Goal: Feedback & Contribution: Submit feedback/report problem

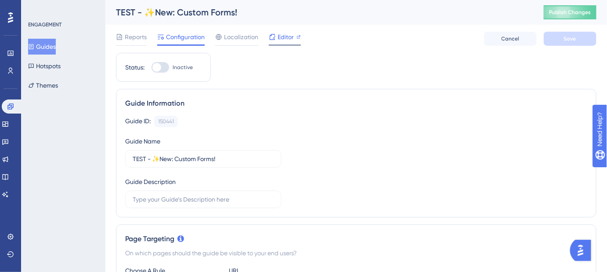
click at [283, 41] on span "Editor" at bounding box center [286, 37] width 16 height 11
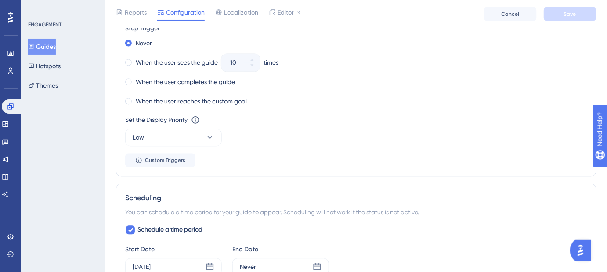
scroll to position [679, 0]
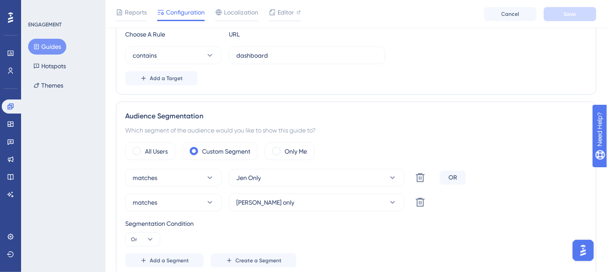
scroll to position [80, 0]
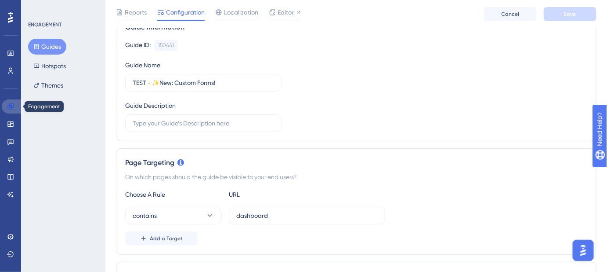
click at [12, 107] on icon at bounding box center [10, 106] width 7 height 7
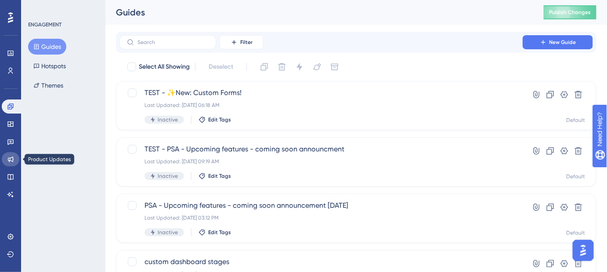
click at [13, 163] on link at bounding box center [11, 159] width 18 height 14
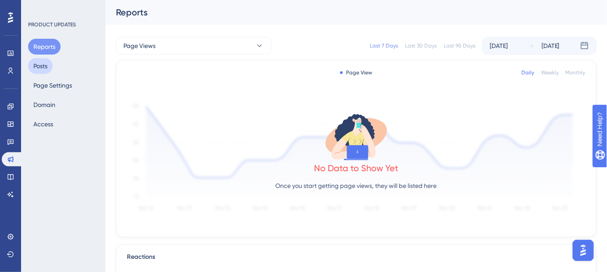
click at [44, 61] on button "Posts" at bounding box center [40, 66] width 25 height 16
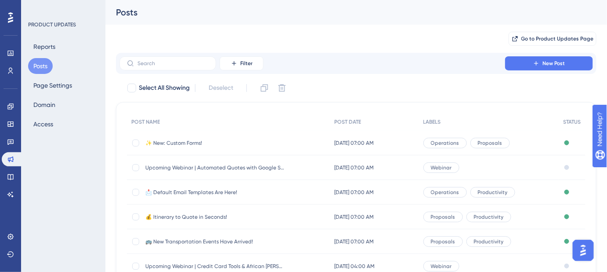
click at [194, 143] on span "✨ New: Custom Forms!" at bounding box center [215, 142] width 141 height 7
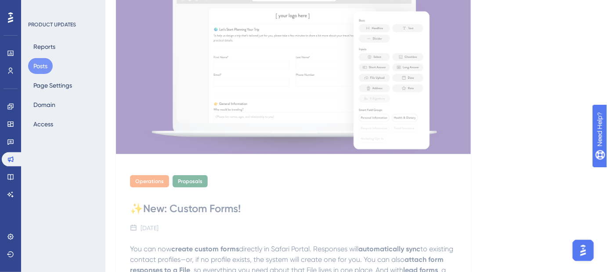
scroll to position [6, 0]
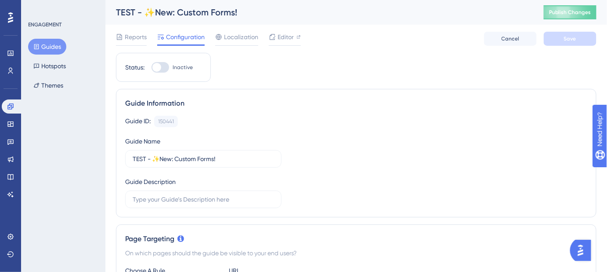
click at [163, 10] on div "TEST - ✨New: Custom Forms!" at bounding box center [319, 12] width 406 height 12
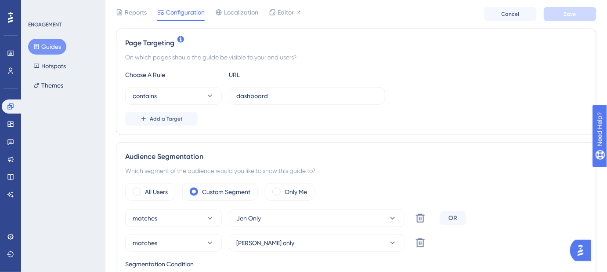
scroll to position [200, 0]
click at [134, 187] on span at bounding box center [137, 191] width 8 height 8
click at [144, 188] on input "radio" at bounding box center [144, 188] width 0 height 0
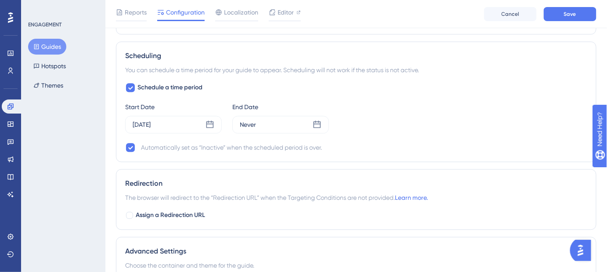
scroll to position [639, 0]
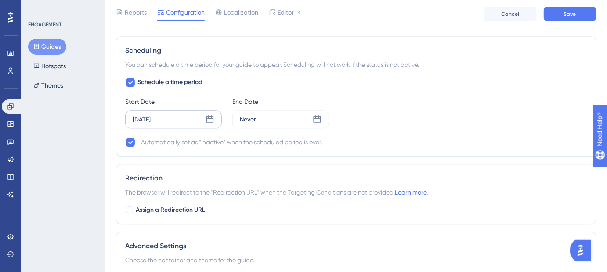
click at [210, 117] on icon at bounding box center [210, 119] width 9 height 9
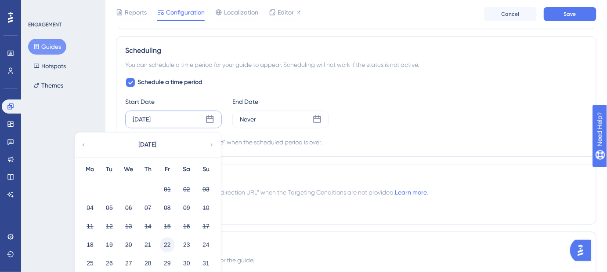
click at [168, 242] on button "22" at bounding box center [167, 244] width 15 height 15
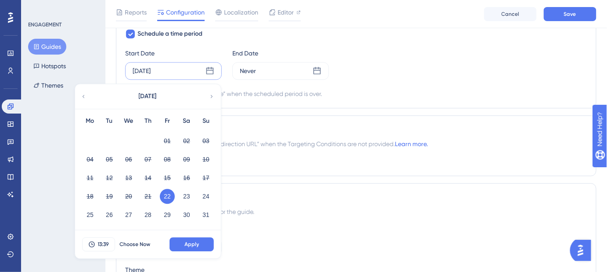
scroll to position [753, 0]
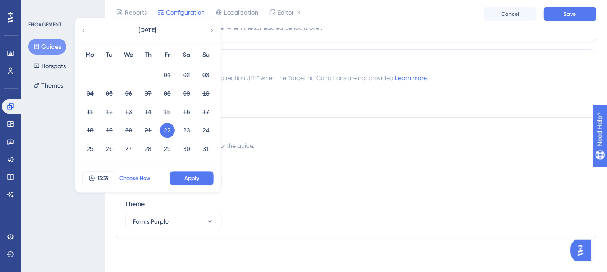
click at [130, 177] on span "Choose Now" at bounding box center [135, 177] width 31 height 7
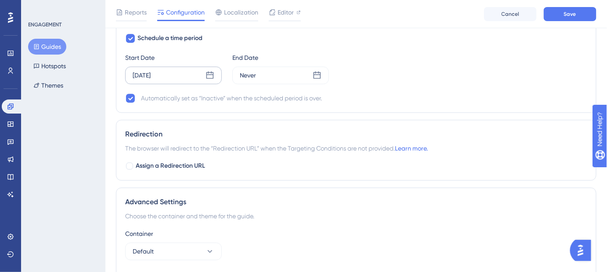
scroll to position [593, 0]
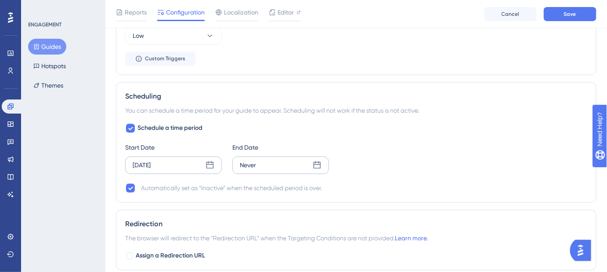
click at [258, 163] on div "Never" at bounding box center [280, 165] width 97 height 18
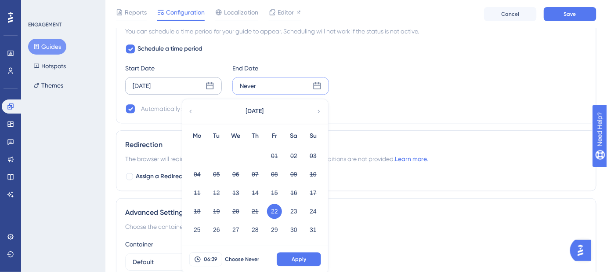
scroll to position [673, 0]
click at [218, 226] on button "26" at bounding box center [216, 228] width 15 height 15
click at [289, 256] on button "Apply" at bounding box center [299, 258] width 44 height 14
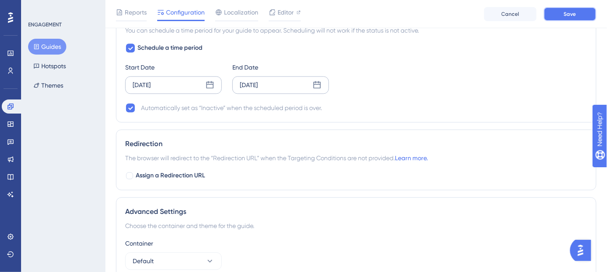
click at [563, 19] on button "Save" at bounding box center [570, 14] width 53 height 14
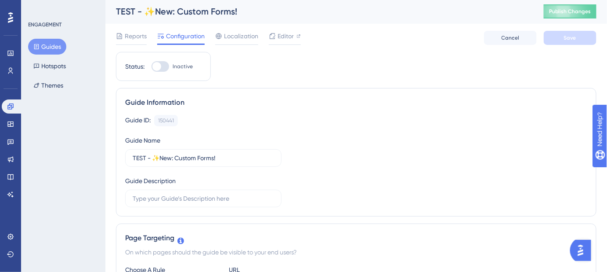
scroll to position [0, 0]
drag, startPoint x: 151, startPoint y: 157, endPoint x: 110, endPoint y: 157, distance: 41.3
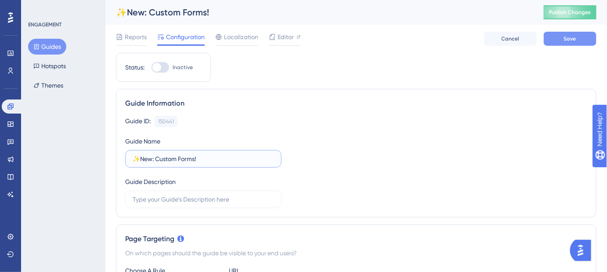
type input "✨New: Custom Forms!"
click at [557, 45] on button "Save" at bounding box center [570, 39] width 53 height 14
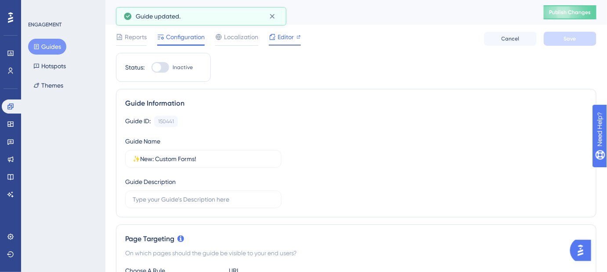
click at [284, 38] on span "Editor" at bounding box center [286, 37] width 16 height 11
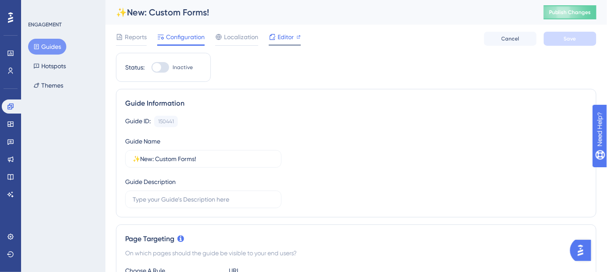
click at [283, 37] on span "Editor" at bounding box center [286, 37] width 16 height 11
click at [283, 36] on span "Editor" at bounding box center [286, 37] width 16 height 11
click at [164, 65] on div at bounding box center [161, 67] width 18 height 11
click at [152, 67] on input "Inactive" at bounding box center [151, 67] width 0 height 0
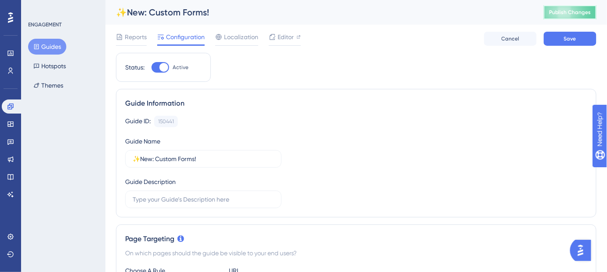
click at [576, 12] on span "Publish Changes" at bounding box center [570, 12] width 42 height 7
click at [286, 37] on span "Editor" at bounding box center [286, 37] width 16 height 11
click at [568, 38] on span "Save" at bounding box center [570, 38] width 12 height 7
click at [561, 12] on span "Publish Changes" at bounding box center [570, 12] width 42 height 7
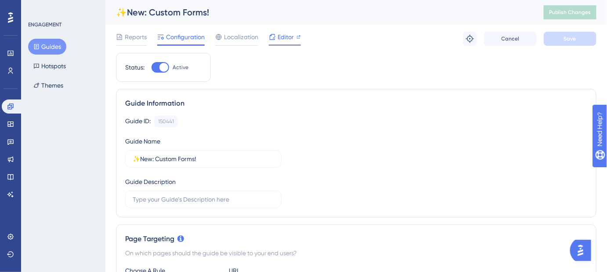
click at [283, 38] on span "Editor" at bounding box center [286, 37] width 16 height 11
click at [154, 69] on div at bounding box center [161, 67] width 18 height 11
click at [152, 68] on input "Active" at bounding box center [151, 67] width 0 height 0
checkbox input "false"
click at [568, 40] on span "Save" at bounding box center [570, 38] width 12 height 7
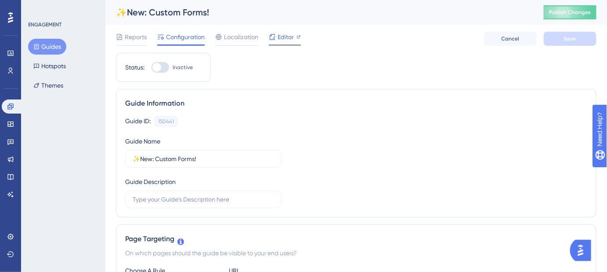
click at [281, 37] on span "Editor" at bounding box center [286, 37] width 16 height 11
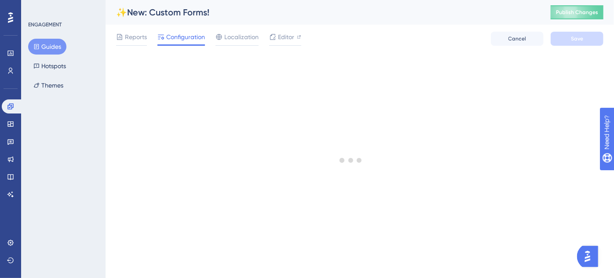
click at [592, 257] on img "Open AI Assistant Launcher" at bounding box center [587, 256] width 16 height 16
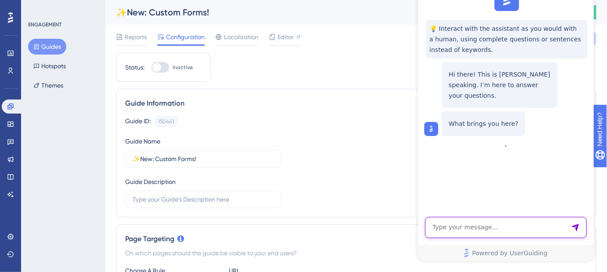
click at [497, 224] on textarea "AI Assistant Text Input" at bounding box center [506, 227] width 162 height 21
click at [525, 223] on textarea "can I recover a deleted step in a" at bounding box center [506, 227] width 162 height 21
type textarea "can I recover a deleted step in a guide?"
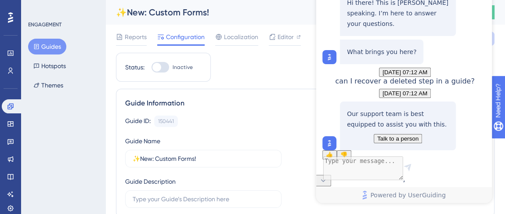
scroll to position [78, 0]
click at [399, 135] on span "Talk to a person" at bounding box center [398, 138] width 41 height 7
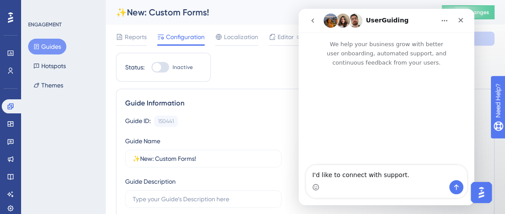
scroll to position [0, 0]
drag, startPoint x: 402, startPoint y: 177, endPoint x: 315, endPoint y: 180, distance: 86.6
click at [315, 180] on textarea "I'd like to connect with support." at bounding box center [386, 172] width 161 height 15
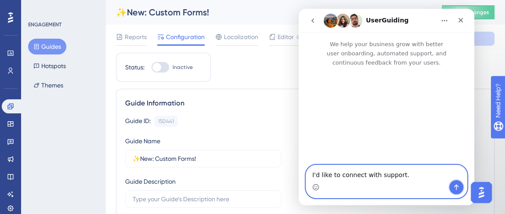
click at [453, 186] on button "Send a message…" at bounding box center [457, 187] width 14 height 14
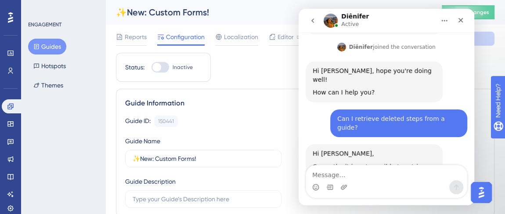
scroll to position [152, 0]
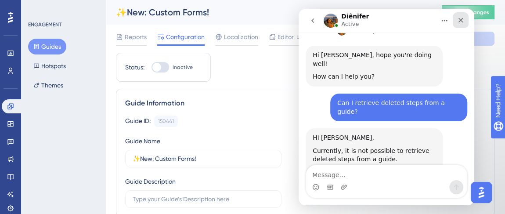
click at [461, 18] on icon "Close" at bounding box center [460, 20] width 7 height 7
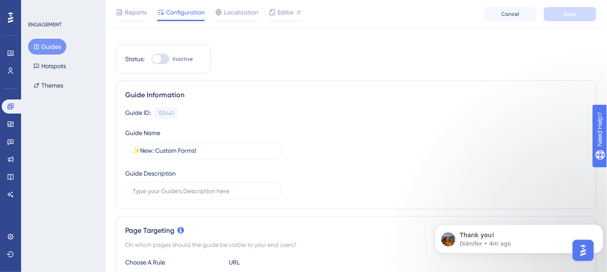
scroll to position [0, 0]
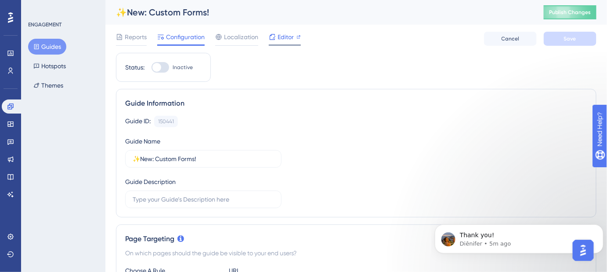
click at [285, 40] on span "Editor" at bounding box center [286, 37] width 16 height 11
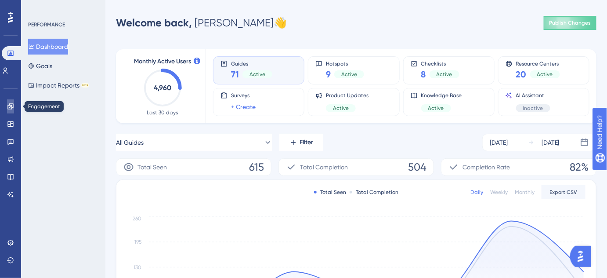
click at [9, 110] on link at bounding box center [10, 106] width 7 height 14
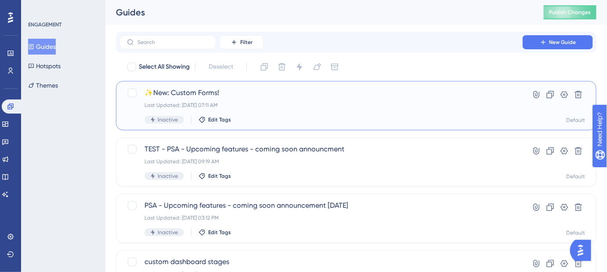
click at [210, 95] on span "✨New: Custom Forms!" at bounding box center [321, 92] width 353 height 11
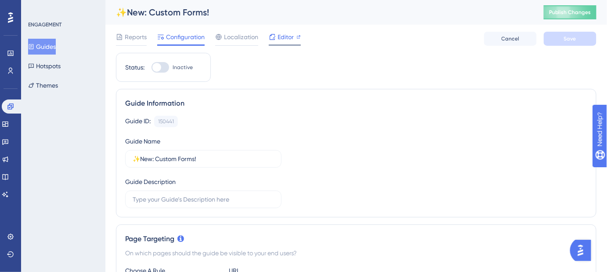
click at [287, 38] on span "Editor" at bounding box center [286, 37] width 16 height 11
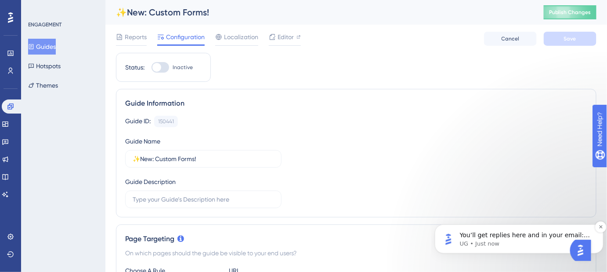
click at [535, 242] on p "UG • Just now" at bounding box center [526, 243] width 133 height 8
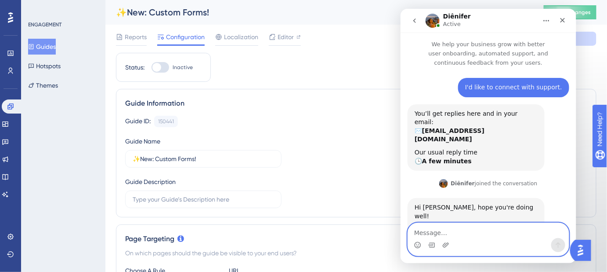
click at [457, 235] on textarea "Message…" at bounding box center [488, 229] width 161 height 15
type textarea "Can I retrieve deleted steps from a guide?"
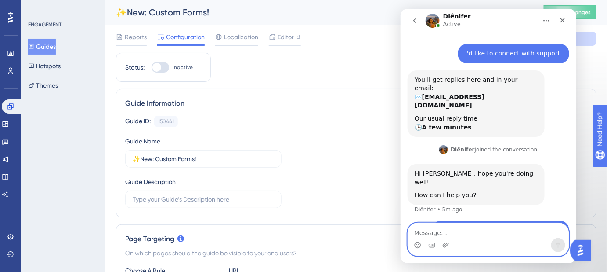
click at [482, 230] on textarea "Message…" at bounding box center [488, 229] width 161 height 15
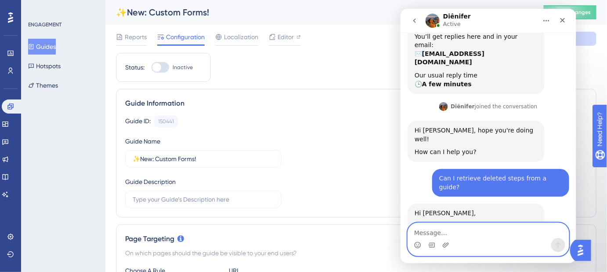
scroll to position [95, 0]
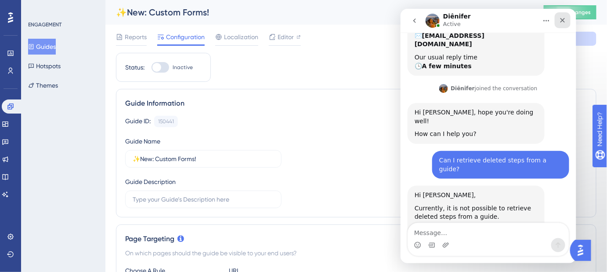
click at [566, 19] on icon "Close" at bounding box center [562, 19] width 7 height 7
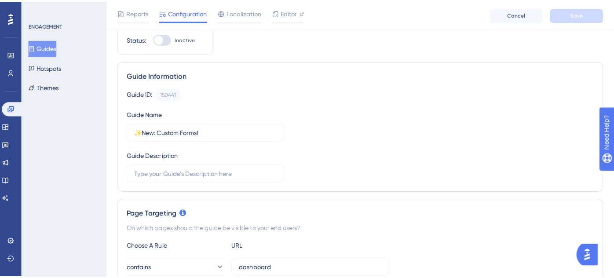
scroll to position [0, 0]
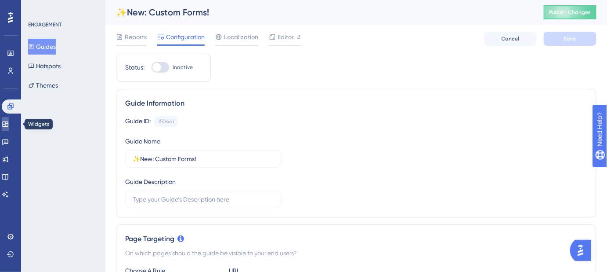
click at [6, 123] on link at bounding box center [5, 124] width 7 height 14
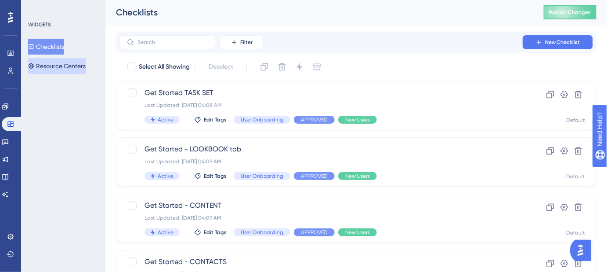
click at [47, 68] on button "Resource Centers" at bounding box center [57, 66] width 58 height 16
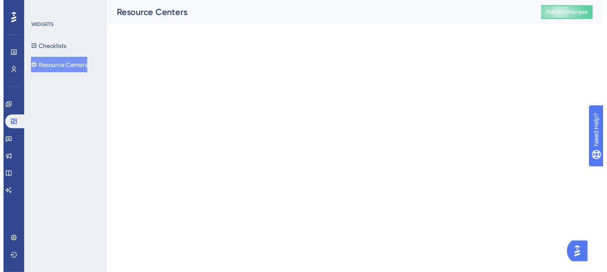
scroll to position [95, 0]
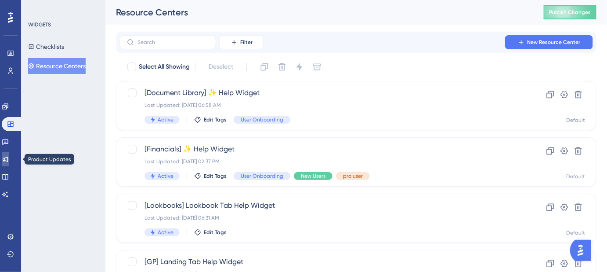
click at [8, 160] on icon at bounding box center [6, 159] width 6 height 6
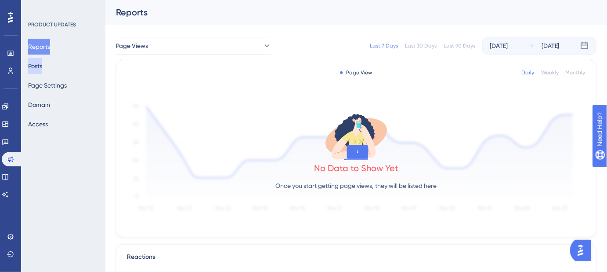
click at [42, 67] on button "Posts" at bounding box center [35, 66] width 14 height 16
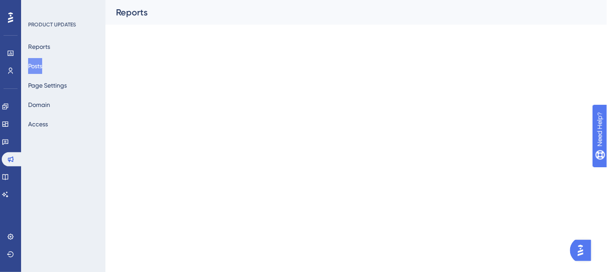
scroll to position [95, 0]
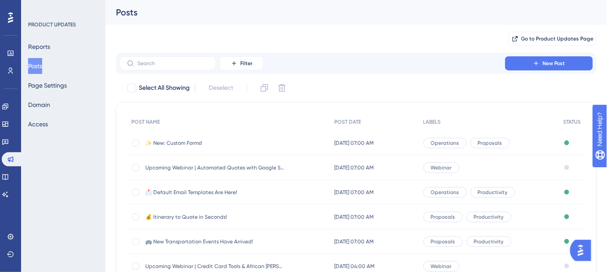
click at [182, 141] on span "✨ New: Custom Forms!" at bounding box center [215, 142] width 141 height 7
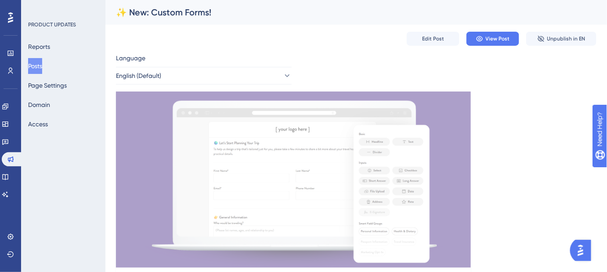
scroll to position [95, 0]
click at [433, 39] on span "Edit Post" at bounding box center [433, 38] width 22 height 7
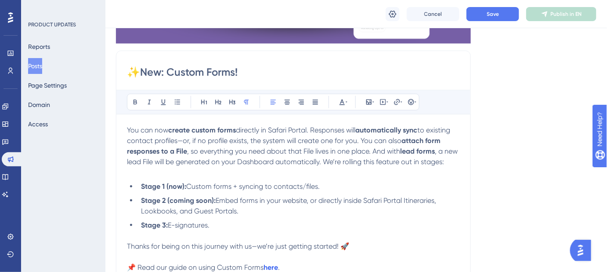
scroll to position [427, 0]
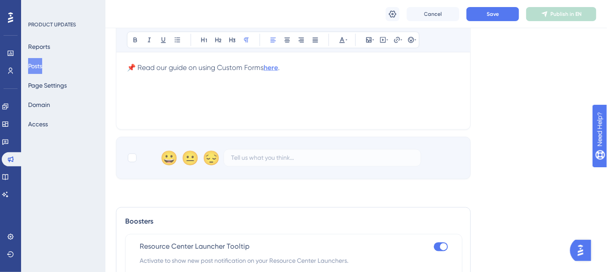
click at [274, 72] on strong "here" at bounding box center [271, 67] width 15 height 8
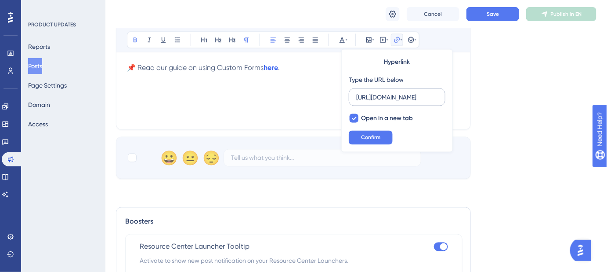
scroll to position [0, 0]
drag, startPoint x: 439, startPoint y: 97, endPoint x: 335, endPoint y: 97, distance: 104.2
click at [335, 97] on div "Bold Italic Underline Bullet Point Heading 1 Heading 2 Heading 3 Normal Align L…" at bounding box center [293, 4] width 333 height 229
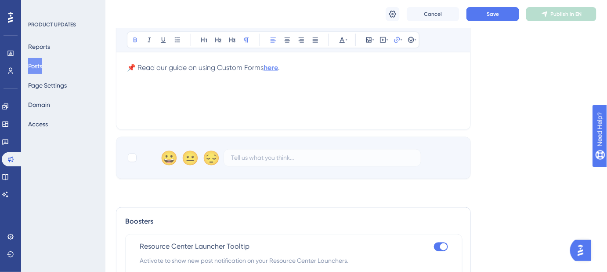
drag, startPoint x: 265, startPoint y: 79, endPoint x: 272, endPoint y: 78, distance: 6.2
click at [265, 72] on strong "here" at bounding box center [271, 67] width 15 height 8
drag, startPoint x: 269, startPoint y: 77, endPoint x: 274, endPoint y: 77, distance: 5.3
click at [269, 72] on strong "here" at bounding box center [271, 67] width 15 height 8
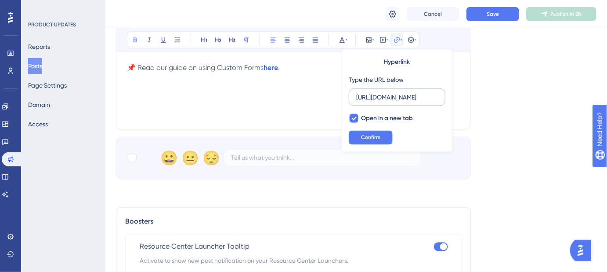
scroll to position [0, 118]
click at [370, 99] on input "https://panel.userguiding.com/knowledge-base/articles/detail/15082" at bounding box center [397, 97] width 82 height 10
type input "https://help.safariportal.app/en/articles/15082-custom-forms-in-safari-portal"
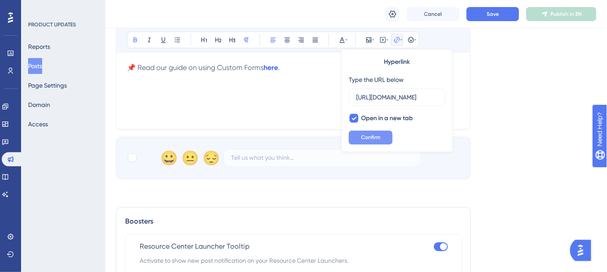
click at [377, 133] on button "Confirm" at bounding box center [371, 138] width 44 height 14
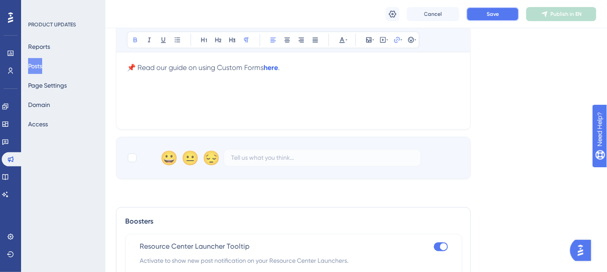
click at [490, 16] on span "Save" at bounding box center [493, 14] width 12 height 7
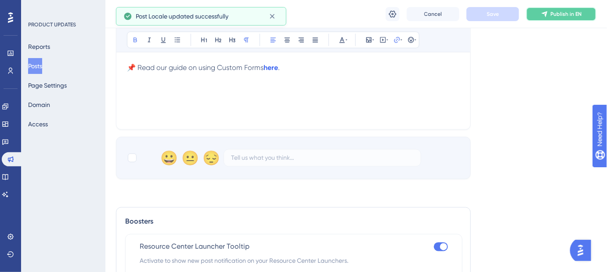
click at [567, 16] on span "Publish in EN" at bounding box center [566, 14] width 31 height 7
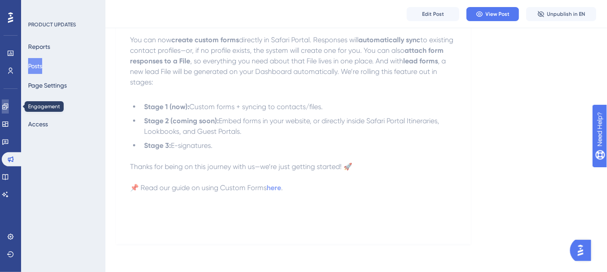
click at [9, 106] on icon at bounding box center [5, 106] width 7 height 7
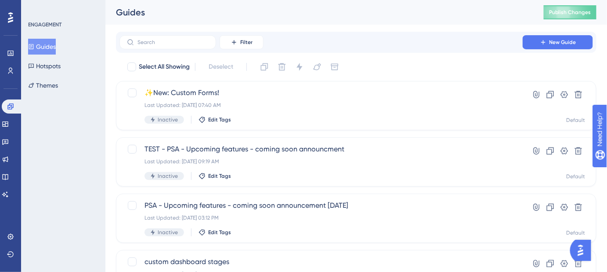
scroll to position [95, 0]
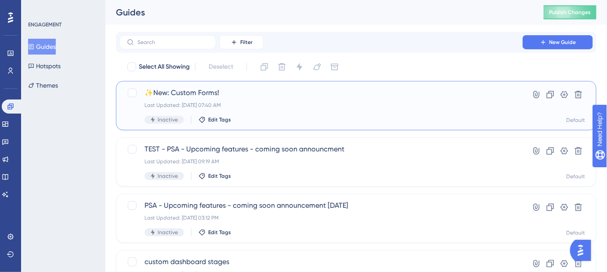
click at [206, 102] on div "Last Updated: Aug 22 2025, 07:40 AM" at bounding box center [321, 105] width 353 height 7
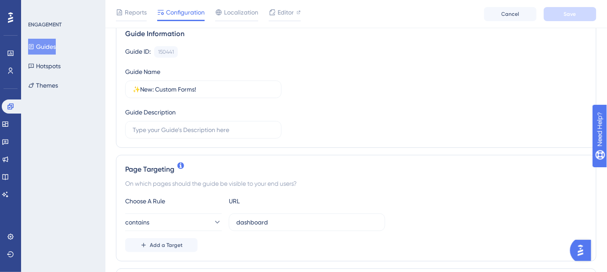
scroll to position [120, 0]
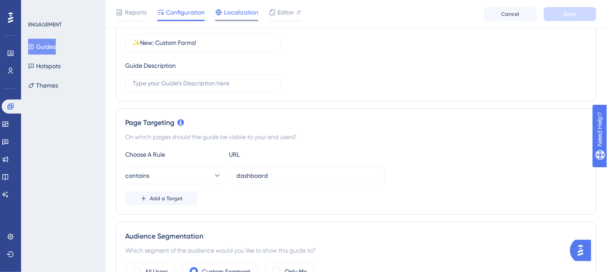
click at [236, 12] on span "Localization" at bounding box center [241, 12] width 34 height 11
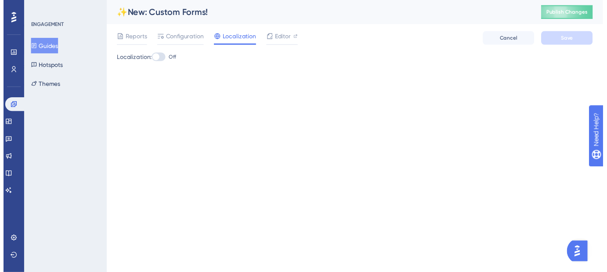
scroll to position [89, 0]
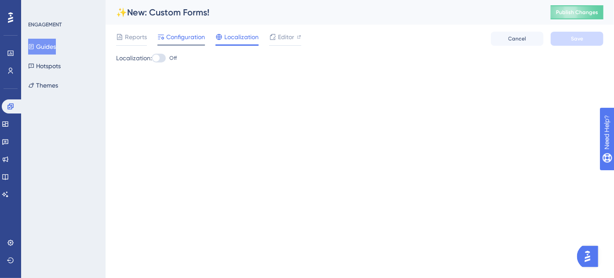
click at [188, 38] on span "Configuration" at bounding box center [185, 37] width 39 height 11
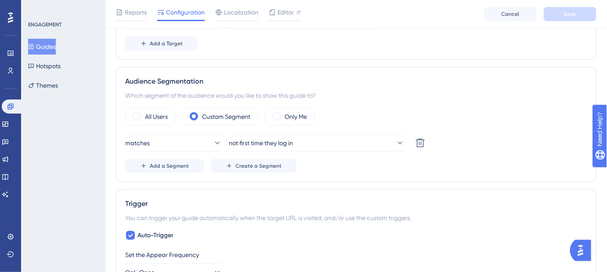
scroll to position [280, 0]
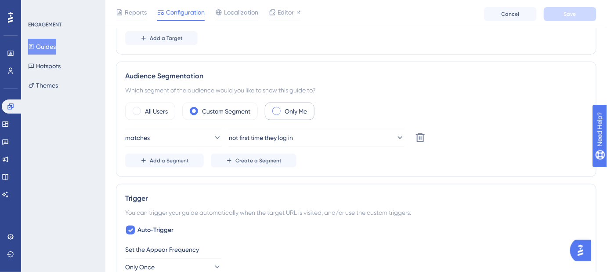
click at [279, 109] on span at bounding box center [276, 111] width 8 height 8
click at [283, 108] on input "radio" at bounding box center [283, 108] width 0 height 0
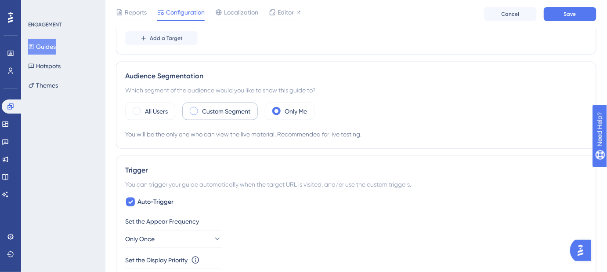
click at [190, 111] on span at bounding box center [194, 111] width 8 height 8
click at [201, 108] on input "radio" at bounding box center [201, 108] width 0 height 0
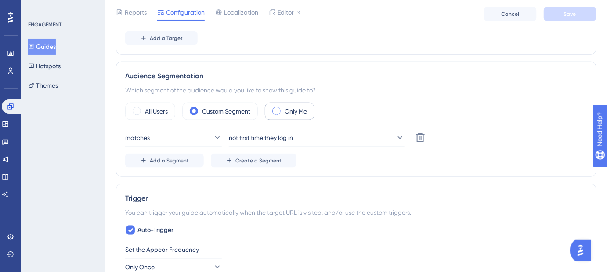
click at [298, 109] on label "Only Me" at bounding box center [296, 111] width 22 height 11
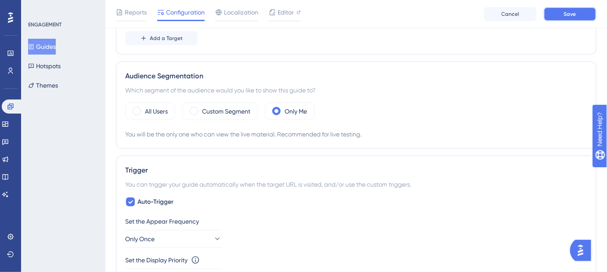
click at [566, 12] on span "Save" at bounding box center [570, 14] width 12 height 7
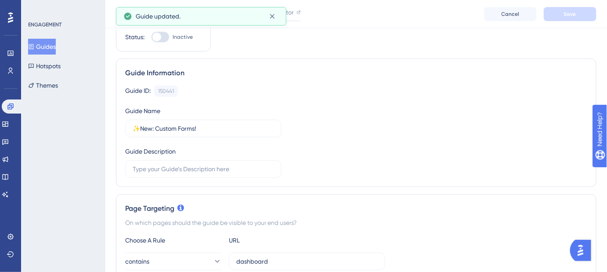
scroll to position [0, 0]
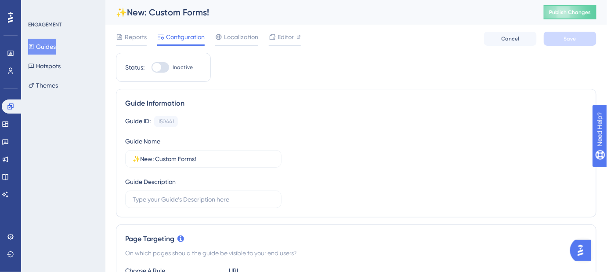
click at [166, 66] on div at bounding box center [161, 67] width 18 height 11
click at [152, 67] on input "Inactive" at bounding box center [151, 67] width 0 height 0
click at [156, 69] on div at bounding box center [161, 67] width 18 height 11
click at [152, 68] on input "Active" at bounding box center [151, 67] width 0 height 0
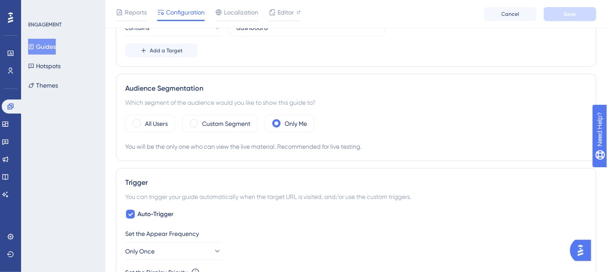
scroll to position [280, 0]
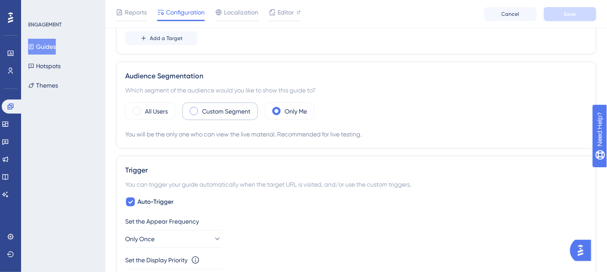
click at [219, 112] on label "Custom Segment" at bounding box center [226, 111] width 48 height 11
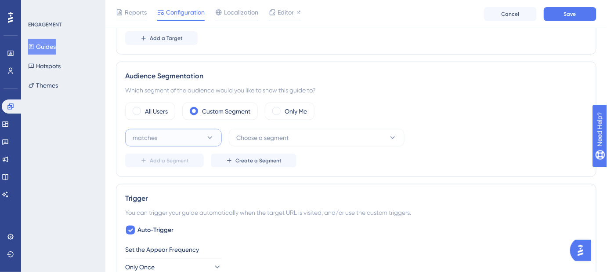
click at [213, 136] on icon at bounding box center [210, 137] width 9 height 9
click at [163, 164] on div "matches matches" at bounding box center [173, 165] width 71 height 18
click at [282, 140] on span "Choose a segment" at bounding box center [262, 137] width 52 height 11
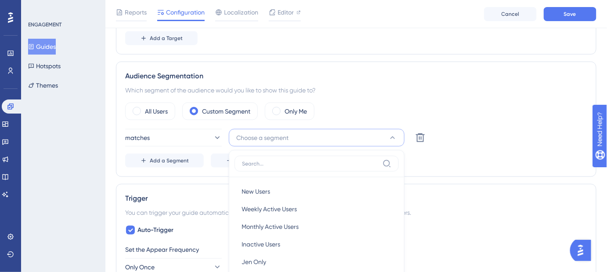
scroll to position [379, 0]
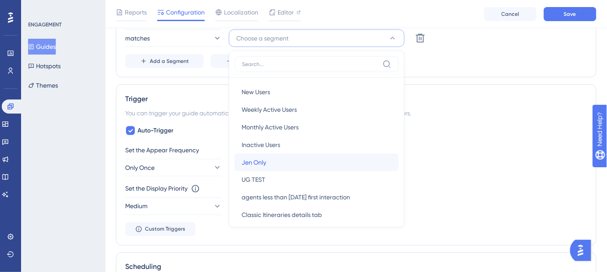
click at [261, 161] on span "Jen Only" at bounding box center [254, 162] width 25 height 11
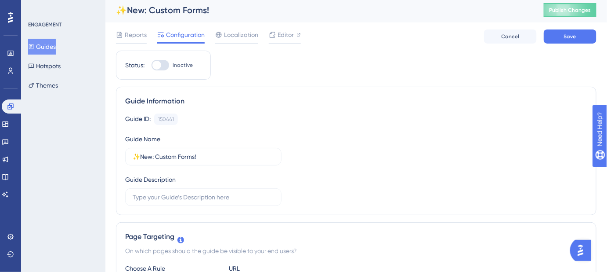
scroll to position [0, 0]
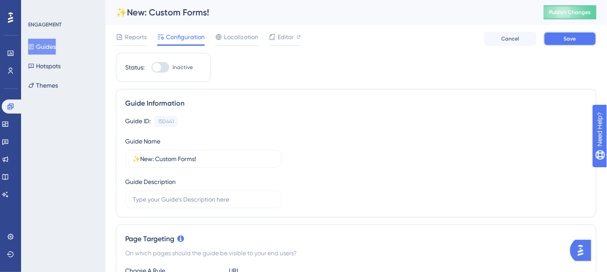
click at [570, 39] on span "Save" at bounding box center [570, 38] width 12 height 7
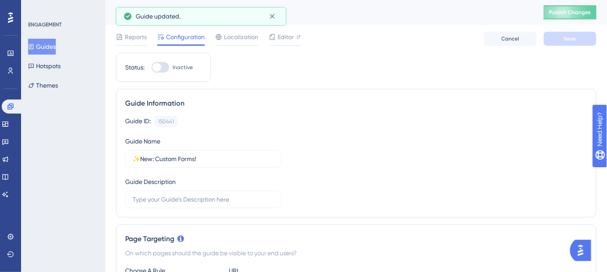
click at [165, 65] on div at bounding box center [161, 67] width 18 height 11
click at [152, 67] on input "Inactive" at bounding box center [151, 67] width 0 height 0
click at [580, 36] on button "Save" at bounding box center [570, 39] width 53 height 14
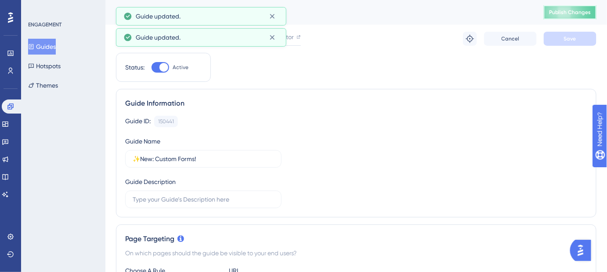
click at [581, 11] on span "Publish Changes" at bounding box center [570, 12] width 42 height 7
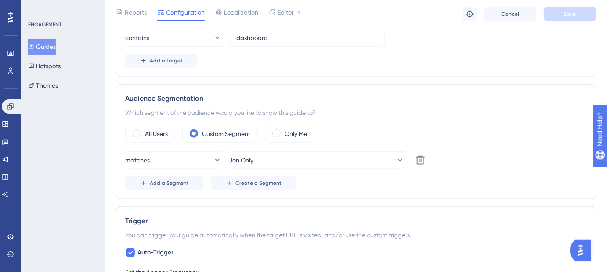
scroll to position [280, 0]
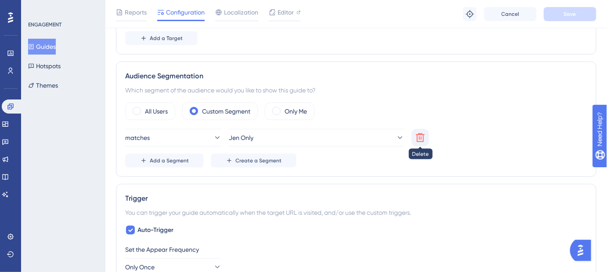
click at [418, 138] on icon at bounding box center [420, 137] width 11 height 11
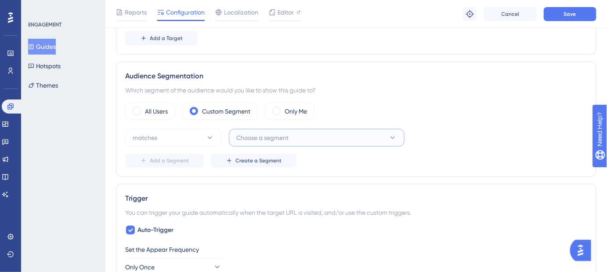
click at [248, 136] on span "Choose a segment" at bounding box center [262, 137] width 52 height 11
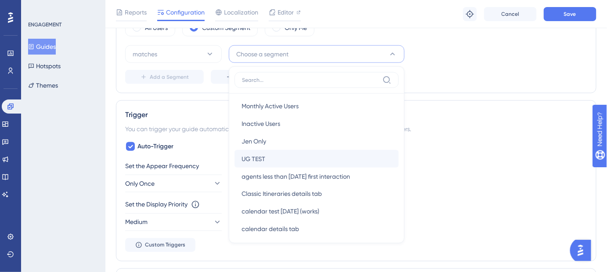
scroll to position [0, 0]
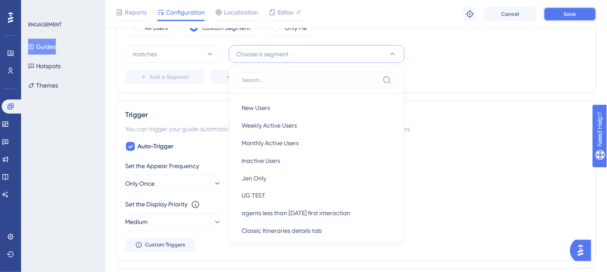
click at [560, 19] on button "Save" at bounding box center [570, 14] width 53 height 14
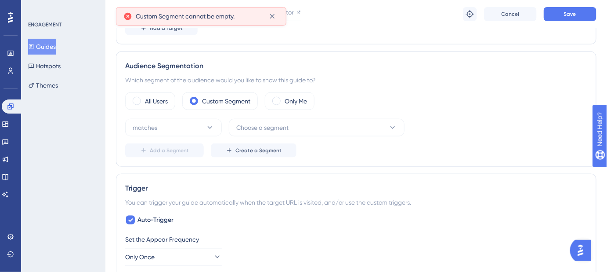
scroll to position [203, 0]
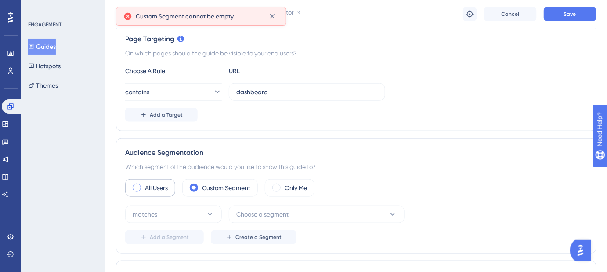
click at [136, 188] on span at bounding box center [137, 187] width 8 height 8
click at [144, 185] on input "radio" at bounding box center [144, 185] width 0 height 0
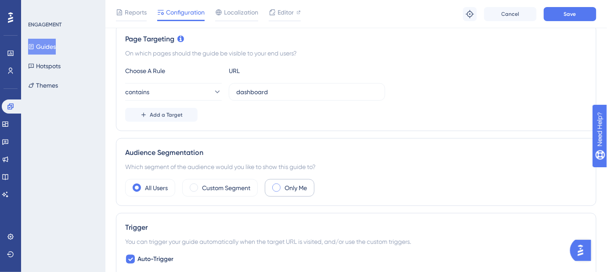
click at [278, 185] on span at bounding box center [276, 187] width 8 height 8
click at [283, 185] on input "radio" at bounding box center [283, 185] width 0 height 0
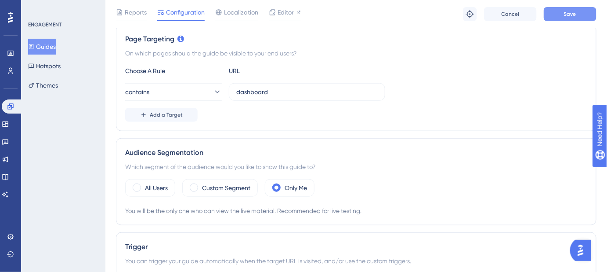
click at [566, 11] on span "Save" at bounding box center [570, 14] width 12 height 7
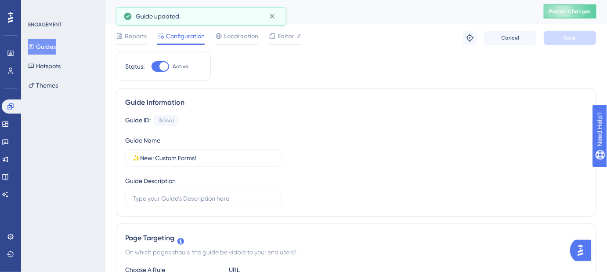
scroll to position [0, 0]
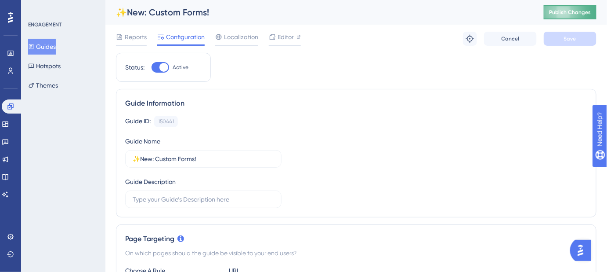
click at [570, 11] on span "Publish Changes" at bounding box center [570, 12] width 42 height 7
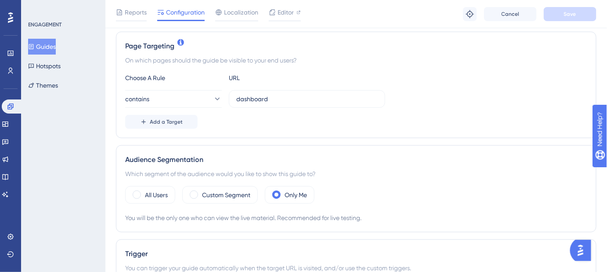
scroll to position [240, 0]
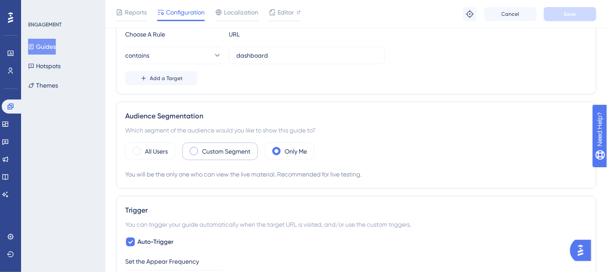
click at [195, 149] on span at bounding box center [194, 151] width 8 height 8
click at [201, 148] on input "radio" at bounding box center [201, 148] width 0 height 0
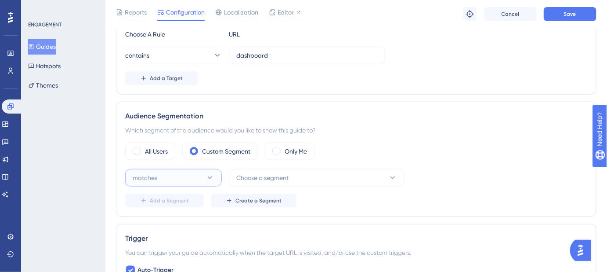
click at [211, 177] on icon at bounding box center [210, 177] width 9 height 9
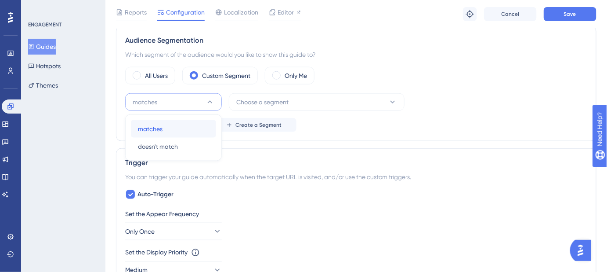
click at [165, 126] on div "matches matches" at bounding box center [173, 129] width 71 height 18
click at [343, 100] on button "Choose a segment" at bounding box center [317, 102] width 176 height 18
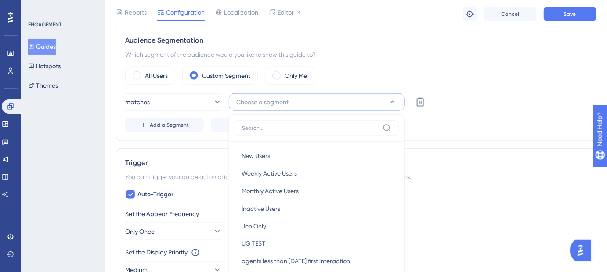
scroll to position [363, 0]
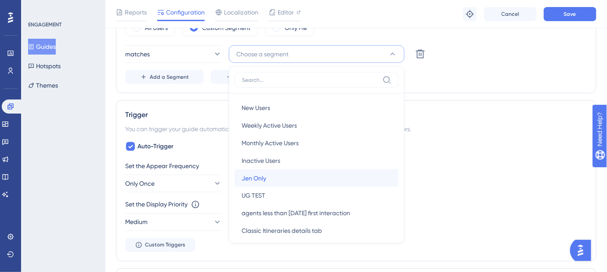
click at [275, 176] on div "Jen Only Jen Only" at bounding box center [317, 178] width 150 height 18
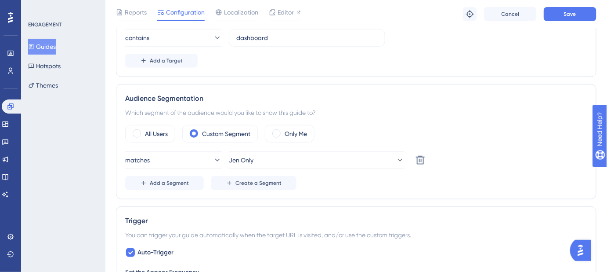
scroll to position [243, 0]
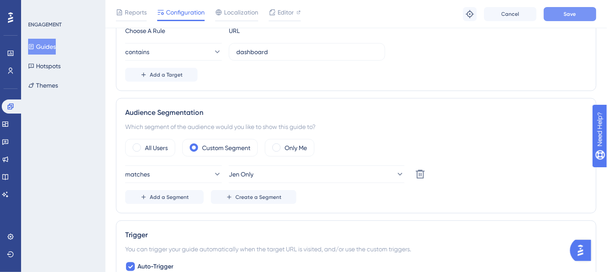
click at [575, 16] on span "Save" at bounding box center [570, 14] width 12 height 7
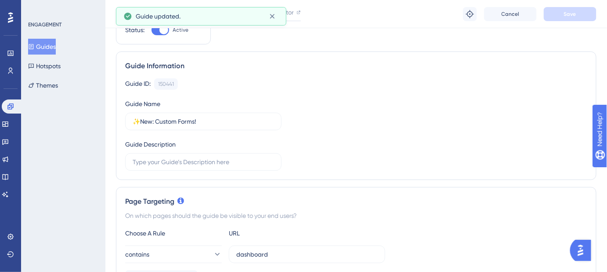
scroll to position [0, 0]
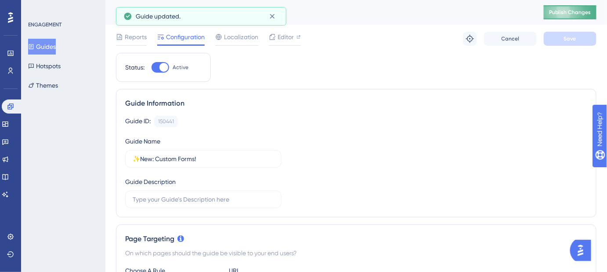
click at [581, 9] on span "Publish Changes" at bounding box center [570, 12] width 42 height 7
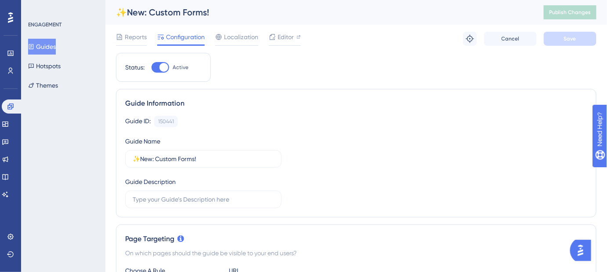
click at [152, 66] on div at bounding box center [161, 67] width 18 height 11
click at [152, 67] on input "Active" at bounding box center [151, 67] width 0 height 0
checkbox input "false"
click at [566, 38] on span "Save" at bounding box center [570, 38] width 12 height 7
click at [588, 251] on img "Open AI Assistant Launcher" at bounding box center [581, 250] width 16 height 16
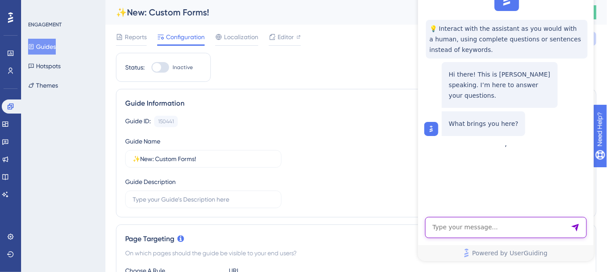
click at [475, 228] on textarea "AI Assistant Text Input" at bounding box center [506, 227] width 162 height 21
click at [499, 228] on textarea "Images are not showing.Only a grey box appears." at bounding box center [506, 227] width 162 height 21
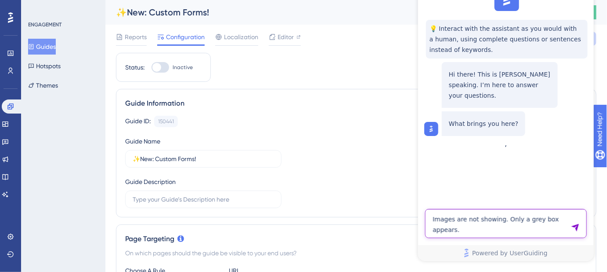
type textarea "Images are not showing. Only a grey box appears."
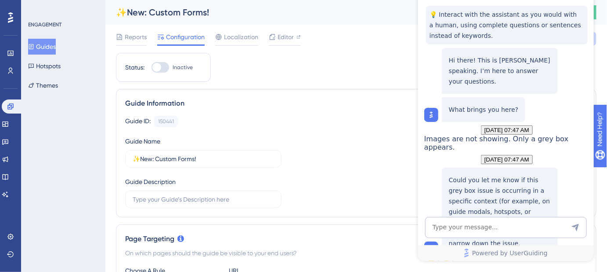
scroll to position [98, 0]
click at [454, 227] on textarea "AI Assistant Text Input" at bounding box center [506, 227] width 162 height 21
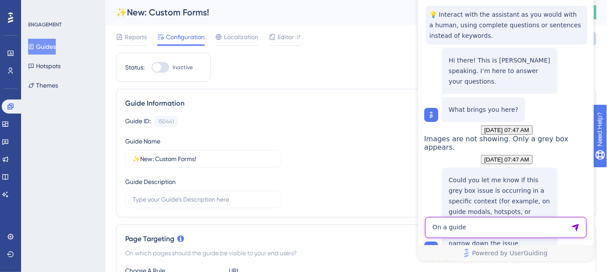
type textarea "On a guide"
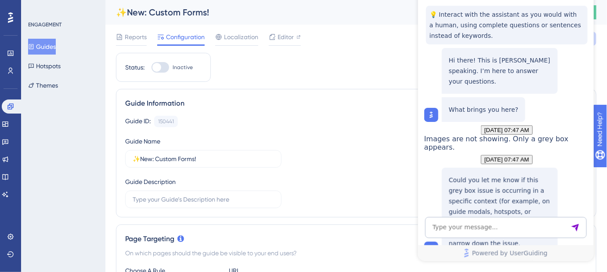
scroll to position [299, 0]
click at [492, 225] on textarea "AI Assistant Text Input" at bounding box center [506, 227] width 162 height 21
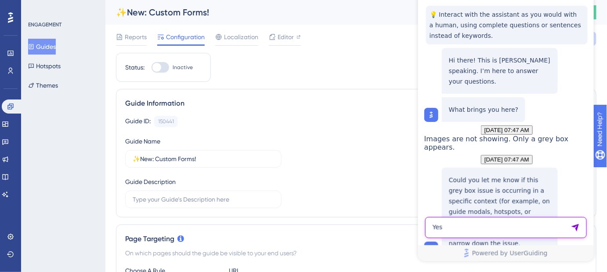
type textarea "Yes"
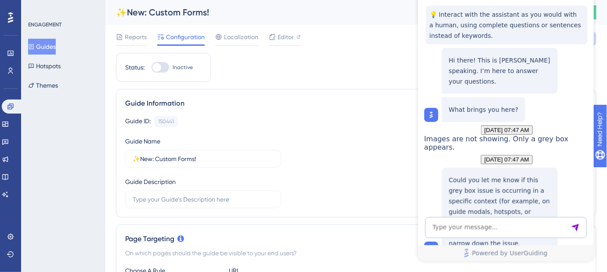
scroll to position [479, 0]
click at [494, 222] on textarea "AI Assistant Text Input" at bounding box center [506, 227] width 162 height 21
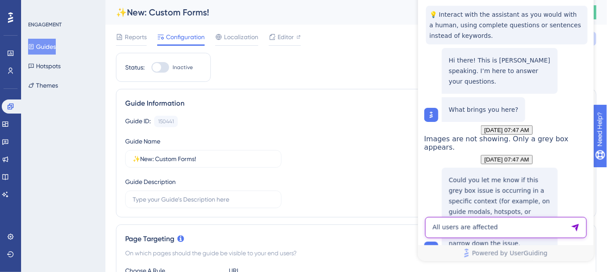
type textarea "All users are affected"
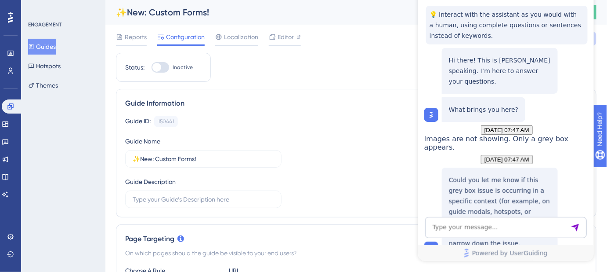
scroll to position [670, 0]
click at [511, 232] on textarea "AI Assistant Text Input" at bounding box center [506, 227] width 162 height 21
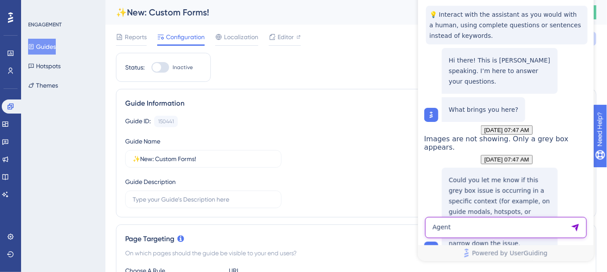
type textarea "Agent"
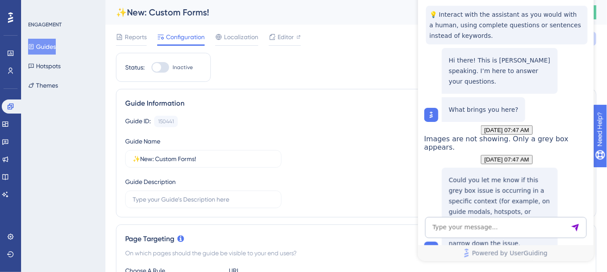
scroll to position [802, 0]
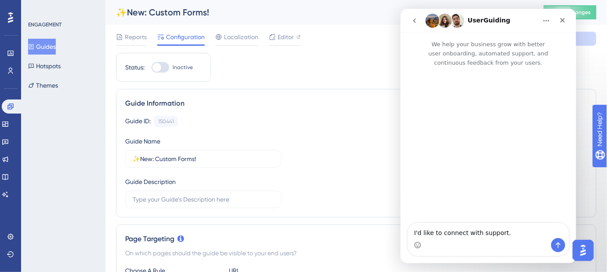
scroll to position [0, 0]
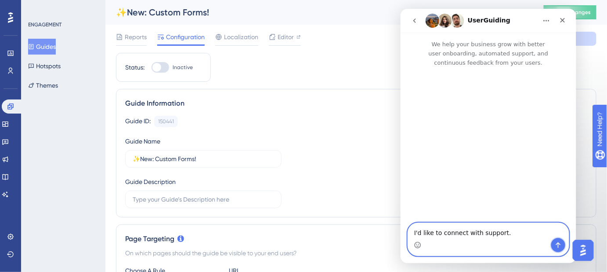
click at [560, 245] on icon "Send a message…" at bounding box center [558, 244] width 7 height 7
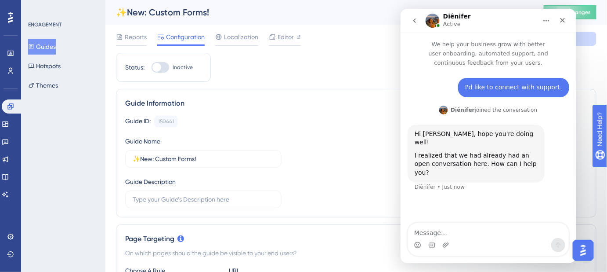
click at [487, 238] on div "Intercom messenger" at bounding box center [488, 244] width 161 height 14
click at [444, 244] on icon "Upload attachment" at bounding box center [445, 244] width 7 height 7
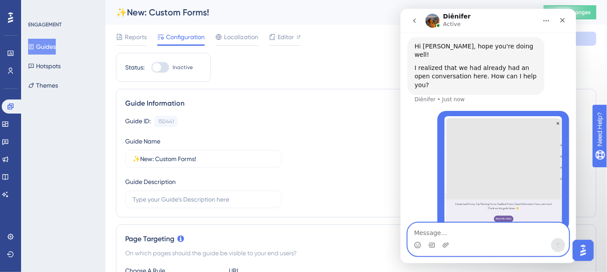
scroll to position [88, 0]
click at [471, 230] on textarea "Message…" at bounding box center [488, 229] width 161 height 15
click at [507, 232] on textarea "Images are not showing in guides" at bounding box center [488, 229] width 161 height 15
type textarea "Images are not showing in guides."
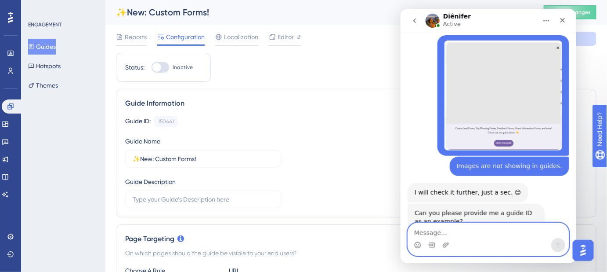
scroll to position [177, 0]
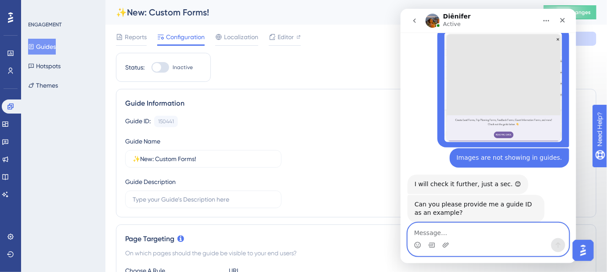
click at [451, 233] on textarea "Message…" at bounding box center [488, 229] width 161 height 15
type textarea "150441"
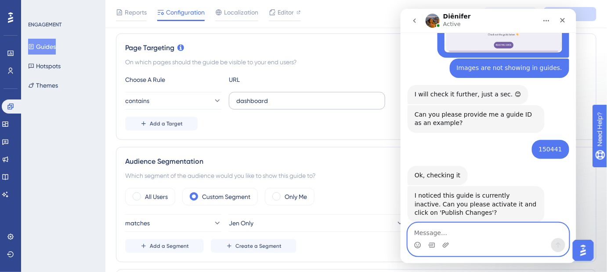
scroll to position [200, 0]
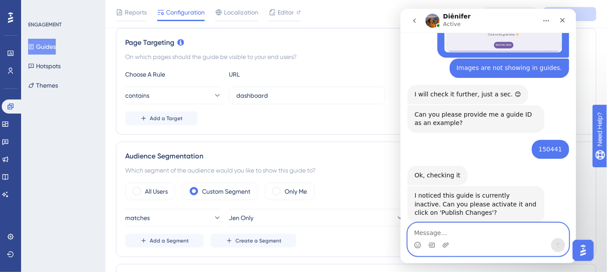
click at [477, 231] on textarea "Message…" at bounding box center [488, 229] width 161 height 15
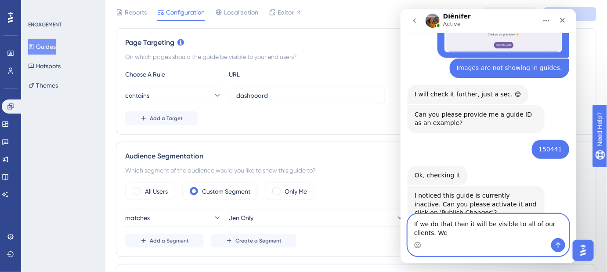
scroll to position [261, 0]
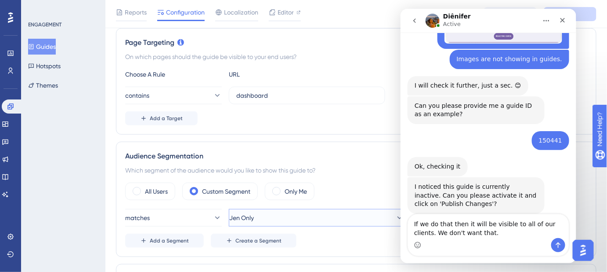
click at [323, 222] on button "Jen Only" at bounding box center [317, 218] width 176 height 18
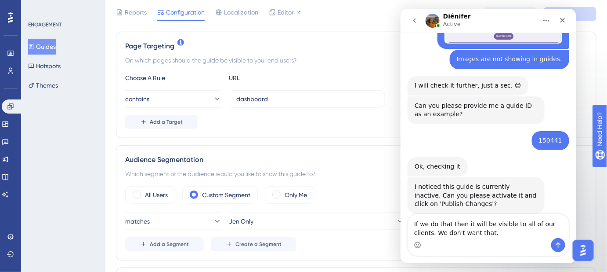
scroll to position [240, 0]
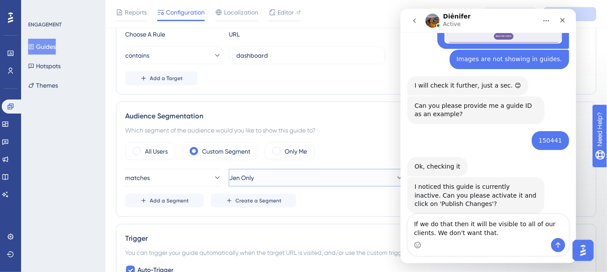
click at [322, 178] on button "Jen Only" at bounding box center [317, 178] width 176 height 18
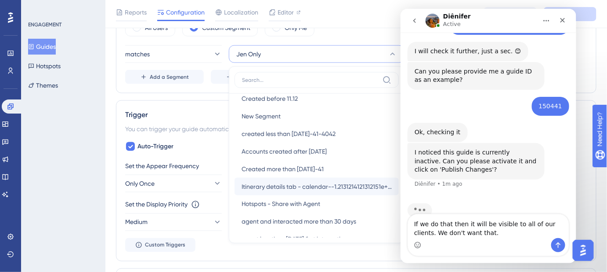
scroll to position [559, 0]
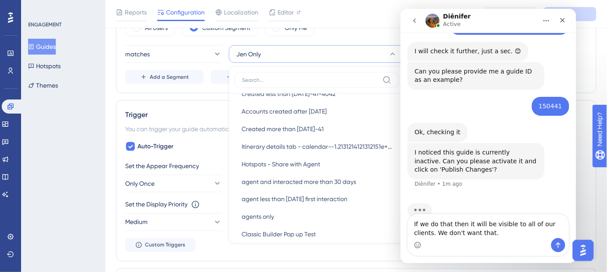
click at [341, 33] on div "All Users Custom Segment Only Me" at bounding box center [356, 28] width 462 height 18
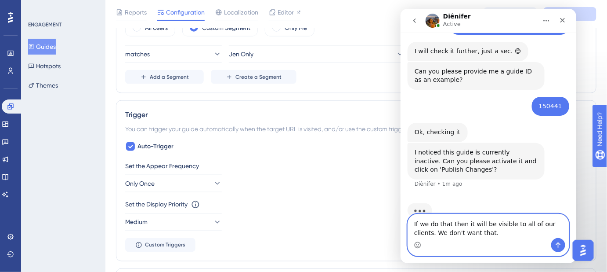
click at [469, 232] on textarea "If we do that then it will be visible to all of our clients. We don't want that." at bounding box center [488, 226] width 161 height 24
drag, startPoint x: 451, startPoint y: 234, endPoint x: 425, endPoint y: 234, distance: 25.9
click at [425, 234] on textarea "If we do that then it will be visible to all of our clients. We don't want that." at bounding box center [488, 226] width 161 height 24
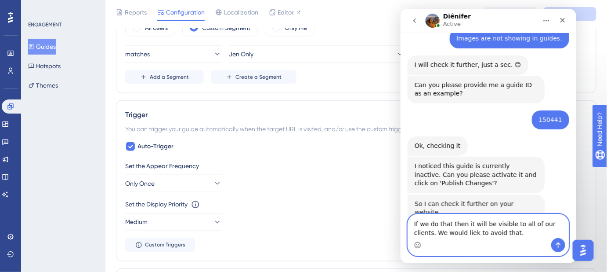
scroll to position [281, 0]
type textarea "If we do that then it will be visible to all of our clients. We would like to a…"
click at [561, 242] on icon "Send a message…" at bounding box center [558, 244] width 7 height 7
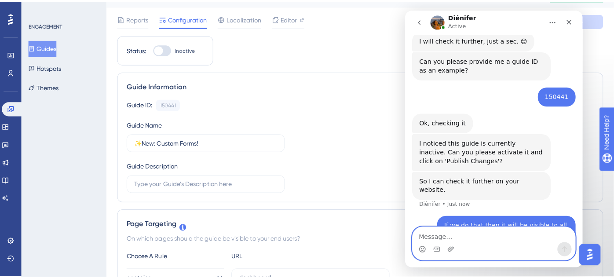
scroll to position [0, 0]
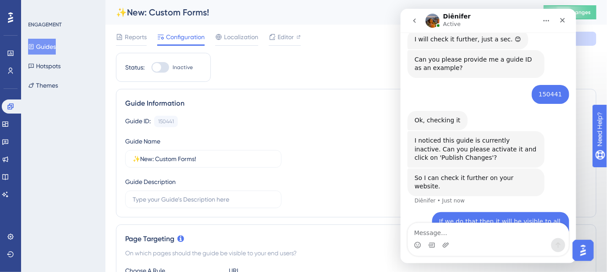
click at [165, 68] on div at bounding box center [161, 67] width 18 height 11
click at [152, 68] on input "Inactive" at bounding box center [151, 67] width 0 height 0
checkbox input "true"
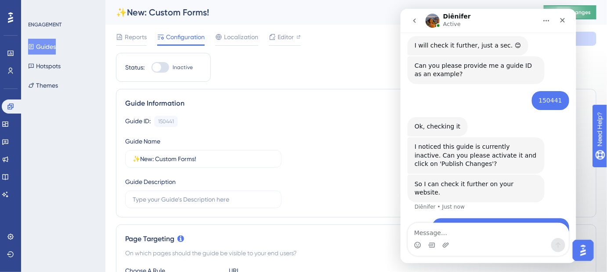
scroll to position [307, 0]
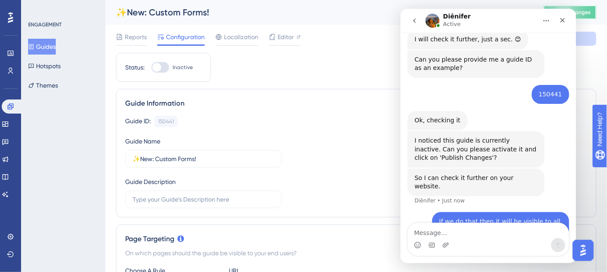
click at [591, 12] on span "Publish Changes" at bounding box center [570, 12] width 42 height 7
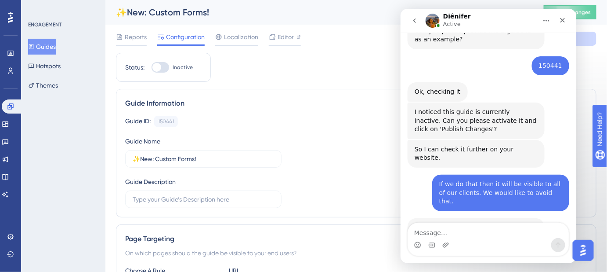
scroll to position [342, 0]
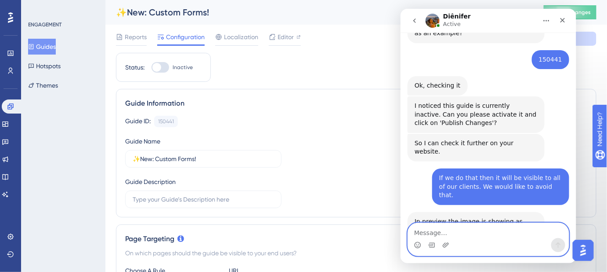
click at [480, 235] on textarea "Message…" at bounding box center [488, 229] width 161 height 15
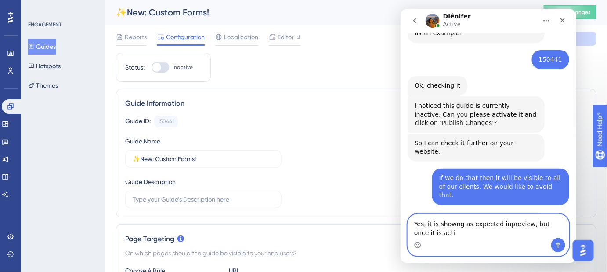
scroll to position [351, 0]
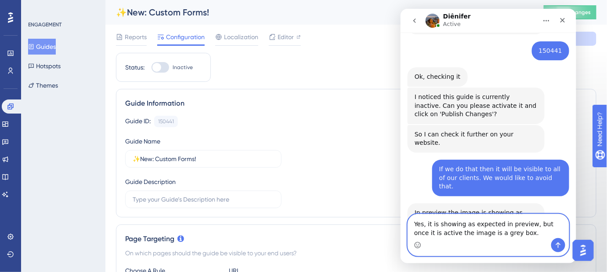
type textarea "Yes, it is showing as expected in preview, but once it is active the image is a…"
click at [555, 243] on icon "Send a message…" at bounding box center [558, 244] width 7 height 7
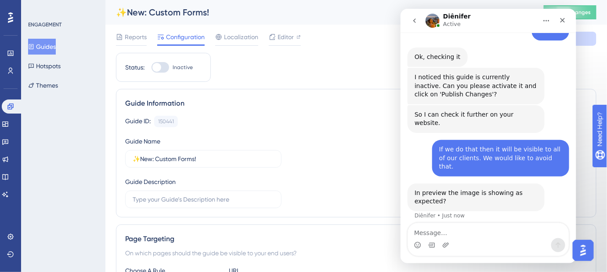
scroll to position [377, 0]
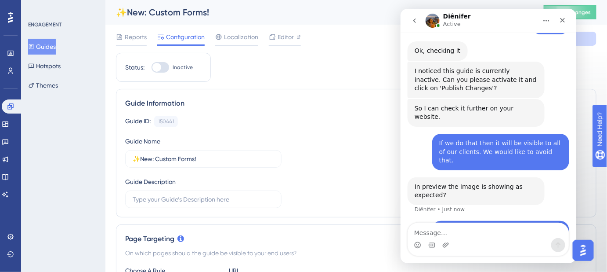
click at [167, 66] on div at bounding box center [161, 67] width 18 height 11
click at [152, 67] on input "Inactive" at bounding box center [151, 67] width 0 height 0
click at [155, 66] on div at bounding box center [161, 67] width 18 height 11
click at [152, 67] on input "Active" at bounding box center [151, 67] width 0 height 0
checkbox input "false"
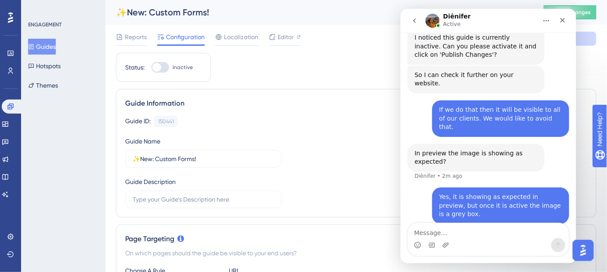
scroll to position [410, 0]
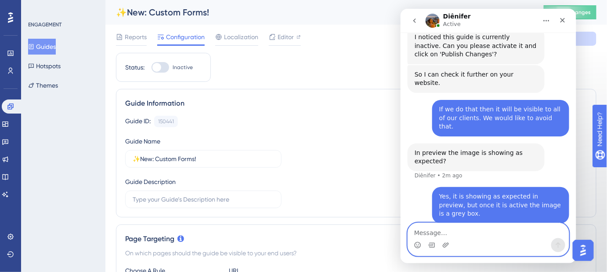
click at [449, 228] on textarea "Message…" at bounding box center [488, 229] width 161 height 15
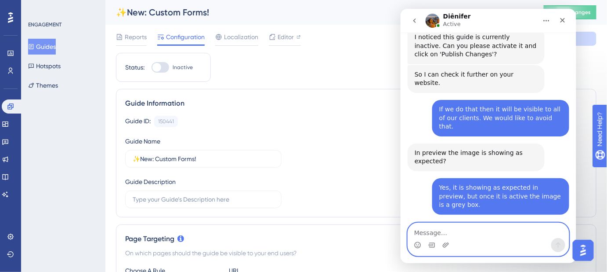
scroll to position [411, 0]
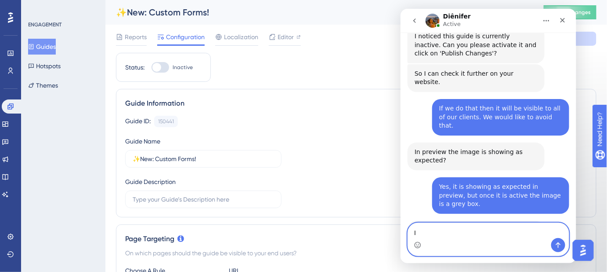
type textarea "I"
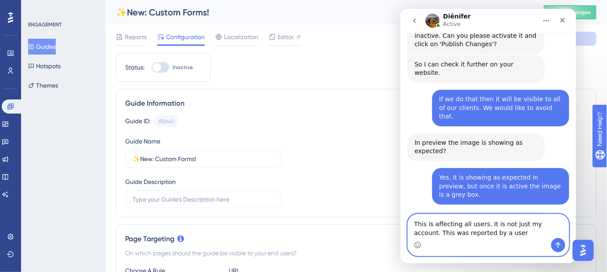
type textarea "This is affecting all users. It is not just my account. This was reported by a …"
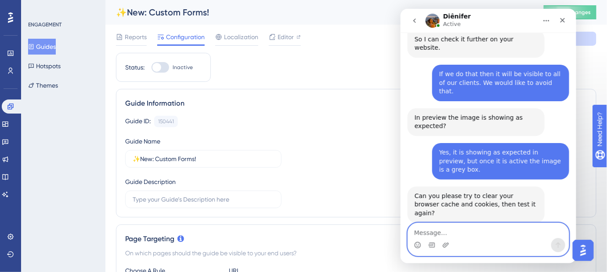
scroll to position [447, 0]
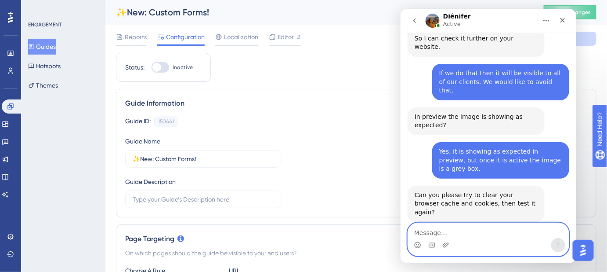
click at [483, 236] on textarea "Message…" at bounding box center [488, 229] width 161 height 15
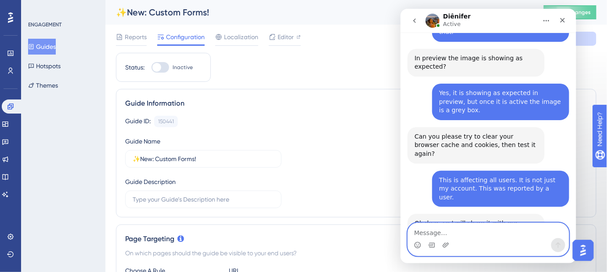
scroll to position [506, 0]
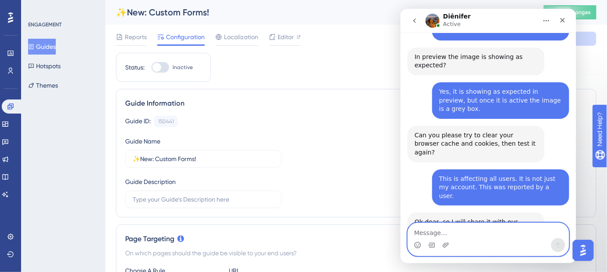
click at [458, 228] on textarea "Message…" at bounding box center [488, 229] width 161 height 15
click at [473, 234] on textarea "Message…" at bounding box center [488, 229] width 161 height 15
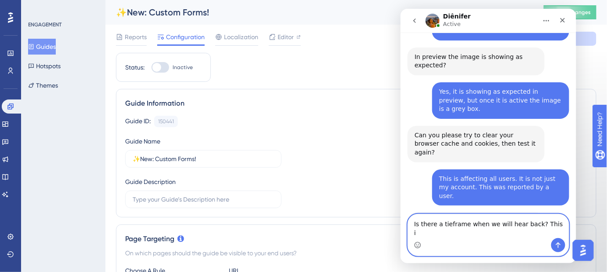
scroll to position [510, 0]
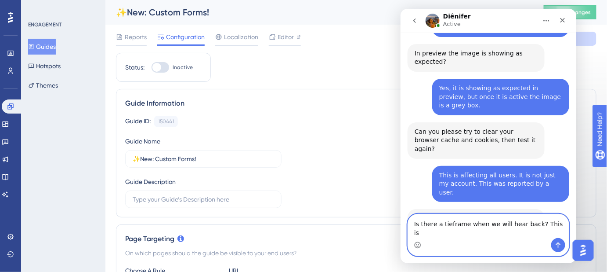
type textarea "Is there a tieframe when we will hear back? This is"
drag, startPoint x: 552, startPoint y: 232, endPoint x: 396, endPoint y: 233, distance: 155.6
click html "Diênifer Active We help your business grow with better user onboarding, automat…"
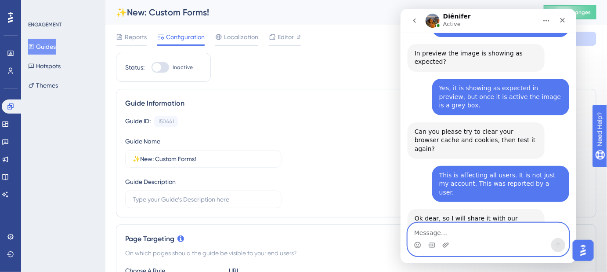
click at [477, 230] on textarea "Message…" at bounding box center [488, 229] width 161 height 15
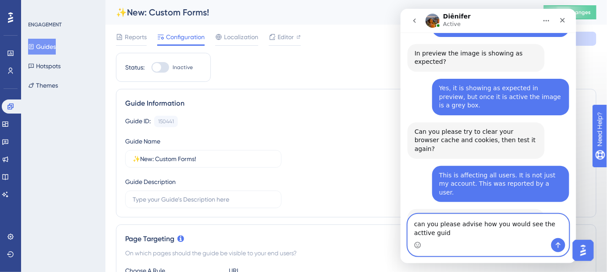
scroll to position [519, 0]
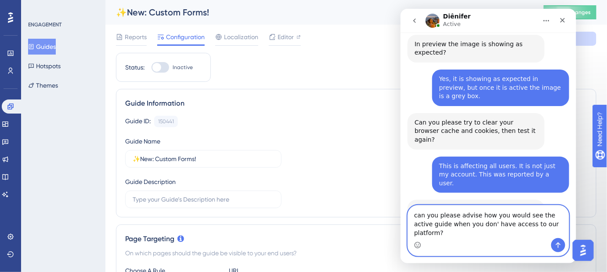
click at [418, 223] on textarea "can you please advise how you would see the active guide when you don' have acc…" at bounding box center [488, 221] width 161 height 33
click at [416, 222] on textarea "can you please advise how you would see the active guide when you don' have acc…" at bounding box center [488, 221] width 161 height 33
click at [472, 231] on textarea "Can you please advise how you would see the active guide when you don' have acc…" at bounding box center [488, 221] width 161 height 33
type textarea "Can you please advise how you would see the active guide when you don't have ac…"
click at [555, 243] on icon "Send a message…" at bounding box center [558, 244] width 7 height 7
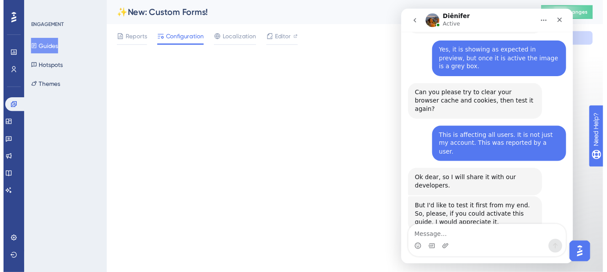
scroll to position [553, 0]
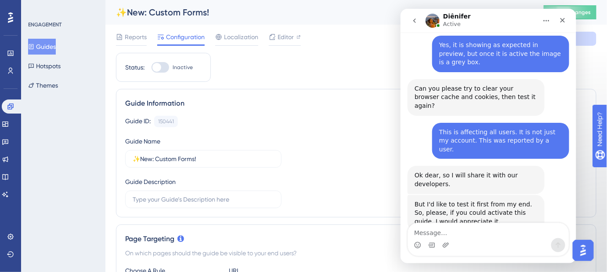
click at [163, 68] on div at bounding box center [161, 67] width 18 height 11
click at [152, 68] on input "Inactive" at bounding box center [151, 67] width 0 height 0
checkbox input "true"
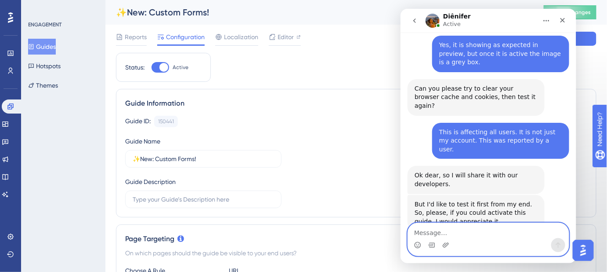
click at [447, 230] on textarea "Message…" at bounding box center [488, 229] width 161 height 15
type textarea "N"
type textarea "Now it's active"
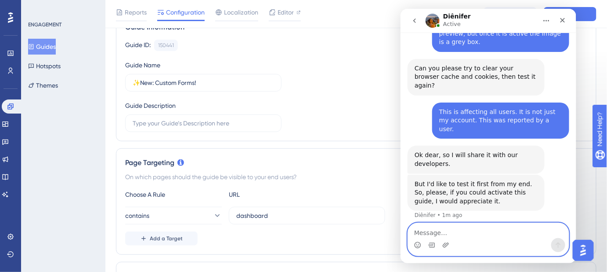
scroll to position [0, 0]
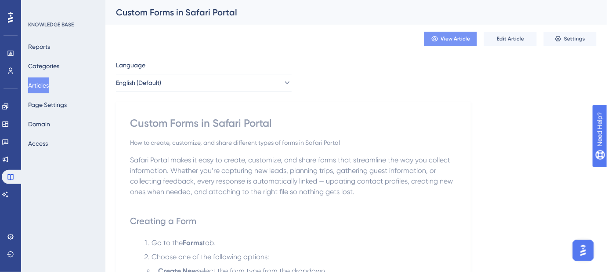
click at [448, 36] on span "View Article" at bounding box center [455, 38] width 29 height 7
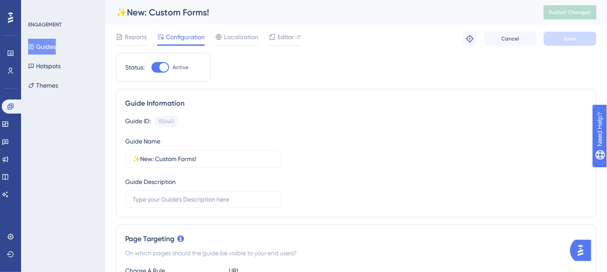
click at [588, 248] on img "Open AI Assistant Launcher" at bounding box center [581, 250] width 16 height 16
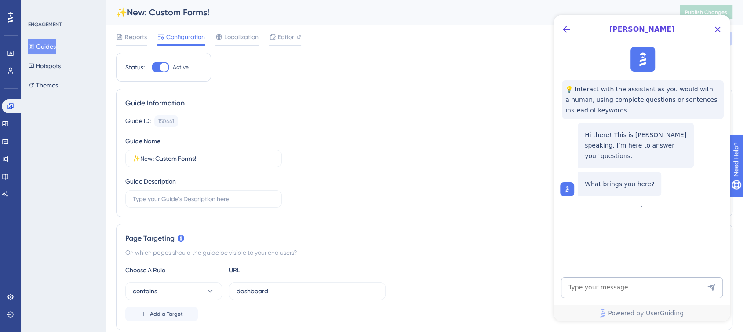
drag, startPoint x: 724, startPoint y: 61, endPoint x: 562, endPoint y: 51, distance: 162.0
click at [560, 54] on div "💡 Interact with the assistant as you would with a human, using complete questio…" at bounding box center [641, 122] width 176 height 156
click at [613, 28] on icon "Close Button" at bounding box center [717, 29] width 11 height 11
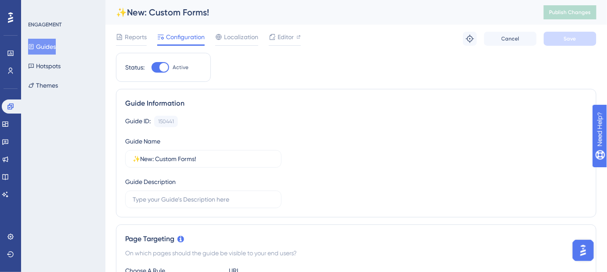
drag, startPoint x: 703, startPoint y: 0, endPoint x: 409, endPoint y: 102, distance: 310.6
click at [409, 102] on div "Guide Information" at bounding box center [356, 103] width 462 height 11
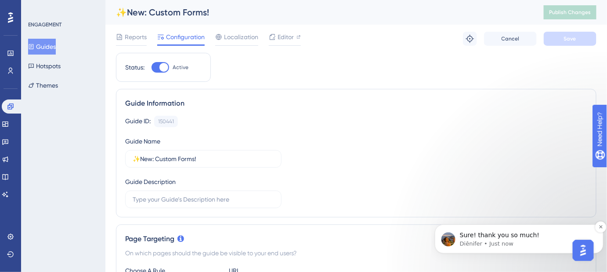
click at [515, 237] on p "Sure! thank you so much!" at bounding box center [526, 234] width 133 height 9
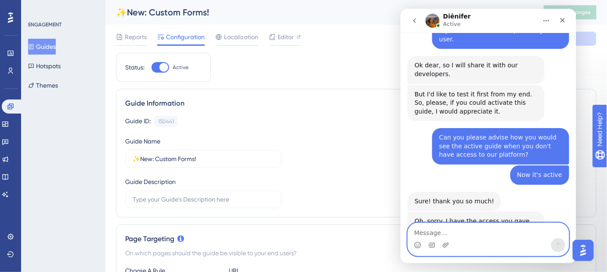
scroll to position [674, 0]
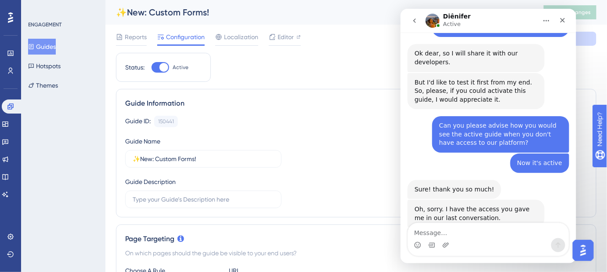
click at [478, 240] on div "Intercom messenger" at bounding box center [488, 244] width 161 height 14
click at [438, 224] on textarea "Message…" at bounding box center [488, 229] width 161 height 15
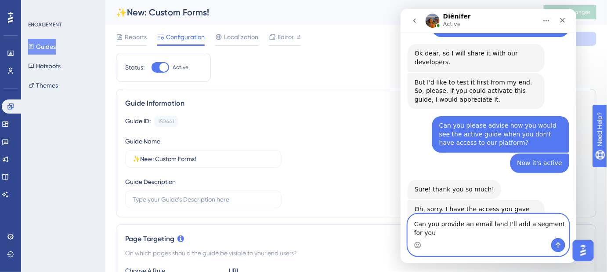
scroll to position [683, 0]
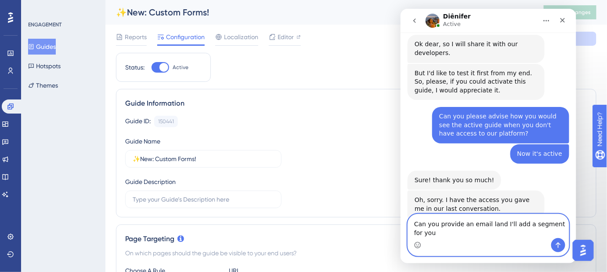
type textarea "Can you provide an email land I'll add a segment for you?"
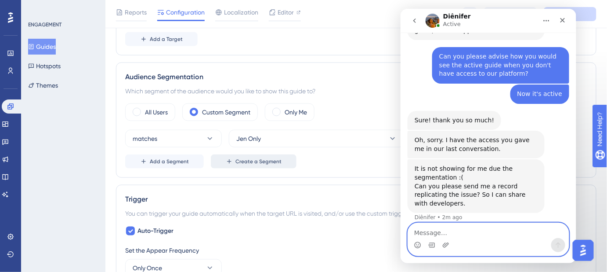
scroll to position [280, 0]
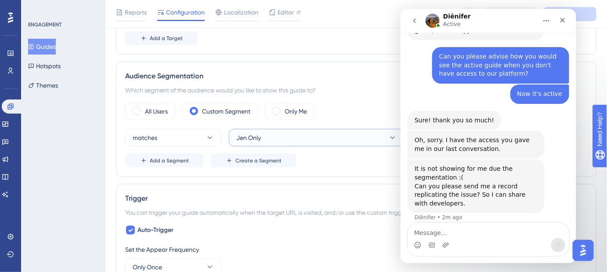
click at [298, 138] on button "Jen Only" at bounding box center [317, 138] width 176 height 18
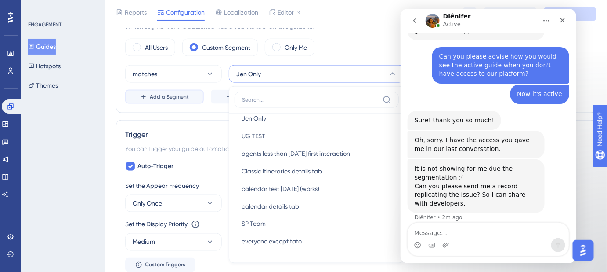
scroll to position [709, 0]
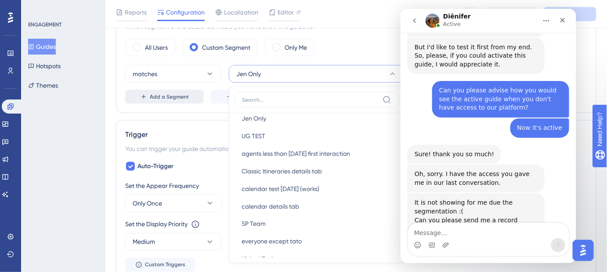
click at [173, 99] on button "Add a Segment" at bounding box center [164, 97] width 79 height 14
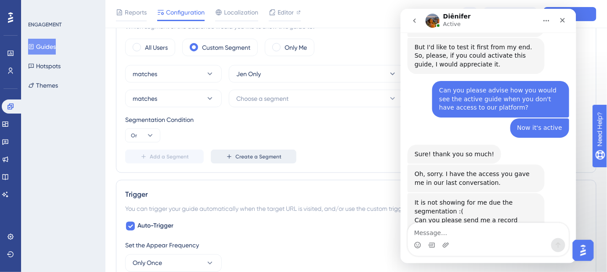
click at [245, 155] on span "Create a Segment" at bounding box center [259, 156] width 46 height 7
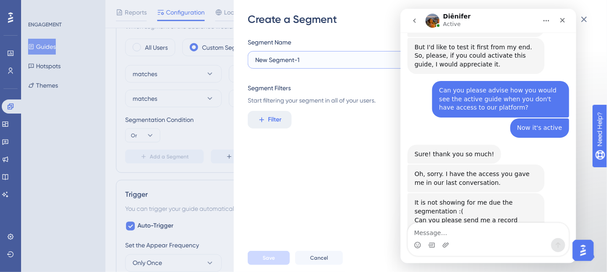
drag, startPoint x: 303, startPoint y: 57, endPoint x: 251, endPoint y: 52, distance: 52.1
click at [246, 58] on div "Create a Segment Segment Name New Segment-1 Segment Filters Start filtering you…" at bounding box center [421, 136] width 374 height 272
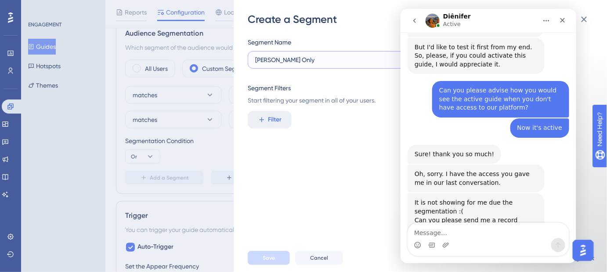
scroll to position [303, 0]
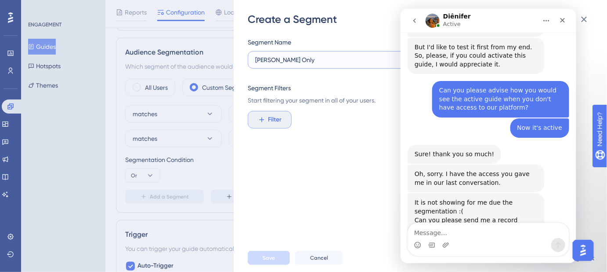
type input "Jess Only"
click at [280, 120] on span "Filter" at bounding box center [276, 119] width 14 height 11
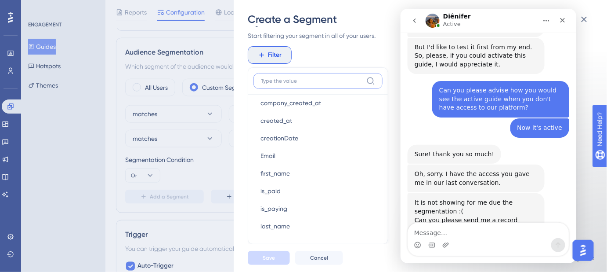
scroll to position [743, 0]
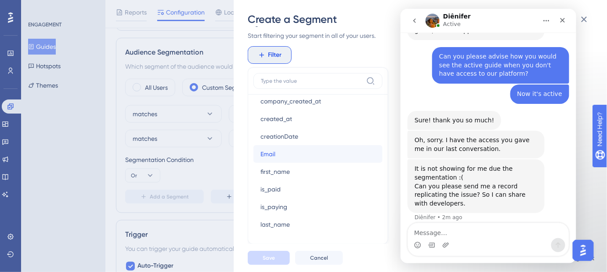
click at [280, 150] on button "Email Email" at bounding box center [318, 154] width 129 height 18
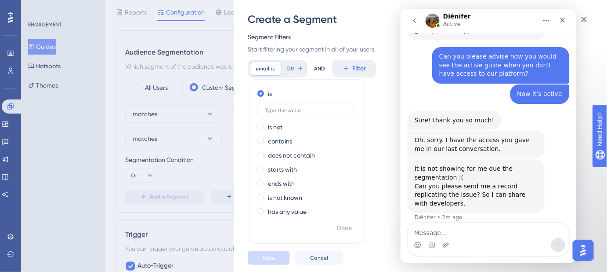
scroll to position [44, 0]
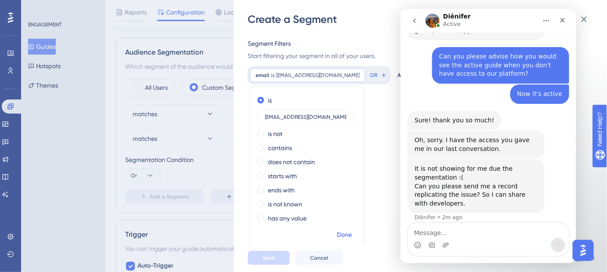
type input "jlatta@safariportal.app"
click at [348, 235] on span "Done" at bounding box center [344, 234] width 15 height 11
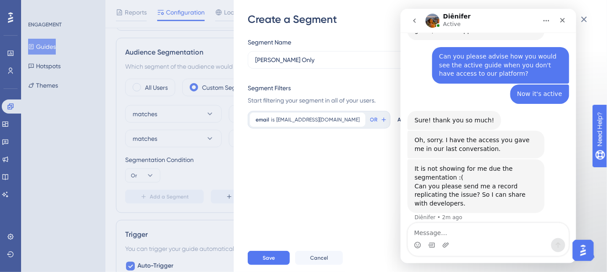
scroll to position [0, 0]
click at [269, 261] on span "Save" at bounding box center [269, 257] width 12 height 7
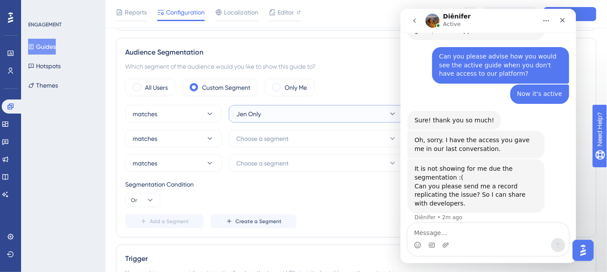
click at [385, 115] on button "Jen Only" at bounding box center [317, 114] width 176 height 18
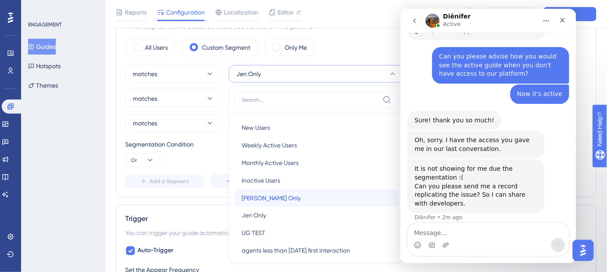
click at [269, 193] on div "Jess Only Jess Only" at bounding box center [317, 198] width 150 height 18
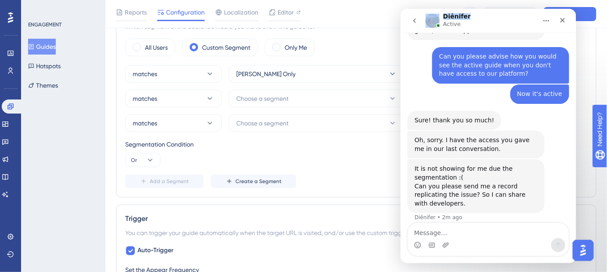
drag, startPoint x: 490, startPoint y: 18, endPoint x: 414, endPoint y: 42, distance: 80.5
click at [433, 23] on div "Diênifer Active" at bounding box center [481, 20] width 112 height 15
click at [587, 9] on button "Save" at bounding box center [570, 14] width 53 height 14
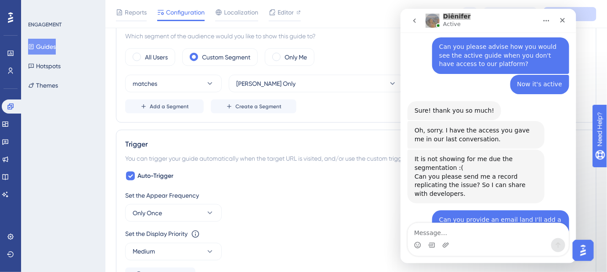
scroll to position [303, 0]
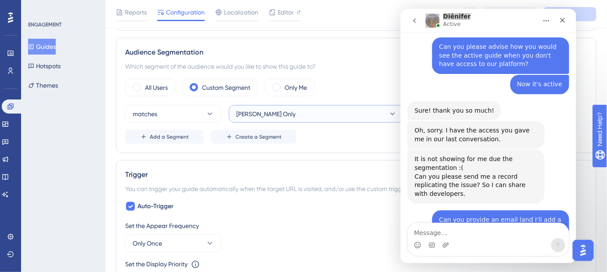
click at [377, 114] on button "Jess Only" at bounding box center [317, 114] width 176 height 18
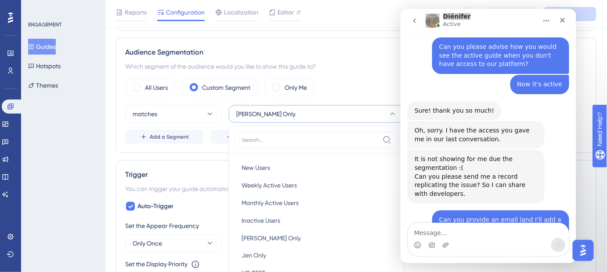
scroll to position [363, 0]
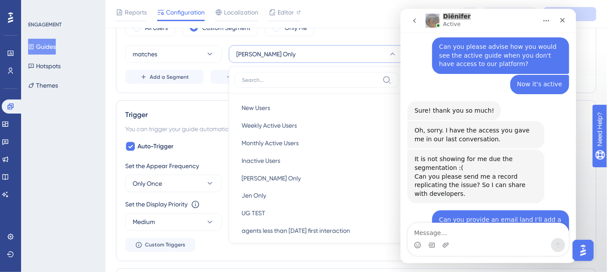
click at [348, 31] on div "All Users Custom Segment Only Me" at bounding box center [356, 28] width 462 height 18
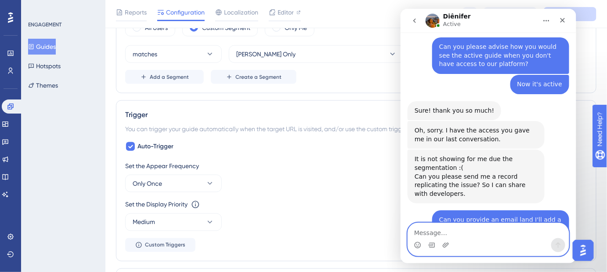
click at [443, 229] on textarea "Message…" at bounding box center [488, 229] width 161 height 15
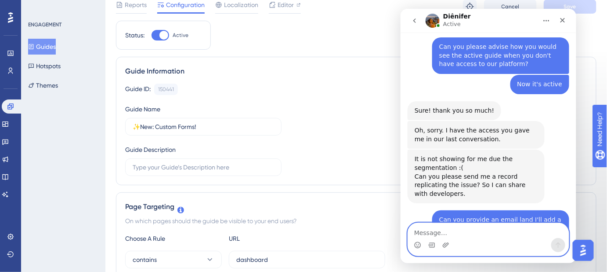
scroll to position [0, 0]
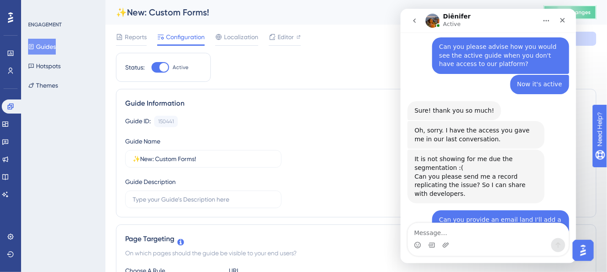
click at [591, 11] on span "Publish Changes" at bounding box center [570, 12] width 42 height 7
click at [445, 244] on icon "Upload attachment" at bounding box center [446, 244] width 6 height 5
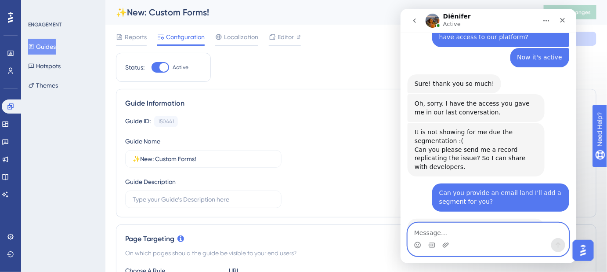
click at [477, 232] on textarea "Message…" at bounding box center [488, 229] width 161 height 15
type textarea "There is a video of the error."
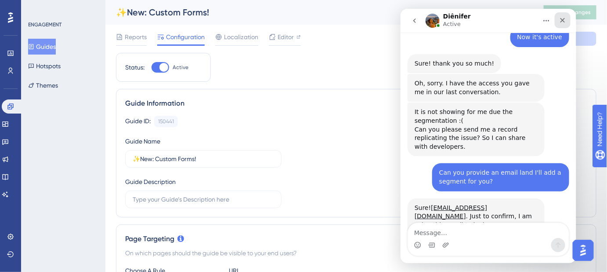
click at [559, 20] on div "Close" at bounding box center [563, 20] width 16 height 16
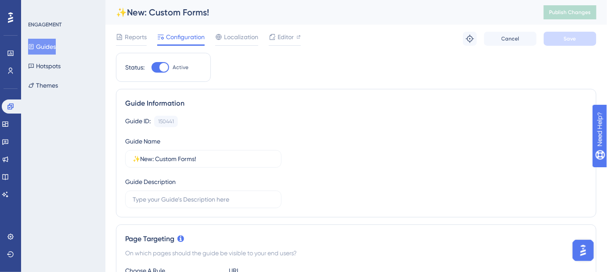
click at [153, 68] on div at bounding box center [161, 67] width 18 height 11
click at [152, 68] on input "Active" at bounding box center [151, 67] width 0 height 0
checkbox input "false"
click at [567, 38] on span "Save" at bounding box center [570, 38] width 12 height 7
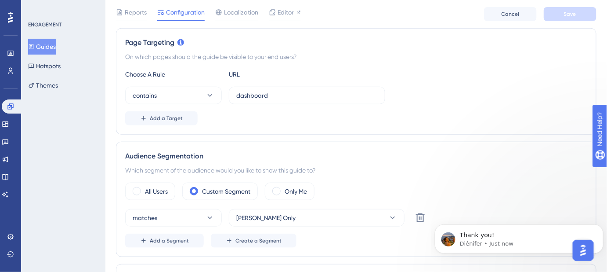
scroll to position [826, 0]
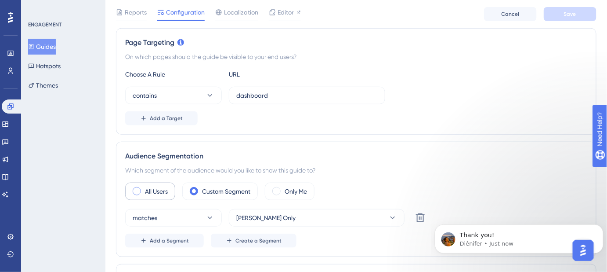
click at [136, 189] on span at bounding box center [137, 191] width 8 height 8
click at [144, 188] on input "radio" at bounding box center [144, 188] width 0 height 0
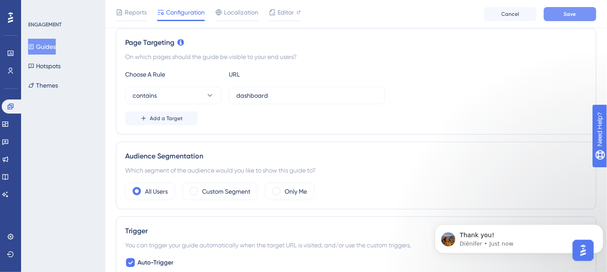
click at [566, 15] on span "Save" at bounding box center [570, 14] width 12 height 7
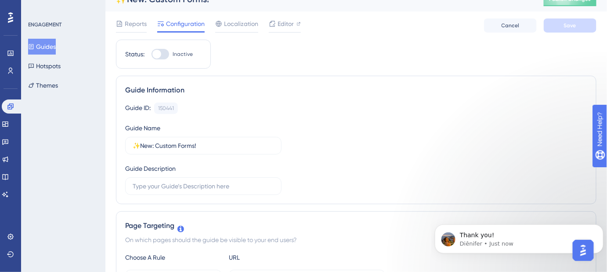
scroll to position [0, 0]
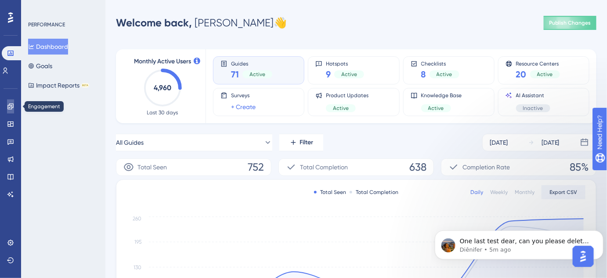
click at [14, 106] on link at bounding box center [10, 106] width 7 height 14
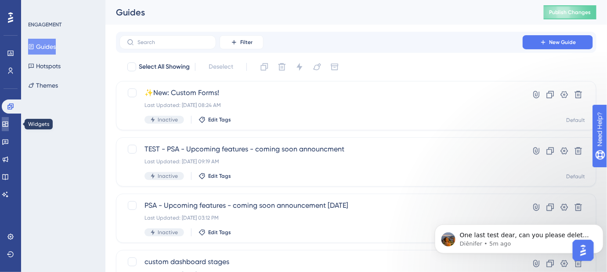
click at [8, 124] on icon at bounding box center [5, 123] width 6 height 5
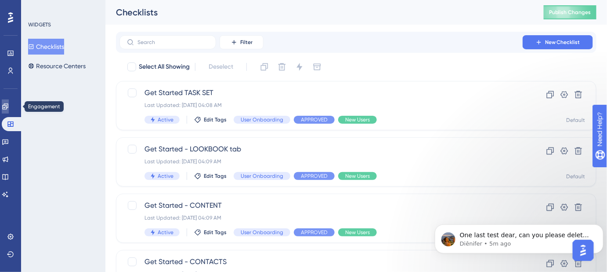
click at [8, 107] on icon at bounding box center [5, 106] width 6 height 6
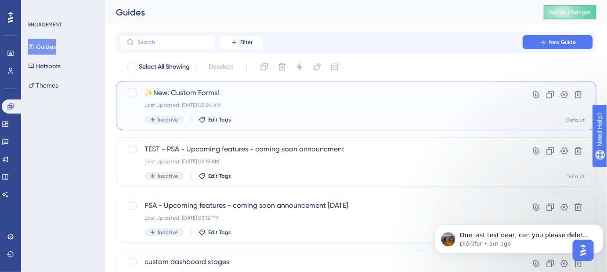
click at [200, 98] on div "✨New: Custom Forms! Last Updated: [DATE] 08:24 AM Inactive Edit Tags" at bounding box center [321, 105] width 353 height 36
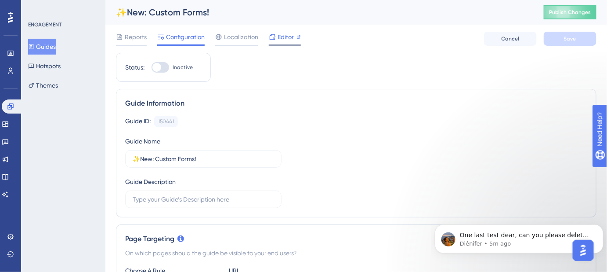
click at [283, 40] on span "Editor" at bounding box center [286, 37] width 16 height 11
click at [529, 234] on p "One last test dear, can you please delete the image and add it again? Also shar…" at bounding box center [526, 234] width 133 height 9
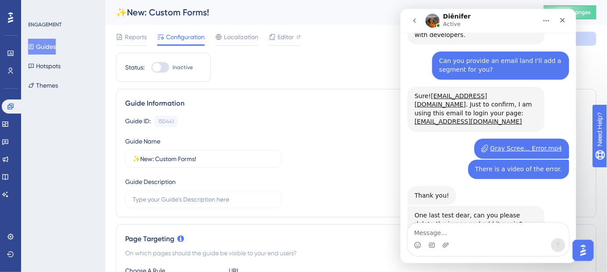
scroll to position [930, 0]
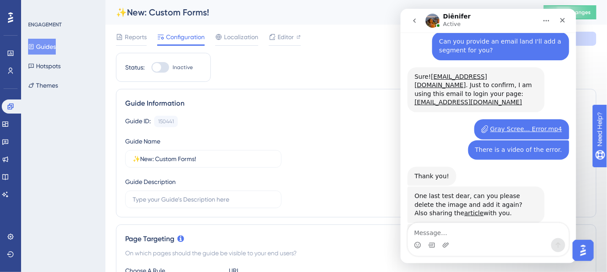
click at [491, 229] on textarea "Message…" at bounding box center [488, 229] width 161 height 15
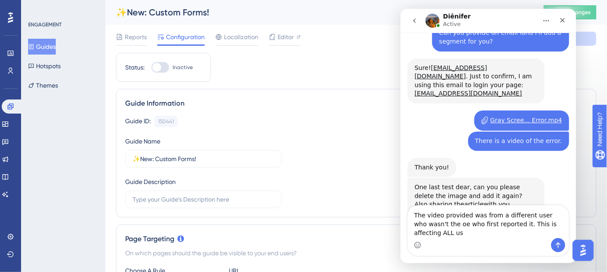
scroll to position [948, 0]
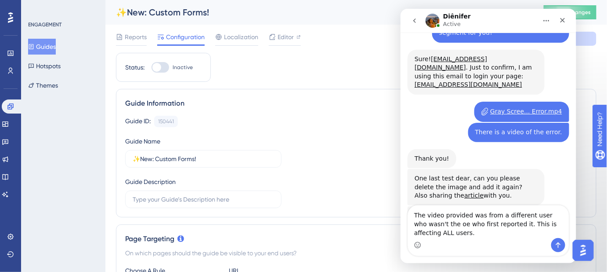
click at [446, 224] on textarea "The video provided was from a different user who wasn't the oe who first report…" at bounding box center [488, 221] width 161 height 33
click at [536, 214] on textarea "The video provided was from a different user who wasn't the one who first repor…" at bounding box center [488, 221] width 161 height 33
click at [523, 222] on textarea "The video provided was from a different user who wasn't the one who first repor…" at bounding box center [488, 221] width 161 height 33
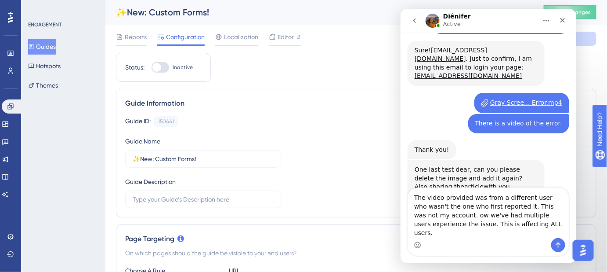
click at [519, 235] on textarea "The video provided was from a different user who wasn't the one who first repor…" at bounding box center [488, 212] width 161 height 50
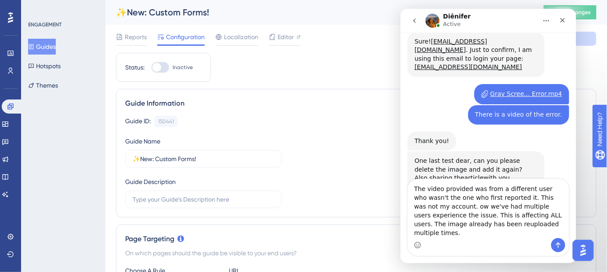
click at [547, 211] on textarea "The video provided was from a different user who wasn't the one who first repor…" at bounding box center [488, 207] width 161 height 59
click at [548, 207] on textarea "The video provided was from a different user who wasn't the one who first repor…" at bounding box center [488, 207] width 161 height 59
click at [450, 216] on textarea "The video provided was from a different user who wasn't the one who first repor…" at bounding box center [488, 207] width 161 height 59
drag, startPoint x: 479, startPoint y: 215, endPoint x: 450, endPoint y: 217, distance: 29.0
click at [450, 217] on textarea "The video provided was from a different user who wasn't the one who first repor…" at bounding box center [488, 207] width 161 height 59
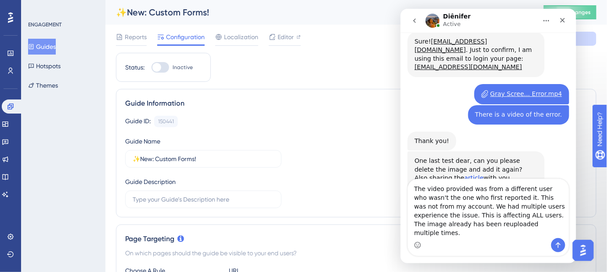
click at [470, 174] on link "article" at bounding box center [473, 177] width 19 height 7
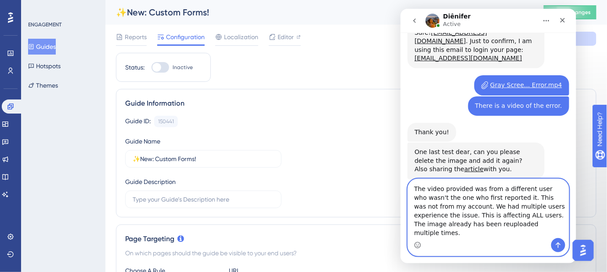
click at [505, 233] on textarea "The video provided was from a different user who wasn't the one who first repor…" at bounding box center [488, 207] width 161 height 59
click at [502, 221] on textarea "The video provided was from a different user who wasn't the one who first repor…" at bounding box center [488, 207] width 161 height 59
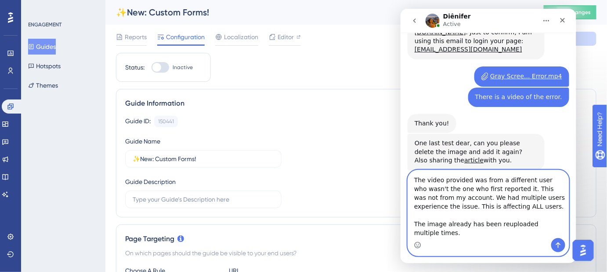
scroll to position [9, 0]
click at [445, 234] on textarea "The video provided was from a different user who wasn't the one who first repor…" at bounding box center [488, 204] width 161 height 68
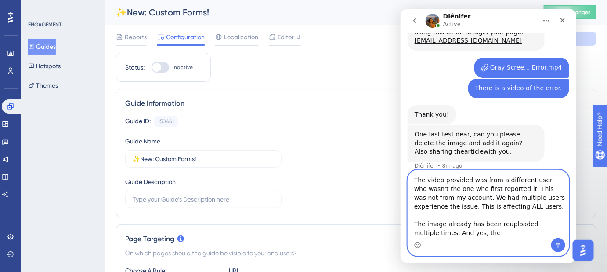
click at [465, 230] on textarea "The video provided was from a different user who wasn't the one who first repor…" at bounding box center [488, 204] width 161 height 68
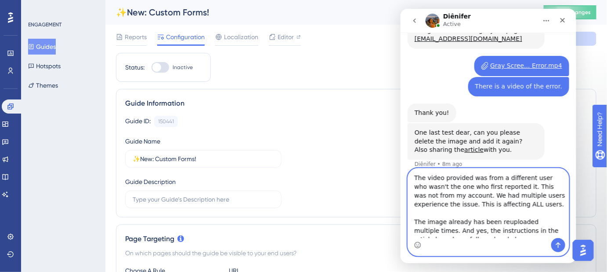
scroll to position [0, 0]
click at [521, 205] on textarea "The video provided was from a different user who wasn't the one who first repor…" at bounding box center [488, 202] width 161 height 69
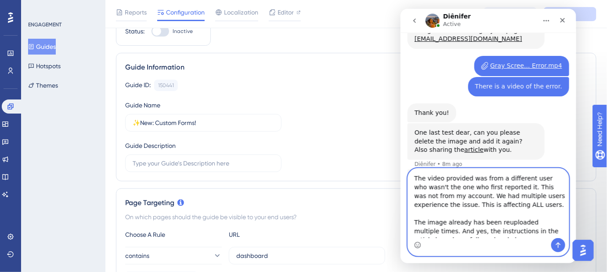
click at [442, 221] on textarea "The video provided was from a different user who wasn't the one who first repor…" at bounding box center [488, 202] width 161 height 69
click at [453, 222] on textarea "The video provided was from a different user who wasn't the one who first repor…" at bounding box center [488, 202] width 161 height 69
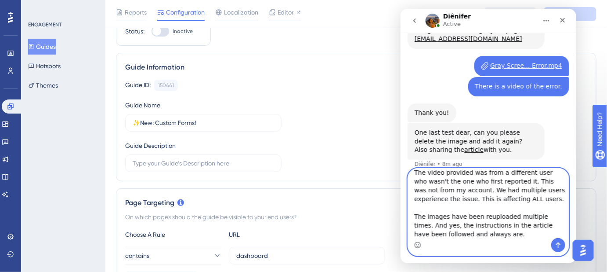
scroll to position [7, 0]
type textarea "The video provided was from a different user who wasn't the one who first repor…"
click at [556, 245] on icon "Send a message…" at bounding box center [558, 244] width 7 height 7
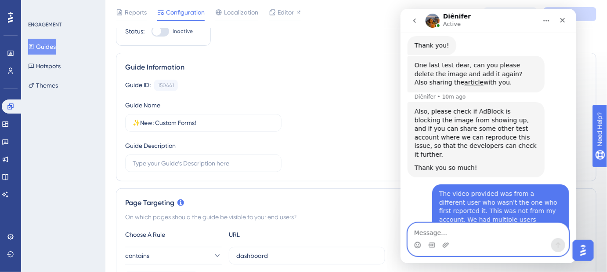
scroll to position [1082, 0]
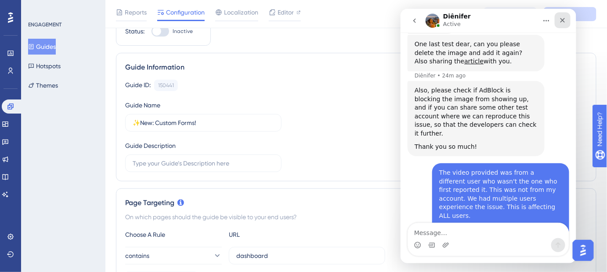
click at [566, 20] on icon "Close" at bounding box center [562, 19] width 7 height 7
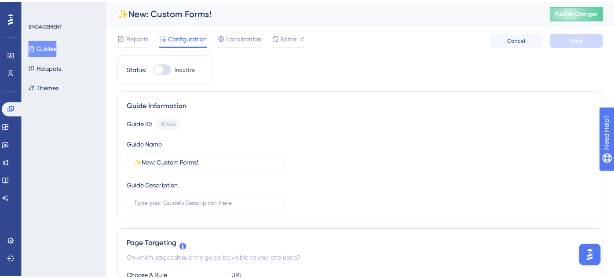
scroll to position [1073, 0]
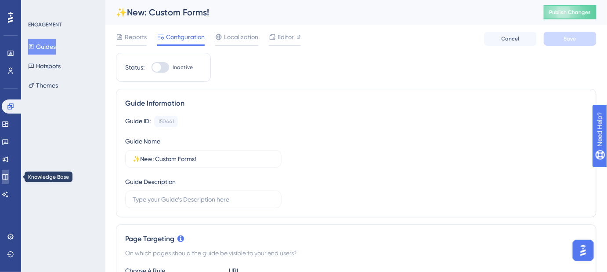
click at [7, 174] on icon at bounding box center [5, 176] width 7 height 7
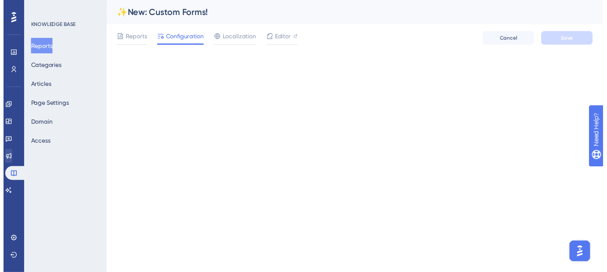
scroll to position [1067, 0]
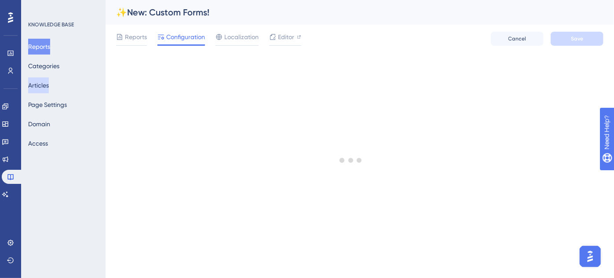
click at [49, 82] on button "Articles" at bounding box center [38, 85] width 21 height 16
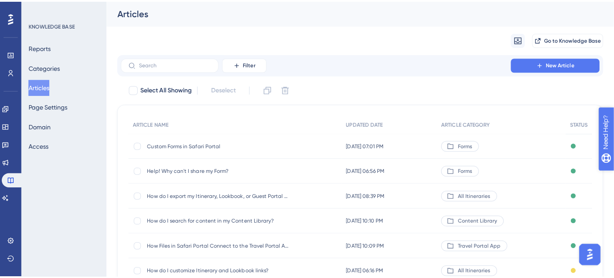
scroll to position [1073, 0]
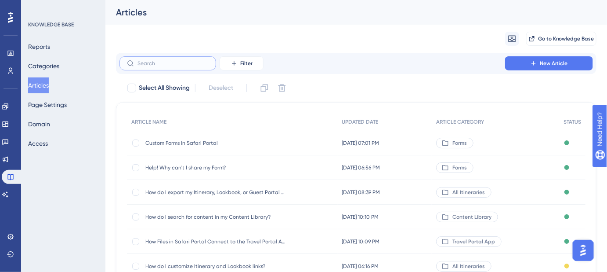
click at [177, 64] on input "text" at bounding box center [173, 63] width 71 height 6
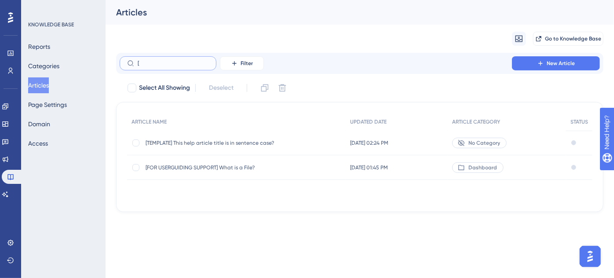
type input "["
drag, startPoint x: 169, startPoint y: 144, endPoint x: 153, endPoint y: 149, distance: 16.1
click at [153, 149] on div "[TEMPLATE] This help article title is in sentence case? [TEMPLATE] This help ar…" at bounding box center [215, 143] width 141 height 25
click at [138, 142] on div at bounding box center [135, 142] width 7 height 7
click at [265, 89] on icon at bounding box center [264, 88] width 9 height 9
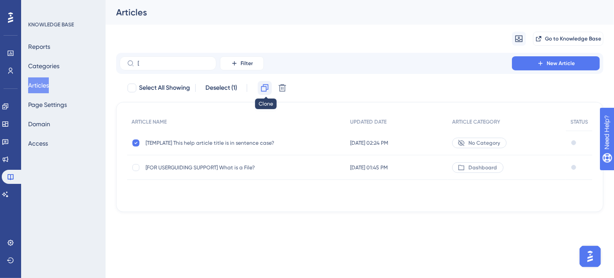
checkbox input "false"
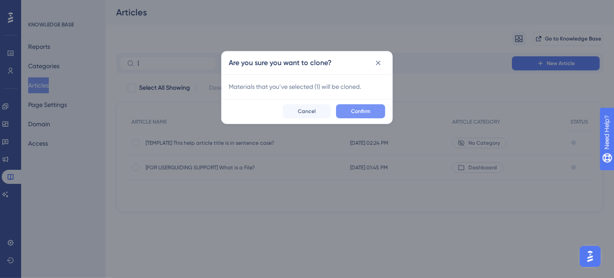
click at [358, 108] on span "Confirm" at bounding box center [360, 111] width 19 height 7
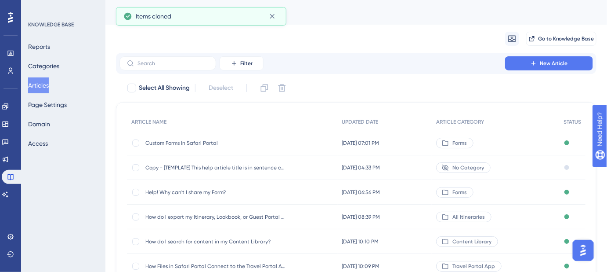
scroll to position [1073, 0]
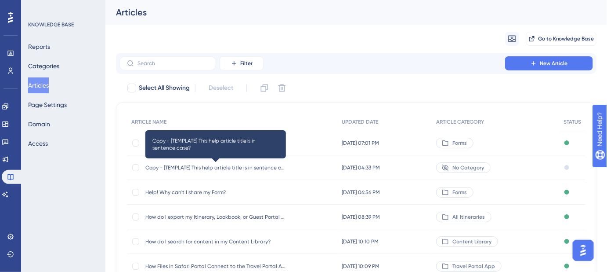
click at [209, 167] on span "Copy - [TEMPLATE] This help article title is in sentence case?" at bounding box center [215, 167] width 141 height 7
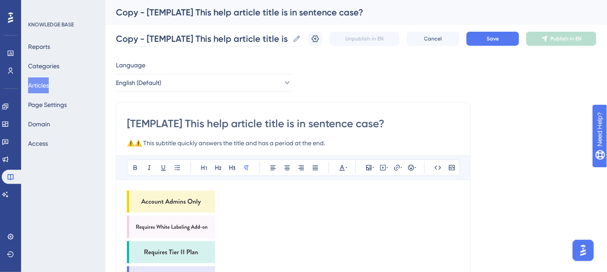
click at [301, 38] on icon at bounding box center [297, 38] width 7 height 7
click at [289, 38] on input "Copy - [TEMPLATE] This help article title is in sentence case?" at bounding box center [202, 39] width 173 height 12
drag, startPoint x: 296, startPoint y: 38, endPoint x: 119, endPoint y: 38, distance: 176.7
click at [119, 38] on label "Copy - [TEMPLATE] This help article title is in sentence case? Copy - [TEMPLATE…" at bounding box center [208, 39] width 185 height 16
click at [119, 38] on input "Copy - [TEMPLATE] This help article title is in sentence case?" at bounding box center [202, 39] width 173 height 12
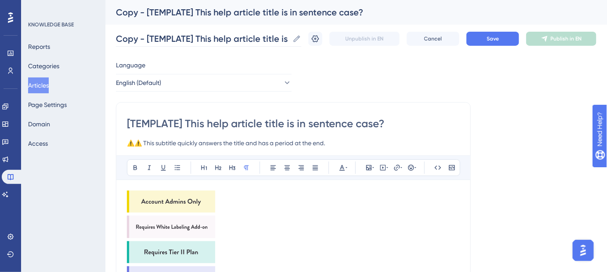
drag, startPoint x: 296, startPoint y: 36, endPoint x: 188, endPoint y: 37, distance: 107.7
click at [188, 37] on label "Copy - [TEMPLATE] This help article title is in sentence case? Copy - [TEMPLATE…" at bounding box center [208, 39] width 185 height 16
click at [188, 37] on input "Copy - [TEMPLATE] This help article title is in sentence case?" at bounding box center [202, 39] width 173 height 12
click at [138, 37] on input "Copy - [TEMPLATE] This help article title is in sentence case?" at bounding box center [202, 39] width 173 height 12
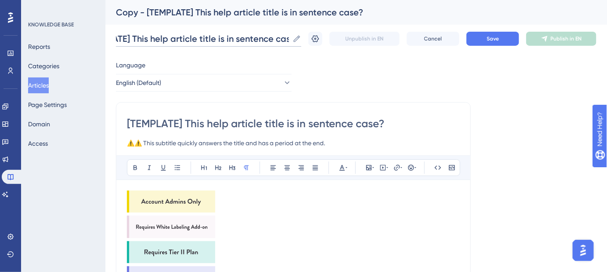
paste input "In-App Messaging"
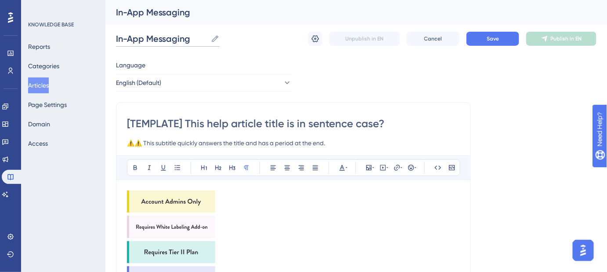
scroll to position [0, 0]
click at [117, 35] on input "In-App Messaging" at bounding box center [161, 39] width 91 height 12
drag, startPoint x: 218, startPoint y: 40, endPoint x: 118, endPoint y: 44, distance: 100.3
click at [118, 44] on input "About In-App Messaging" at bounding box center [175, 39] width 119 height 12
type input "About In-App Messaging"
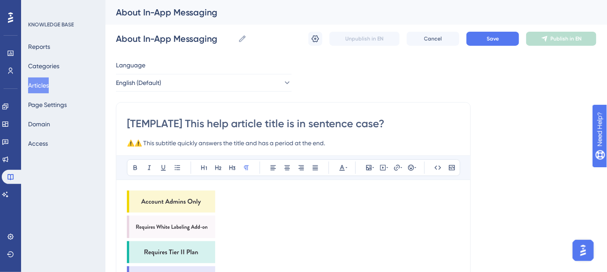
click at [396, 125] on input "[TEMPLATE] This help article title is in sentence case?" at bounding box center [293, 123] width 333 height 14
drag, startPoint x: 393, startPoint y: 124, endPoint x: 119, endPoint y: 121, distance: 274.2
paste input "About In-App Messaging"
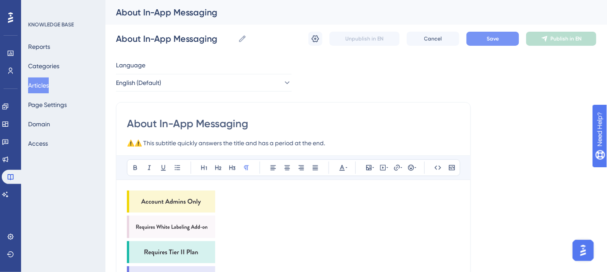
type input "About In-App Messaging"
click at [479, 34] on button "Save" at bounding box center [493, 39] width 53 height 14
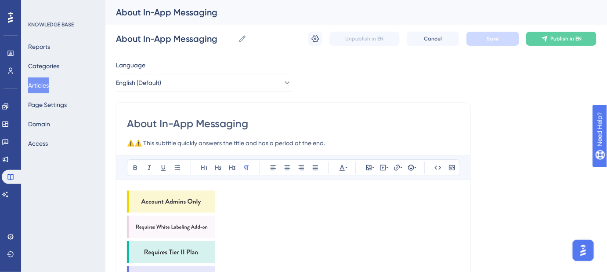
click at [186, 203] on img at bounding box center [171, 201] width 88 height 22
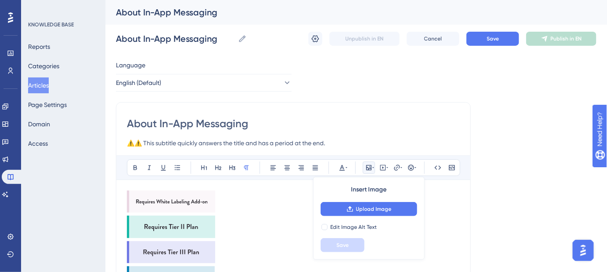
click at [186, 203] on img at bounding box center [171, 201] width 88 height 22
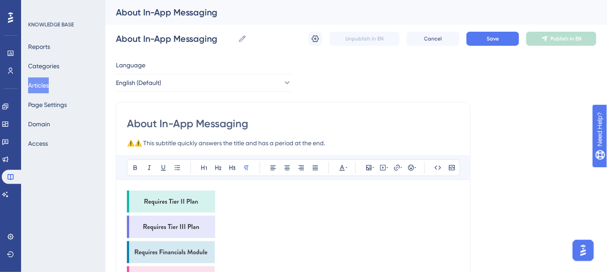
click at [186, 203] on img at bounding box center [171, 201] width 88 height 22
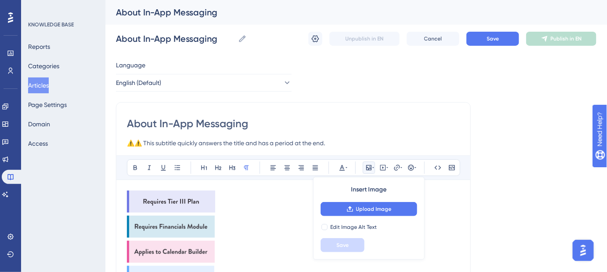
click at [186, 203] on img at bounding box center [171, 201] width 88 height 22
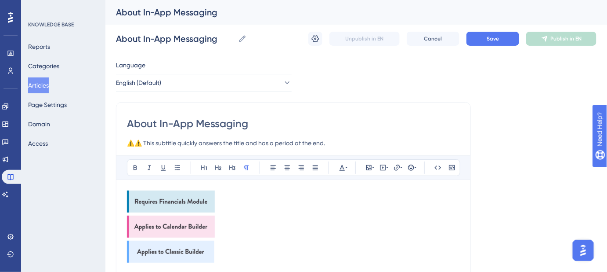
click at [186, 203] on img at bounding box center [171, 201] width 88 height 22
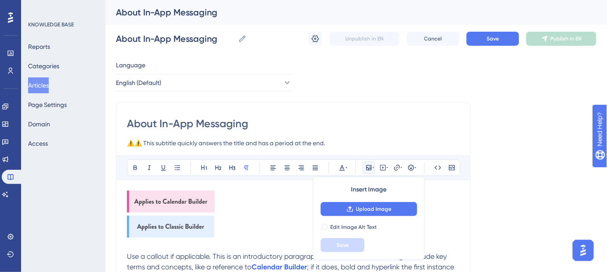
click at [186, 203] on img at bounding box center [171, 201] width 88 height 22
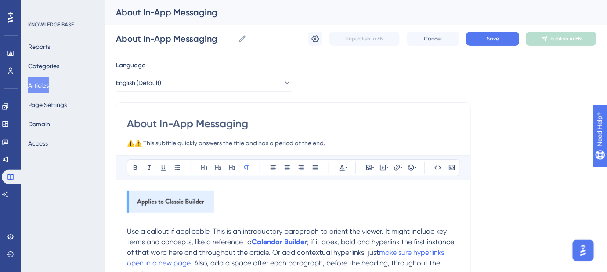
click at [186, 203] on img at bounding box center [170, 201] width 87 height 22
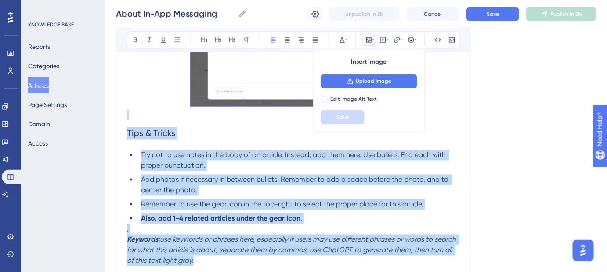
scroll to position [559, 0]
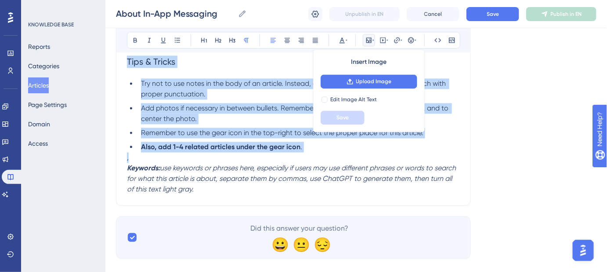
drag, startPoint x: 127, startPoint y: 206, endPoint x: 338, endPoint y: 154, distance: 216.3
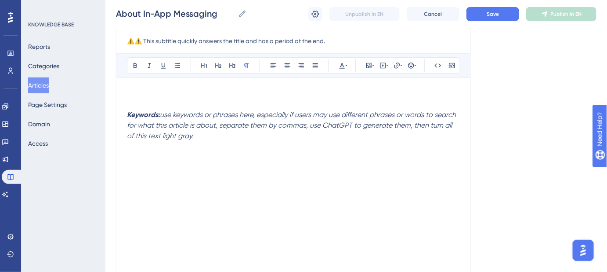
scroll to position [0, 0]
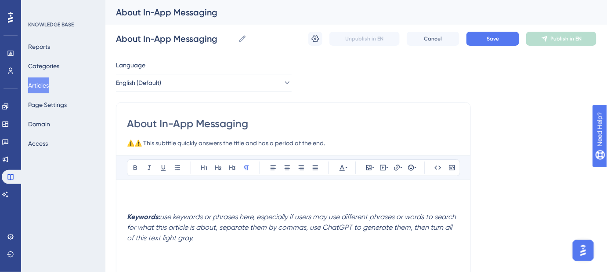
click at [136, 186] on div "Bold Italic Underline Bullet Point Heading 1 Heading 2 Heading 3 Normal Align L…" at bounding box center [293, 269] width 333 height 229
click at [134, 192] on p at bounding box center [293, 195] width 333 height 11
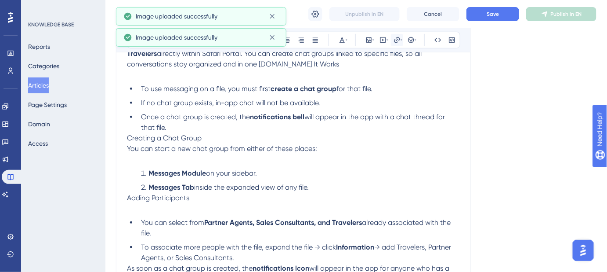
scroll to position [59, 0]
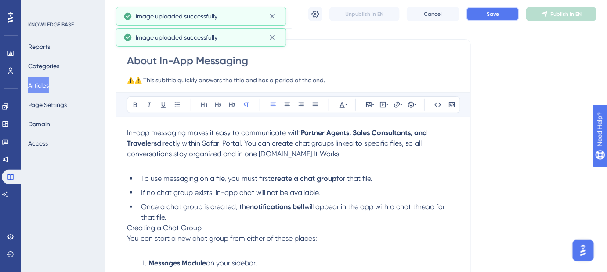
click at [486, 20] on button "Save" at bounding box center [493, 14] width 53 height 14
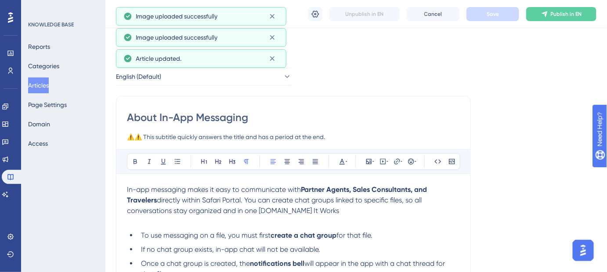
scroll to position [0, 0]
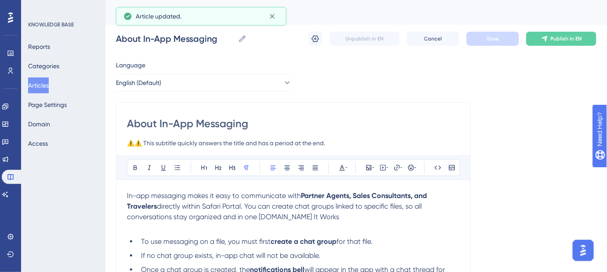
drag, startPoint x: 256, startPoint y: 125, endPoint x: 123, endPoint y: 129, distance: 133.7
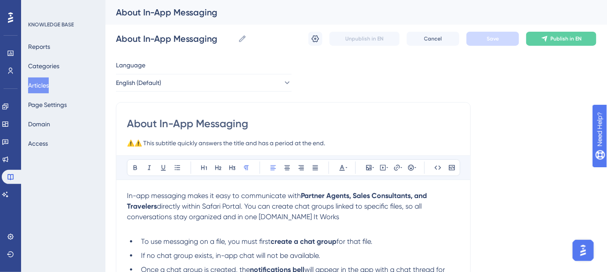
click at [338, 144] on input "⚠️⚠️ This subtitle quickly answers the title and has a period at the end." at bounding box center [293, 143] width 333 height 11
drag, startPoint x: 338, startPoint y: 144, endPoint x: 175, endPoint y: 143, distance: 163.5
click at [175, 143] on input "⚠️⚠️ This subtitle quickly answers the title and has a period at the end." at bounding box center [293, 143] width 333 height 11
click at [278, 216] on span "directly within Safari Portal. You can create chat groups linked to specific fi…" at bounding box center [275, 211] width 297 height 19
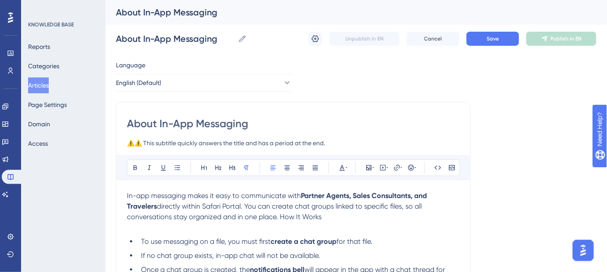
click at [326, 216] on p "In-app messaging makes it easy to communicate with Partner Agents, Sales Consul…" at bounding box center [293, 211] width 333 height 42
click at [280, 217] on span "directly within Safari Portal. You can create chat groups linked to specific fi…" at bounding box center [275, 211] width 297 height 19
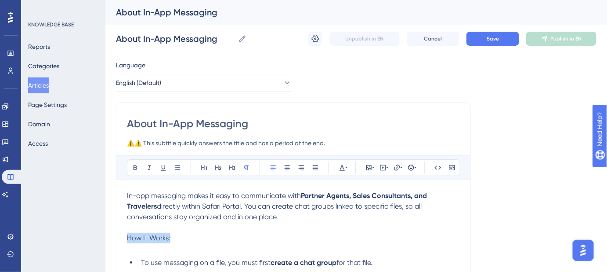
drag, startPoint x: 173, startPoint y: 236, endPoint x: 122, endPoint y: 240, distance: 51.5
click at [219, 165] on icon at bounding box center [218, 167] width 7 height 7
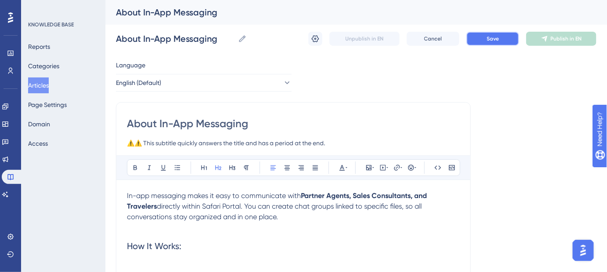
click at [497, 43] on button "Save" at bounding box center [493, 39] width 53 height 14
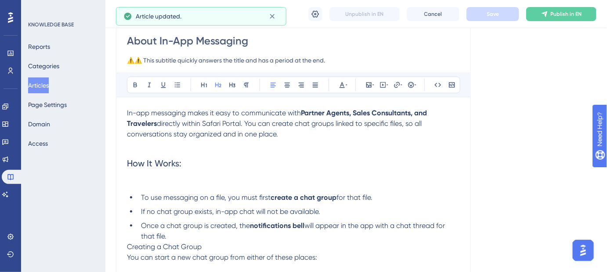
scroll to position [80, 0]
click at [205, 165] on h2 "How It Works:" at bounding box center [293, 168] width 333 height 39
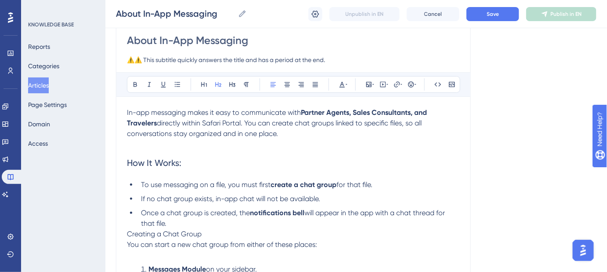
scroll to position [200, 0]
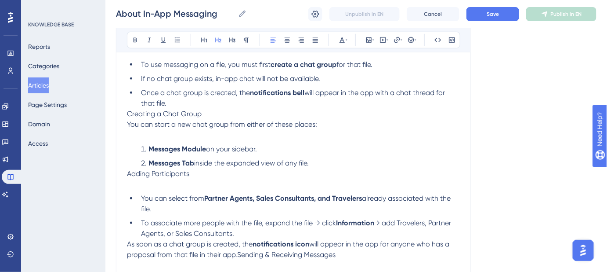
click at [167, 103] on li "Once a chat group is created, the notifications bell will appear in the app wit…" at bounding box center [299, 97] width 323 height 21
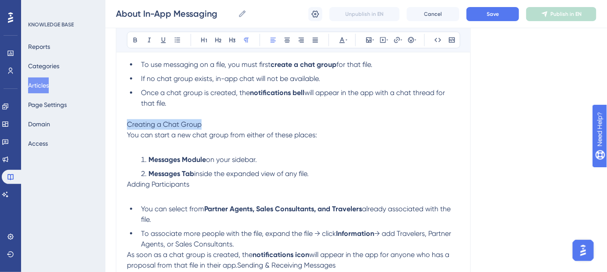
drag, startPoint x: 199, startPoint y: 124, endPoint x: 117, endPoint y: 125, distance: 82.2
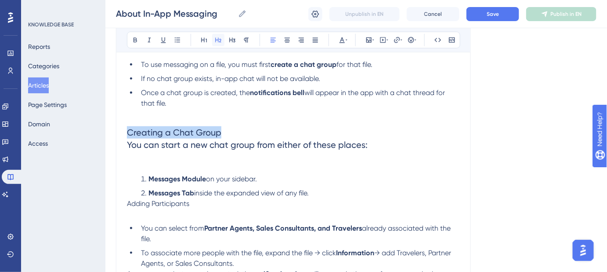
click at [219, 40] on icon at bounding box center [218, 39] width 7 height 7
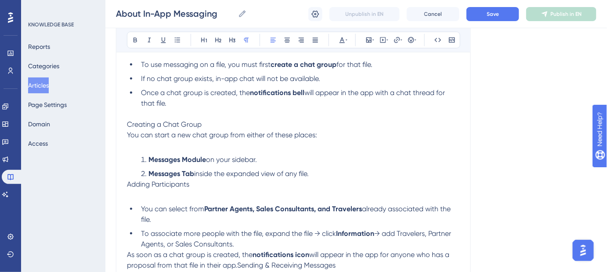
click at [208, 121] on p "Creating a Chat Group You can start a new chat group from either of these place…" at bounding box center [293, 135] width 333 height 32
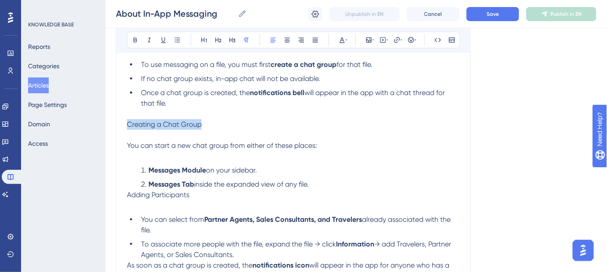
drag, startPoint x: 204, startPoint y: 124, endPoint x: 139, endPoint y: 110, distance: 66.0
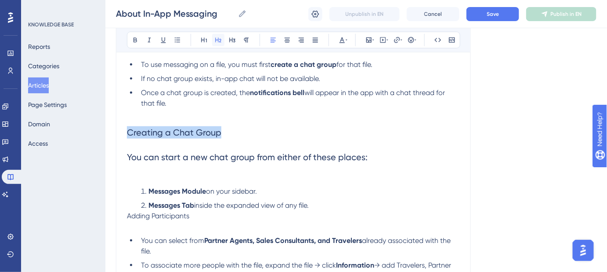
click at [215, 38] on icon at bounding box center [218, 40] width 6 height 5
click at [247, 136] on h2 "Creating a Chat Group You can start a new chat group from either of these place…" at bounding box center [293, 150] width 333 height 63
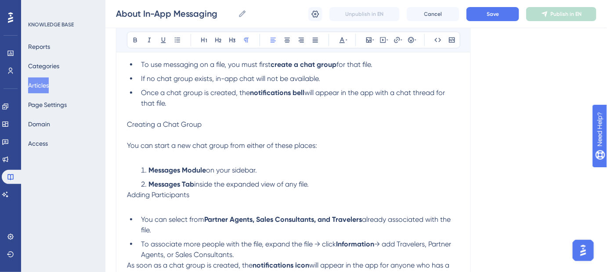
click at [214, 128] on p "Creating a Chat Group You can start a new chat group from either of these place…" at bounding box center [293, 140] width 333 height 42
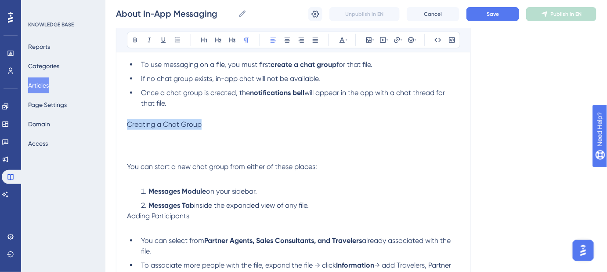
drag, startPoint x: 215, startPoint y: 120, endPoint x: 127, endPoint y: 119, distance: 88.8
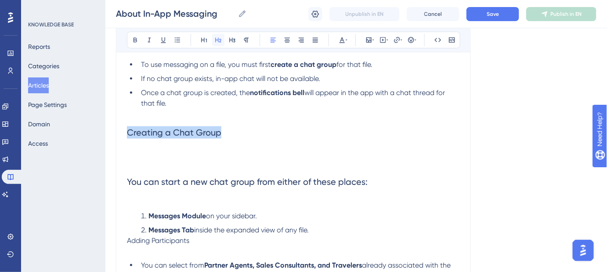
click at [219, 39] on icon at bounding box center [218, 40] width 6 height 5
click at [488, 15] on span "Save" at bounding box center [493, 14] width 12 height 7
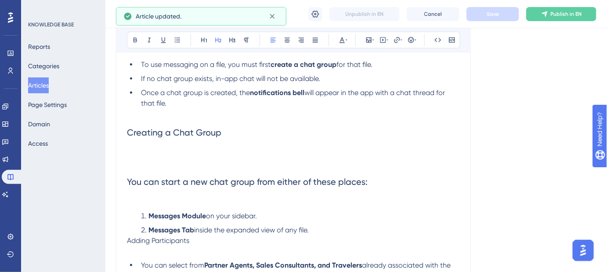
click at [232, 142] on h2 "Creating a Chat Group You can start a new chat group from either of these place…" at bounding box center [293, 163] width 333 height 88
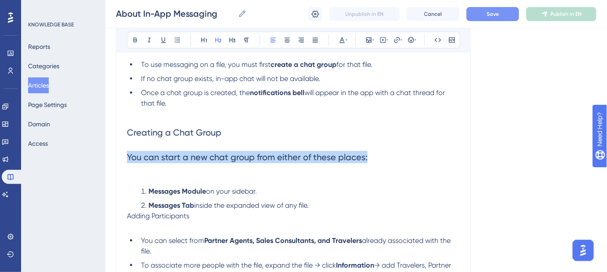
drag, startPoint x: 369, startPoint y: 158, endPoint x: 126, endPoint y: 160, distance: 243.0
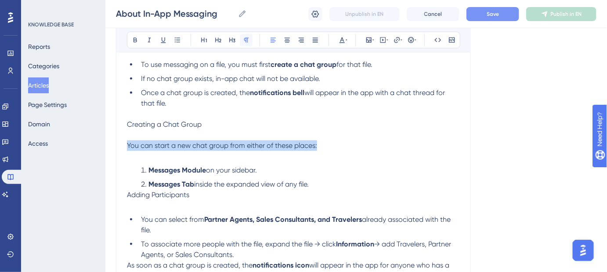
click at [246, 37] on icon at bounding box center [246, 39] width 7 height 7
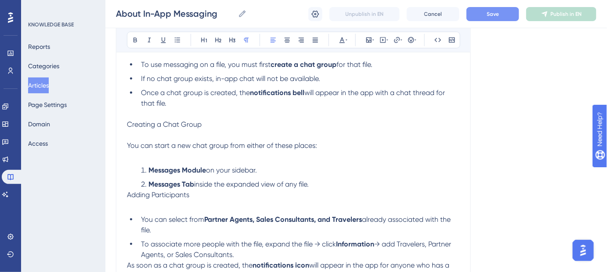
click at [324, 125] on p "Creating a Chat Group You can start a new chat group from either of these place…" at bounding box center [293, 140] width 333 height 42
click at [484, 16] on button "Save" at bounding box center [493, 14] width 53 height 14
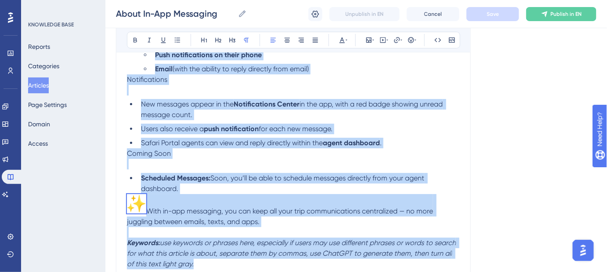
scroll to position [1139, 0]
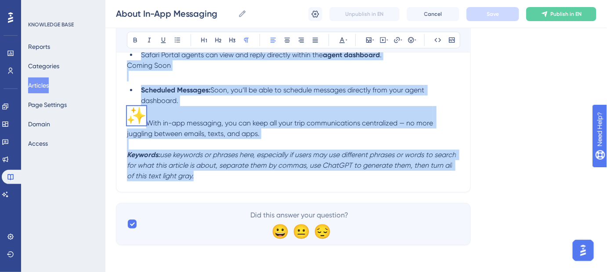
drag, startPoint x: 128, startPoint y: 102, endPoint x: 328, endPoint y: 189, distance: 218.3
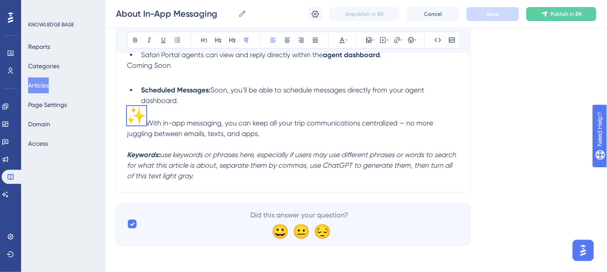
scroll to position [200, 0]
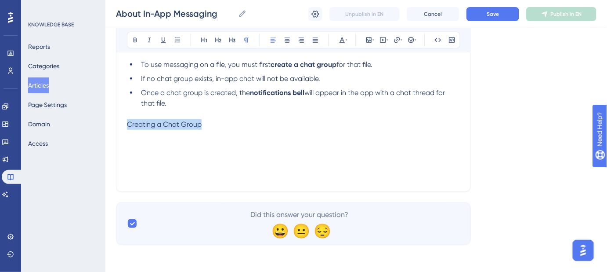
drag, startPoint x: 192, startPoint y: 123, endPoint x: 114, endPoint y: 123, distance: 78.7
click at [114, 123] on div "Performance Users Engagement Widgets Feedback Product Updates Knowledge Base AI…" at bounding box center [356, 29] width 502 height 458
click at [220, 40] on icon at bounding box center [218, 39] width 7 height 7
click at [249, 115] on li "Once a chat group is created, the notifications bell will appear in the app wit…" at bounding box center [299, 103] width 323 height 32
click at [171, 146] on h2 "Creating a Chat Group" at bounding box center [293, 144] width 333 height 51
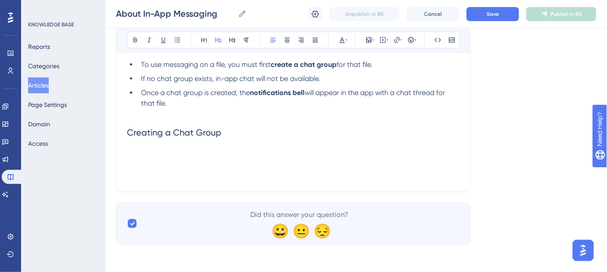
click at [148, 149] on h2 "Creating a Chat Group" at bounding box center [293, 144] width 333 height 51
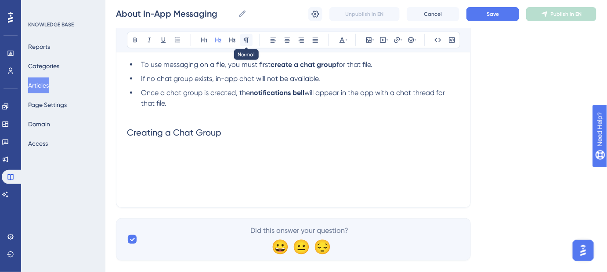
click at [243, 40] on icon at bounding box center [246, 39] width 7 height 7
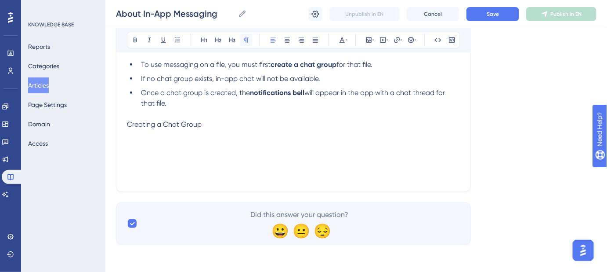
click at [244, 38] on icon at bounding box center [246, 40] width 5 height 5
click at [216, 38] on icon at bounding box center [218, 39] width 7 height 7
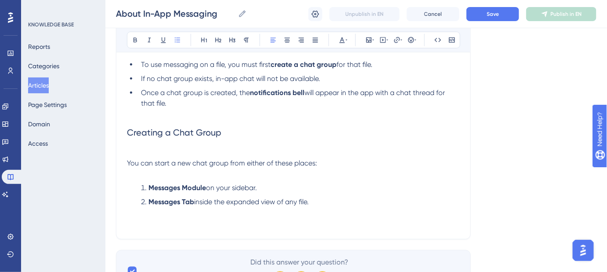
click at [242, 128] on h2 "Creating a Chat Group" at bounding box center [293, 138] width 333 height 39
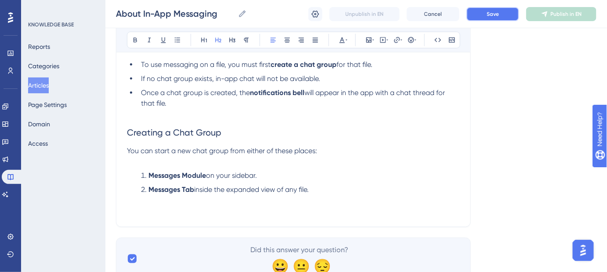
click at [487, 17] on span "Save" at bounding box center [493, 14] width 12 height 7
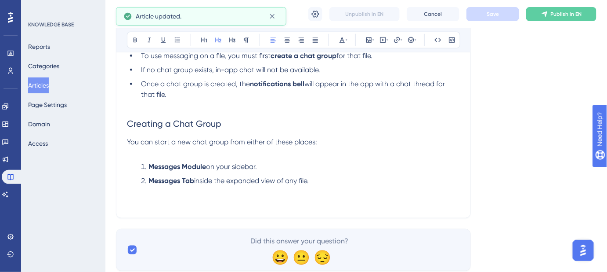
scroll to position [235, 0]
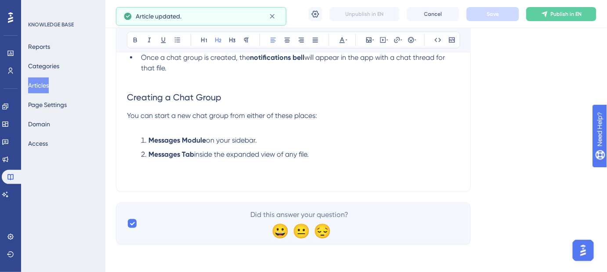
click at [315, 157] on li "Messages Tab inside the expanded view of any file." at bounding box center [299, 154] width 323 height 11
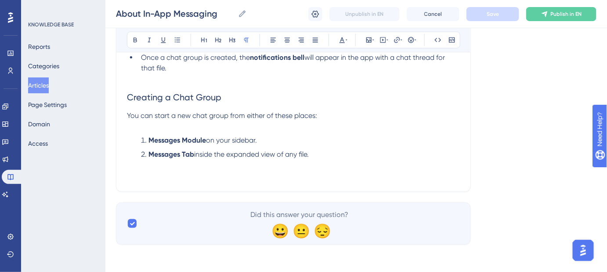
click at [133, 177] on p at bounding box center [293, 170] width 333 height 21
click at [126, 181] on div "About In-App Messaging ⚠️⚠️ This subtitle quickly answers the title and has a p…" at bounding box center [293, 28] width 355 height 328
click at [129, 179] on p at bounding box center [293, 170] width 333 height 21
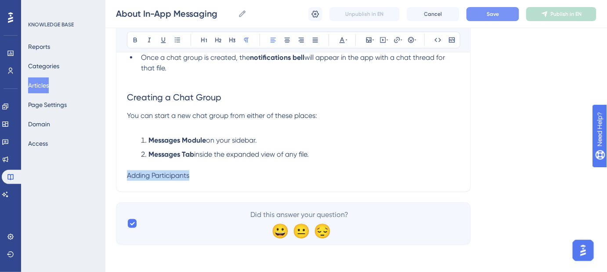
drag, startPoint x: 170, startPoint y: 175, endPoint x: 123, endPoint y: 175, distance: 46.6
click at [123, 175] on div "About In-App Messaging ⚠️⚠️ This subtitle quickly answers the title and has a p…" at bounding box center [293, 28] width 355 height 328
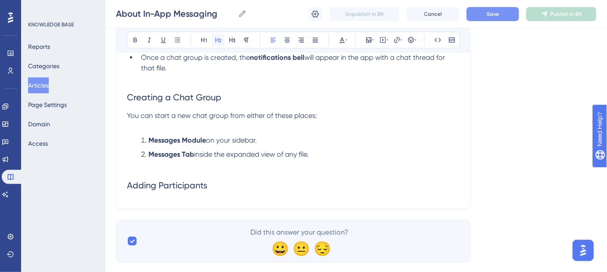
click at [221, 44] on button at bounding box center [218, 40] width 12 height 12
click at [227, 181] on h2 "Adding Participants" at bounding box center [293, 179] width 333 height 39
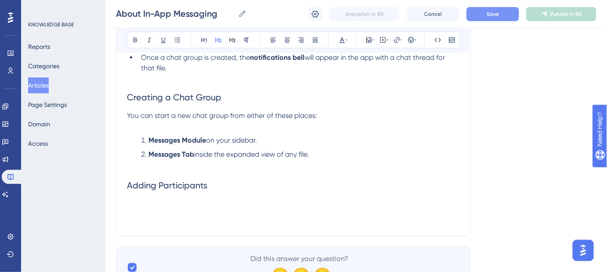
click at [134, 207] on h2 at bounding box center [293, 211] width 333 height 26
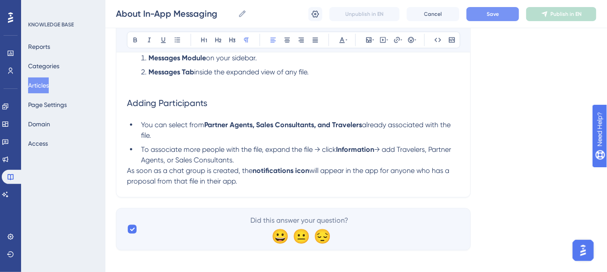
scroll to position [323, 0]
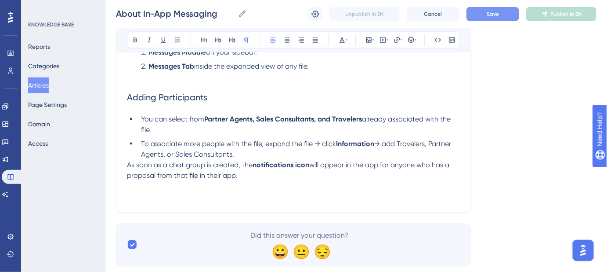
click at [129, 200] on p at bounding box center [293, 196] width 333 height 11
drag, startPoint x: 182, startPoint y: 197, endPoint x: 123, endPoint y: 198, distance: 58.9
click at [220, 43] on icon at bounding box center [218, 39] width 7 height 7
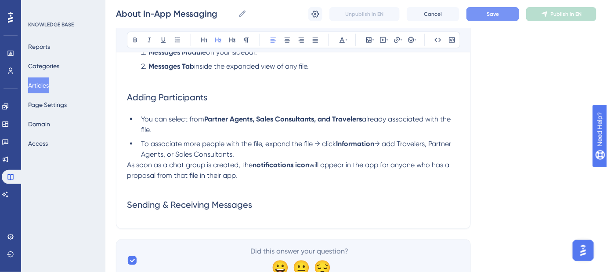
click at [269, 200] on h2 "Sending & Receiving Messages" at bounding box center [293, 204] width 333 height 26
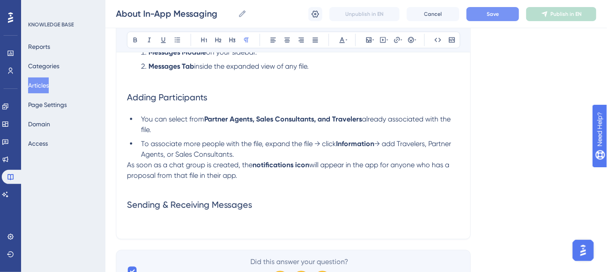
click at [134, 224] on p at bounding box center [293, 223] width 333 height 11
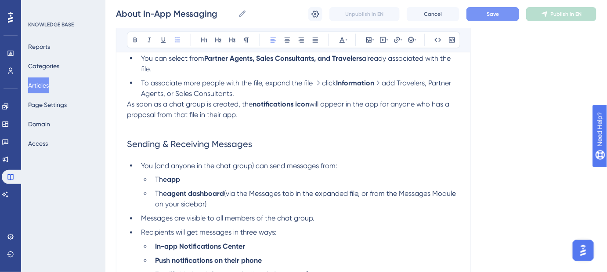
scroll to position [483, 0]
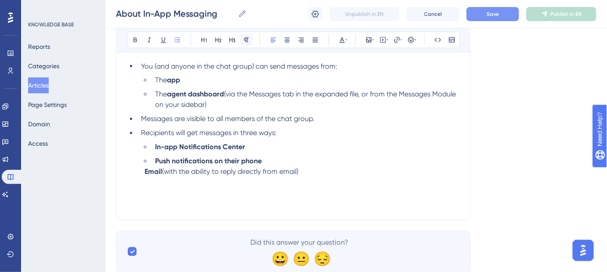
click at [251, 40] on button at bounding box center [246, 40] width 12 height 12
click at [132, 201] on p "Email (with the ability to reply directly from email)" at bounding box center [293, 188] width 333 height 42
click at [129, 203] on p "Email (with the ability to reply directly from email)" at bounding box center [293, 188] width 333 height 42
click at [152, 201] on p "Email (with the ability to reply directly from email)" at bounding box center [293, 188] width 333 height 42
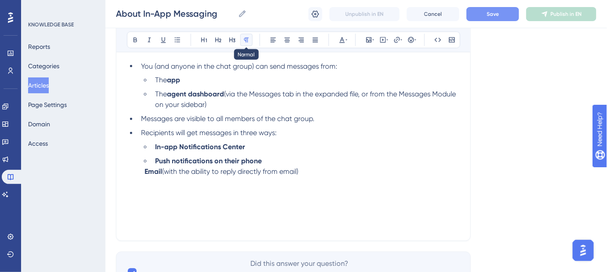
click at [243, 40] on icon at bounding box center [246, 39] width 7 height 7
click at [136, 203] on p "Email (with the ability to reply directly from email)" at bounding box center [293, 188] width 333 height 42
click at [134, 226] on p at bounding box center [293, 224] width 333 height 11
click at [131, 209] on p at bounding box center [293, 214] width 333 height 11
drag, startPoint x: 176, startPoint y: 213, endPoint x: 119, endPoint y: 213, distance: 57.1
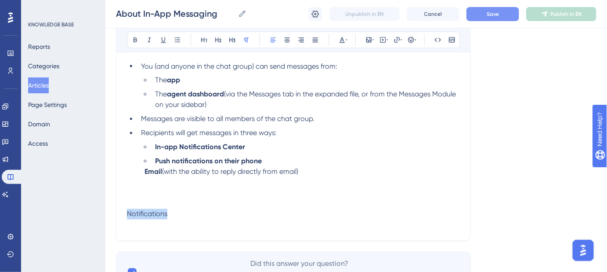
click at [218, 40] on icon at bounding box center [218, 40] width 6 height 5
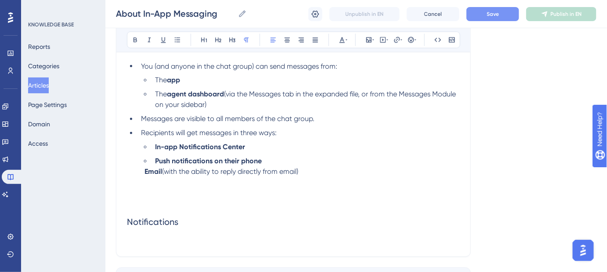
click at [316, 174] on p "Email (with the ability to reply directly from email)" at bounding box center [293, 188] width 333 height 42
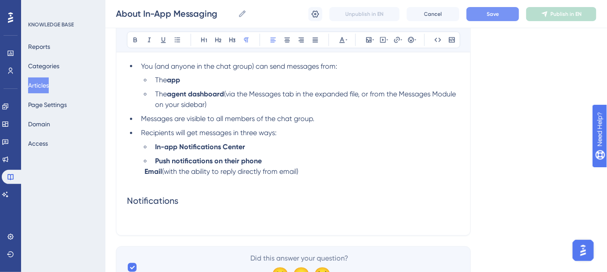
click at [136, 218] on p at bounding box center [293, 219] width 333 height 11
click at [128, 220] on p at bounding box center [293, 219] width 333 height 11
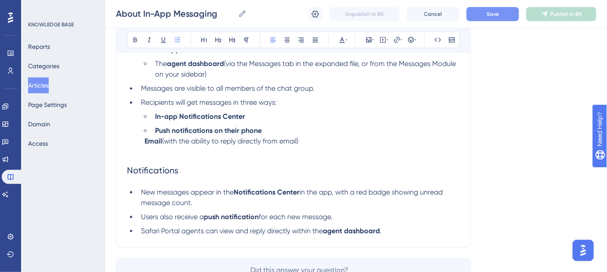
scroll to position [563, 0]
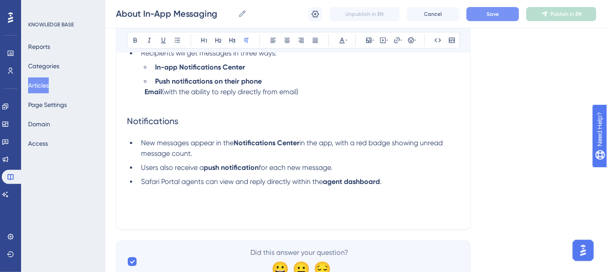
click at [129, 213] on p at bounding box center [293, 213] width 333 height 11
drag, startPoint x: 175, startPoint y: 212, endPoint x: 124, endPoint y: 211, distance: 51.0
click at [221, 40] on icon at bounding box center [218, 39] width 7 height 7
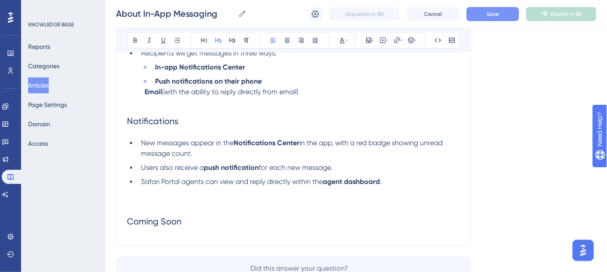
click at [398, 182] on li "Safari Portal agents can view and reply directly within the agent dashboard ." at bounding box center [299, 186] width 323 height 21
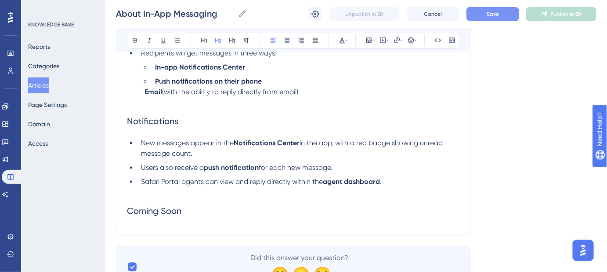
click at [132, 223] on h2 "Coming Soon" at bounding box center [293, 210] width 333 height 26
click at [185, 207] on h2 "Coming Soon" at bounding box center [293, 210] width 333 height 26
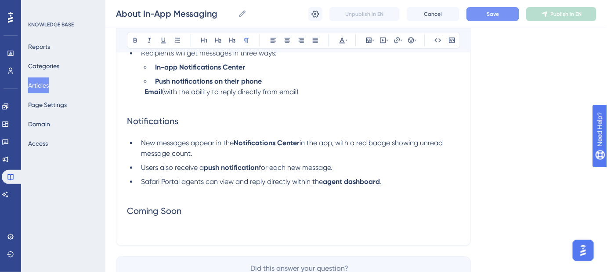
click at [139, 225] on p at bounding box center [293, 229] width 333 height 11
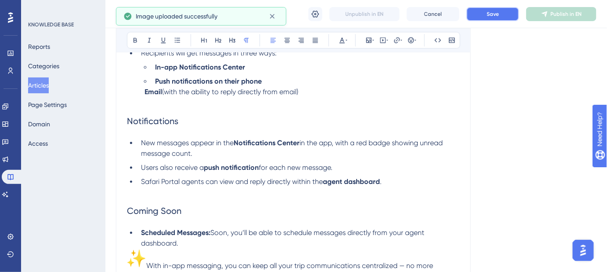
click at [493, 17] on span "Save" at bounding box center [493, 14] width 12 height 7
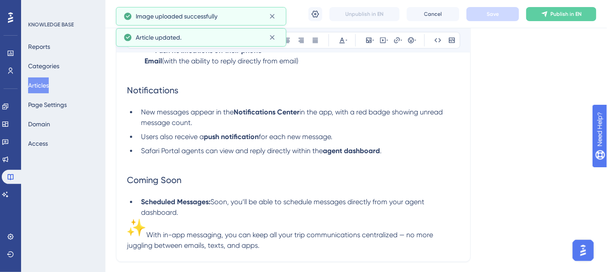
scroll to position [602, 0]
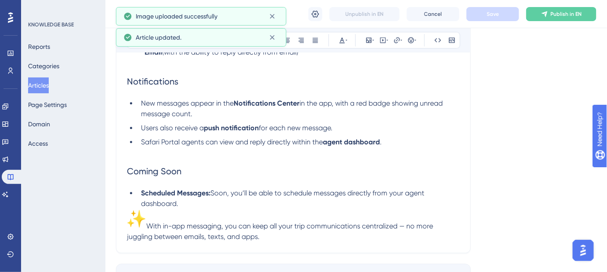
click at [149, 219] on p "With in-app messaging, you can keep all your trip communications centralized — …" at bounding box center [293, 225] width 333 height 33
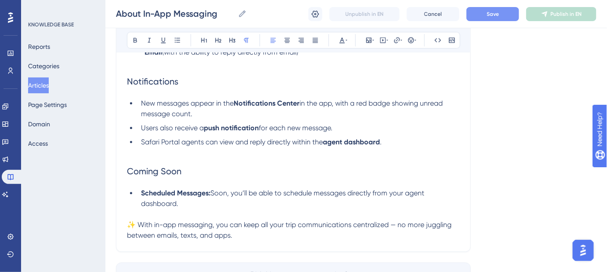
click at [243, 235] on p "✨ With in-app messaging, you can keep all your trip communications centralized …" at bounding box center [293, 229] width 333 height 21
click at [480, 16] on button "Save" at bounding box center [493, 14] width 53 height 14
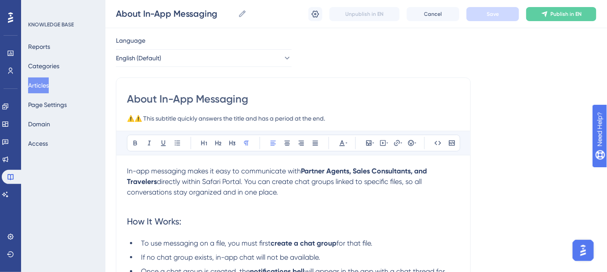
scroll to position [40, 0]
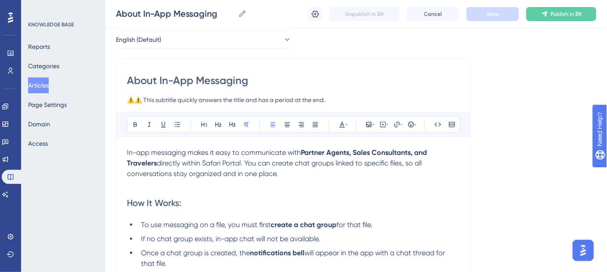
drag, startPoint x: 345, startPoint y: 101, endPoint x: 116, endPoint y: 103, distance: 229.0
paste input "“"
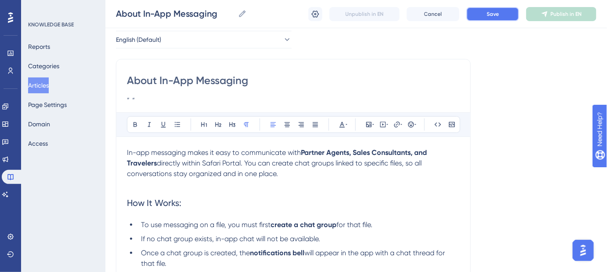
click at [496, 18] on button "Save" at bounding box center [493, 14] width 53 height 14
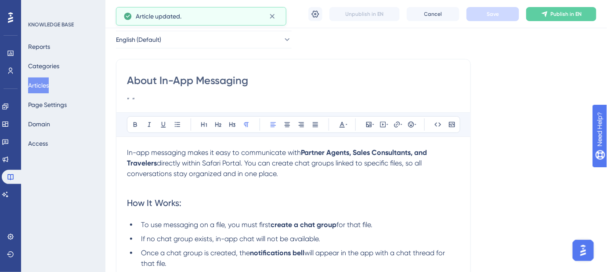
drag, startPoint x: 240, startPoint y: 95, endPoint x: 121, endPoint y: 94, distance: 118.7
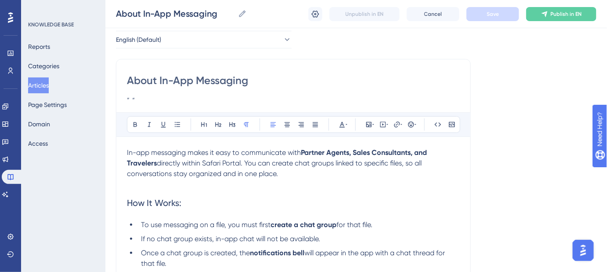
click at [191, 100] on input "” “" at bounding box center [293, 99] width 333 height 11
drag, startPoint x: 102, startPoint y: 102, endPoint x: 79, endPoint y: 102, distance: 23.3
paste input "A seamless way to connect with guests directly in the app"
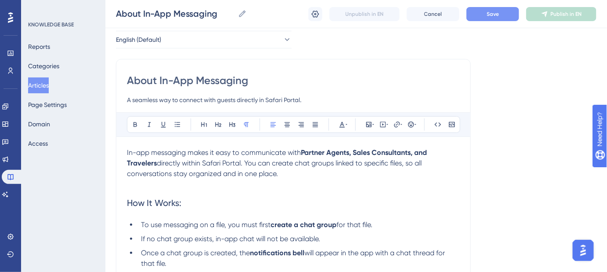
type input "A seamless way to connect with guests directly in Safari Portal."
click at [495, 13] on span "Save" at bounding box center [493, 14] width 12 height 7
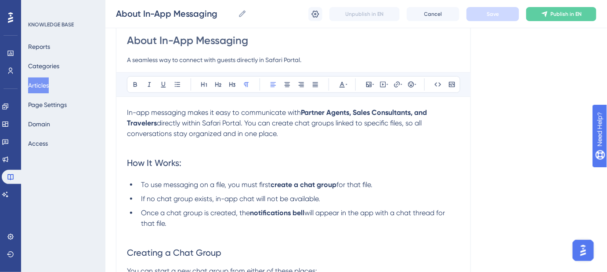
scroll to position [120, 0]
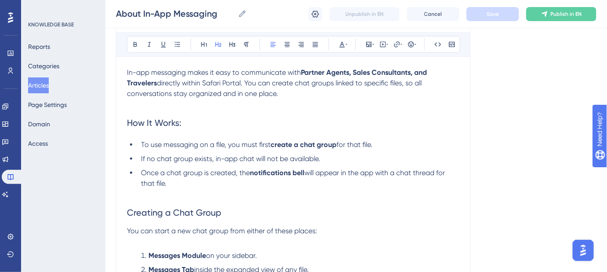
click at [168, 123] on span "How It Works:" at bounding box center [154, 122] width 54 height 11
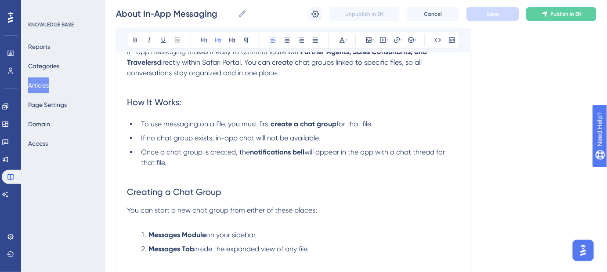
scroll to position [160, 0]
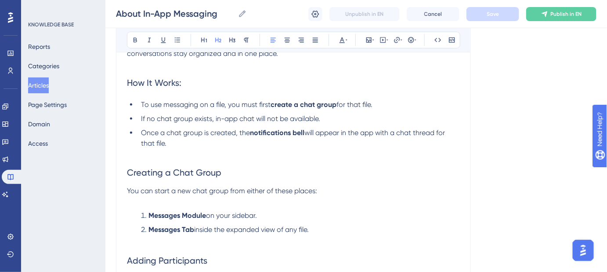
click at [330, 193] on p "You can start a new chat group from either of these places:" at bounding box center [293, 195] width 333 height 21
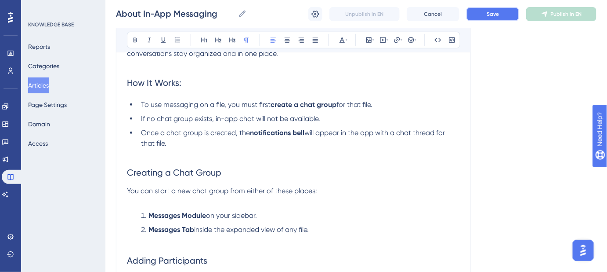
click at [487, 17] on button "Save" at bounding box center [493, 14] width 53 height 14
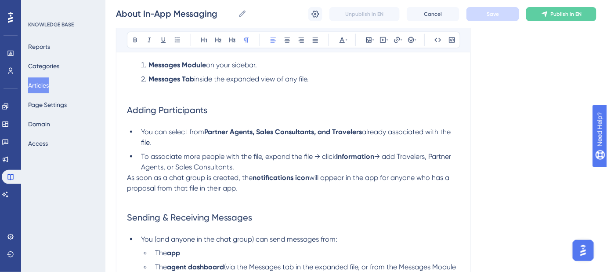
scroll to position [200, 0]
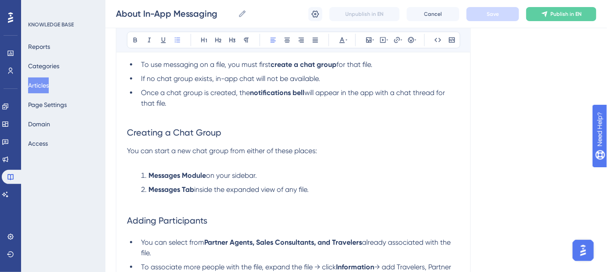
drag, startPoint x: 320, startPoint y: 193, endPoint x: 153, endPoint y: 131, distance: 177.3
click at [137, 171] on ol "Messages Module on your sidebar. Messages Tab inside the expanded view of any f…" at bounding box center [293, 182] width 333 height 25
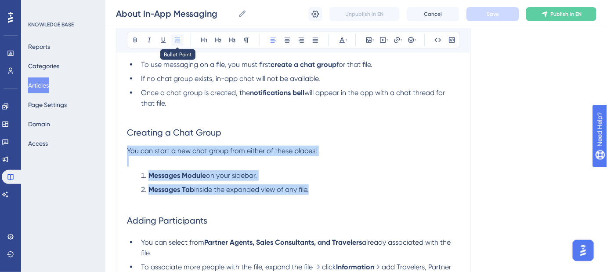
click at [178, 41] on icon at bounding box center [177, 39] width 7 height 7
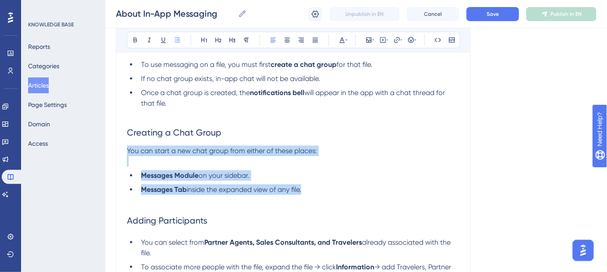
click at [384, 184] on li "Messages Tab inside the expanded view of any file." at bounding box center [299, 189] width 323 height 11
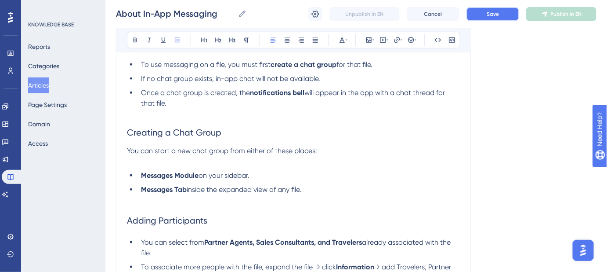
click at [478, 15] on button "Save" at bounding box center [493, 14] width 53 height 14
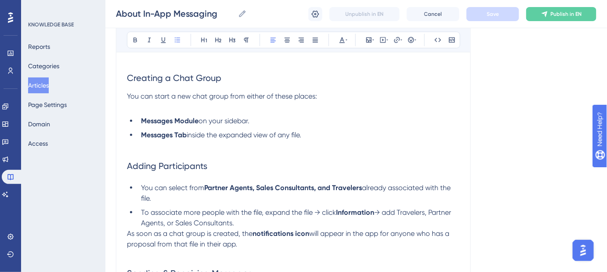
scroll to position [280, 0]
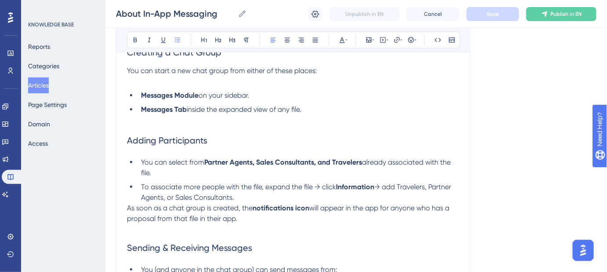
click at [238, 199] on li "To associate more people with the file, expand the file → click Information → a…" at bounding box center [299, 192] width 323 height 21
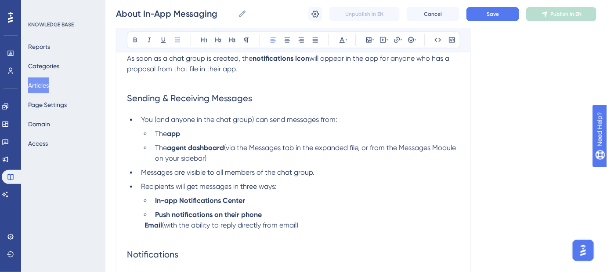
scroll to position [479, 0]
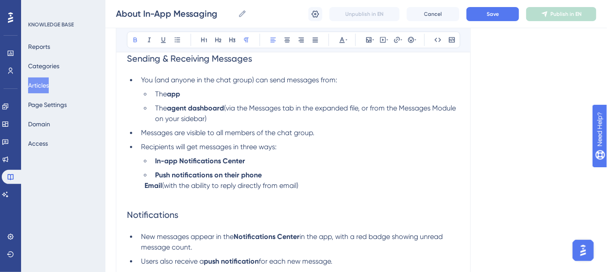
click at [139, 187] on p "Email (with the ability to reply directly from email)" at bounding box center [293, 191] width 333 height 21
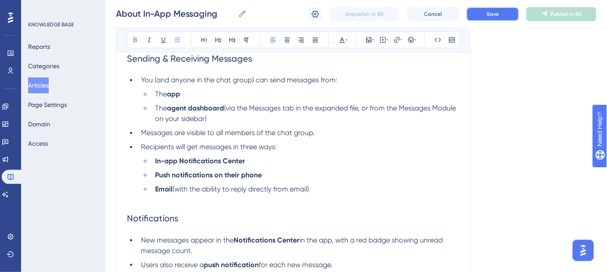
click at [499, 18] on button "Save" at bounding box center [493, 14] width 53 height 14
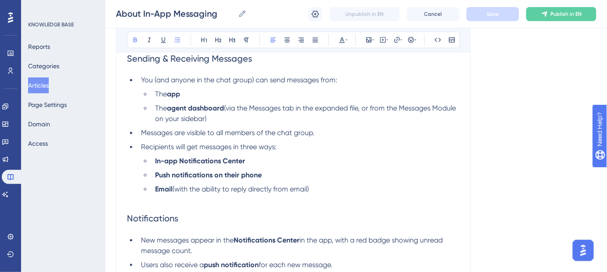
scroll to position [697, 0]
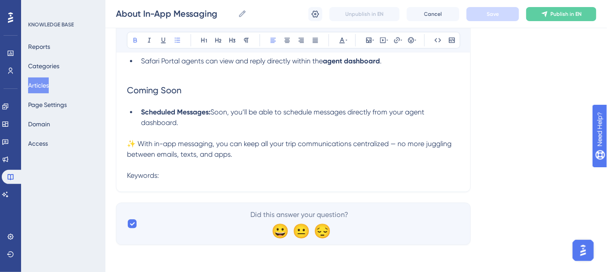
click at [171, 178] on p "Keywords:" at bounding box center [293, 175] width 333 height 11
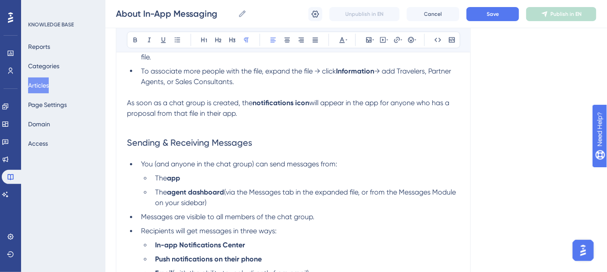
scroll to position [377, 0]
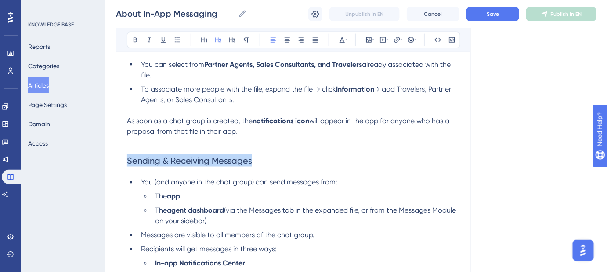
drag, startPoint x: 252, startPoint y: 161, endPoint x: 128, endPoint y: 162, distance: 123.5
click at [128, 162] on h2 "Sending & Receiving Messages" at bounding box center [293, 160] width 333 height 26
copy span "Sending & Receiving Messages"
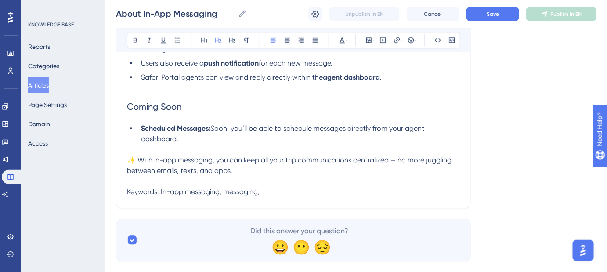
scroll to position [697, 0]
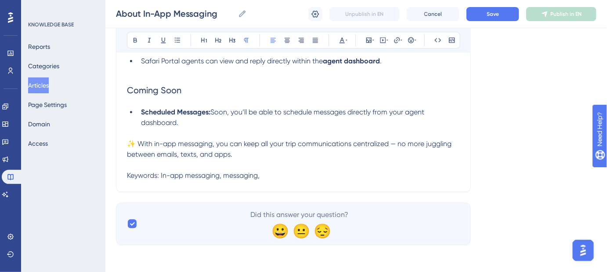
click at [277, 177] on p "Keywords: In-app messaging, messaging," at bounding box center [293, 175] width 333 height 11
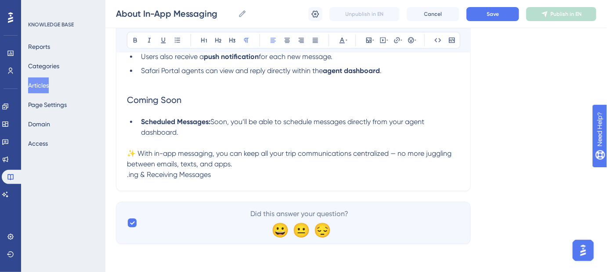
drag, startPoint x: 277, startPoint y: 177, endPoint x: 281, endPoint y: 163, distance: 14.9
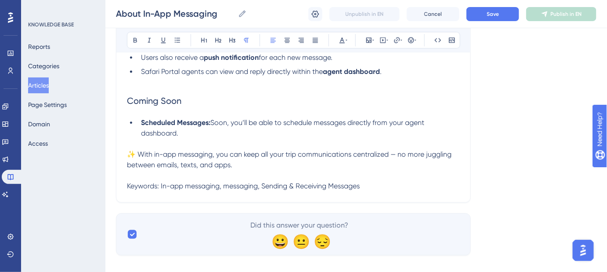
click at [379, 186] on p "Keywords: In-app messaging, messaging, Sending & Receiving Messages" at bounding box center [293, 186] width 333 height 11
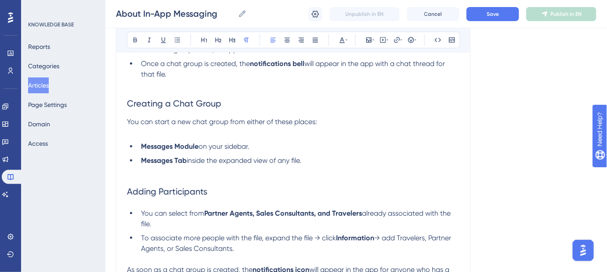
scroll to position [167, 0]
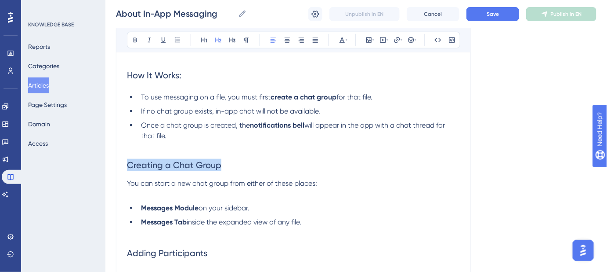
drag, startPoint x: 225, startPoint y: 165, endPoint x: 128, endPoint y: 167, distance: 97.6
click at [128, 167] on h2 "Creating a Chat Group" at bounding box center [293, 165] width 333 height 26
copy span "Creating a Chat Group"
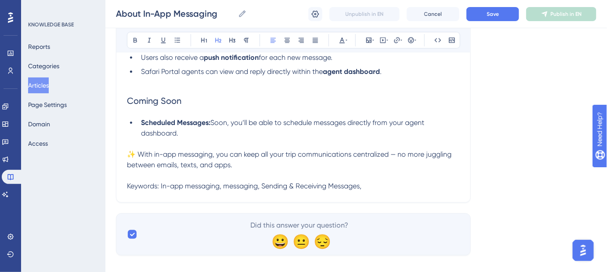
scroll to position [697, 0]
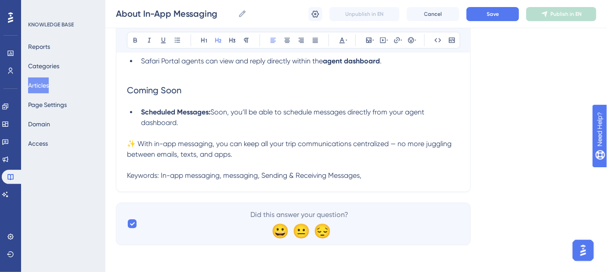
click at [376, 175] on p "Keywords: In-app messaging, messaging, Sending & Receiving Messages," at bounding box center [293, 175] width 333 height 11
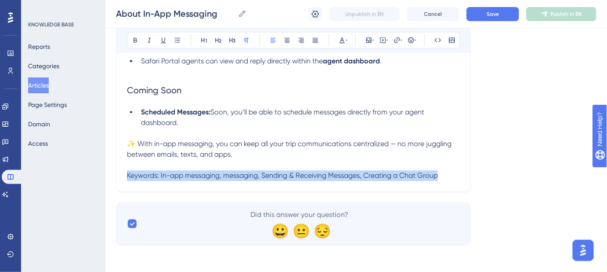
drag, startPoint x: 439, startPoint y: 173, endPoint x: 127, endPoint y: 175, distance: 312.0
click at [127, 175] on p "Keywords: In-app messaging, messaging, Sending & Receiving Messages, Creating a…" at bounding box center [293, 175] width 333 height 11
click at [347, 43] on button at bounding box center [342, 40] width 12 height 12
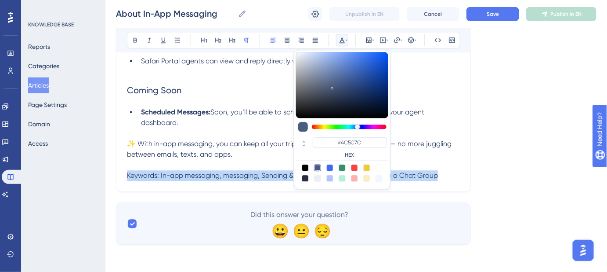
click at [320, 175] on div at bounding box center [317, 177] width 7 height 7
type input "#ECF0F5"
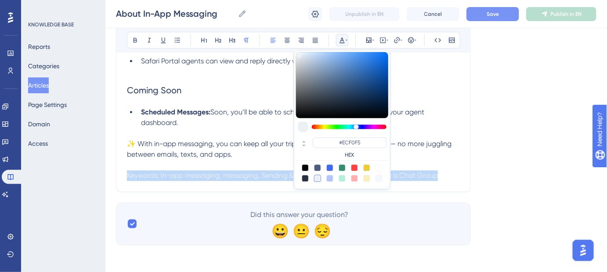
click at [480, 15] on button "Save" at bounding box center [493, 14] width 53 height 14
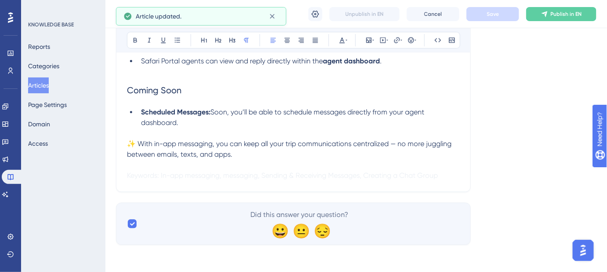
click at [438, 132] on p at bounding box center [293, 133] width 333 height 11
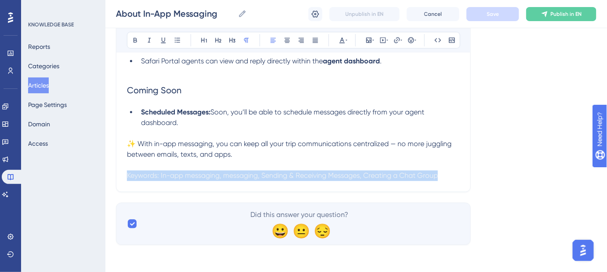
drag, startPoint x: 446, startPoint y: 175, endPoint x: 177, endPoint y: 153, distance: 269.9
click at [346, 42] on icon at bounding box center [347, 39] width 2 height 7
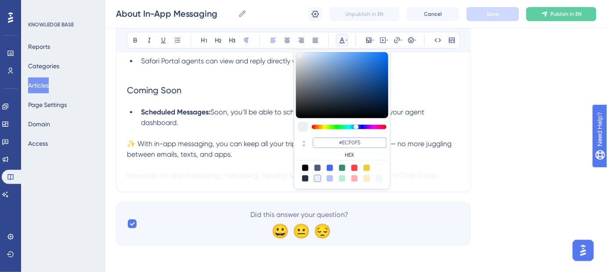
drag, startPoint x: 365, startPoint y: 139, endPoint x: 342, endPoint y: 142, distance: 23.0
click at [342, 142] on input "#ECF0F5" at bounding box center [350, 142] width 74 height 11
type input "#FFFFFF"
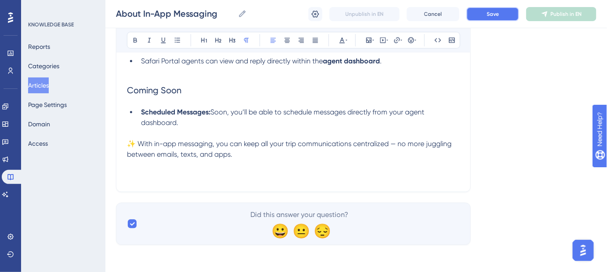
click at [483, 19] on button "Save" at bounding box center [493, 14] width 53 height 14
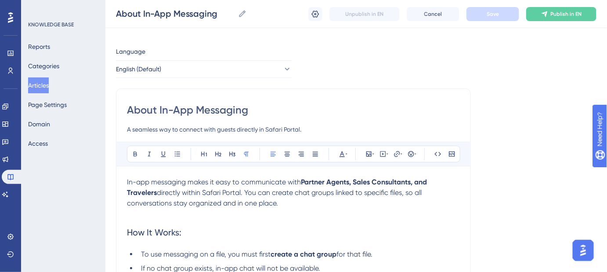
scroll to position [0, 0]
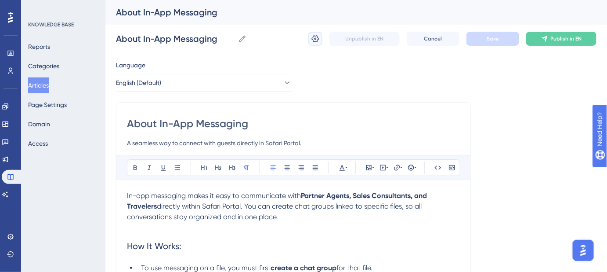
click at [316, 37] on icon at bounding box center [315, 38] width 9 height 9
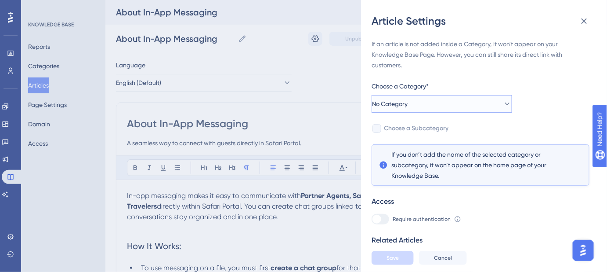
click at [503, 103] on icon at bounding box center [507, 103] width 9 height 9
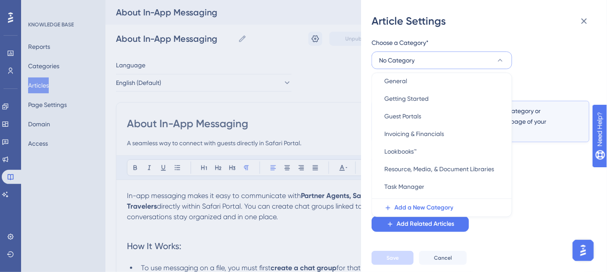
scroll to position [231, 0]
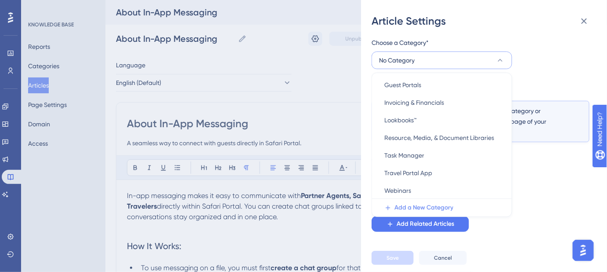
click at [432, 207] on span "Add a New Category" at bounding box center [424, 207] width 59 height 11
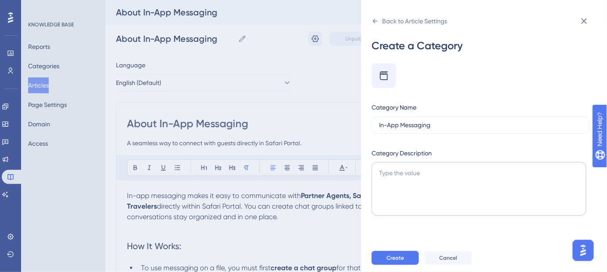
type input "In-App Messaging"
click at [422, 173] on textarea at bounding box center [479, 189] width 215 height 54
click at [447, 185] on textarea at bounding box center [479, 189] width 215 height 54
type textarea "About in-app messaging"
click at [404, 262] on button "Create" at bounding box center [395, 258] width 47 height 14
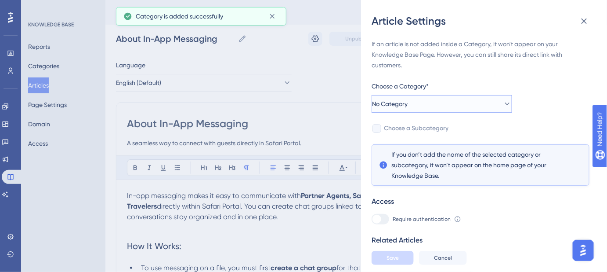
click at [498, 99] on button "No Category" at bounding box center [442, 104] width 141 height 18
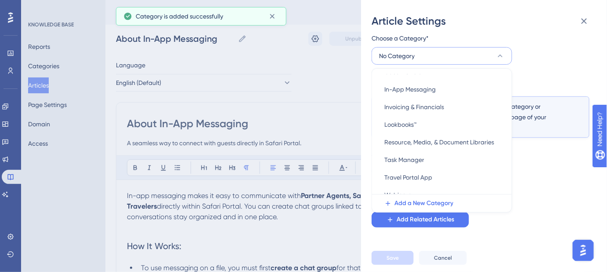
scroll to position [248, 0]
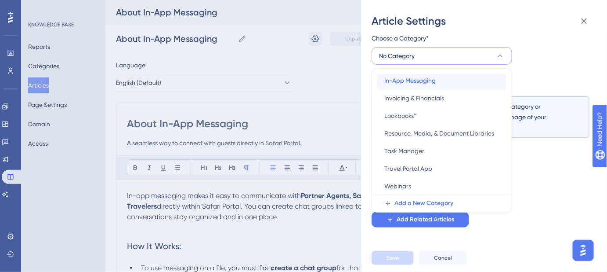
click at [412, 79] on span "In-App Messaging" at bounding box center [410, 80] width 51 height 11
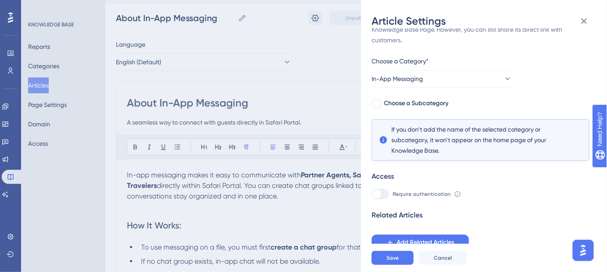
scroll to position [40, 0]
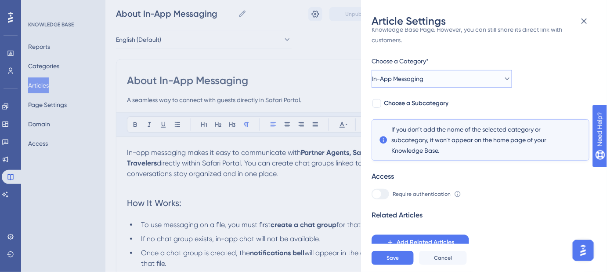
click at [505, 79] on icon at bounding box center [507, 78] width 5 height 3
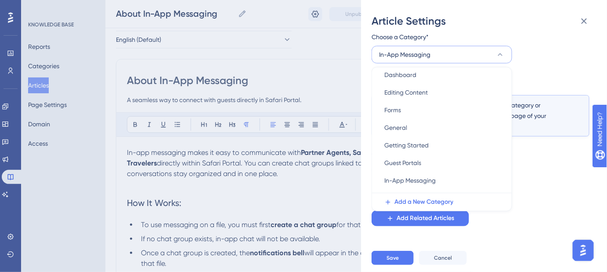
scroll to position [160, 0]
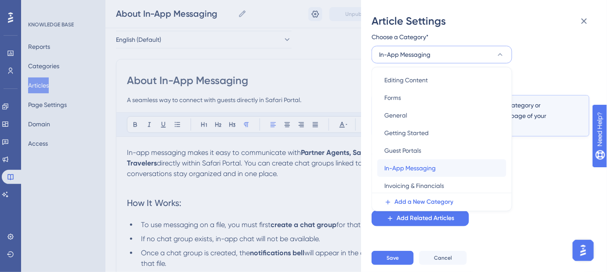
click at [438, 167] on div "In-App Messaging In-App Messaging" at bounding box center [442, 168] width 115 height 18
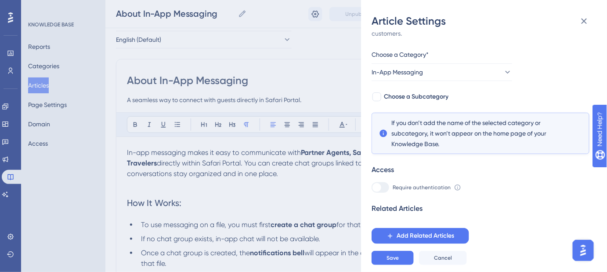
scroll to position [25, 0]
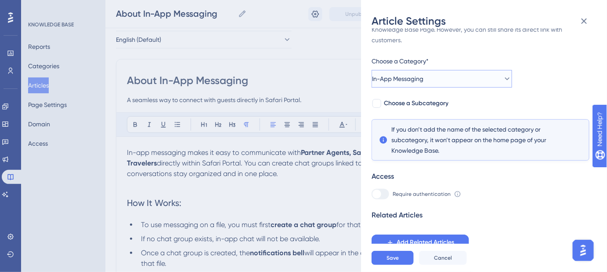
click at [503, 81] on icon at bounding box center [507, 78] width 9 height 9
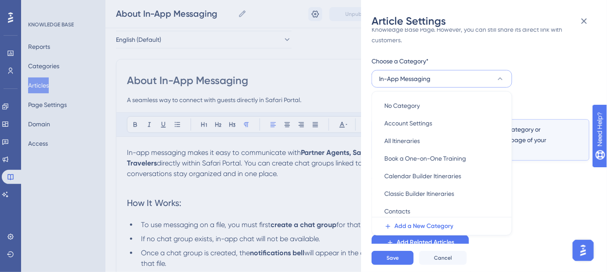
scroll to position [49, 0]
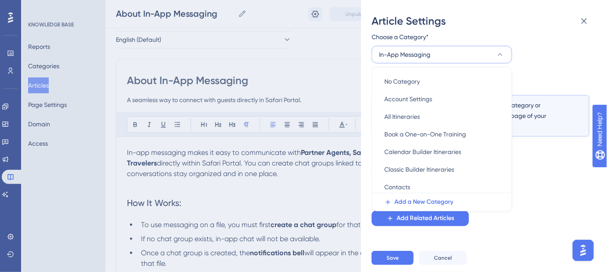
click at [557, 181] on div "If an article is not added inside a Category, it won't appear on your Knowledge…" at bounding box center [481, 107] width 218 height 236
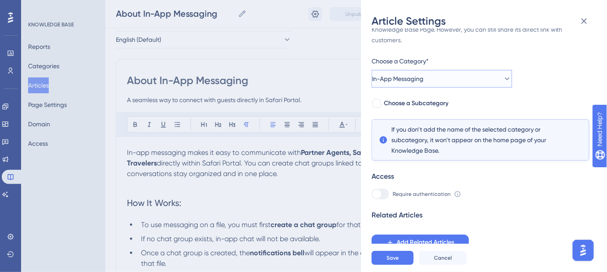
click at [505, 79] on icon at bounding box center [507, 78] width 5 height 3
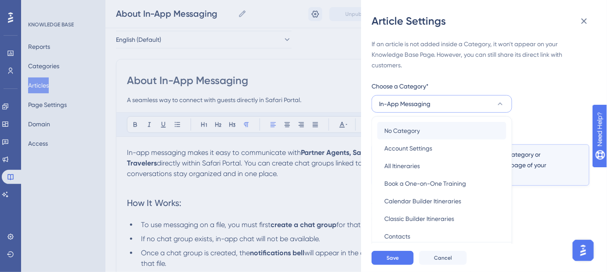
scroll to position [0, 0]
click at [416, 129] on span "No Category" at bounding box center [403, 130] width 36 height 11
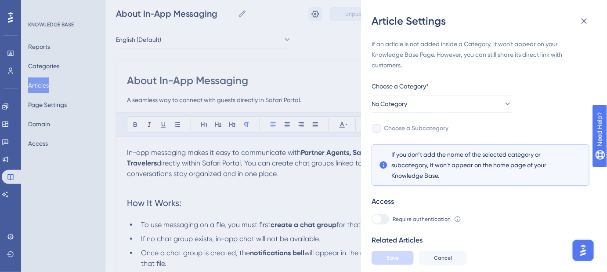
scroll to position [25, 0]
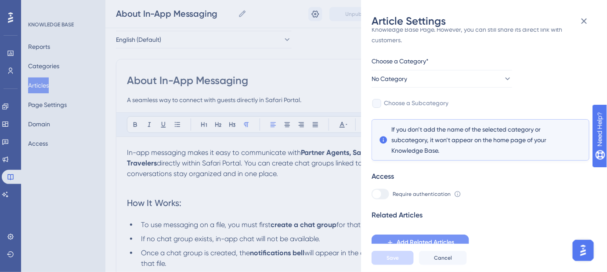
click at [431, 237] on span "Add Related Articles" at bounding box center [426, 242] width 58 height 11
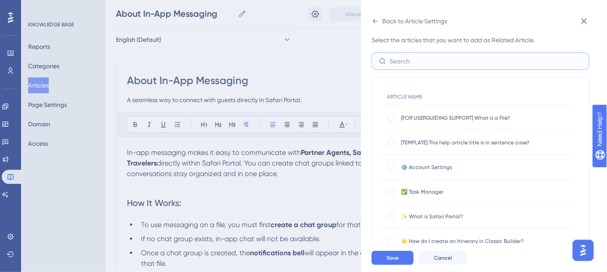
click at [424, 63] on input "text" at bounding box center [486, 61] width 192 height 10
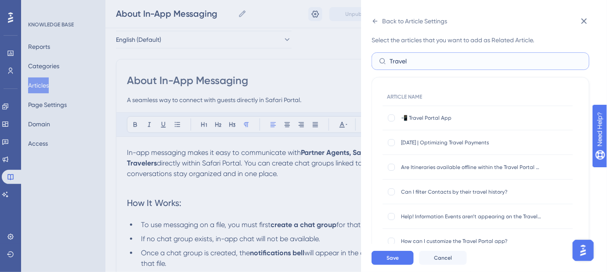
type input "Travel"
drag, startPoint x: 412, startPoint y: 62, endPoint x: 391, endPoint y: 63, distance: 21.5
click at [391, 63] on input "Travel" at bounding box center [486, 61] width 192 height 10
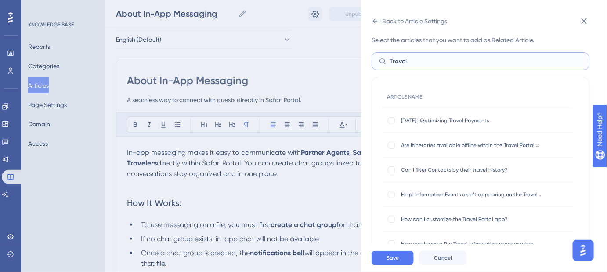
scroll to position [40, 0]
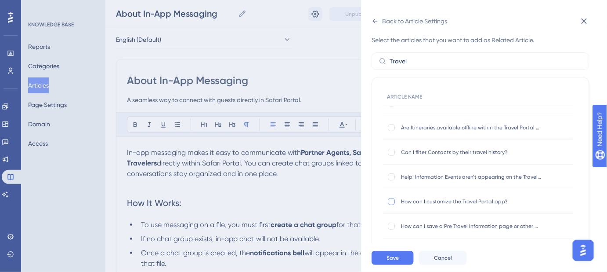
click at [390, 201] on div at bounding box center [391, 201] width 7 height 7
checkbox input "true"
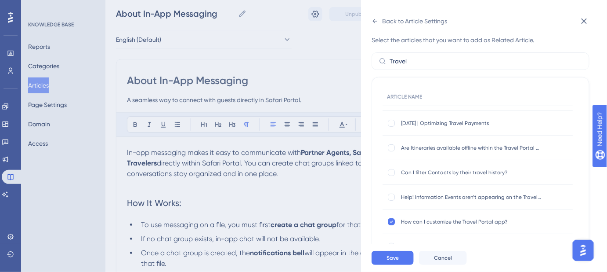
scroll to position [0, 0]
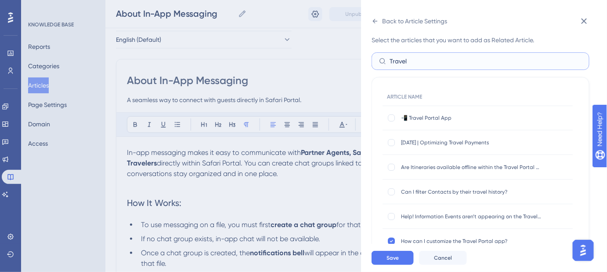
drag, startPoint x: 410, startPoint y: 62, endPoint x: 382, endPoint y: 63, distance: 28.6
click at [382, 63] on label "Travel" at bounding box center [481, 61] width 218 height 18
type input "c"
type input "m"
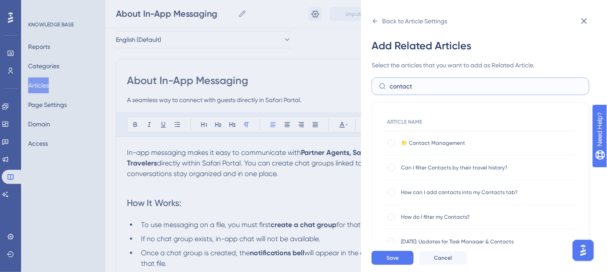
drag, startPoint x: 411, startPoint y: 86, endPoint x: 388, endPoint y: 83, distance: 23.4
click at [388, 83] on label "contact" at bounding box center [481, 86] width 218 height 18
click at [424, 88] on input "contact" at bounding box center [486, 86] width 192 height 10
drag, startPoint x: 411, startPoint y: 85, endPoint x: 388, endPoint y: 87, distance: 22.9
click at [388, 87] on label "contact" at bounding box center [481, 86] width 218 height 18
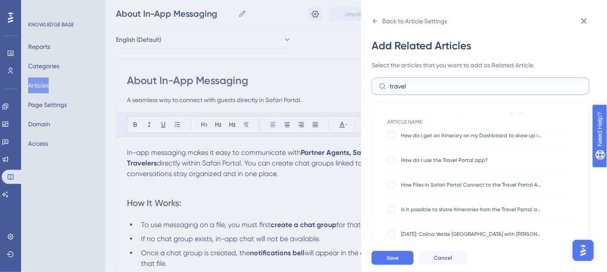
scroll to position [44, 0]
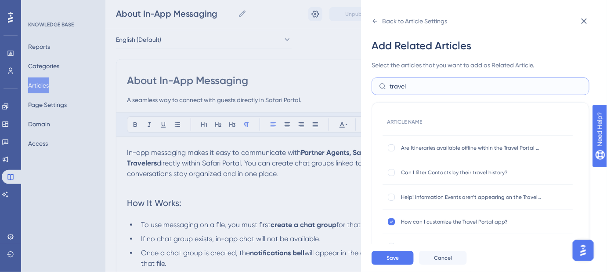
drag, startPoint x: 408, startPoint y: 84, endPoint x: 369, endPoint y: 89, distance: 39.5
click at [369, 89] on div "Back to Article Settings Add Related Articles Select the articles that you want…" at bounding box center [484, 136] width 246 height 272
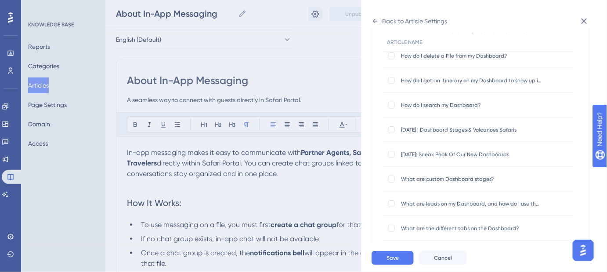
scroll to position [116, 0]
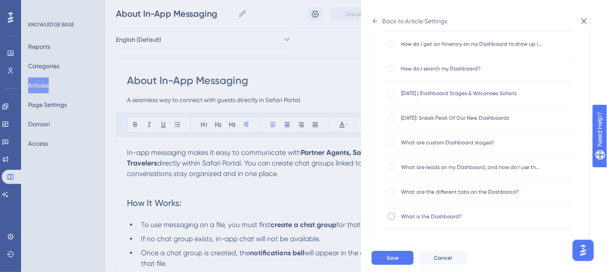
type input "dashb"
click at [390, 215] on div at bounding box center [391, 216] width 7 height 7
checkbox input "true"
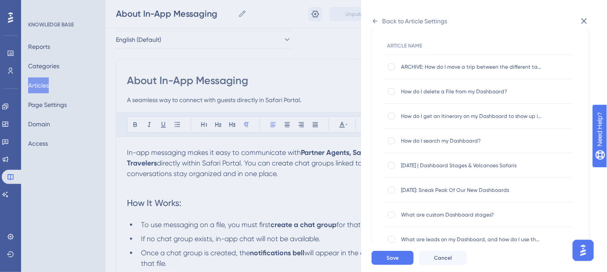
scroll to position [0, 0]
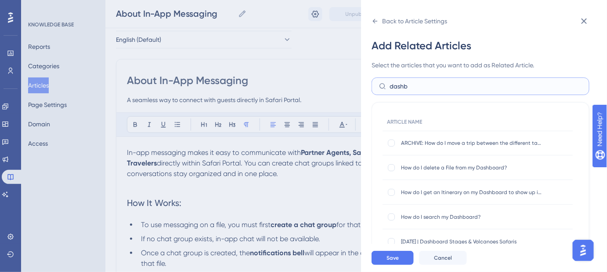
drag, startPoint x: 417, startPoint y: 87, endPoint x: 389, endPoint y: 86, distance: 28.1
click at [389, 86] on label "dashb" at bounding box center [481, 86] width 218 height 18
type input "partner"
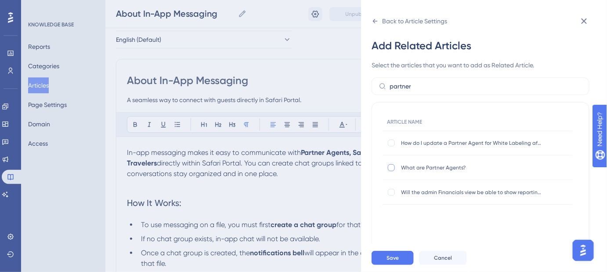
click at [392, 169] on div at bounding box center [391, 167] width 7 height 7
checkbox input "true"
click at [399, 262] on button "Save" at bounding box center [393, 258] width 42 height 14
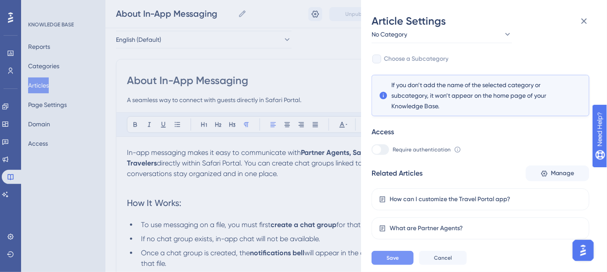
scroll to position [87, 0]
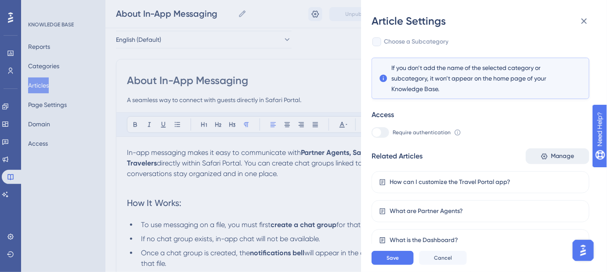
click at [554, 156] on span "Manage" at bounding box center [563, 156] width 24 height 11
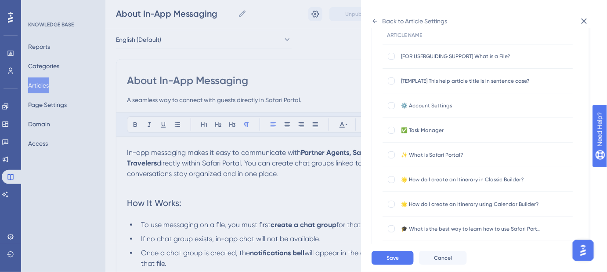
scroll to position [0, 0]
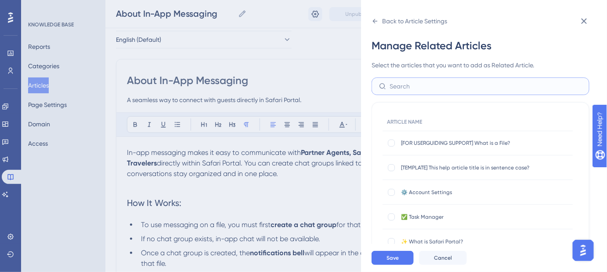
click at [441, 84] on input "text" at bounding box center [486, 86] width 192 height 10
drag, startPoint x: 439, startPoint y: 84, endPoint x: 384, endPoint y: 87, distance: 54.6
click at [384, 87] on label "Notifications" at bounding box center [481, 86] width 218 height 18
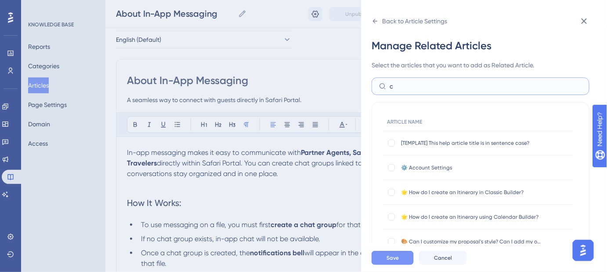
type input "c"
click at [384, 263] on button "Save" at bounding box center [393, 258] width 42 height 14
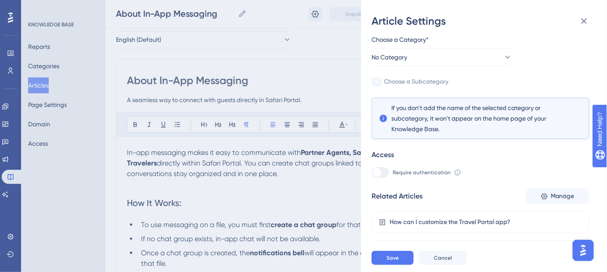
scroll to position [87, 0]
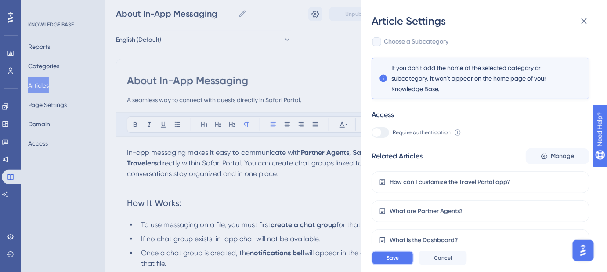
click at [397, 261] on span "Save" at bounding box center [393, 257] width 12 height 7
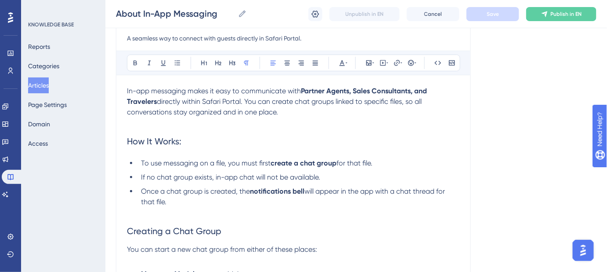
scroll to position [120, 0]
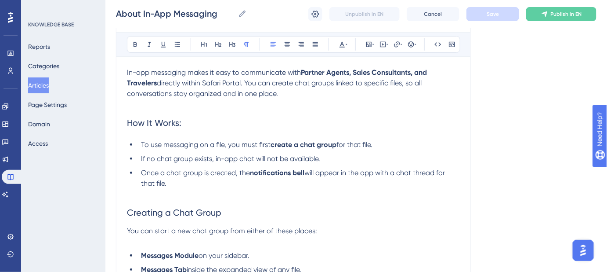
click at [394, 80] on span "directly within Safari Portal. You can create chat groups linked to specific fi…" at bounding box center [275, 88] width 297 height 19
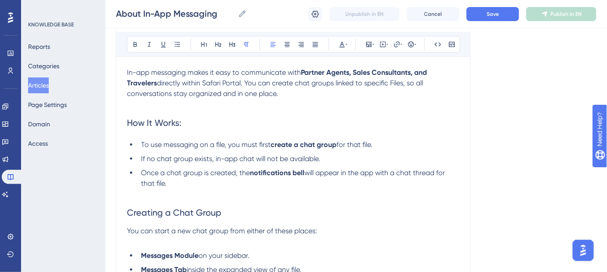
click at [400, 83] on span "directly within Safari Portal. You can create chat groups linked to specific Fi…" at bounding box center [276, 88] width 298 height 19
click at [397, 47] on icon at bounding box center [397, 44] width 7 height 7
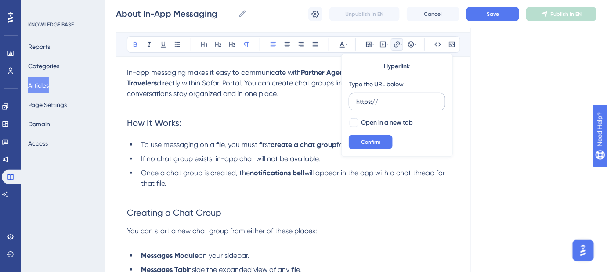
drag, startPoint x: 388, startPoint y: 102, endPoint x: 352, endPoint y: 100, distance: 35.6
click at [352, 100] on label "https://" at bounding box center [397, 102] width 97 height 18
click at [356, 100] on input "https://" at bounding box center [397, 102] width 82 height 10
type input "https://help.safariportal.app/en/articles/6058-what-is-a-file"
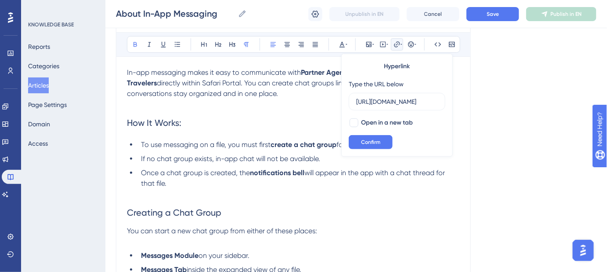
click at [354, 123] on div at bounding box center [354, 122] width 9 height 9
checkbox input "true"
click at [358, 143] on button "Confirm" at bounding box center [371, 142] width 44 height 14
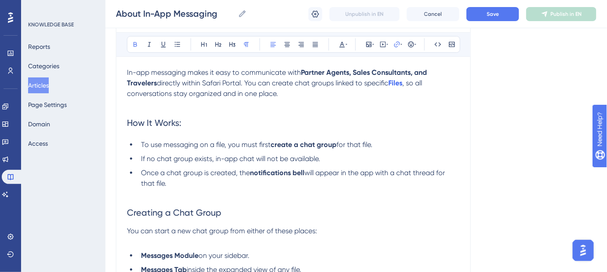
click at [487, 14] on button "Save" at bounding box center [493, 14] width 53 height 14
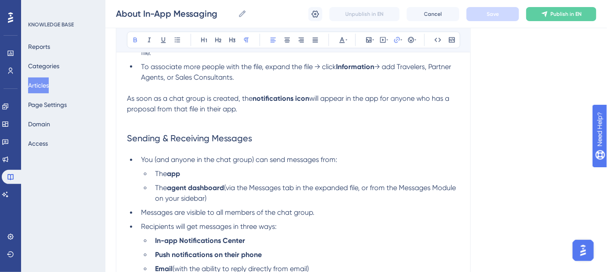
scroll to position [439, 0]
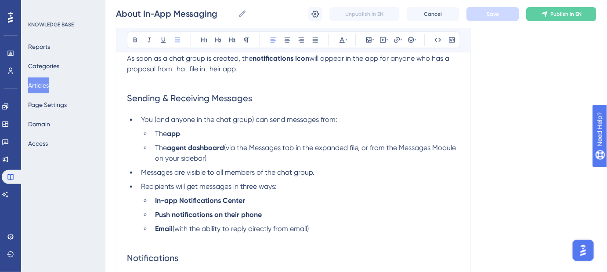
click at [218, 170] on span "Messages are visible to all members of the chat group." at bounding box center [228, 172] width 174 height 8
click at [219, 172] on span "Messages are visible to all members of the chat group." at bounding box center [228, 172] width 174 height 8
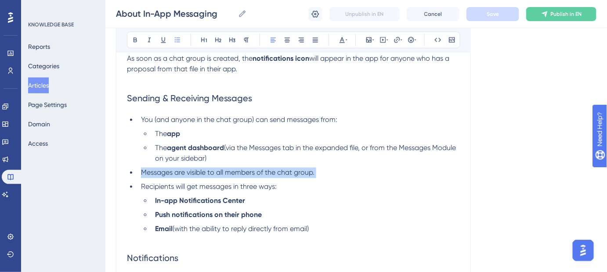
click at [219, 172] on span "Messages are visible to all members of the chat group." at bounding box center [228, 172] width 174 height 8
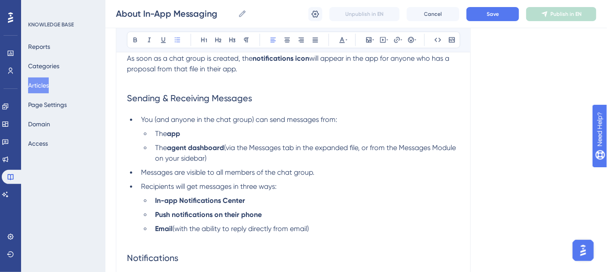
click at [217, 173] on span "Messages are visible to all members of the chat group." at bounding box center [228, 172] width 174 height 8
click at [392, 179] on ul "You (and anyone in the chat group) can send messages from: The app The agent da…" at bounding box center [293, 180] width 333 height 130
click at [485, 19] on button "Save" at bounding box center [493, 14] width 53 height 14
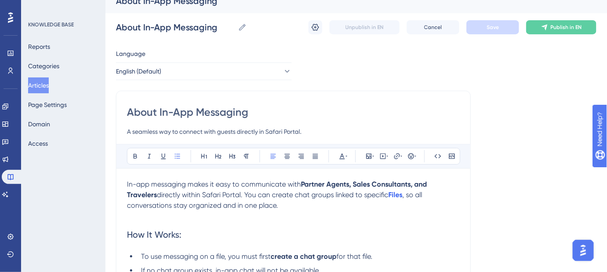
scroll to position [0, 0]
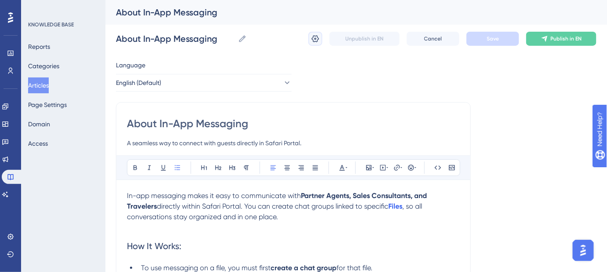
click at [315, 40] on icon at bounding box center [315, 38] width 9 height 9
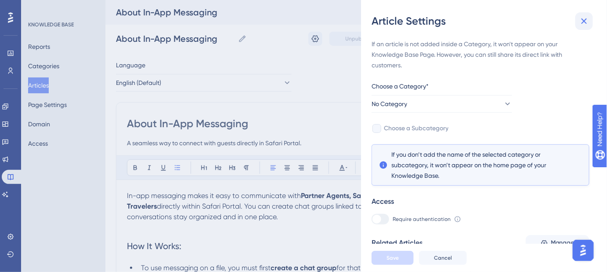
click at [586, 23] on icon at bounding box center [585, 21] width 6 height 6
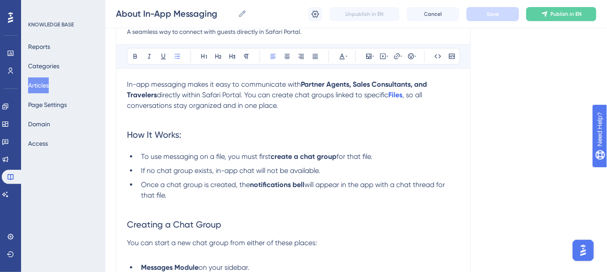
scroll to position [120, 0]
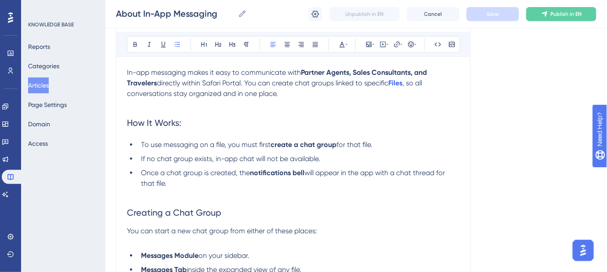
click at [217, 143] on span "To use messaging on a file, you must first" at bounding box center [206, 144] width 130 height 8
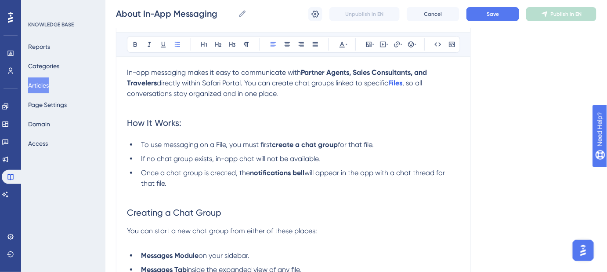
click at [368, 144] on span "for that file." at bounding box center [356, 144] width 36 height 8
click at [270, 157] on span "If no chat group exists, in-app chat will not be available." at bounding box center [230, 158] width 179 height 8
click at [485, 19] on button "Save" at bounding box center [493, 14] width 53 height 14
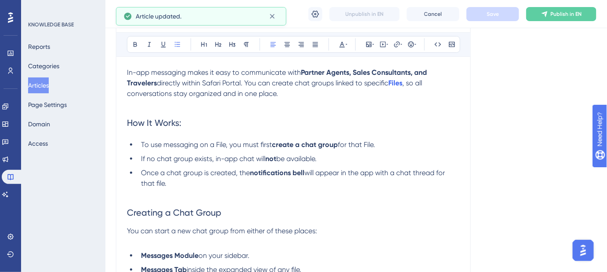
click at [158, 182] on span "will appear in the app with a chat thread for that file." at bounding box center [294, 177] width 306 height 19
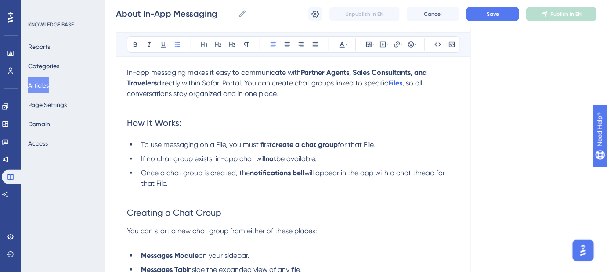
scroll to position [160, 0]
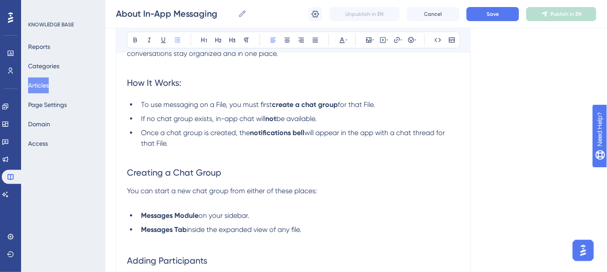
click at [296, 229] on span "inside the expanded view of any file." at bounding box center [244, 229] width 115 height 8
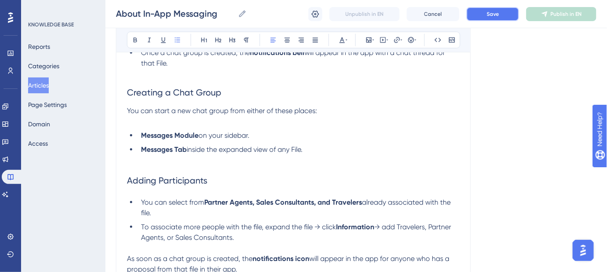
click at [498, 16] on span "Save" at bounding box center [493, 14] width 12 height 7
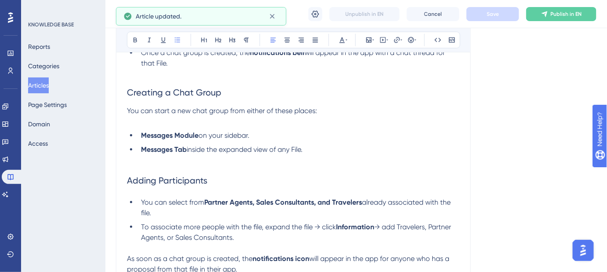
click at [144, 212] on span "already associated with the file." at bounding box center [297, 207] width 312 height 19
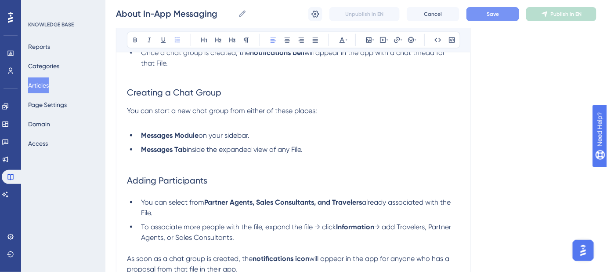
click at [254, 225] on span "To associate more people with the file, expand the file → click" at bounding box center [238, 226] width 195 height 8
click at [306, 225] on span "To associate more people with the File, expand the file → click" at bounding box center [239, 226] width 196 height 8
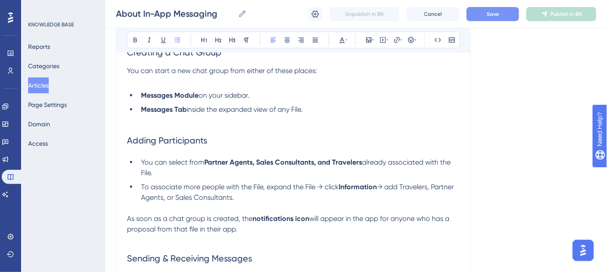
scroll to position [320, 0]
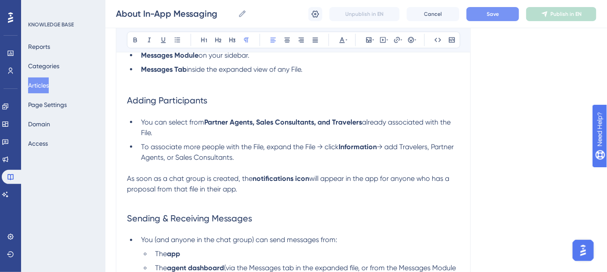
click at [191, 189] on span "will appear in the app for anyone who has a proposal from that file in their ap…" at bounding box center [289, 183] width 324 height 19
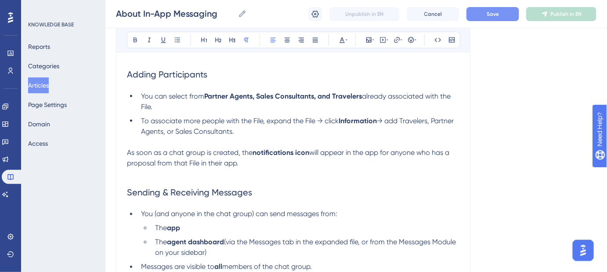
scroll to position [359, 0]
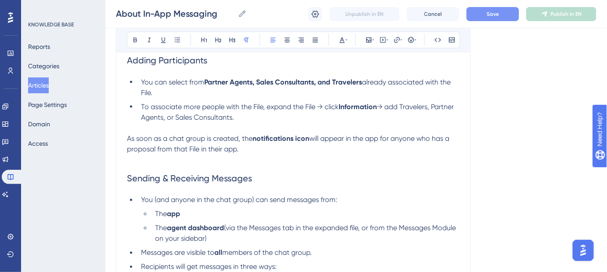
click at [356, 224] on span "(via the Messages tab in the expanded file, or from the Messages Module on your…" at bounding box center [306, 233] width 303 height 19
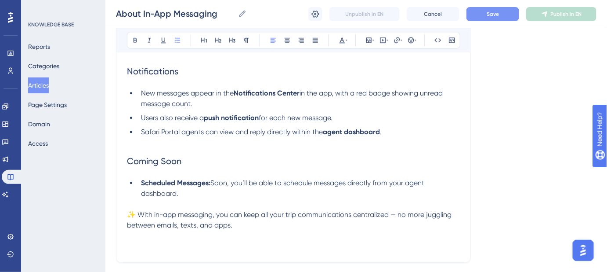
scroll to position [639, 0]
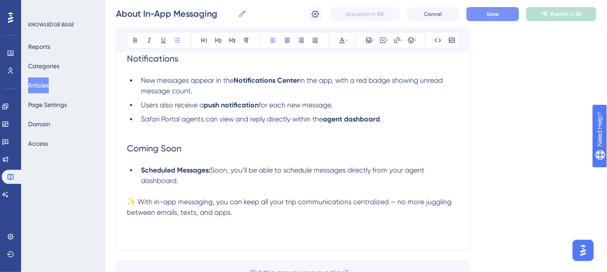
click at [146, 179] on span "Soon, you’ll be able to schedule messages directly from your agent dashboard." at bounding box center [283, 175] width 285 height 19
click at [352, 118] on strong "agent dashboard" at bounding box center [351, 119] width 57 height 8
click at [499, 20] on button "Save" at bounding box center [493, 14] width 53 height 14
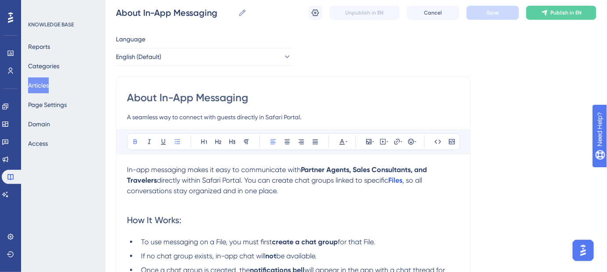
scroll to position [40, 0]
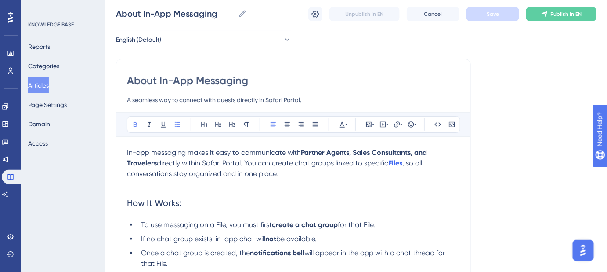
click at [227, 100] on input "A seamless way to connect with guests directly in Safari Portal." at bounding box center [293, 99] width 333 height 11
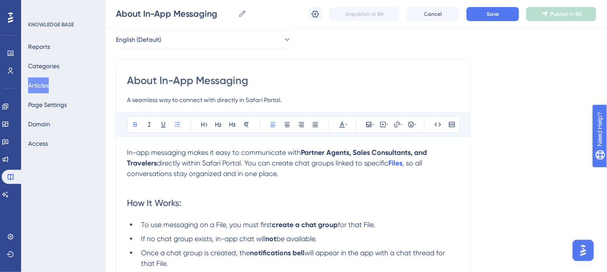
click at [211, 99] on input "A seamless way to connect with directly in Safari Portal." at bounding box center [293, 99] width 333 height 11
click at [480, 18] on button "Save" at bounding box center [493, 14] width 53 height 14
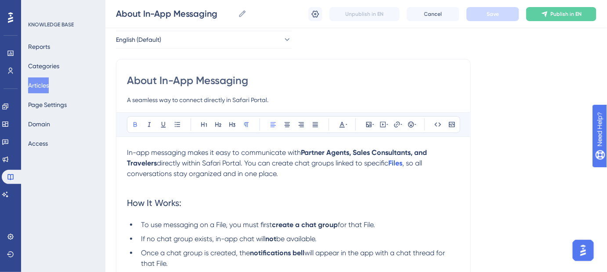
click at [155, 162] on strong "Partner Agents, Sales Consultants, and Travelers" at bounding box center [278, 157] width 302 height 19
drag, startPoint x: 156, startPoint y: 161, endPoint x: 304, endPoint y: 152, distance: 148.8
click at [304, 152] on strong "Partner Agents, Sales Consultants, and Travelers" at bounding box center [278, 157] width 302 height 19
copy strong "Partner Agents, Sales Consultants, and Travelers"
click at [226, 98] on input "A seamless way to connect directly in Safari Portal." at bounding box center [293, 99] width 333 height 11
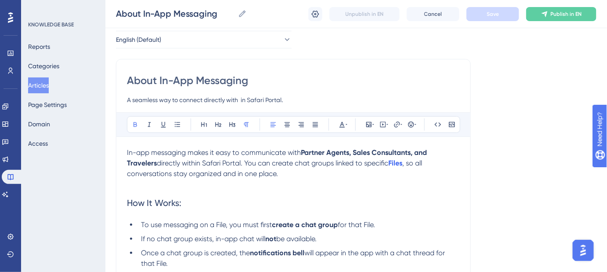
paste input "Partner Agents, Sales Consultants, and Travelers"
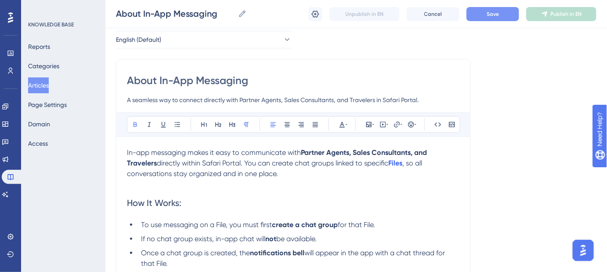
click at [496, 14] on span "Save" at bounding box center [493, 14] width 12 height 7
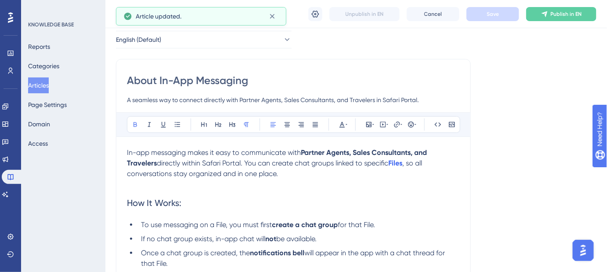
click at [214, 99] on input "A seamless way to connect directly with Partner Agents, Sales Consultants, and …" at bounding box center [293, 99] width 333 height 11
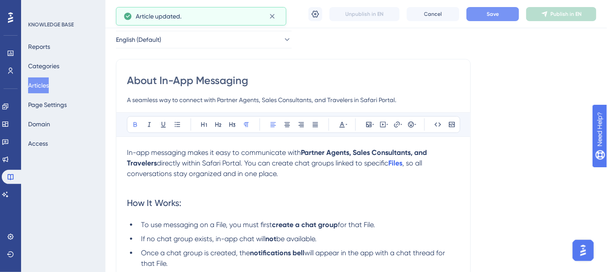
click at [356, 100] on input "A seamless way to connect with Partner Agents, Sales Consultants, and Travelers…" at bounding box center [293, 99] width 333 height 11
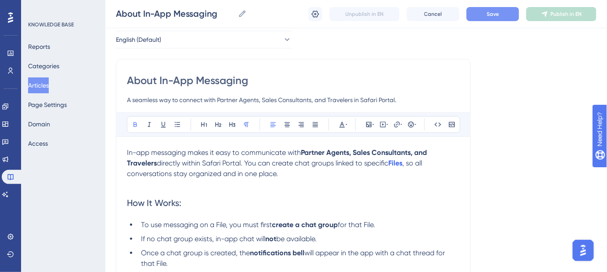
paste input "directly"
type input "A seamless way to connect with Partner Agents, Sales Consultants, and Travelers…"
click at [487, 14] on button "Save" at bounding box center [493, 14] width 53 height 14
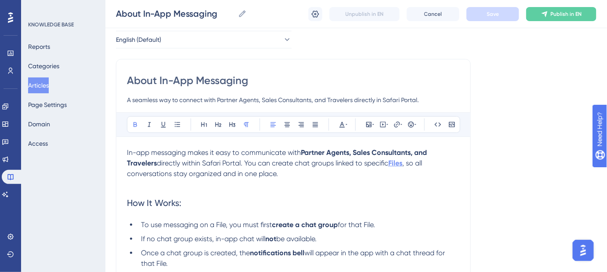
click at [401, 160] on strong "Files" at bounding box center [395, 163] width 14 height 8
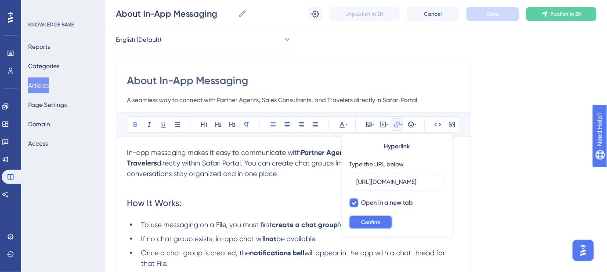
scroll to position [0, 0]
click at [369, 218] on span "Confirm" at bounding box center [370, 221] width 19 height 7
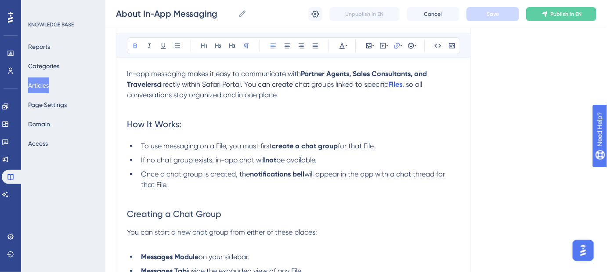
scroll to position [120, 0]
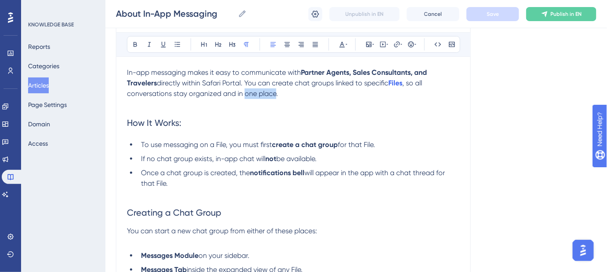
drag, startPoint x: 245, startPoint y: 94, endPoint x: 276, endPoint y: 94, distance: 30.8
click at [276, 94] on span ", so all conversations stay organized and in one place." at bounding box center [275, 88] width 297 height 19
click at [442, 121] on h2 "How It Works:" at bounding box center [293, 122] width 333 height 26
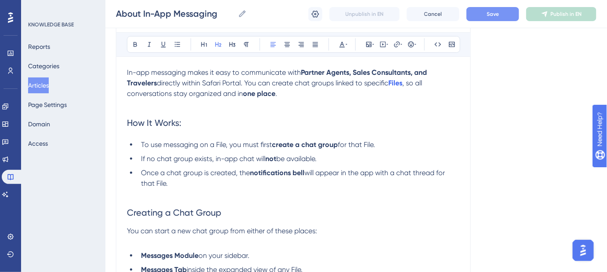
click at [501, 13] on button "Save" at bounding box center [493, 14] width 53 height 14
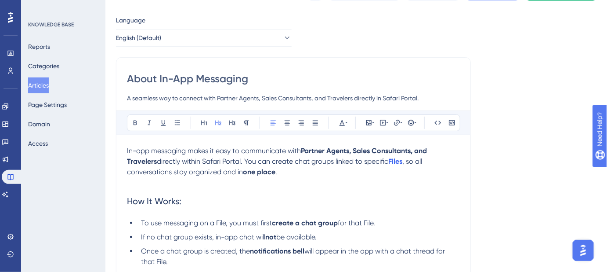
scroll to position [0, 0]
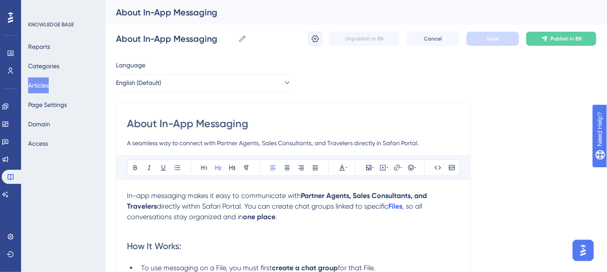
click at [316, 36] on icon at bounding box center [315, 38] width 7 height 7
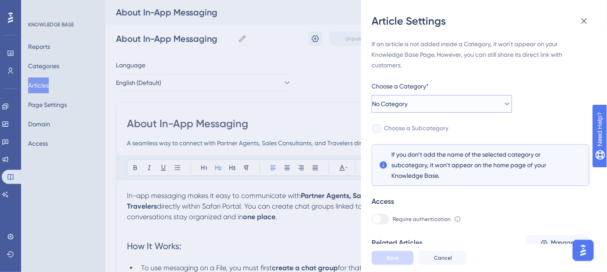
click at [477, 103] on button "No Category" at bounding box center [442, 104] width 141 height 18
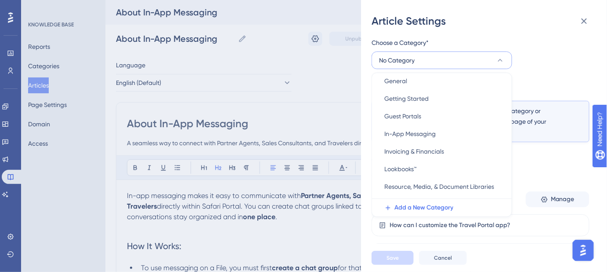
scroll to position [240, 0]
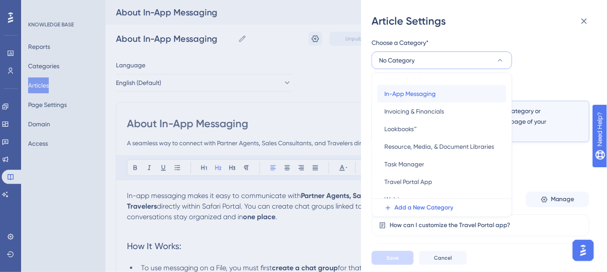
click at [421, 93] on span "In-App Messaging" at bounding box center [410, 93] width 51 height 11
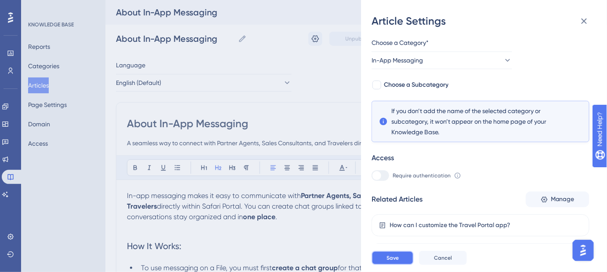
click at [399, 265] on button "Save" at bounding box center [393, 258] width 42 height 14
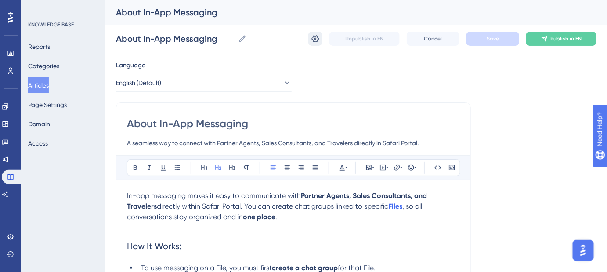
click at [317, 42] on icon at bounding box center [315, 38] width 9 height 9
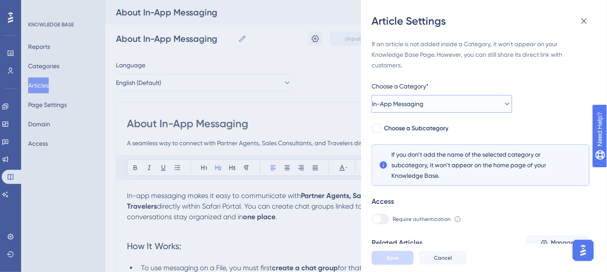
click at [503, 104] on icon at bounding box center [507, 103] width 9 height 9
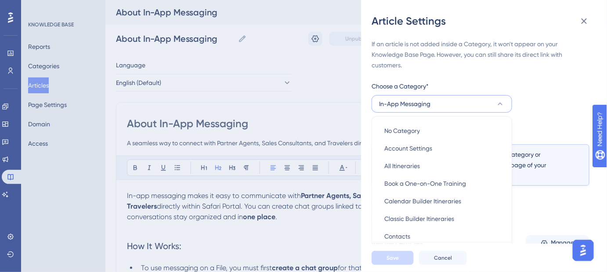
scroll to position [49, 0]
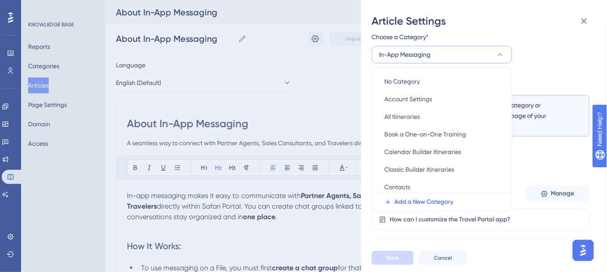
click at [472, 22] on div "Article Settings" at bounding box center [484, 21] width 225 height 14
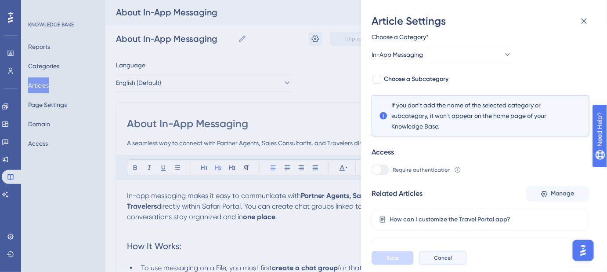
click at [446, 261] on span "Cancel" at bounding box center [443, 257] width 18 height 7
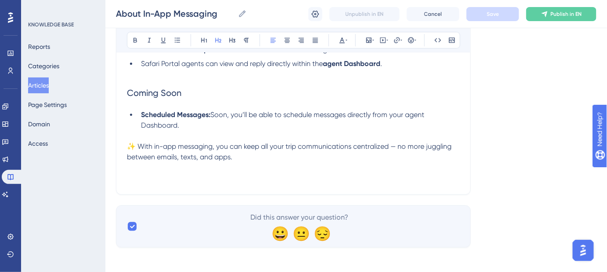
scroll to position [697, 0]
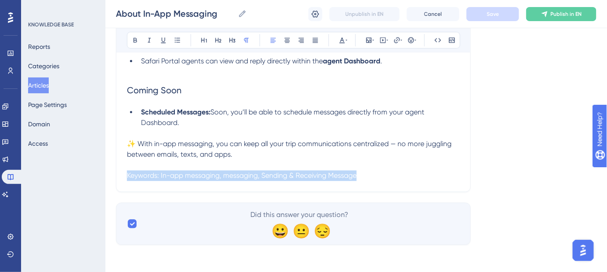
drag, startPoint x: 347, startPoint y: 176, endPoint x: 116, endPoint y: 171, distance: 231.2
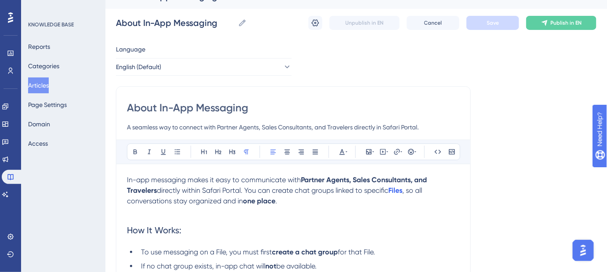
scroll to position [0, 0]
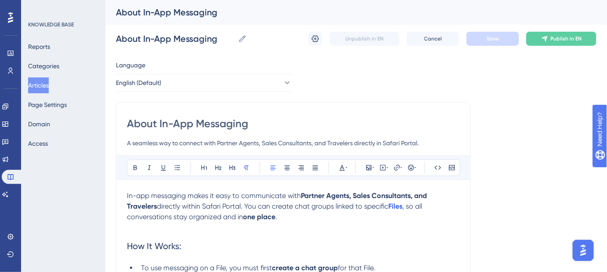
click at [581, 248] on img "Open AI Assistant Launcher" at bounding box center [583, 250] width 16 height 16
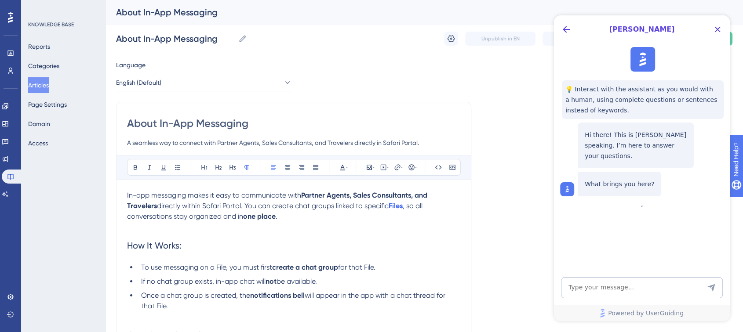
scroll to position [1018, 0]
drag, startPoint x: 1161, startPoint y: 15, endPoint x: 570, endPoint y: 49, distance: 592.5
click at [570, 49] on div "💡 Interact with the assistant as you would with a human, using complete questio…" at bounding box center [641, 122] width 176 height 156
click at [607, 29] on icon "Close Button" at bounding box center [717, 29] width 11 height 11
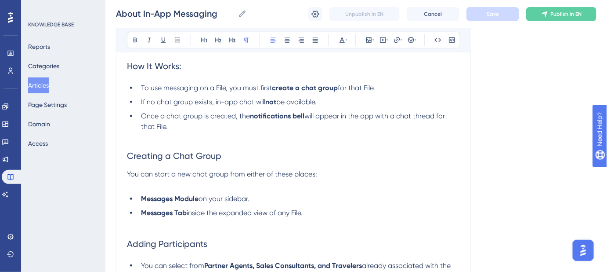
scroll to position [200, 0]
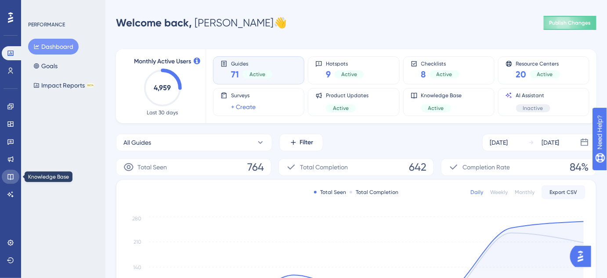
click at [8, 177] on icon at bounding box center [10, 176] width 7 height 7
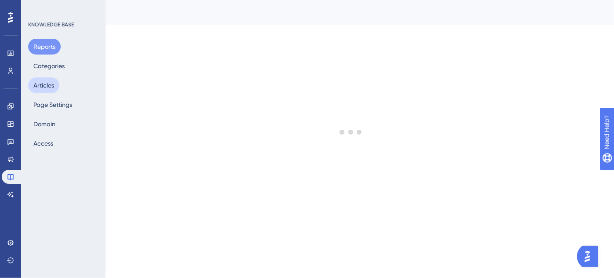
click at [47, 84] on button "Articles" at bounding box center [43, 85] width 31 height 16
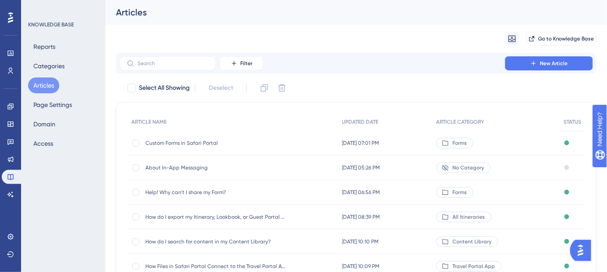
click at [200, 139] on span "Custom Forms in Safari Portal" at bounding box center [215, 142] width 141 height 7
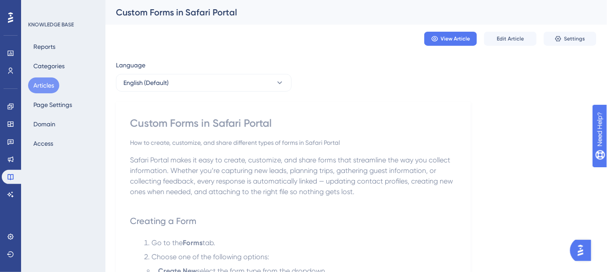
drag, startPoint x: 41, startPoint y: 86, endPoint x: 161, endPoint y: 1, distance: 146.7
click at [42, 85] on button "Articles" at bounding box center [43, 85] width 31 height 16
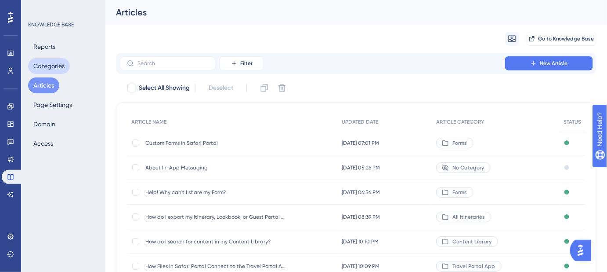
click at [41, 65] on button "Categories" at bounding box center [49, 66] width 42 height 16
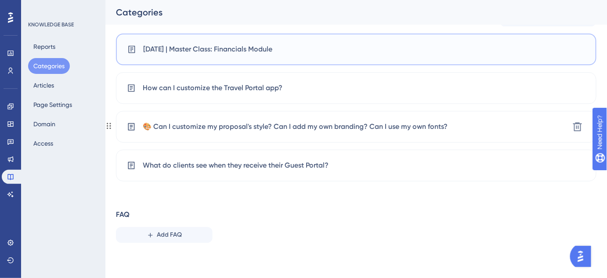
scroll to position [683, 0]
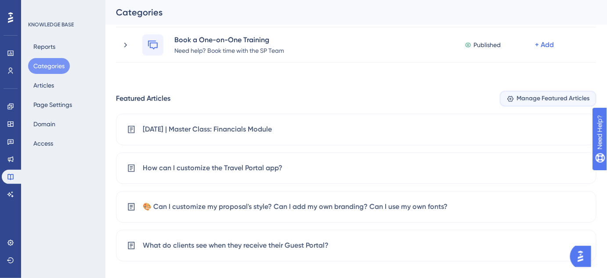
click at [573, 100] on span "Manage Featured Articles" at bounding box center [553, 98] width 73 height 11
click at [528, 99] on span "Manage Featured Articles" at bounding box center [553, 98] width 73 height 11
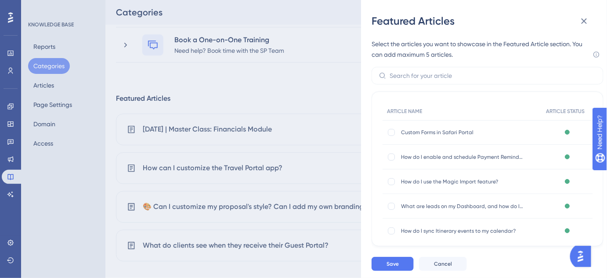
scroll to position [603, 0]
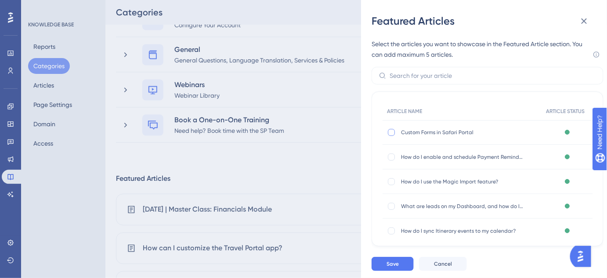
click at [391, 133] on div at bounding box center [391, 132] width 7 height 7
checkbox input "true"
click at [393, 264] on span "Save" at bounding box center [393, 263] width 12 height 7
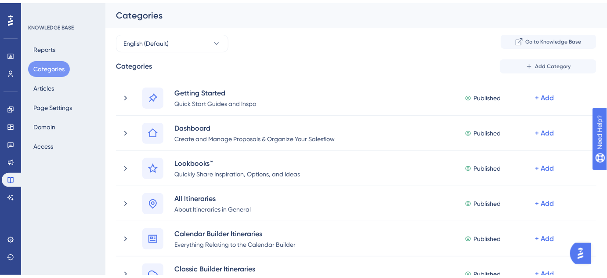
scroll to position [802, 0]
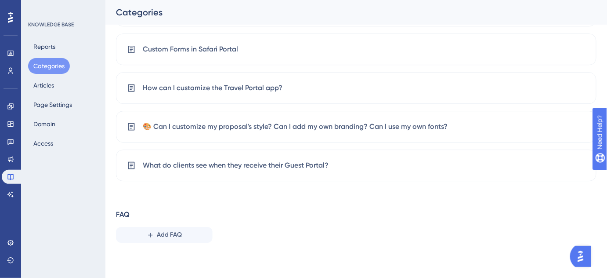
drag, startPoint x: 594, startPoint y: 0, endPoint x: 493, endPoint y: 265, distance: 283.8
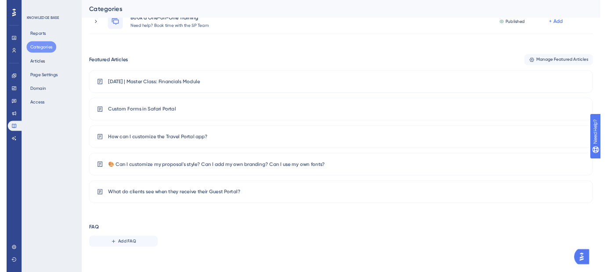
scroll to position [0, 0]
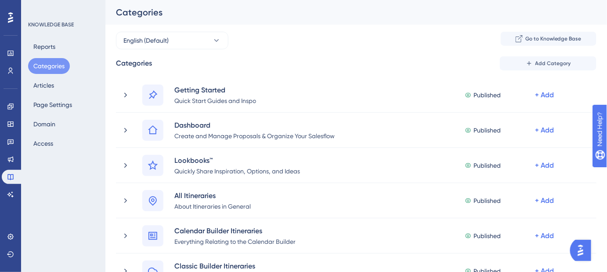
drag, startPoint x: 774, startPoint y: 0, endPoint x: 286, endPoint y: 51, distance: 491.0
click at [578, 39] on span "Go to Knowledge Base" at bounding box center [554, 38] width 56 height 7
click at [581, 254] on img "Open AI Assistant Launcher" at bounding box center [581, 250] width 16 height 16
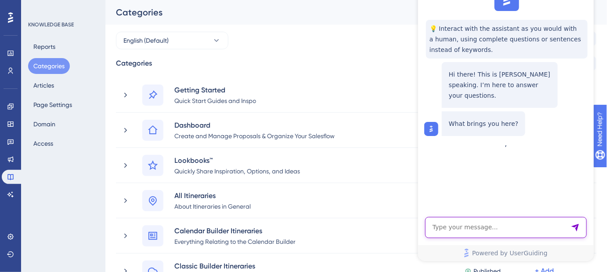
click at [478, 228] on textarea "AI Assistant Text Input" at bounding box center [506, 227] width 162 height 21
type textarea "How do I reorder featured articles"
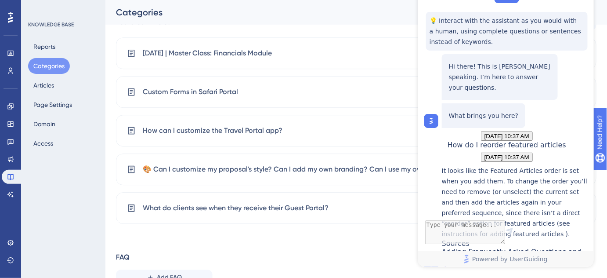
scroll to position [138, 0]
click at [488, 248] on div "Adding Frequently Asked Questions and Featured Articles" at bounding box center [516, 261] width 148 height 27
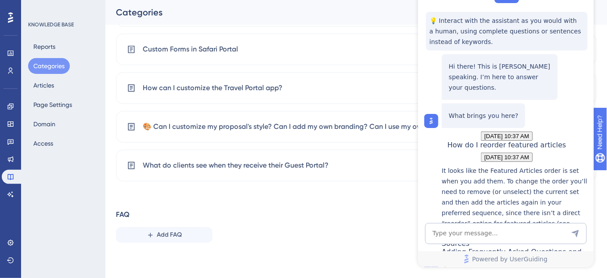
drag, startPoint x: 613, startPoint y: 10, endPoint x: 479, endPoint y: 283, distance: 303.7
click at [607, 4] on div "Categories" at bounding box center [356, 12] width 502 height 25
click at [607, 3] on div "Categories" at bounding box center [356, 12] width 502 height 25
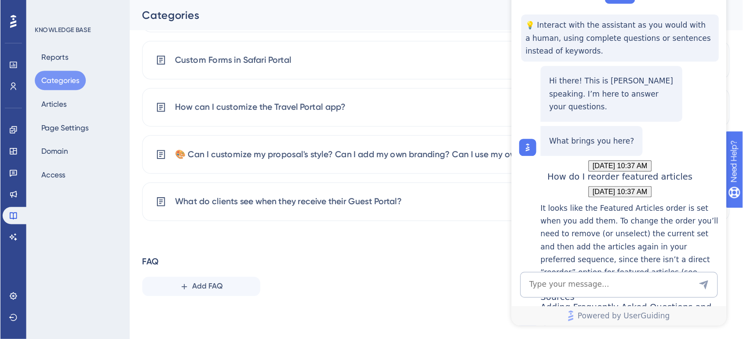
scroll to position [740, 0]
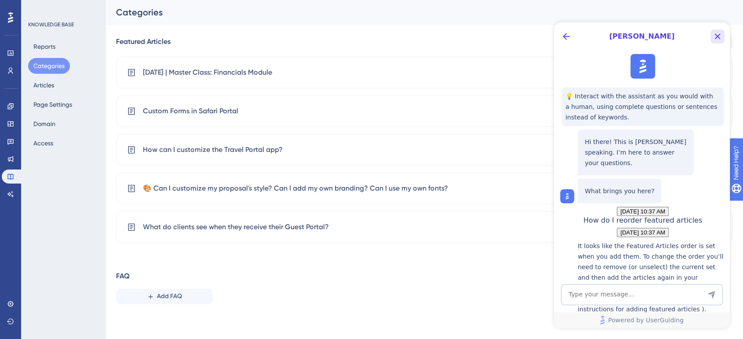
click at [613, 37] on icon "Close Button" at bounding box center [717, 36] width 11 height 11
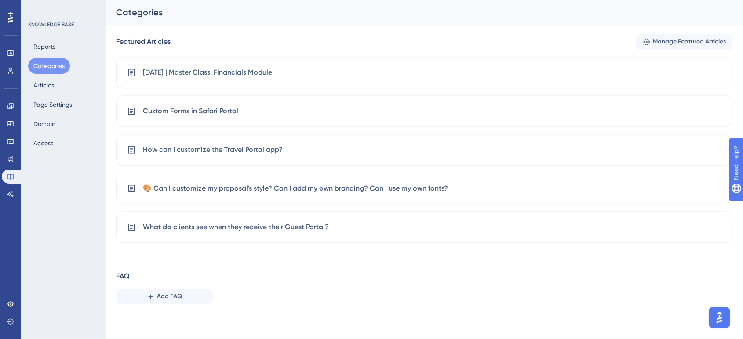
scroll to position [0, 0]
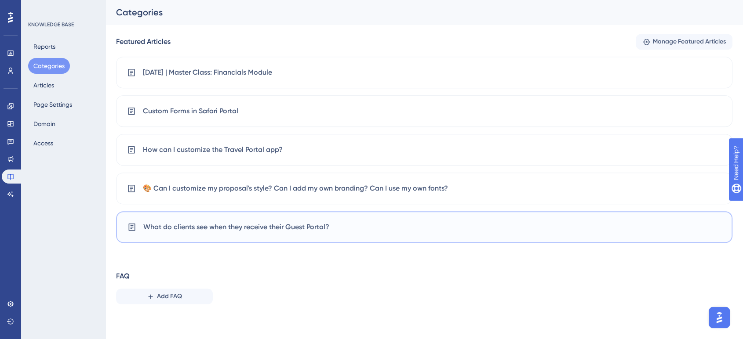
drag, startPoint x: 728, startPoint y: 0, endPoint x: 371, endPoint y: 235, distance: 427.1
click at [371, 235] on div "What do clients see when they receive their Guest Portal?" at bounding box center [424, 227] width 616 height 32
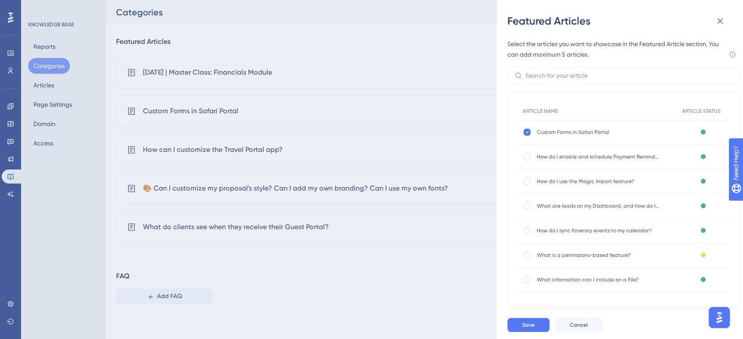
click at [462, 64] on div "Featured Articles Select the articles you want to showcase in the Featured Arti…" at bounding box center [371, 169] width 743 height 339
click at [453, 133] on div "Featured Articles Select the articles you want to showcase in the Featured Arti…" at bounding box center [371, 169] width 743 height 339
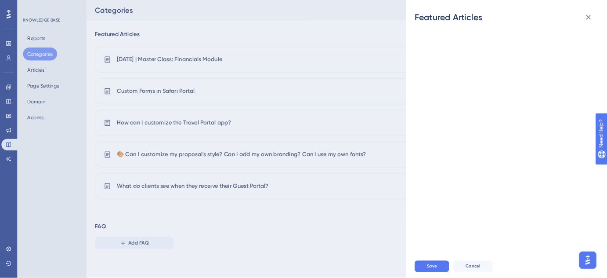
scroll to position [739, 0]
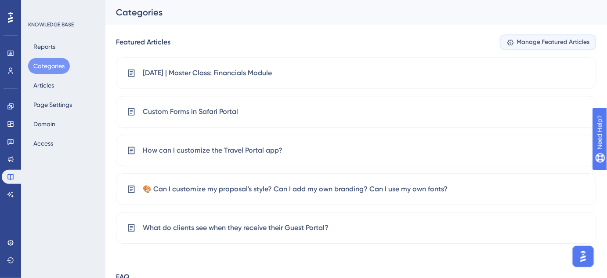
click at [537, 48] on button "Manage Featured Articles" at bounding box center [548, 42] width 97 height 16
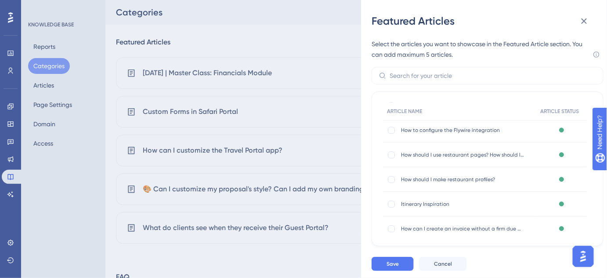
scroll to position [0, 0]
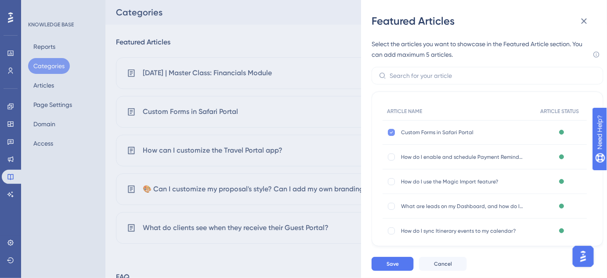
click at [392, 134] on icon at bounding box center [392, 132] width 4 height 7
checkbox input "false"
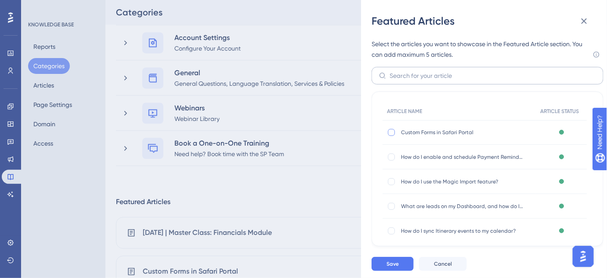
scroll to position [739, 0]
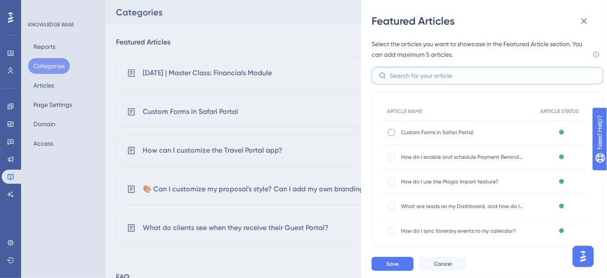
click at [457, 73] on input "text" at bounding box center [493, 76] width 207 height 10
type input "june"
click at [389, 181] on div at bounding box center [391, 181] width 7 height 7
checkbox input "false"
drag, startPoint x: 435, startPoint y: 71, endPoint x: 368, endPoint y: 77, distance: 67.1
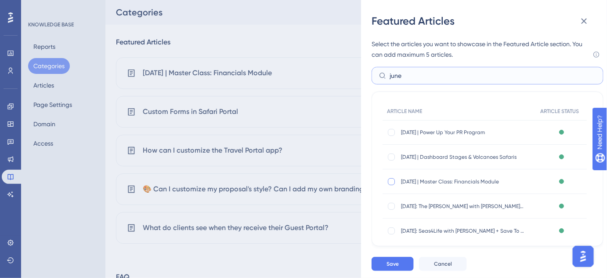
click at [368, 77] on div "Featured Articles Select the articles you want to showcase in the Featured Arti…" at bounding box center [484, 139] width 246 height 278
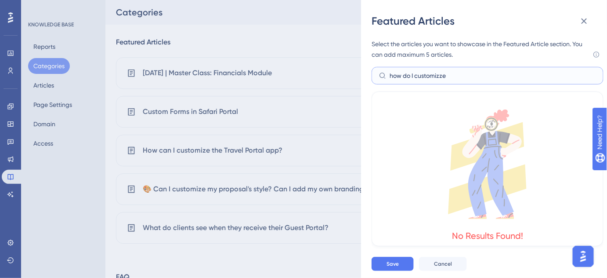
click at [442, 76] on input "how do I customizze" at bounding box center [493, 76] width 207 height 10
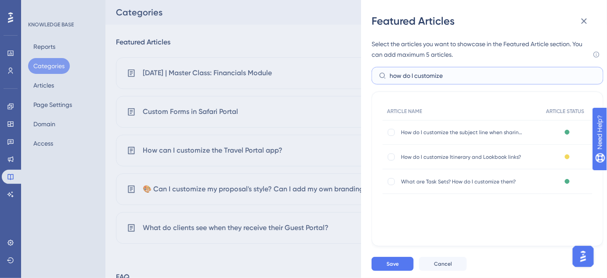
click at [405, 73] on input "how do I customize" at bounding box center [493, 76] width 207 height 10
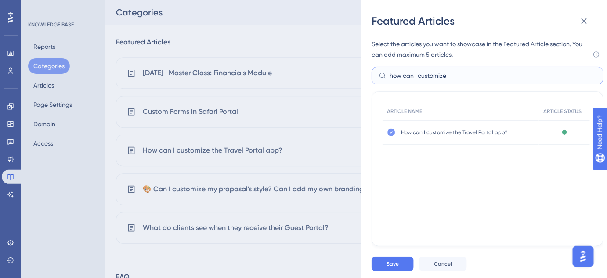
type input "how can I customize"
click at [392, 132] on icon at bounding box center [392, 132] width 4 height 7
checkbox input "false"
drag, startPoint x: 426, startPoint y: 80, endPoint x: 354, endPoint y: 69, distance: 72.8
click at [348, 80] on div "Featured Articles Select the articles you want to showcase in the Featured Arti…" at bounding box center [303, 139] width 607 height 278
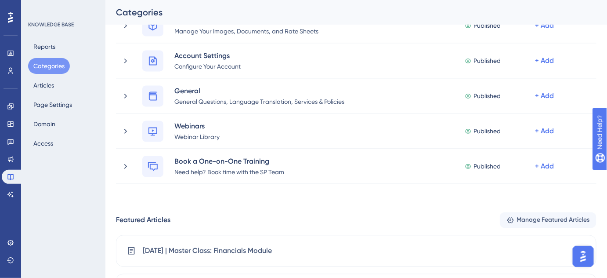
scroll to position [642, 0]
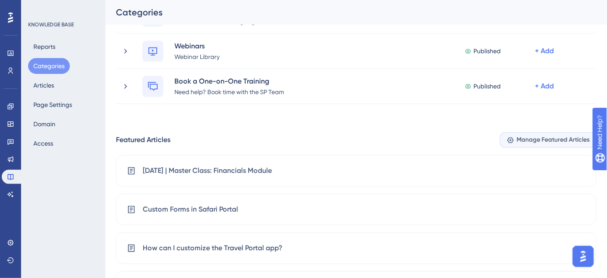
click at [552, 140] on span "Manage Featured Articles" at bounding box center [553, 139] width 73 height 11
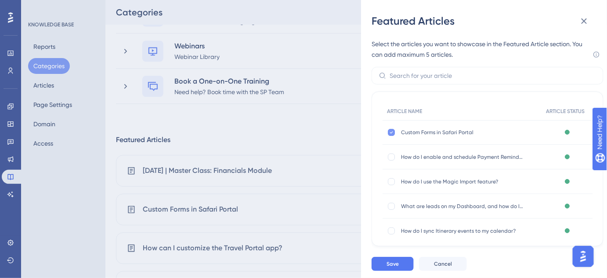
click at [395, 132] on div at bounding box center [391, 132] width 7 height 7
checkbox input "false"
click at [398, 261] on span "Save" at bounding box center [393, 263] width 12 height 7
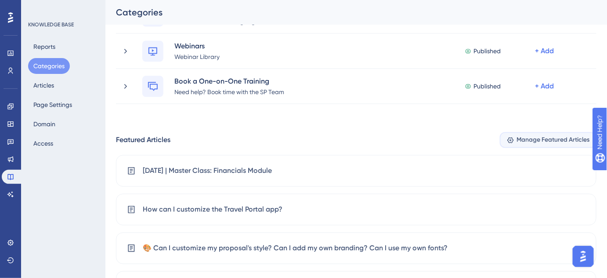
click at [560, 136] on span "Manage Featured Articles" at bounding box center [553, 139] width 73 height 11
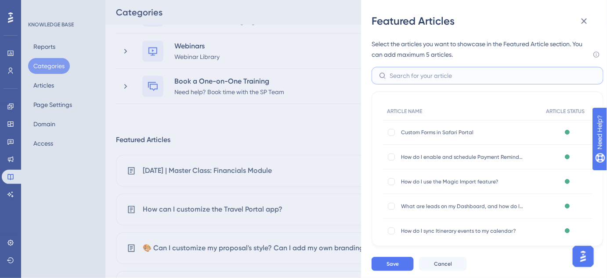
click at [411, 73] on input "text" at bounding box center [493, 76] width 207 height 10
type input "june"
click at [391, 180] on icon at bounding box center [392, 181] width 4 height 7
checkbox input "false"
click at [398, 267] on span "Save" at bounding box center [393, 263] width 12 height 7
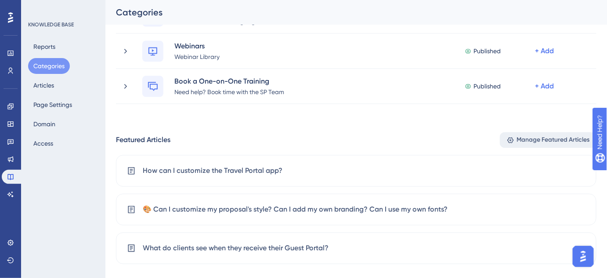
click at [537, 140] on span "Manage Featured Articles" at bounding box center [553, 139] width 73 height 11
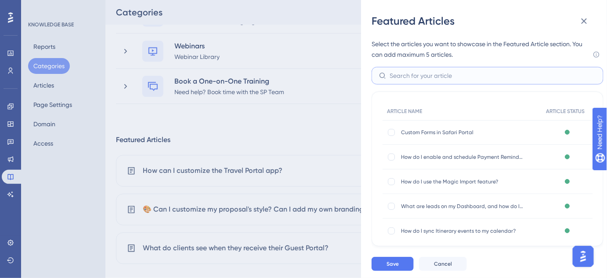
click at [470, 74] on input "text" at bounding box center [493, 76] width 207 height 10
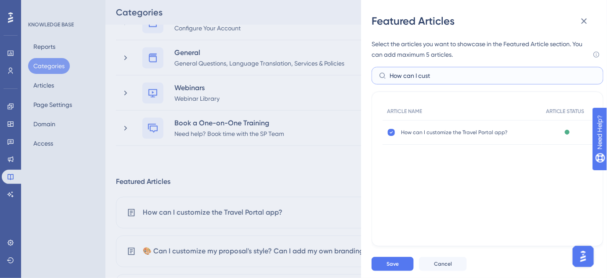
scroll to position [562, 0]
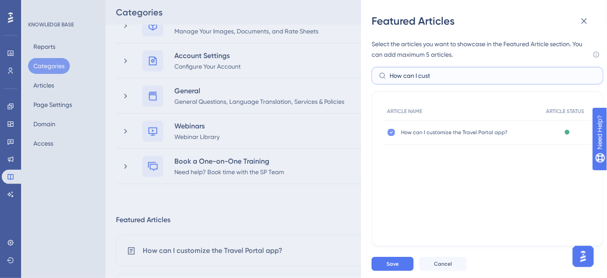
type input "How can I cust"
click at [392, 130] on icon at bounding box center [392, 132] width 4 height 7
checkbox input "false"
click at [405, 261] on button "Save" at bounding box center [393, 264] width 42 height 14
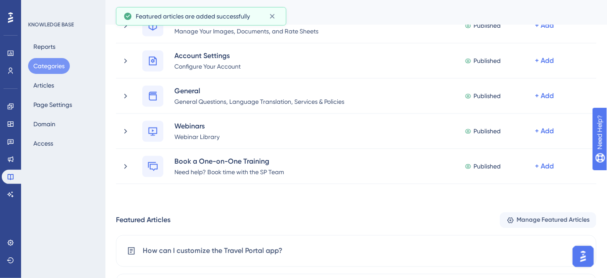
scroll to position [686, 0]
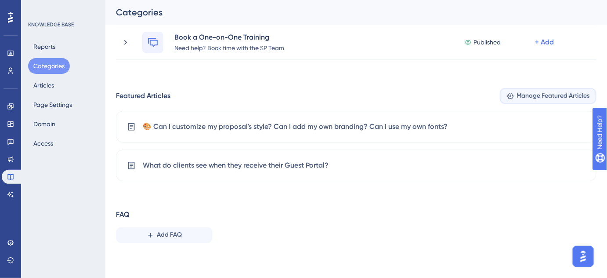
click at [545, 98] on span "Manage Featured Articles" at bounding box center [553, 96] width 73 height 11
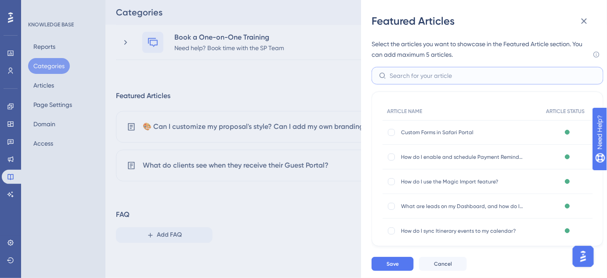
click at [441, 75] on input "text" at bounding box center [493, 76] width 207 height 10
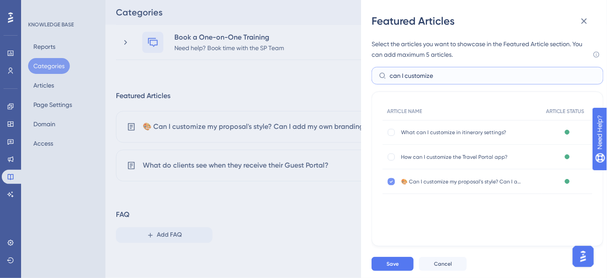
type input "can I customize"
click at [392, 183] on icon at bounding box center [392, 181] width 4 height 7
checkbox input "false"
click at [397, 264] on span "Save" at bounding box center [393, 263] width 12 height 7
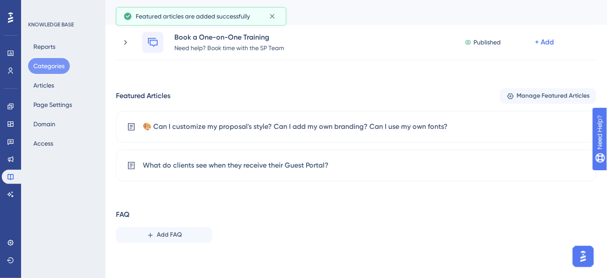
scroll to position [647, 0]
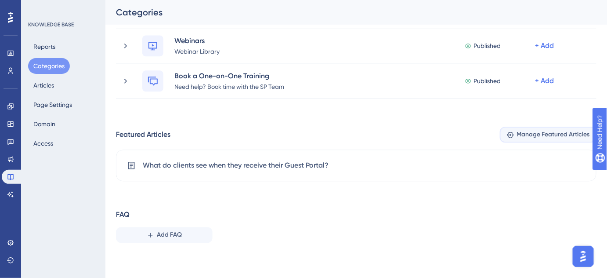
click at [527, 135] on span "Manage Featured Articles" at bounding box center [553, 134] width 73 height 11
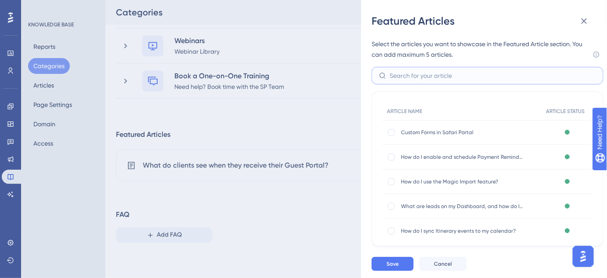
click at [441, 75] on input "text" at bounding box center [493, 76] width 207 height 10
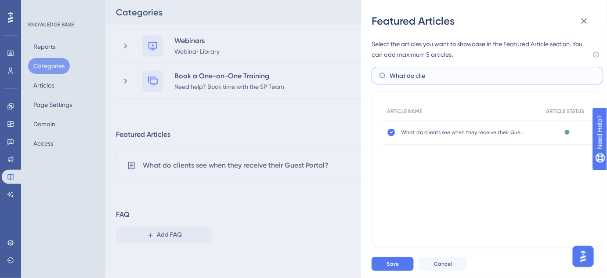
scroll to position [567, 0]
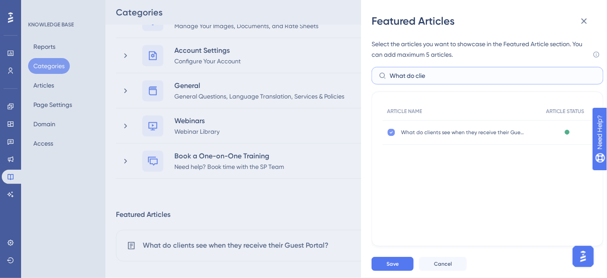
type input "What do clie"
click at [392, 130] on icon at bounding box center [392, 132] width 4 height 7
checkbox input "false"
click at [406, 265] on button "Save" at bounding box center [393, 264] width 42 height 14
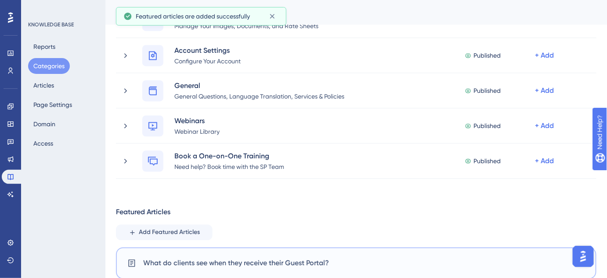
scroll to position [633, 0]
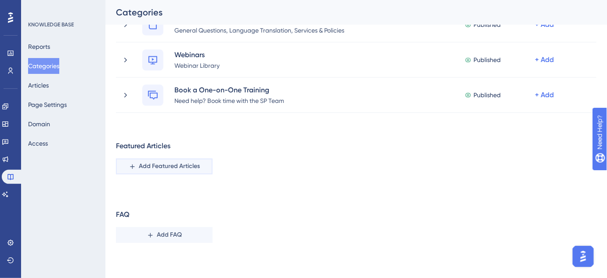
click at [173, 167] on span "Add Featured Articles" at bounding box center [169, 166] width 61 height 11
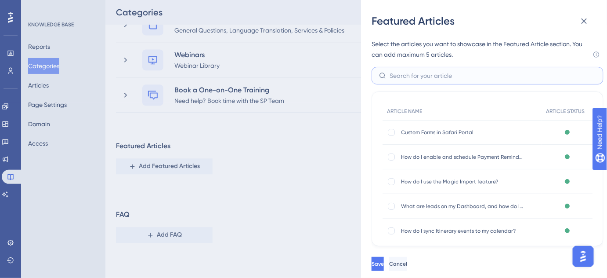
click at [424, 75] on input "text" at bounding box center [493, 76] width 207 height 10
type input "June"
click at [389, 183] on div at bounding box center [391, 181] width 7 height 7
checkbox input "true"
drag, startPoint x: 412, startPoint y: 79, endPoint x: 384, endPoint y: 79, distance: 27.7
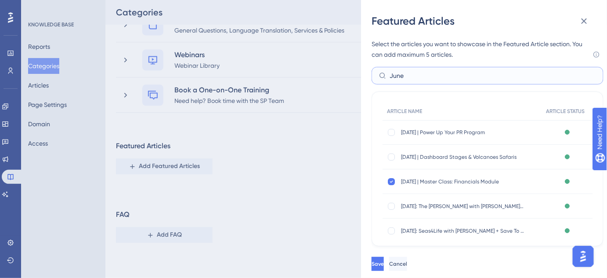
click at [384, 79] on label "June" at bounding box center [488, 76] width 232 height 18
type input "Custom"
click at [391, 131] on div at bounding box center [391, 132] width 7 height 7
checkbox input "true"
drag, startPoint x: 418, startPoint y: 76, endPoint x: 389, endPoint y: 78, distance: 29.5
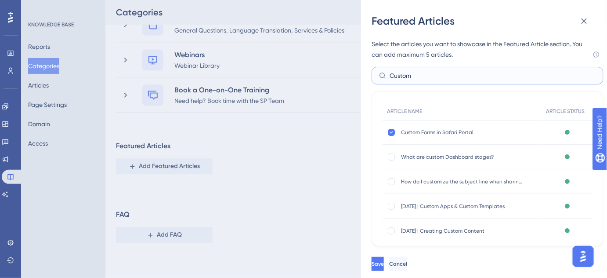
click at [389, 78] on label "Custom" at bounding box center [488, 76] width 232 height 18
type input "How Can I c"
click at [392, 206] on div at bounding box center [391, 206] width 7 height 7
checkbox input "true"
drag, startPoint x: 439, startPoint y: 76, endPoint x: 394, endPoint y: 79, distance: 45.3
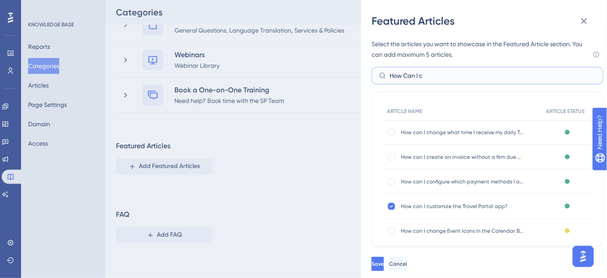
click at [394, 79] on input "How Can I c" at bounding box center [493, 76] width 207 height 10
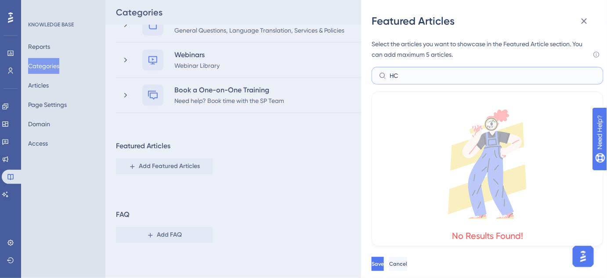
type input "H"
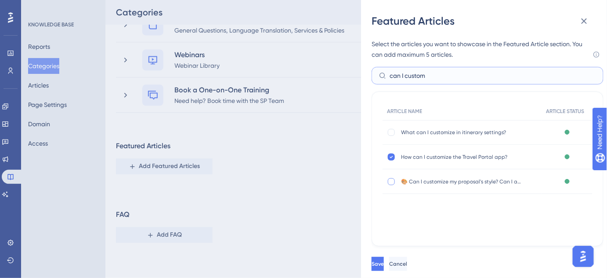
type input "can I custom"
click at [392, 181] on div at bounding box center [391, 181] width 7 height 7
checkbox input "true"
click at [385, 262] on span "Save" at bounding box center [379, 263] width 12 height 7
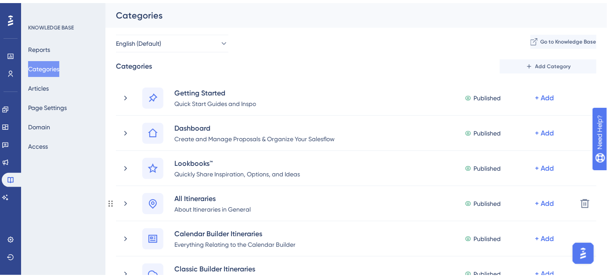
scroll to position [160, 0]
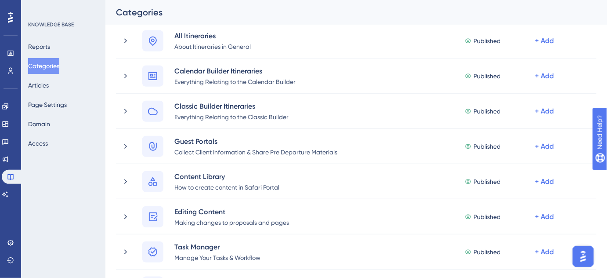
click at [51, 66] on button "Categories" at bounding box center [43, 66] width 31 height 16
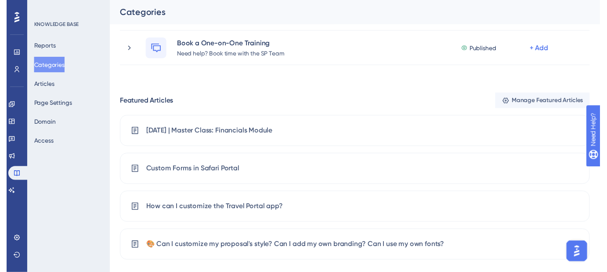
scroll to position [0, 0]
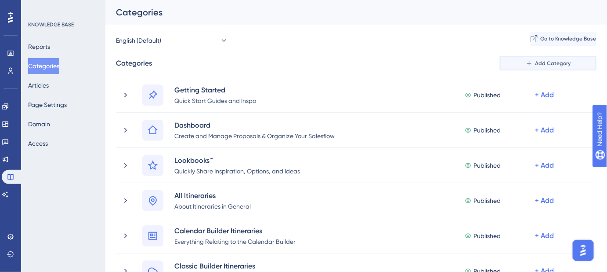
click at [553, 63] on span "Add Category" at bounding box center [554, 63] width 36 height 7
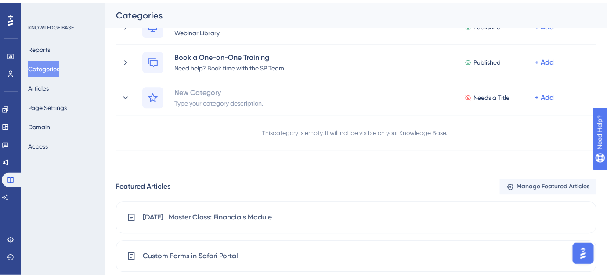
scroll to position [673, 0]
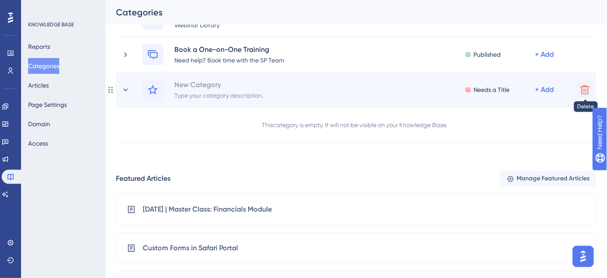
click at [585, 89] on icon at bounding box center [585, 89] width 11 height 11
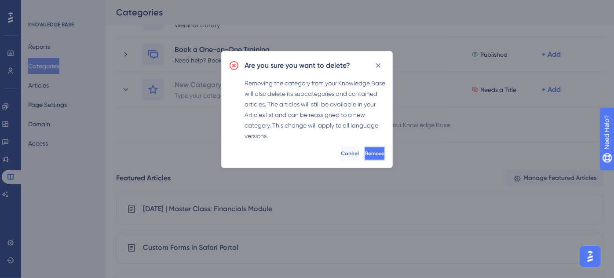
click at [378, 146] on button "Remove" at bounding box center [374, 153] width 21 height 14
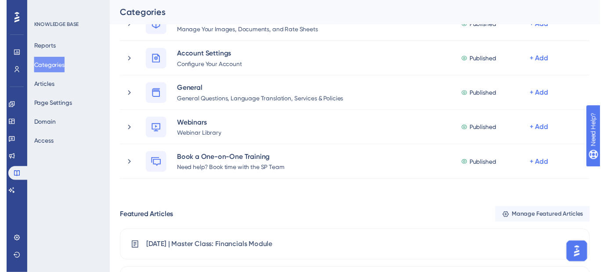
scroll to position [0, 0]
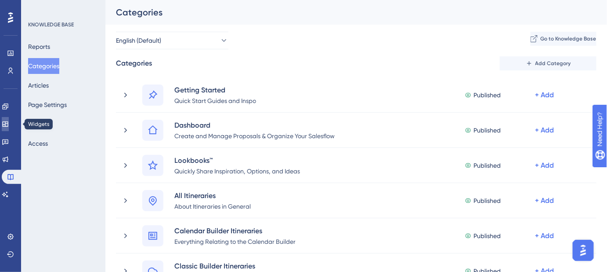
click at [9, 124] on icon at bounding box center [5, 123] width 7 height 7
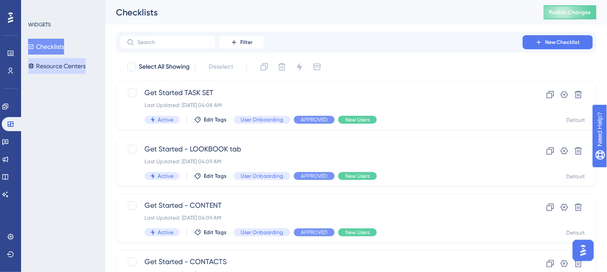
click at [72, 67] on button "Resource Centers" at bounding box center [57, 66] width 58 height 16
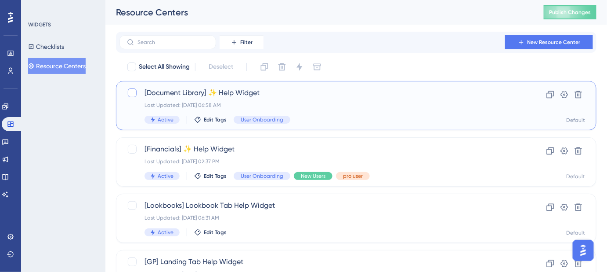
click at [132, 94] on div at bounding box center [132, 92] width 9 height 9
checkbox input "true"
click at [263, 67] on icon at bounding box center [264, 66] width 9 height 9
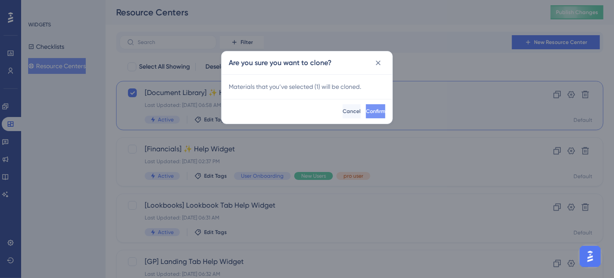
click at [366, 108] on span "Confirm" at bounding box center [375, 111] width 19 height 7
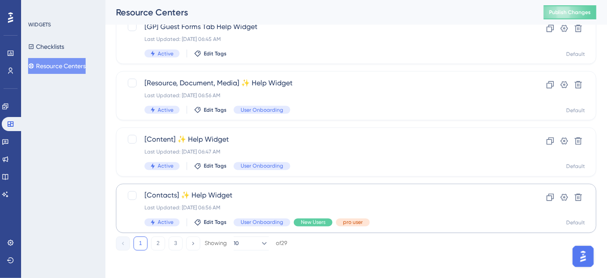
scroll to position [404, 0]
click at [174, 246] on button "3" at bounding box center [176, 243] width 14 height 14
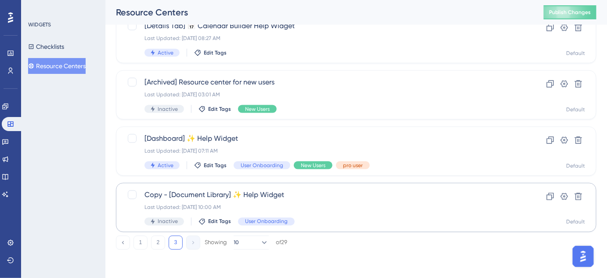
scroll to position [348, 0]
click at [255, 195] on span "Copy - [Document Library] ✨ Help Widget" at bounding box center [321, 194] width 353 height 11
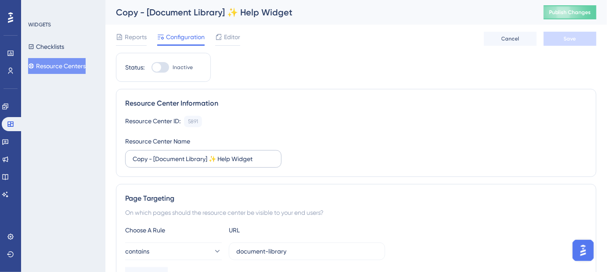
scroll to position [120, 0]
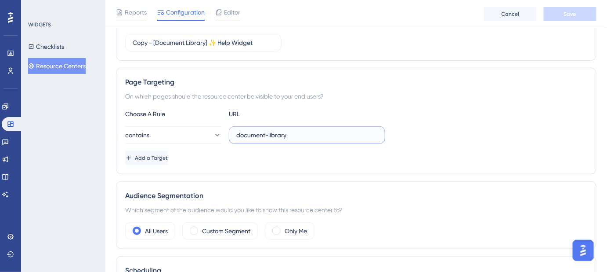
drag, startPoint x: 286, startPoint y: 134, endPoint x: 236, endPoint y: 132, distance: 50.6
click at [236, 132] on label "document-library" at bounding box center [307, 135] width 156 height 18
paste input "webforms"
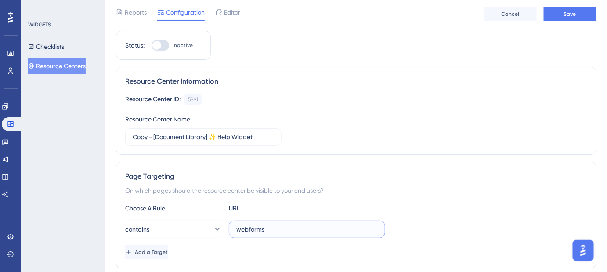
scroll to position [0, 0]
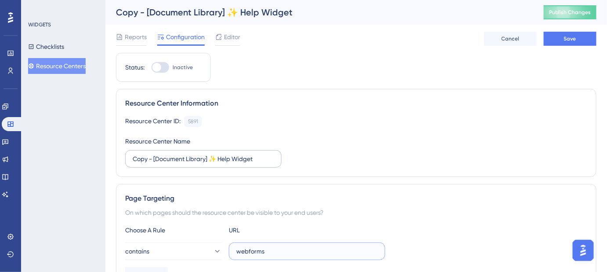
type input "webforms"
drag, startPoint x: 152, startPoint y: 160, endPoint x: 116, endPoint y: 160, distance: 36.9
click at [116, 160] on div "Performance Users Engagement Widgets Feedback Product Updates Knowledge Base AI…" at bounding box center [356, 273] width 502 height 546
click at [190, 11] on div "[Document Library] ✨ Help Widget" at bounding box center [319, 12] width 406 height 12
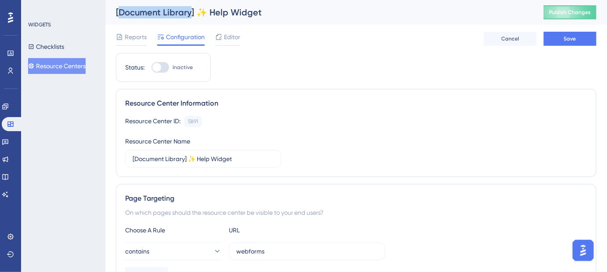
drag, startPoint x: 190, startPoint y: 12, endPoint x: 121, endPoint y: 18, distance: 69.2
click at [121, 18] on div "[Document Library] ✨ Help Widget" at bounding box center [319, 12] width 406 height 12
drag, startPoint x: 184, startPoint y: 156, endPoint x: 141, endPoint y: 153, distance: 43.2
click at [136, 159] on input "[Document Library] ✨ Help Widget" at bounding box center [204, 159] width 142 height 10
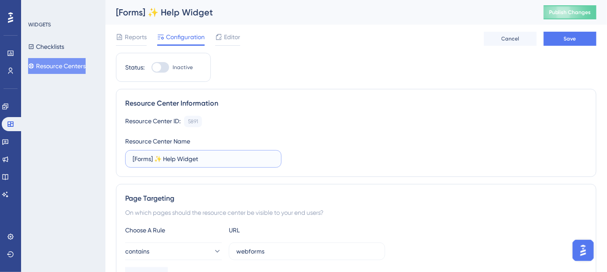
type input "[Forms] ✨ Help Widget"
click at [566, 40] on span "Save" at bounding box center [570, 38] width 12 height 7
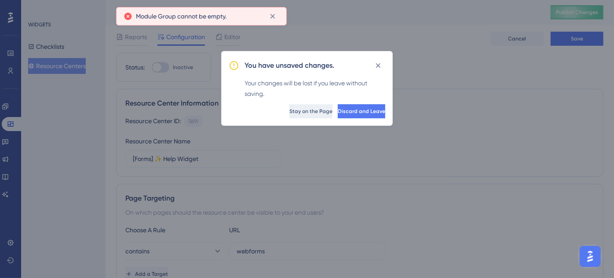
click at [289, 109] on span "Stay on the Page" at bounding box center [310, 111] width 43 height 7
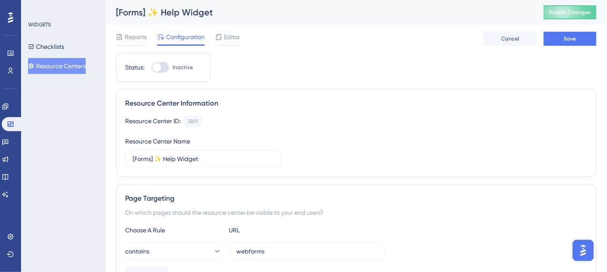
click at [166, 69] on div at bounding box center [161, 67] width 18 height 11
click at [152, 68] on input "Inactive" at bounding box center [151, 67] width 0 height 0
checkbox input "false"
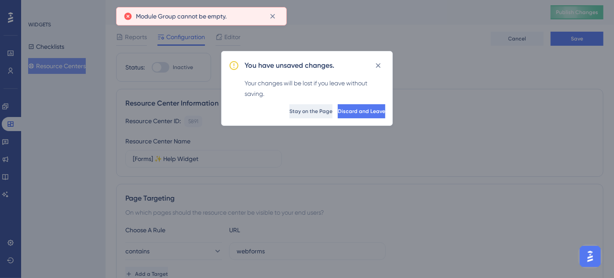
click at [289, 111] on span "Stay on the Page" at bounding box center [310, 111] width 43 height 7
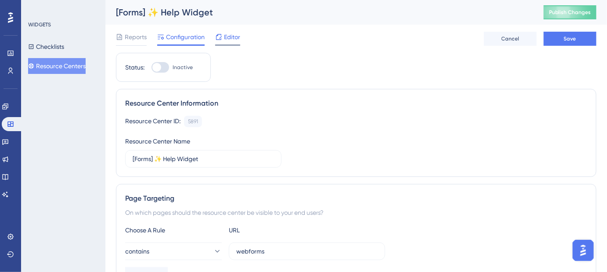
click at [233, 37] on span "Editor" at bounding box center [232, 37] width 16 height 11
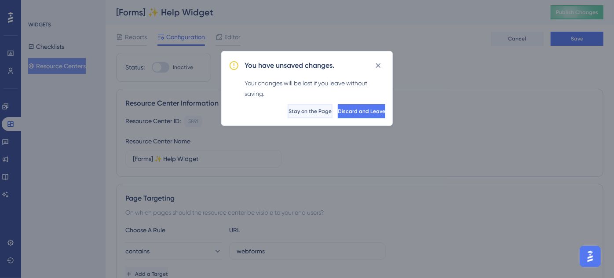
click at [288, 109] on span "Stay on the Page" at bounding box center [309, 111] width 43 height 7
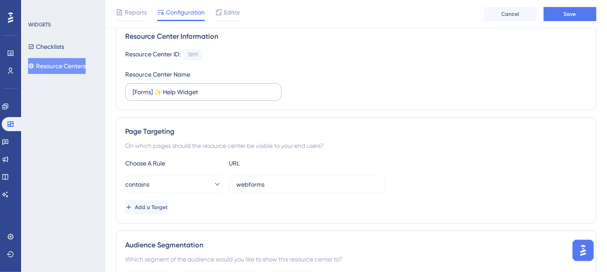
scroll to position [80, 0]
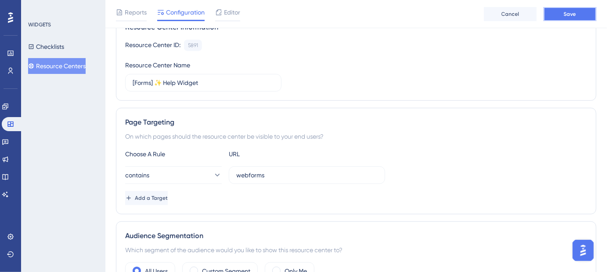
click at [577, 19] on button "Save" at bounding box center [570, 14] width 53 height 14
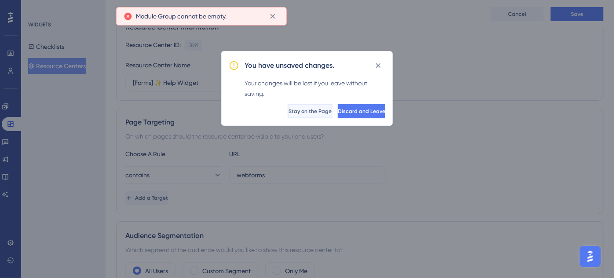
click at [288, 114] on span "Stay on the Page" at bounding box center [309, 111] width 43 height 7
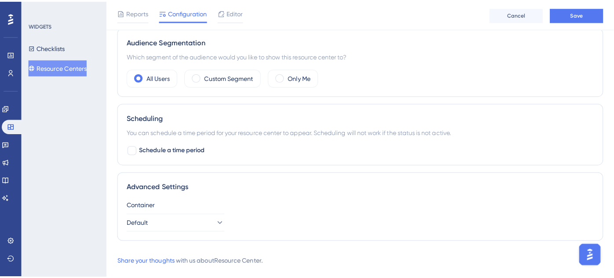
scroll to position [280, 0]
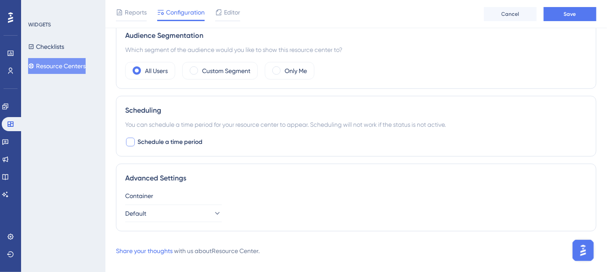
click at [132, 140] on div at bounding box center [130, 142] width 9 height 9
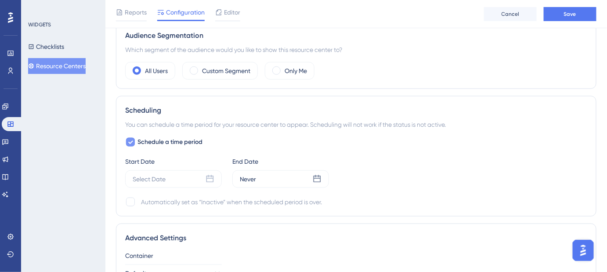
click at [132, 140] on icon at bounding box center [130, 141] width 5 height 7
checkbox input "false"
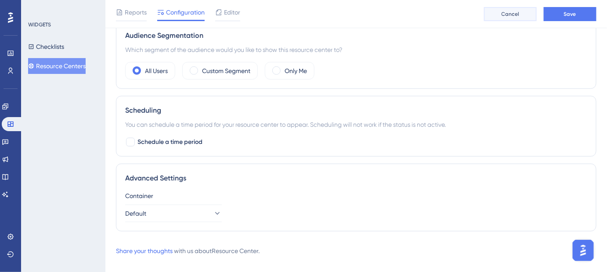
click at [512, 18] on button "Cancel" at bounding box center [510, 14] width 53 height 14
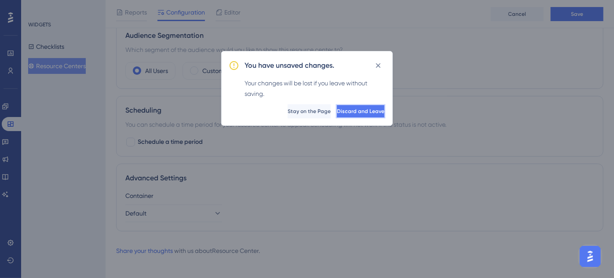
click at [352, 113] on span "Discard and Leave" at bounding box center [360, 111] width 47 height 7
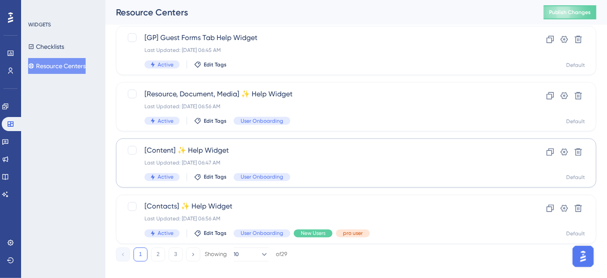
scroll to position [404, 0]
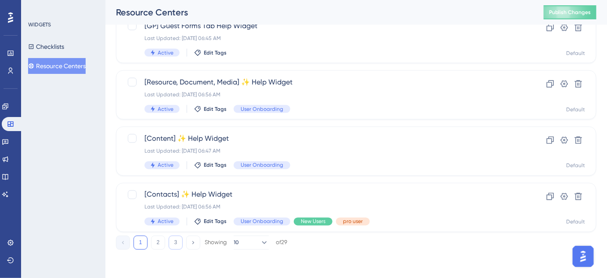
click at [180, 242] on button "3" at bounding box center [176, 243] width 14 height 14
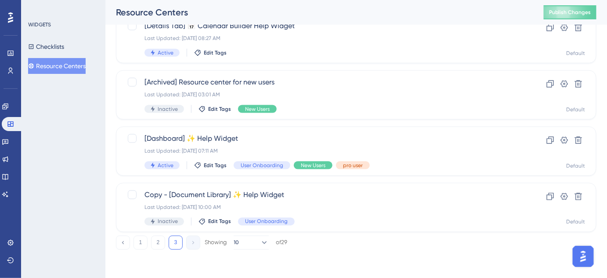
scroll to position [348, 0]
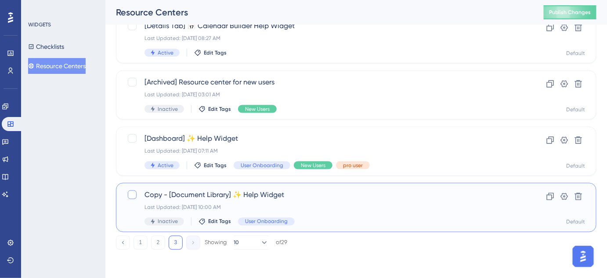
click at [130, 196] on div at bounding box center [132, 194] width 9 height 9
click at [131, 195] on icon at bounding box center [132, 195] width 5 height 4
checkbox input "false"
click at [568, 197] on icon at bounding box center [564, 196] width 7 height 7
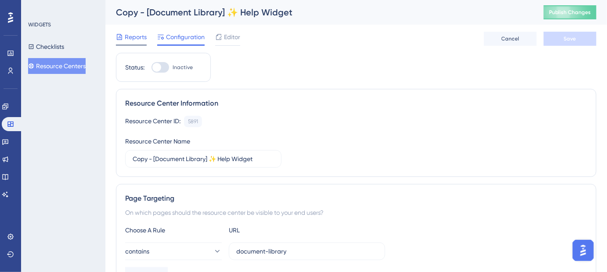
click at [129, 37] on span "Reports" at bounding box center [136, 37] width 22 height 11
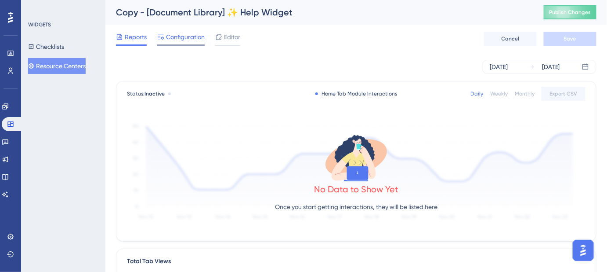
click at [183, 39] on span "Configuration" at bounding box center [185, 37] width 39 height 11
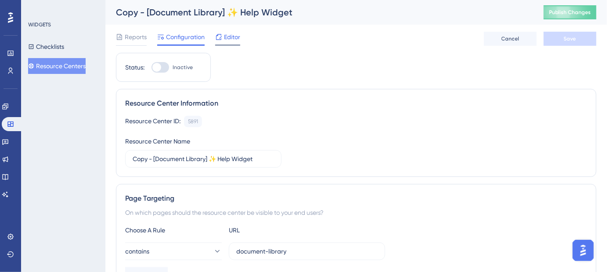
click at [224, 39] on div "Editor" at bounding box center [227, 37] width 25 height 11
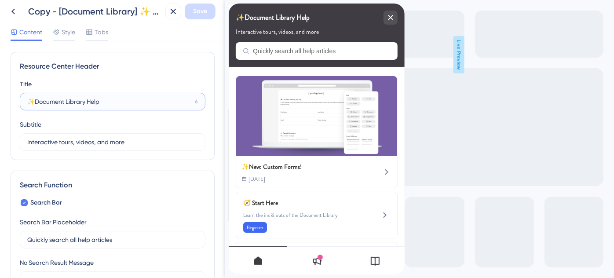
drag, startPoint x: 85, startPoint y: 100, endPoint x: 37, endPoint y: 102, distance: 47.9
click at [37, 102] on input "✨Document Library Help" at bounding box center [109, 102] width 164 height 10
type input "✨Forms Help"
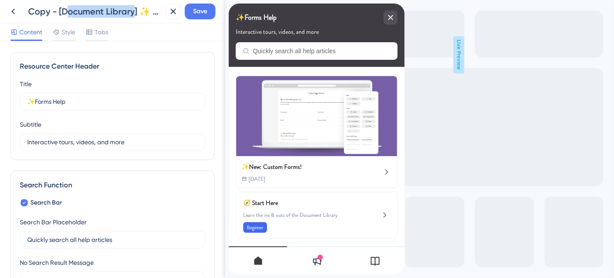
drag, startPoint x: 132, startPoint y: 10, endPoint x: 65, endPoint y: 18, distance: 68.2
click at [65, 18] on div "Copy - [Document Library] ✨ Help Widget" at bounding box center [83, 12] width 156 height 16
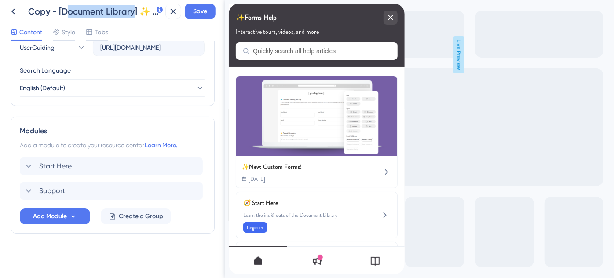
scroll to position [333, 0]
click at [32, 164] on icon at bounding box center [28, 165] width 11 height 11
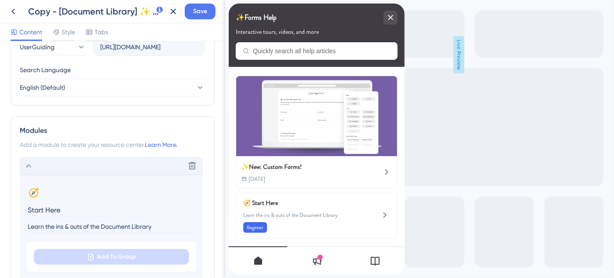
drag, startPoint x: 150, startPoint y: 226, endPoint x: 91, endPoint y: 228, distance: 58.5
click at [91, 228] on input "Learn the ins & outs of the Document Library" at bounding box center [112, 227] width 171 height 12
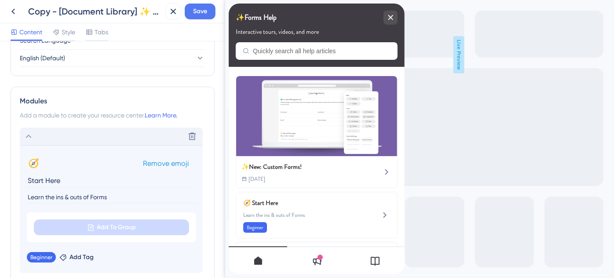
scroll to position [413, 0]
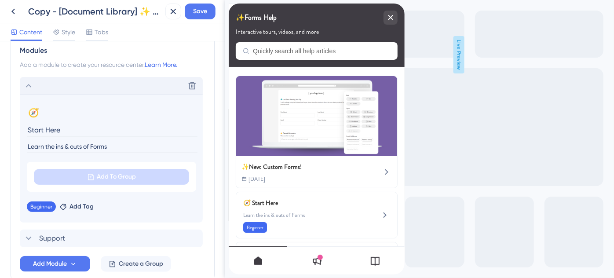
type input "Learn the ins & outs of Forms"
click at [132, 217] on section "🧭 Change emoji Remove emoji Start Here Learn the ins & outs of Forms Add To Gro…" at bounding box center [111, 158] width 183 height 128
click at [211, 109] on div "Resource Center Header Title ✨Forms Help 17 ✨Forms Help Subtitle Interactive to…" at bounding box center [112, 159] width 225 height 236
click at [197, 10] on span "Save" at bounding box center [200, 11] width 14 height 11
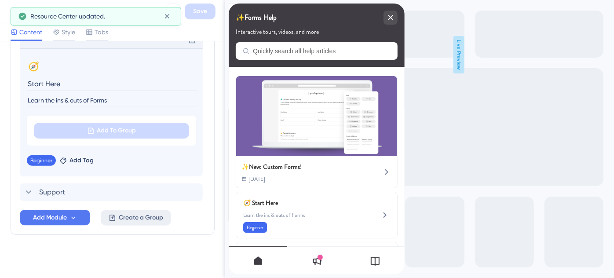
scroll to position [461, 0]
click at [73, 216] on icon at bounding box center [73, 216] width 4 height 3
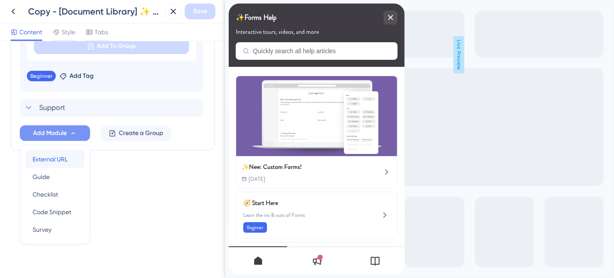
click at [50, 155] on span "External URL" at bounding box center [50, 159] width 35 height 11
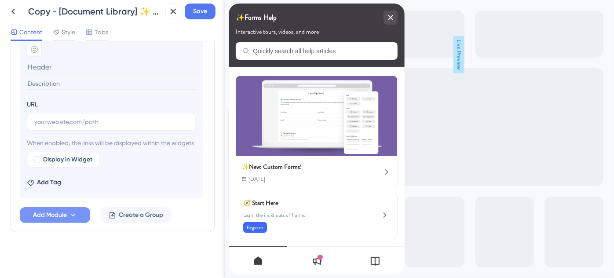
scroll to position [535, 0]
click at [67, 213] on span "Add Module" at bounding box center [50, 215] width 34 height 11
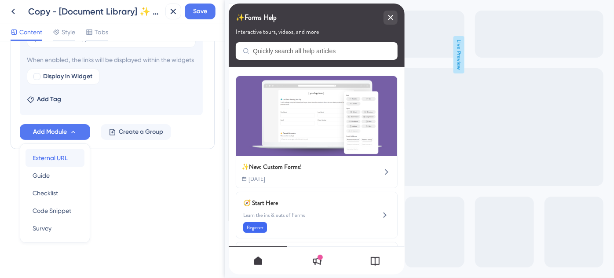
click at [55, 157] on span "External URL" at bounding box center [50, 157] width 35 height 11
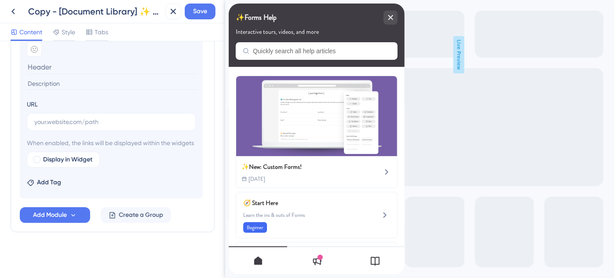
scroll to position [560, 0]
click at [58, 113] on label at bounding box center [111, 122] width 169 height 18
click at [58, 117] on input "text" at bounding box center [111, 122] width 154 height 10
paste input "[URL][DOMAIN_NAME]"
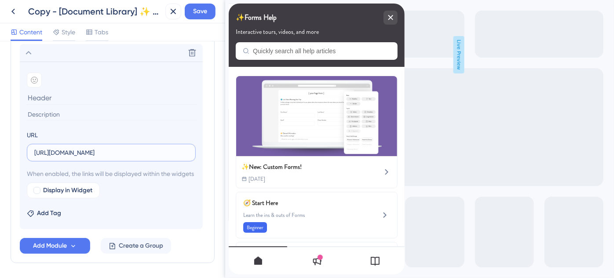
type input "[URL][DOMAIN_NAME]"
click at [71, 110] on input at bounding box center [112, 115] width 171 height 12
click at [80, 110] on input at bounding box center [112, 115] width 171 height 12
paste input "Custom Forms in Safari Portal"
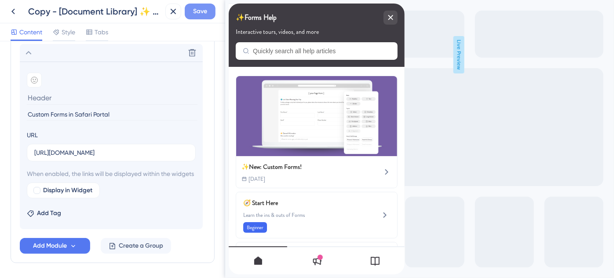
type input "Custom Forms in Safari Portal"
drag, startPoint x: 203, startPoint y: 11, endPoint x: 89, endPoint y: 99, distance: 144.4
click at [91, 100] on div "Copy - [Document Library] ✨ Help Widget Save Content Style Tabs Resource Center…" at bounding box center [112, 139] width 225 height 278
click at [194, 11] on span "Save" at bounding box center [200, 11] width 14 height 11
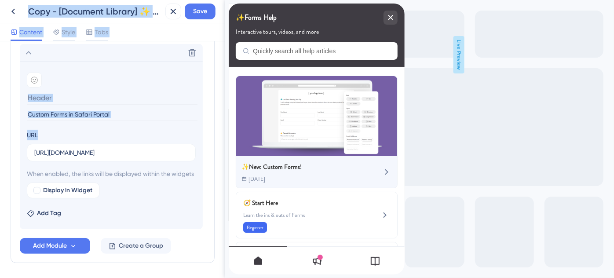
drag, startPoint x: 259, startPoint y: 154, endPoint x: 232, endPoint y: 163, distance: 28.6
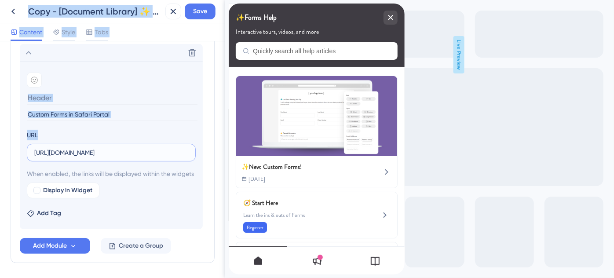
click at [99, 155] on input "[URL][DOMAIN_NAME]" at bounding box center [111, 153] width 154 height 10
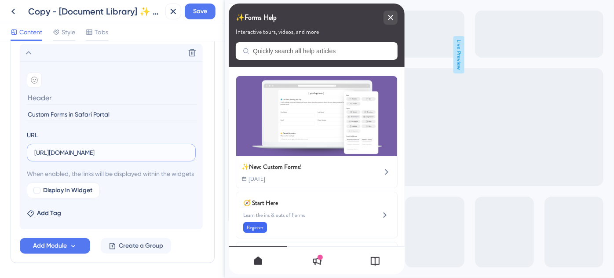
click at [100, 152] on input "[URL][DOMAIN_NAME]" at bounding box center [111, 153] width 154 height 10
click at [71, 150] on input "text" at bounding box center [111, 153] width 154 height 10
paste input "[URL][DOMAIN_NAME]"
type input "[URL][DOMAIN_NAME]"
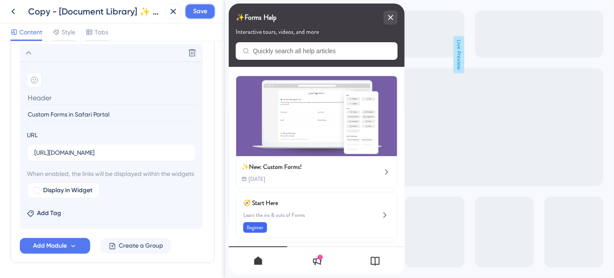
scroll to position [0, 0]
click at [194, 11] on span "Save" at bounding box center [200, 11] width 14 height 11
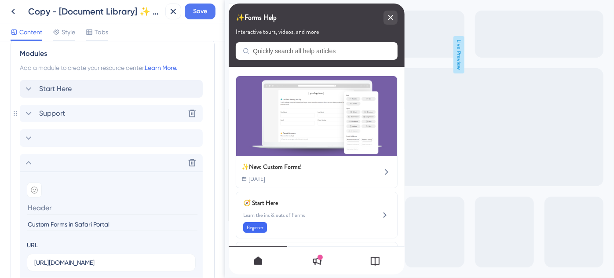
scroll to position [400, 0]
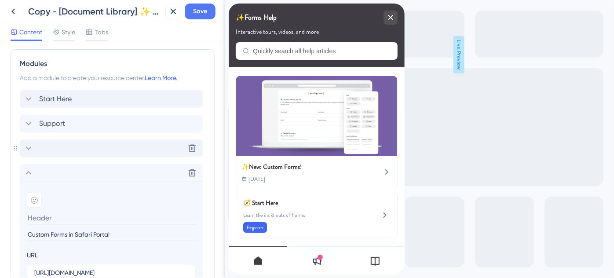
click at [32, 150] on icon at bounding box center [28, 148] width 11 height 11
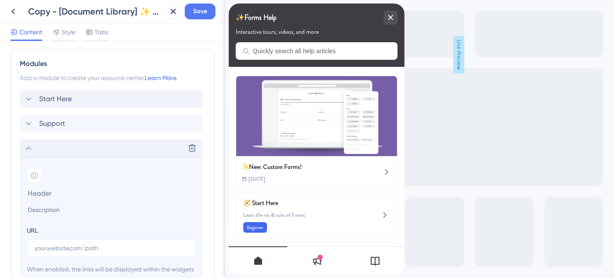
click at [32, 150] on icon at bounding box center [28, 148] width 11 height 11
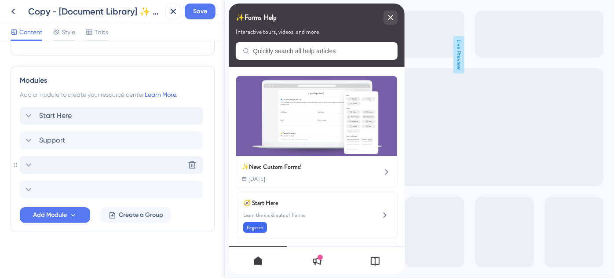
scroll to position [382, 0]
click at [28, 191] on icon at bounding box center [28, 190] width 11 height 11
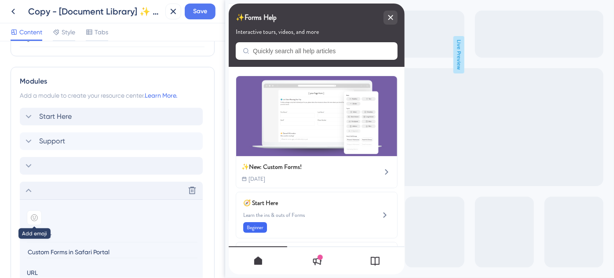
scroll to position [400, 0]
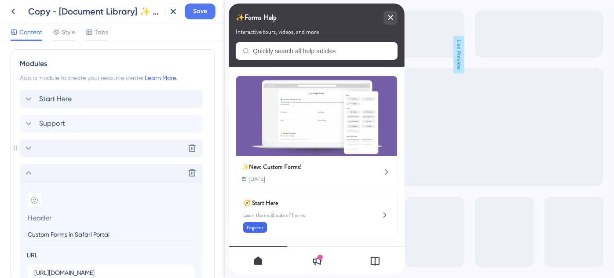
click at [31, 150] on icon at bounding box center [28, 148] width 11 height 11
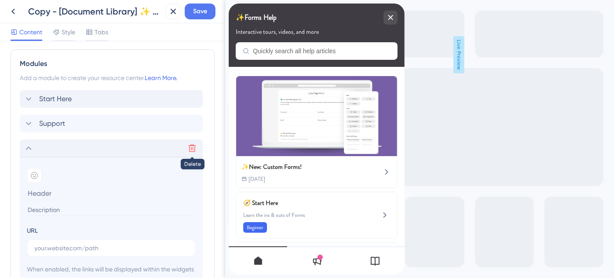
click at [191, 146] on icon at bounding box center [192, 148] width 9 height 9
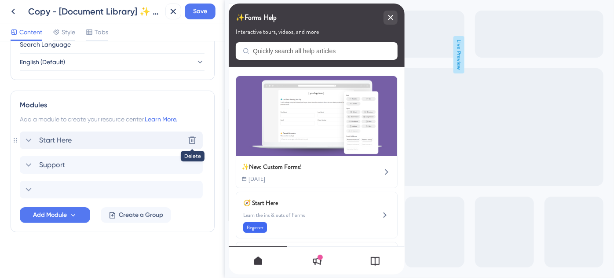
scroll to position [358, 0]
click at [36, 188] on div "Delete" at bounding box center [111, 191] width 183 height 18
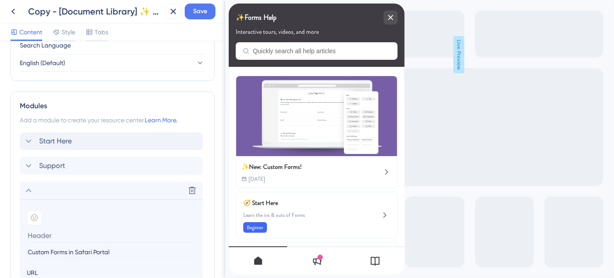
scroll to position [400, 0]
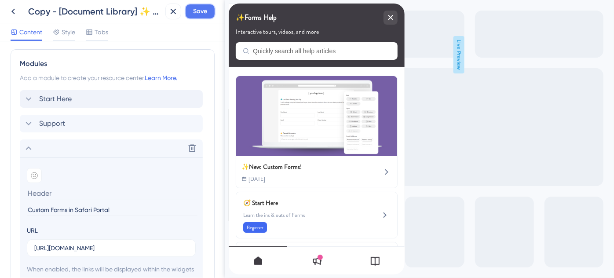
click at [203, 11] on span "Save" at bounding box center [200, 11] width 14 height 11
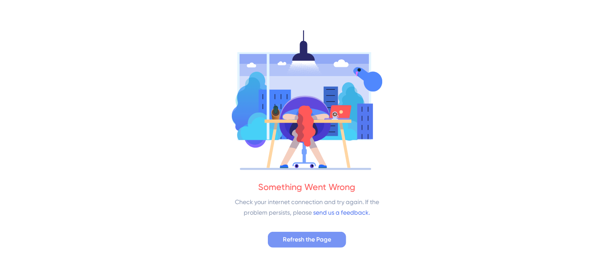
click at [292, 236] on span "Refresh the Page" at bounding box center [307, 239] width 48 height 11
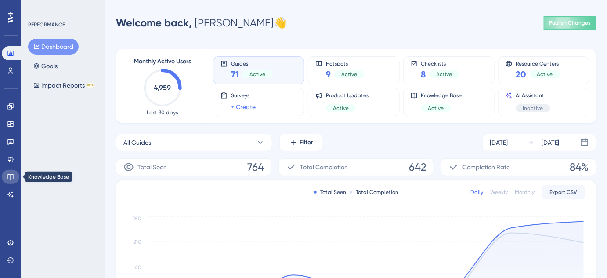
click at [14, 178] on icon at bounding box center [10, 176] width 7 height 7
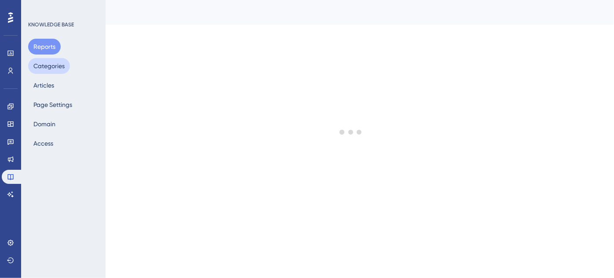
click at [56, 65] on button "Categories" at bounding box center [49, 66] width 42 height 16
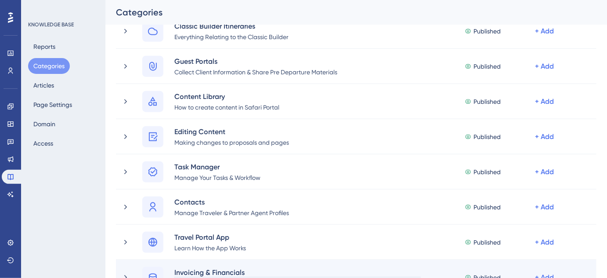
scroll to position [599, 0]
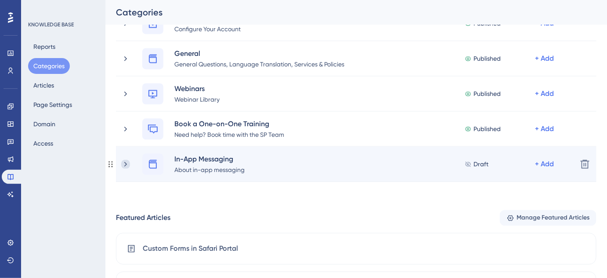
click at [126, 164] on icon at bounding box center [125, 163] width 3 height 5
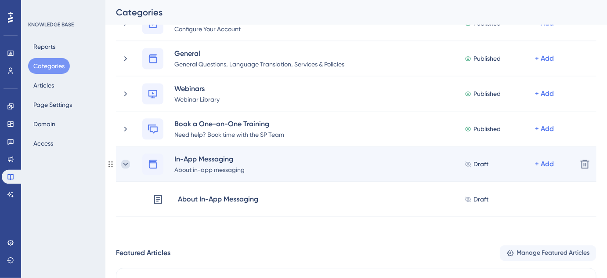
click at [126, 164] on icon at bounding box center [125, 163] width 5 height 3
click at [228, 171] on div "About in-app messaging" at bounding box center [209, 169] width 71 height 11
click at [245, 170] on div "About in-app messaging" at bounding box center [209, 169] width 71 height 11
click at [246, 170] on div "In-App Messaging About in-app messaging" at bounding box center [213, 164] width 78 height 21
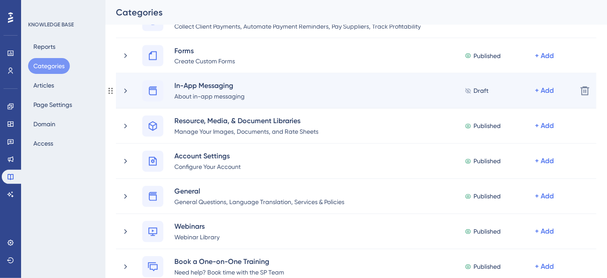
scroll to position [439, 0]
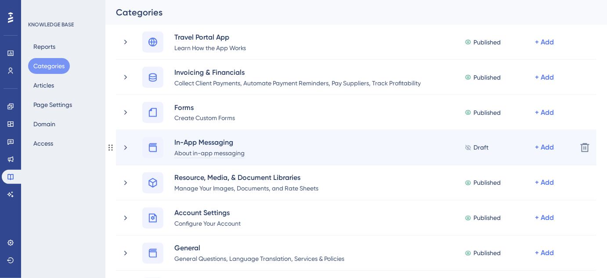
click at [243, 153] on div "About in-app messaging" at bounding box center [209, 153] width 71 height 11
paste div
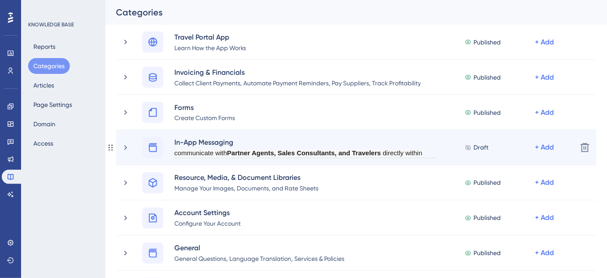
scroll to position [10, 0]
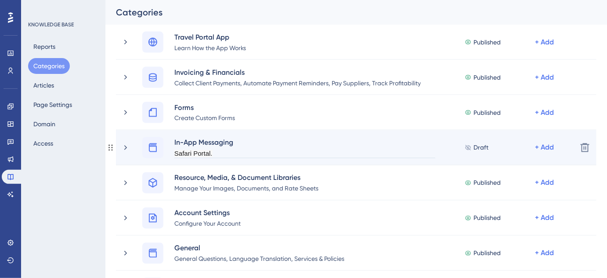
click at [224, 153] on div "communicate with Partner Agents, Sales Consultants, and Travelers directly with…" at bounding box center [305, 153] width 262 height 11
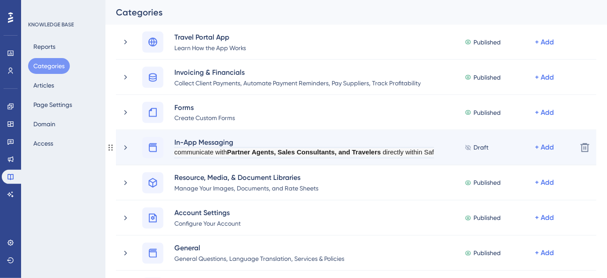
scroll to position [1, 0]
drag, startPoint x: 383, startPoint y: 152, endPoint x: 217, endPoint y: 153, distance: 166.1
click at [217, 153] on div "communicate with Partner Agents, Sales Consultants, and Travelers directly with…" at bounding box center [298, 153] width 249 height 11
click at [184, 152] on span "communicate" at bounding box center [193, 152] width 39 height 7
click at [255, 152] on span "directly within" at bounding box center [235, 152] width 40 height 7
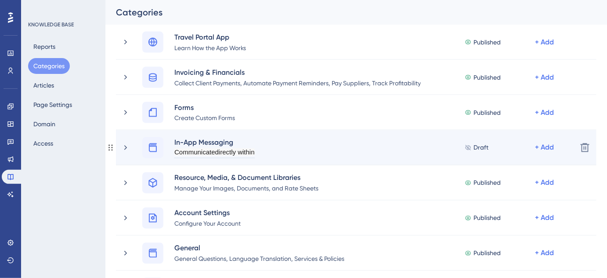
click at [255, 153] on span "directly within" at bounding box center [235, 152] width 40 height 7
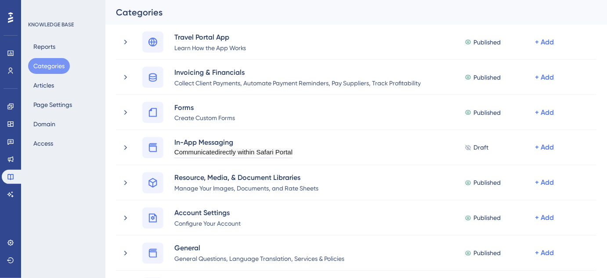
click at [105, 247] on div "Performance Users Engagement Widgets Feedback Product Updates Knowledge Base AI…" at bounding box center [356, 107] width 502 height 1030
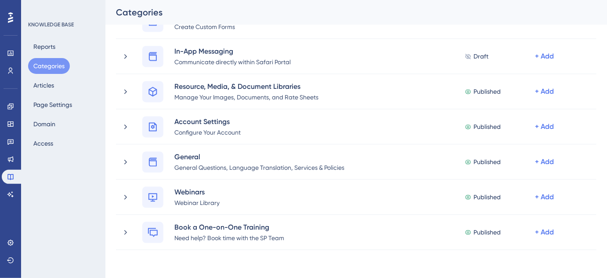
scroll to position [479, 0]
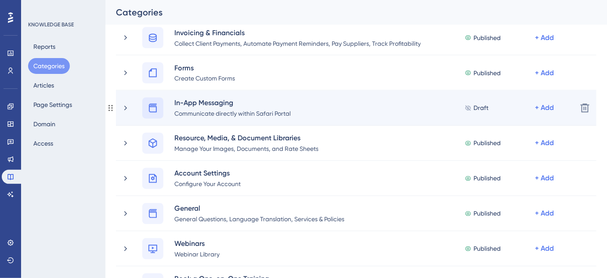
click at [152, 106] on icon at bounding box center [153, 108] width 8 height 9
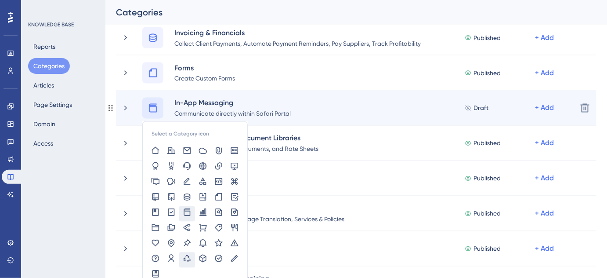
scroll to position [519, 0]
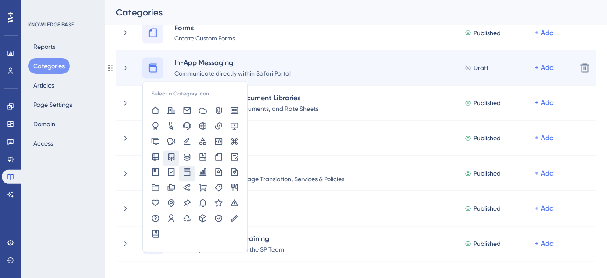
click at [172, 158] on icon at bounding box center [171, 156] width 9 height 9
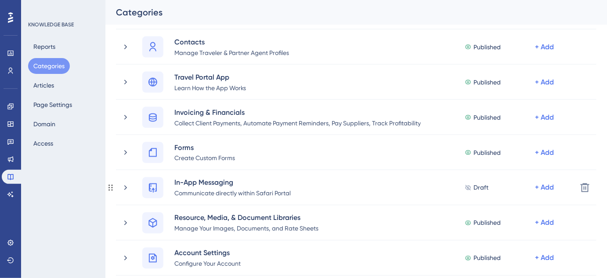
scroll to position [439, 0]
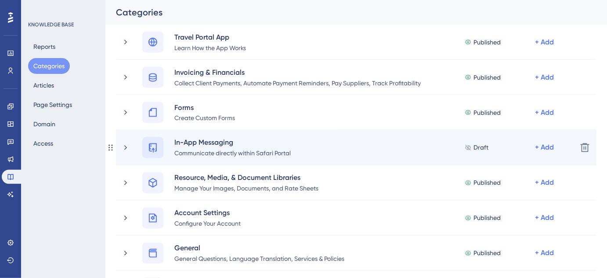
click at [154, 148] on icon at bounding box center [153, 147] width 11 height 11
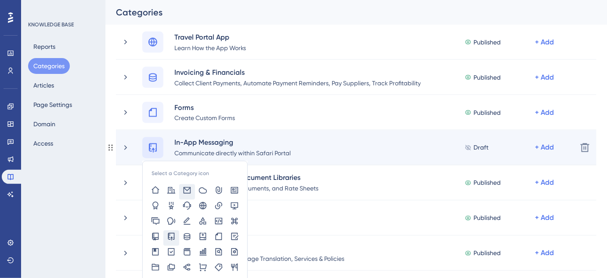
click at [184, 192] on icon at bounding box center [187, 190] width 7 height 7
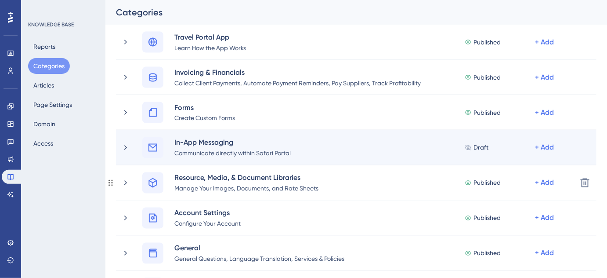
scroll to position [519, 0]
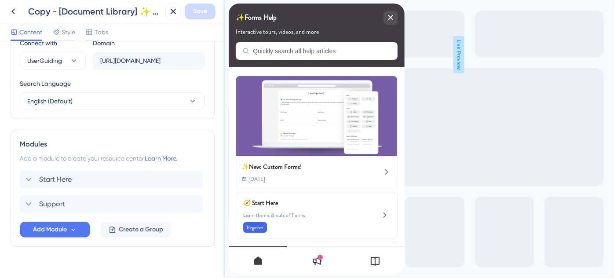
scroll to position [333, 0]
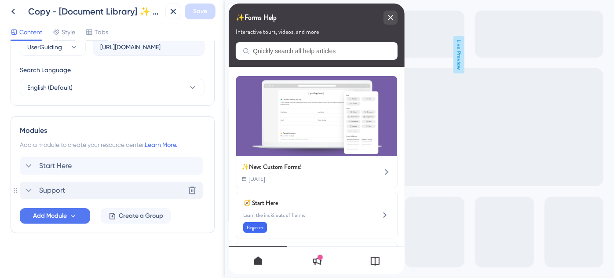
click at [62, 190] on span "Support" at bounding box center [52, 190] width 26 height 11
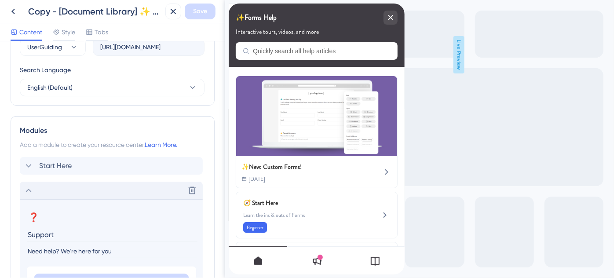
click at [62, 190] on div "Delete" at bounding box center [111, 191] width 183 height 18
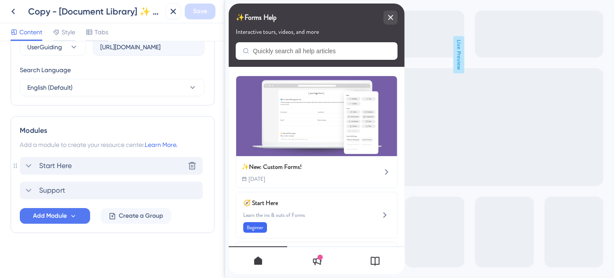
click at [65, 165] on span "Start Here" at bounding box center [55, 165] width 33 height 11
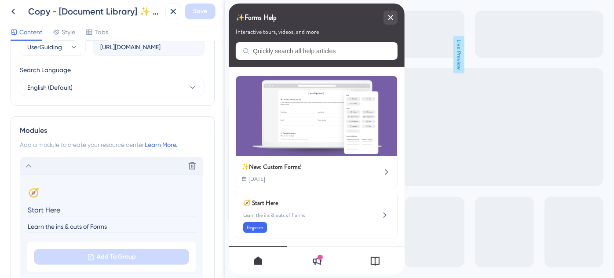
click at [65, 165] on div "Delete" at bounding box center [111, 166] width 183 height 18
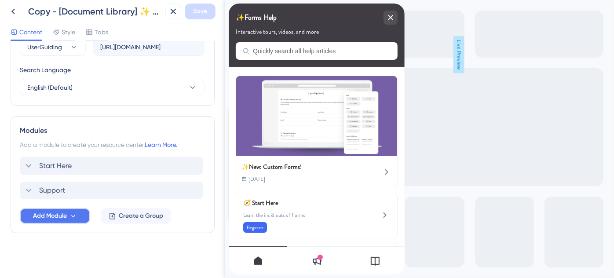
click at [65, 215] on span "Add Module" at bounding box center [50, 216] width 34 height 11
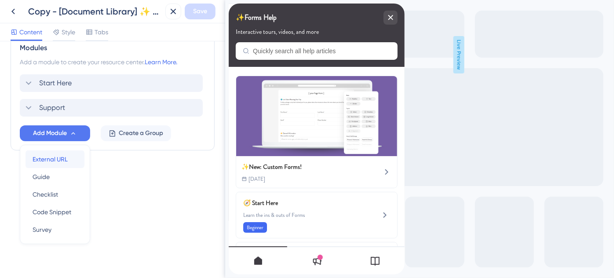
click at [55, 160] on span "External URL" at bounding box center [50, 159] width 35 height 11
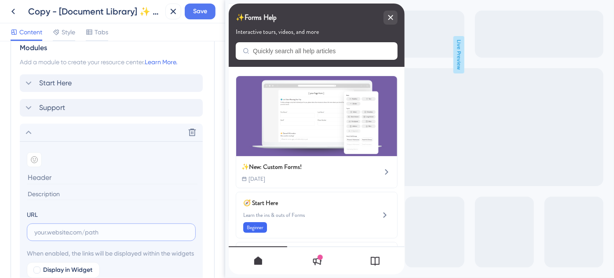
click at [60, 227] on input "text" at bounding box center [111, 232] width 154 height 10
paste input "[URL][DOMAIN_NAME]"
type input "[URL][DOMAIN_NAME]"
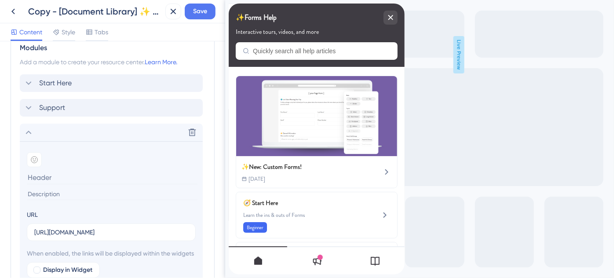
click at [49, 193] on input at bounding box center [112, 194] width 171 height 12
paste input "Custom Forms in Safari Portal"
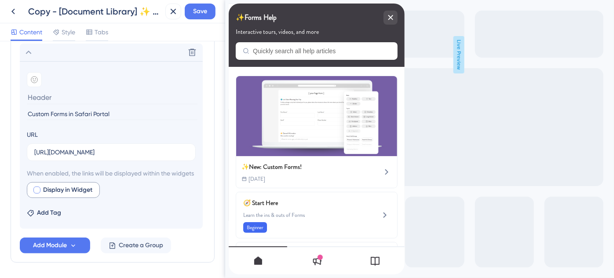
type input "Custom Forms in Safari Portal"
click at [36, 193] on div at bounding box center [36, 189] width 7 height 7
checkbox input "true"
click at [197, 12] on span "Save" at bounding box center [200, 11] width 14 height 11
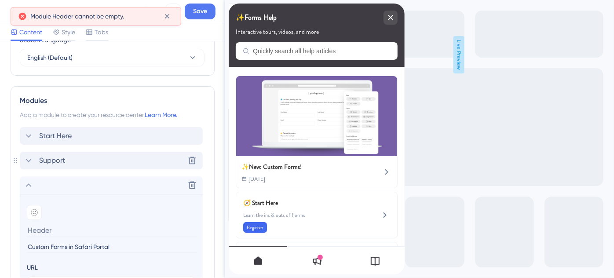
scroll to position [403, 0]
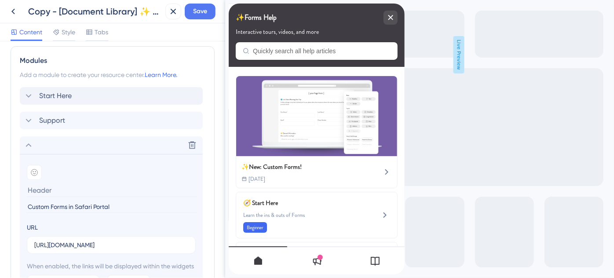
click at [50, 191] on input at bounding box center [112, 190] width 171 height 14
drag, startPoint x: 105, startPoint y: 206, endPoint x: 9, endPoint y: 203, distance: 95.4
click at [9, 203] on div "Resource Center Header Title ✨Forms Help 17 ✨Forms Help Subtitle Interactive to…" at bounding box center [112, 159] width 225 height 236
click at [78, 183] on input at bounding box center [112, 190] width 171 height 14
paste input "Custom Forms in Safari Portal"
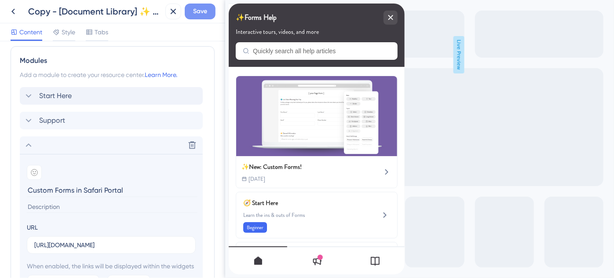
type input "Custom Forms in Safari Portal"
click at [197, 10] on span "Save" at bounding box center [200, 11] width 14 height 11
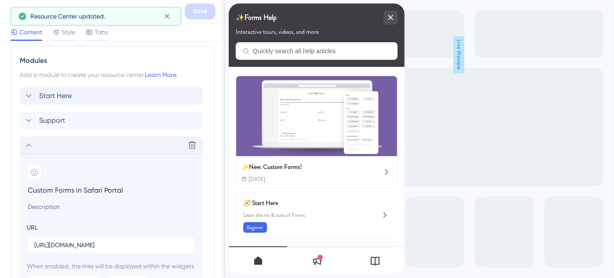
click at [31, 143] on icon at bounding box center [28, 145] width 11 height 11
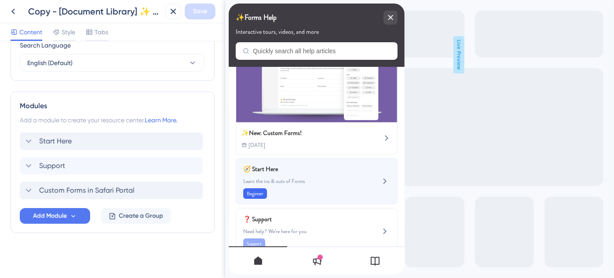
scroll to position [74, 0]
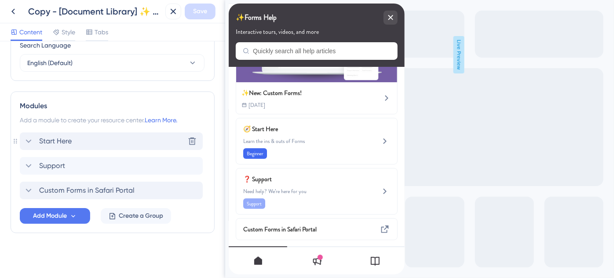
click at [54, 142] on span "Start Here" at bounding box center [55, 141] width 33 height 11
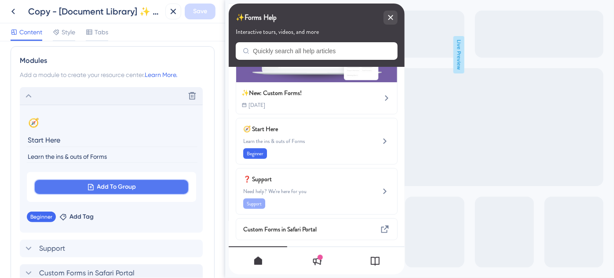
click at [110, 185] on span "Add To Group" at bounding box center [116, 187] width 39 height 11
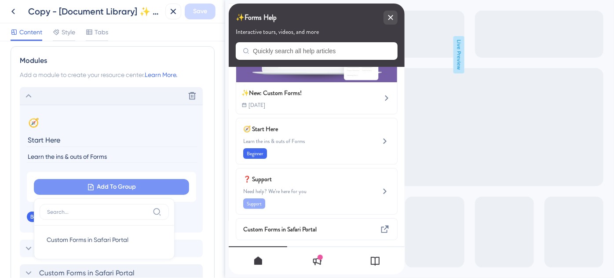
scroll to position [471, 0]
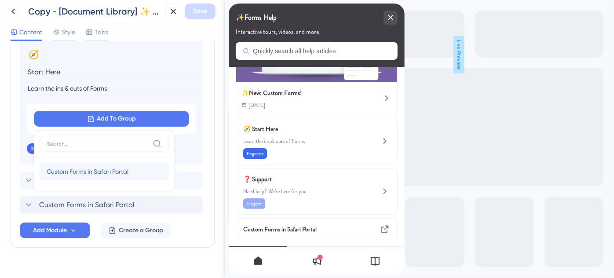
click at [80, 168] on span "Custom Forms in Safari Portal" at bounding box center [88, 171] width 82 height 11
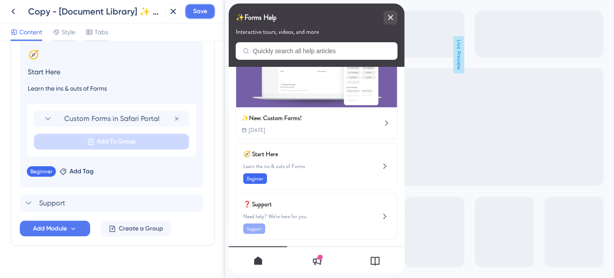
click at [204, 5] on button "Save" at bounding box center [200, 12] width 31 height 16
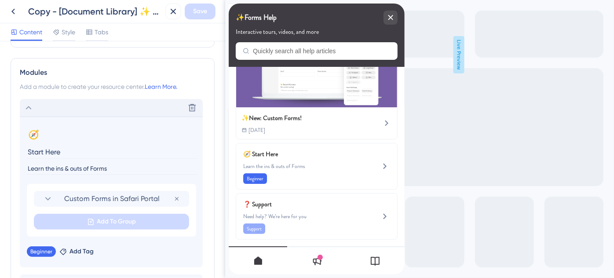
click at [30, 107] on icon at bounding box center [29, 108] width 6 height 4
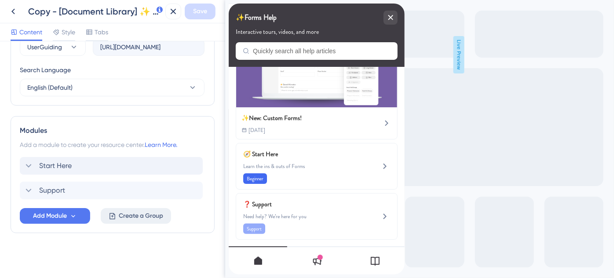
click at [120, 214] on span "Create a Group" at bounding box center [141, 216] width 44 height 11
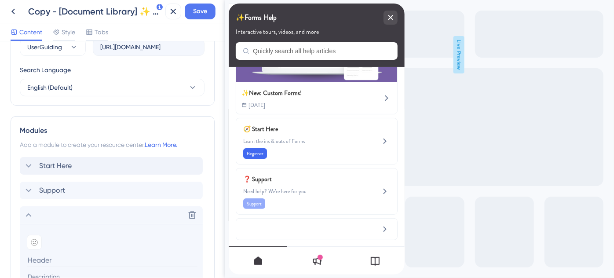
scroll to position [373, 0]
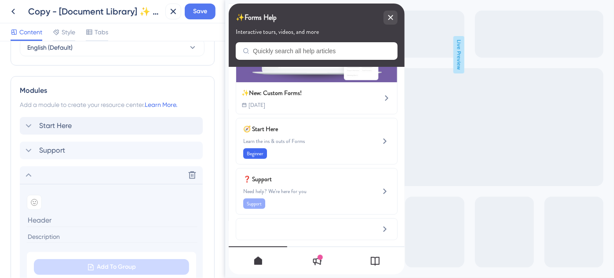
click at [63, 218] on input at bounding box center [112, 220] width 171 height 14
click at [52, 215] on input "Forms troubleshooting" at bounding box center [112, 220] width 171 height 14
type input "Forms Troubleshooting"
click at [36, 202] on icon at bounding box center [34, 202] width 6 height 6
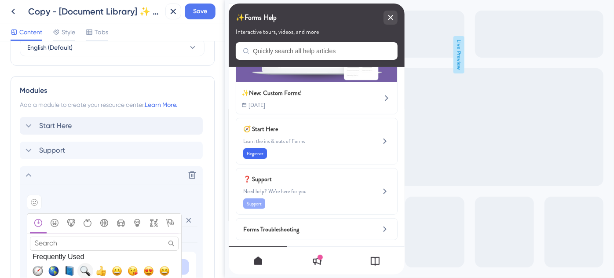
click at [84, 269] on span "🔍, mag" at bounding box center [85, 270] width 11 height 11
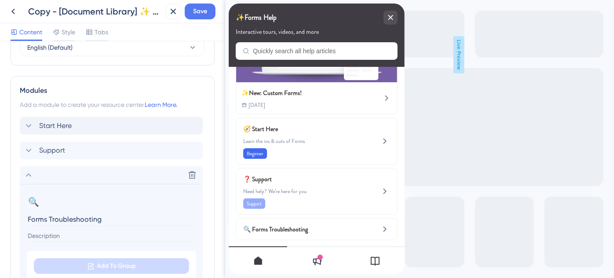
scroll to position [413, 0]
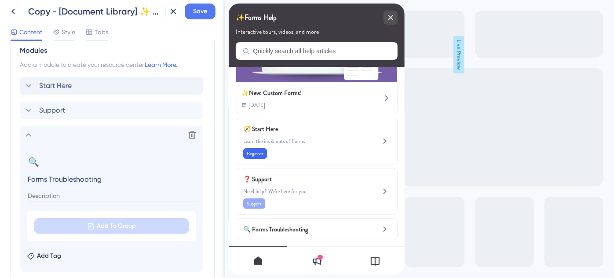
click at [127, 196] on input at bounding box center [112, 196] width 171 height 12
type input "Help with common issues"
click at [28, 134] on icon at bounding box center [28, 135] width 11 height 11
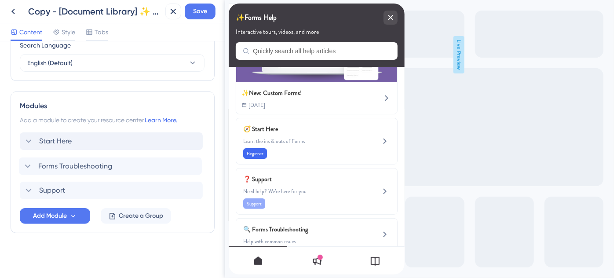
drag, startPoint x: 22, startPoint y: 193, endPoint x: 22, endPoint y: 168, distance: 25.5
click at [22, 168] on div "Start Here Support Forms Troubleshooting" at bounding box center [112, 165] width 185 height 67
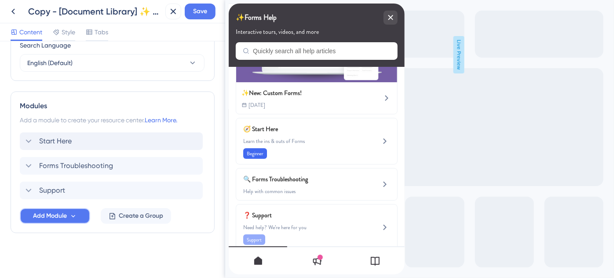
click at [56, 220] on span "Add Module" at bounding box center [50, 216] width 34 height 11
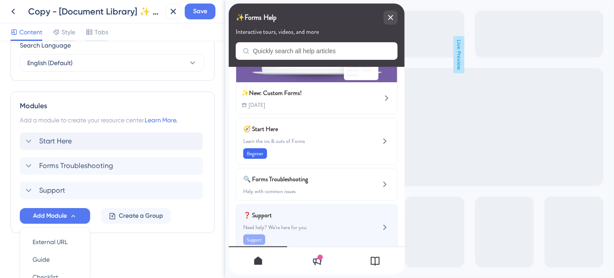
scroll to position [440, 0]
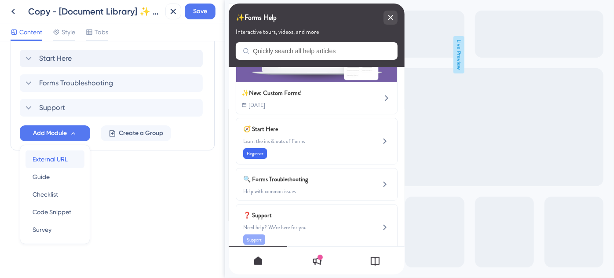
click at [57, 158] on span "External URL" at bounding box center [50, 159] width 35 height 11
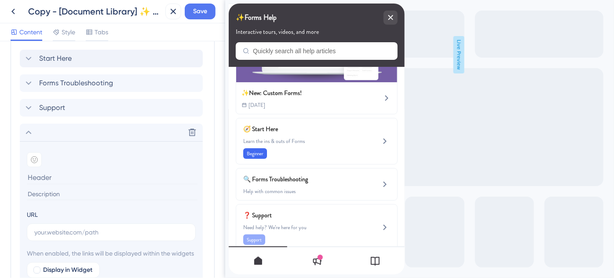
click at [45, 212] on div "URL" at bounding box center [111, 225] width 169 height 32
click at [47, 228] on input "text" at bounding box center [111, 232] width 154 height 10
paste input "[URL][DOMAIN_NAME]"
type input "[URL][DOMAIN_NAME]"
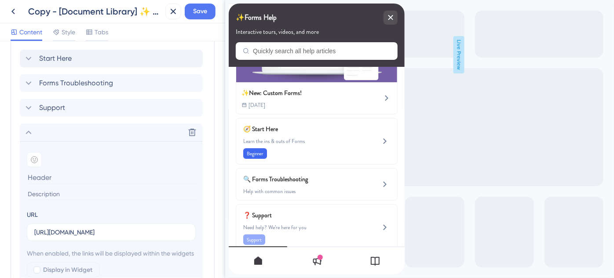
scroll to position [0, 0]
click at [43, 172] on input at bounding box center [112, 178] width 171 height 14
paste input "Help! Why can't I share my Form?"
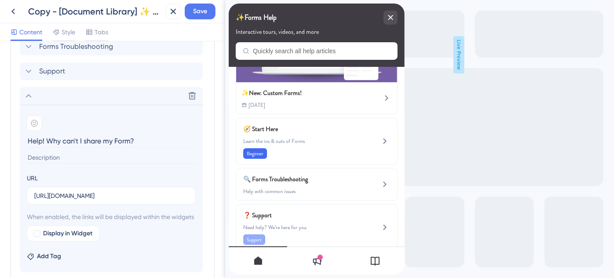
scroll to position [520, 0]
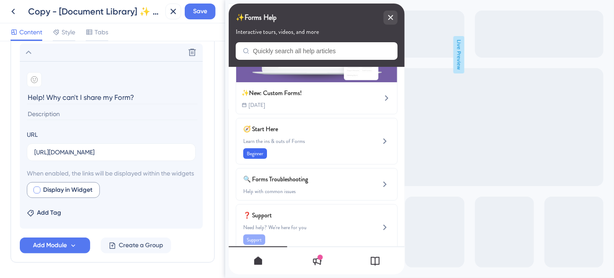
type input "Help! Why can't I share my Form?"
click at [38, 193] on div at bounding box center [36, 189] width 7 height 7
checkbox input "true"
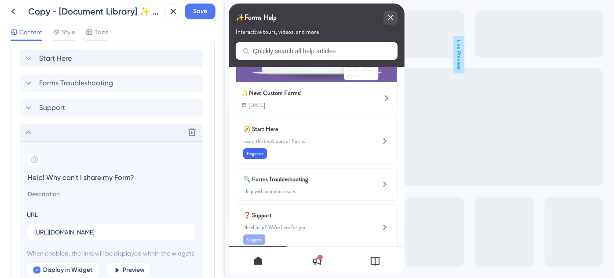
click at [27, 132] on icon at bounding box center [28, 132] width 11 height 11
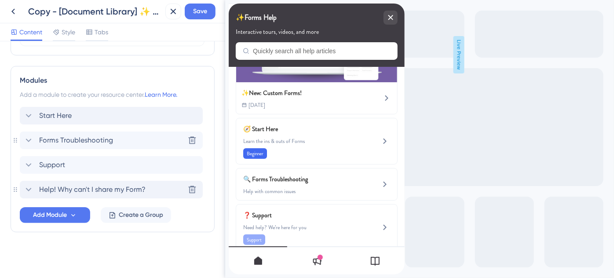
scroll to position [382, 0]
click at [45, 140] on span "Forms Troubleshooting" at bounding box center [76, 141] width 74 height 11
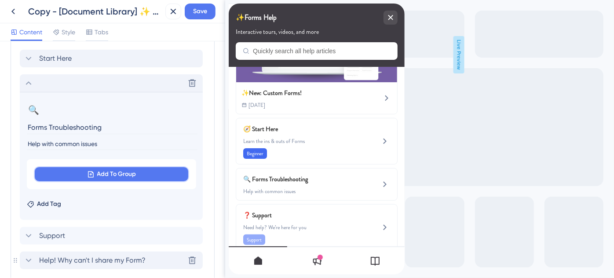
click at [120, 173] on span "Add To Group" at bounding box center [116, 174] width 39 height 11
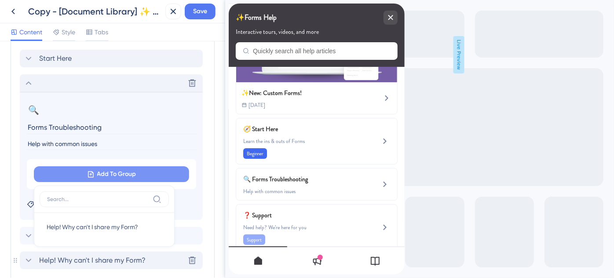
scroll to position [496, 0]
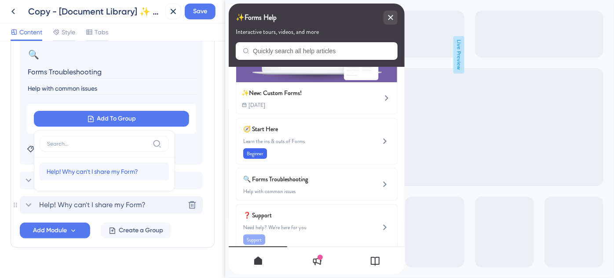
click at [95, 171] on span "Help! Why can't I share my Form?" at bounding box center [92, 171] width 91 height 11
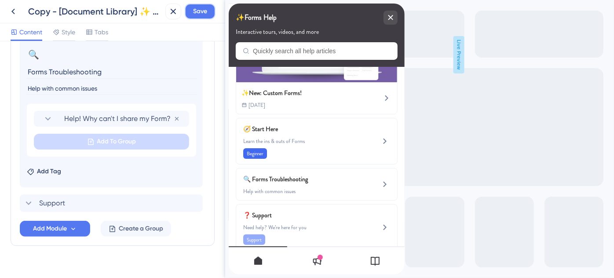
click at [201, 15] on span "Save" at bounding box center [200, 11] width 14 height 11
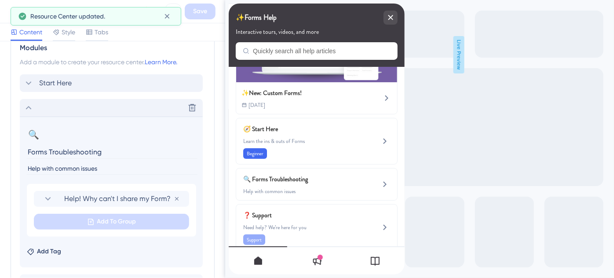
click at [27, 107] on icon at bounding box center [28, 107] width 11 height 11
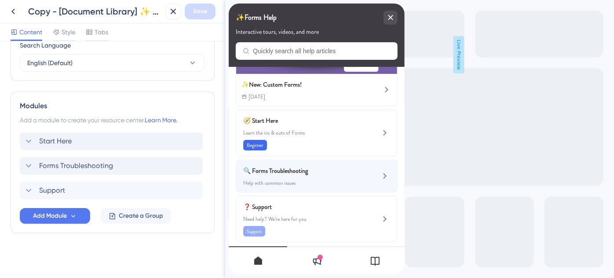
scroll to position [84, 0]
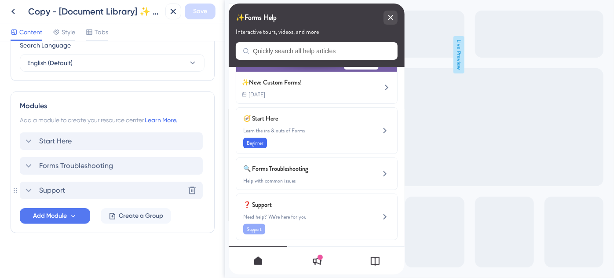
click at [58, 192] on span "Support" at bounding box center [52, 190] width 26 height 11
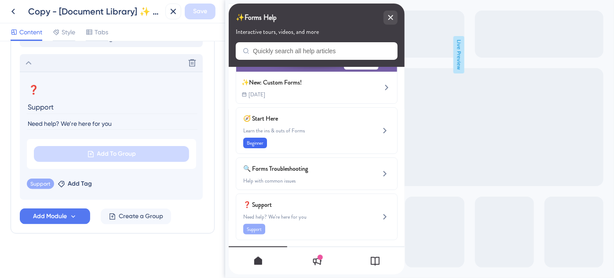
scroll to position [445, 0]
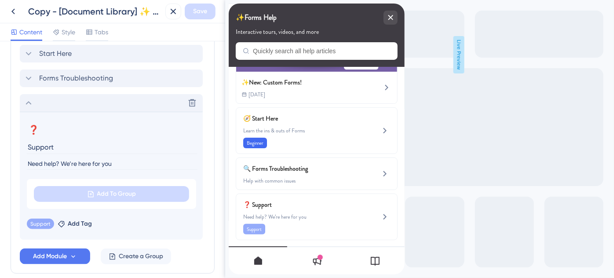
click at [29, 103] on icon at bounding box center [28, 103] width 11 height 11
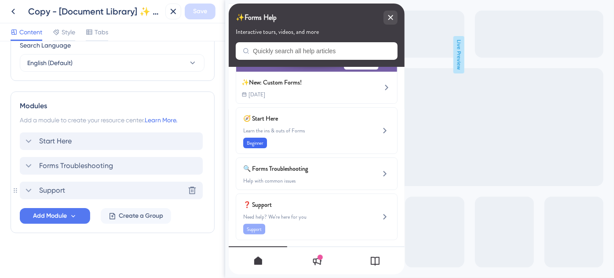
click at [51, 186] on span "Support" at bounding box center [52, 190] width 26 height 11
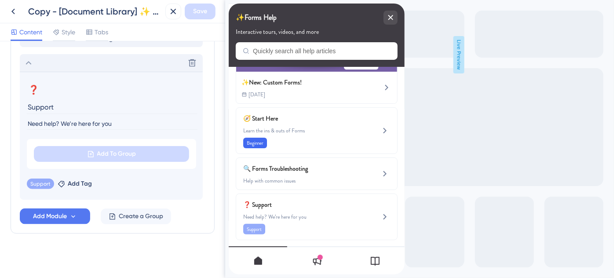
scroll to position [445, 0]
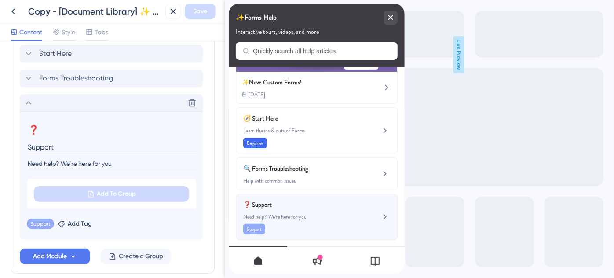
click at [305, 213] on span "Need help? We’re here for you" at bounding box center [301, 216] width 117 height 7
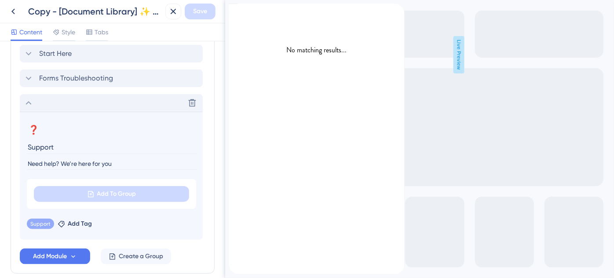
scroll to position [0, 0]
click at [235, 11] on icon "back to header" at bounding box center [231, 7] width 7 height 7
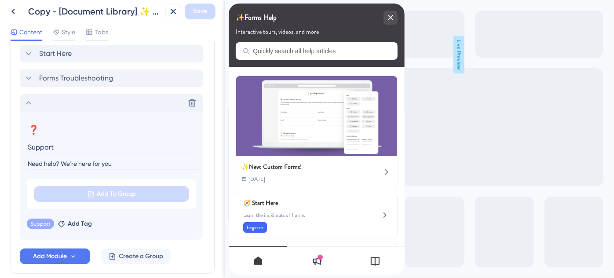
click at [30, 102] on icon at bounding box center [28, 103] width 11 height 11
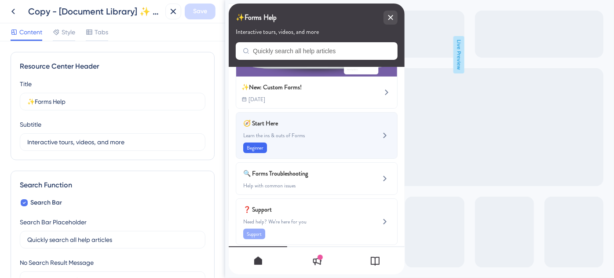
scroll to position [84, 0]
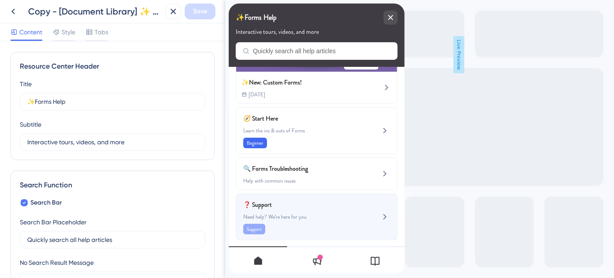
click at [312, 213] on span "Need help? We’re here for you" at bounding box center [301, 216] width 117 height 7
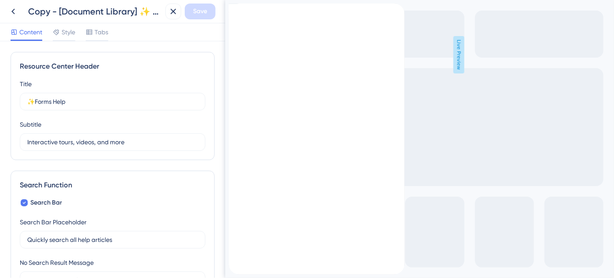
scroll to position [0, 0]
click at [235, 11] on icon "back to header" at bounding box center [231, 7] width 7 height 7
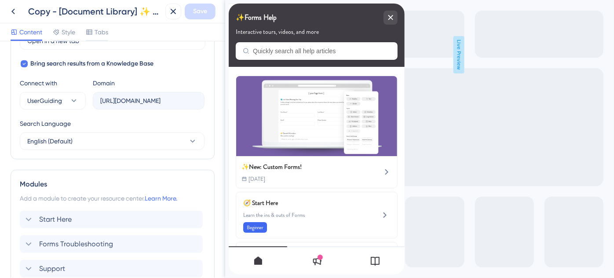
scroll to position [358, 0]
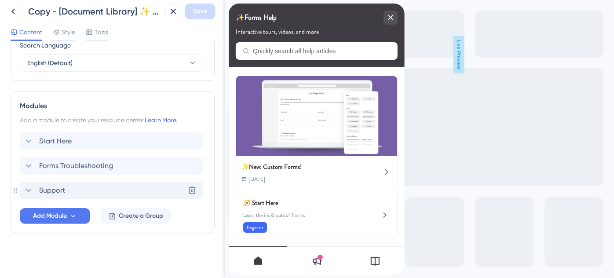
click at [55, 187] on span "Support" at bounding box center [52, 190] width 26 height 11
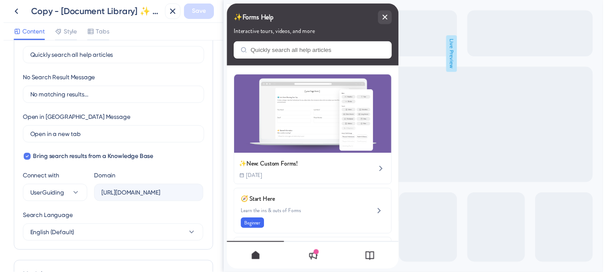
scroll to position [78, 0]
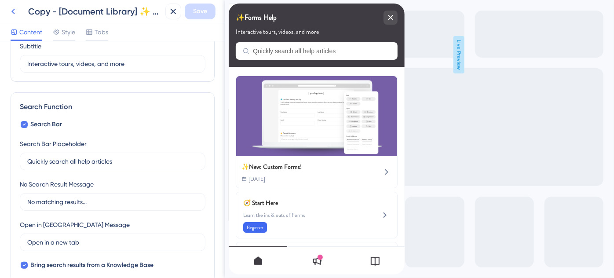
click at [14, 11] on icon at bounding box center [13, 11] width 11 height 11
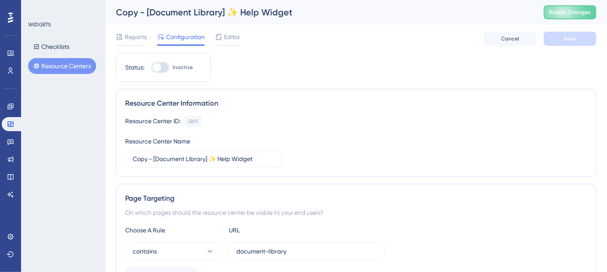
click at [65, 69] on button "Resource Centers" at bounding box center [62, 66] width 68 height 16
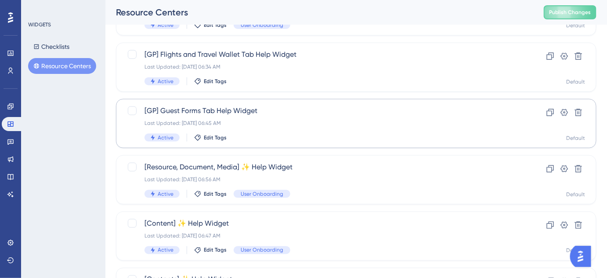
scroll to position [404, 0]
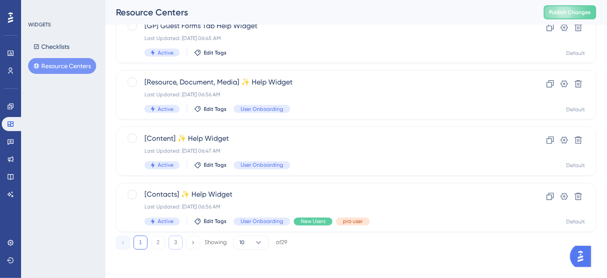
click at [176, 244] on button "3" at bounding box center [176, 243] width 14 height 14
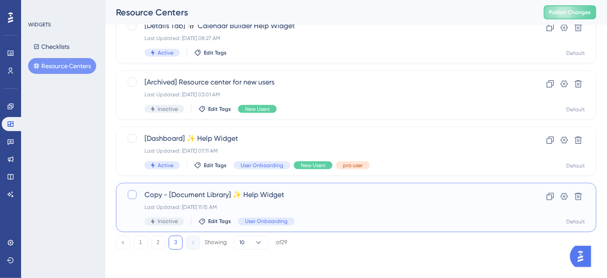
click at [134, 198] on div at bounding box center [132, 194] width 9 height 9
checkbox input "true"
click at [580, 195] on icon at bounding box center [578, 196] width 9 height 9
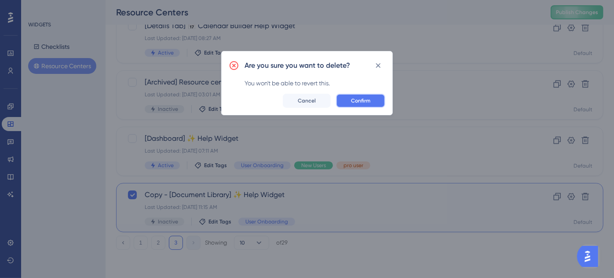
click at [368, 103] on span "Confirm" at bounding box center [360, 100] width 19 height 7
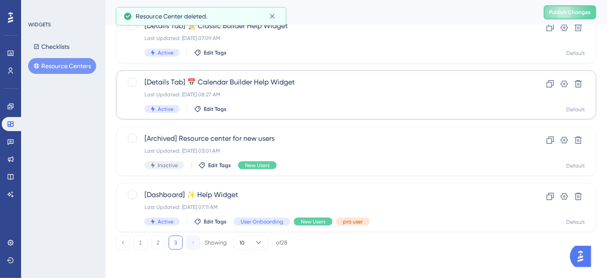
scroll to position [292, 0]
click at [158, 242] on button "2" at bounding box center [158, 243] width 14 height 14
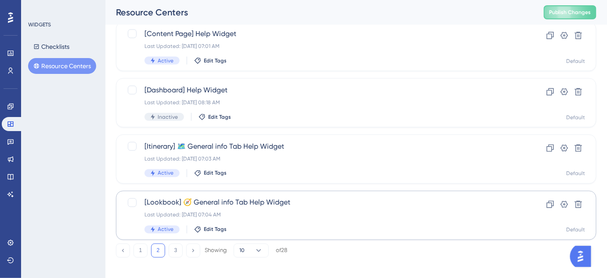
scroll to position [404, 0]
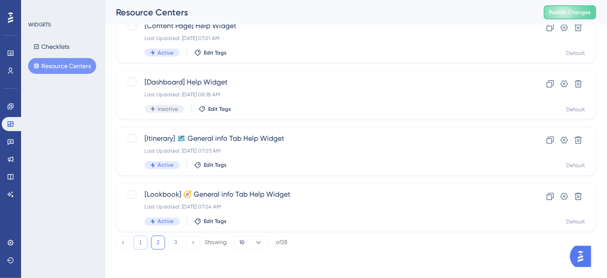
click at [142, 242] on button "1" at bounding box center [141, 243] width 14 height 14
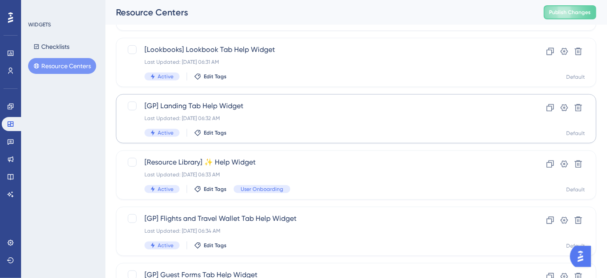
scroll to position [164, 0]
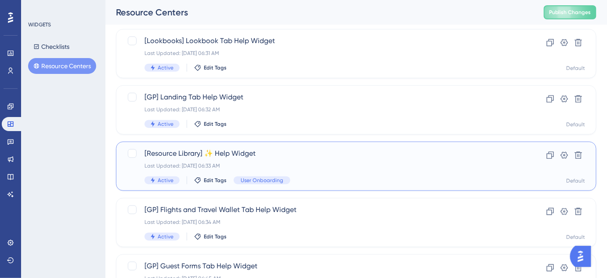
click at [202, 152] on span "[Resource Library] ✨ Help Widget" at bounding box center [321, 153] width 353 height 11
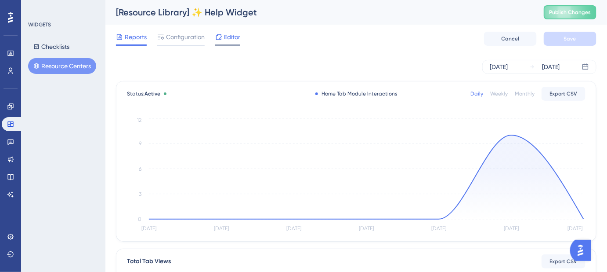
click at [236, 41] on span "Editor" at bounding box center [232, 37] width 16 height 11
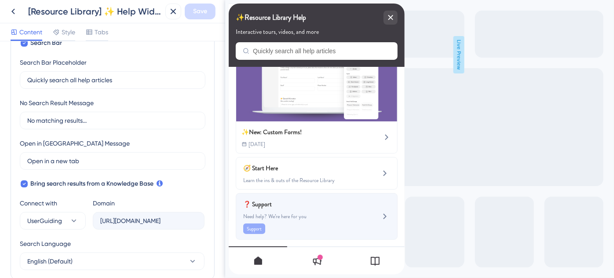
click at [275, 203] on span "❓ Support" at bounding box center [294, 204] width 103 height 11
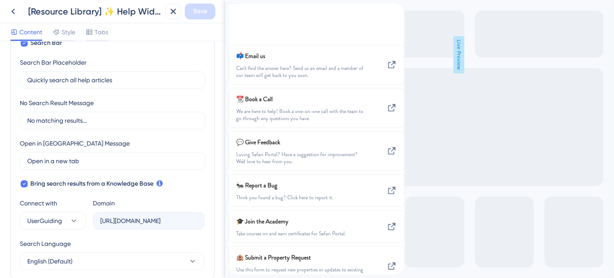
click at [242, 14] on div "back to header" at bounding box center [235, 9] width 14 height 10
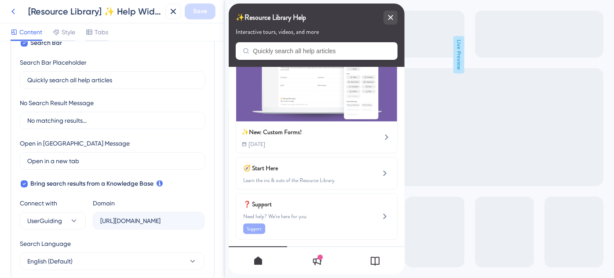
click at [14, 11] on icon at bounding box center [13, 11] width 11 height 11
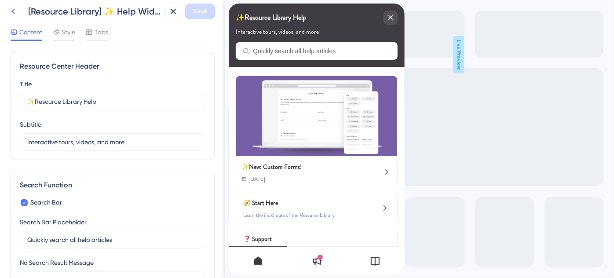
click at [13, 11] on icon at bounding box center [13, 12] width 4 height 6
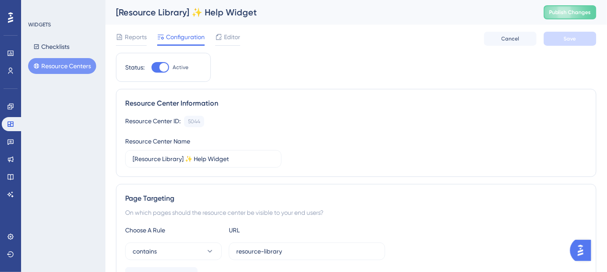
click at [68, 65] on button "Resource Centers" at bounding box center [62, 66] width 68 height 16
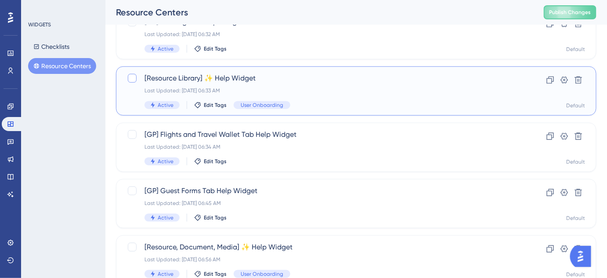
click at [134, 78] on div at bounding box center [132, 78] width 9 height 9
checkbox input "true"
click at [552, 80] on icon at bounding box center [550, 80] width 9 height 9
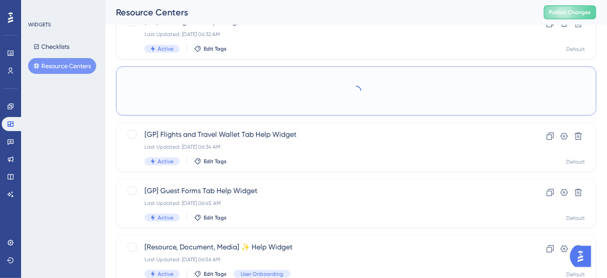
checkbox input "false"
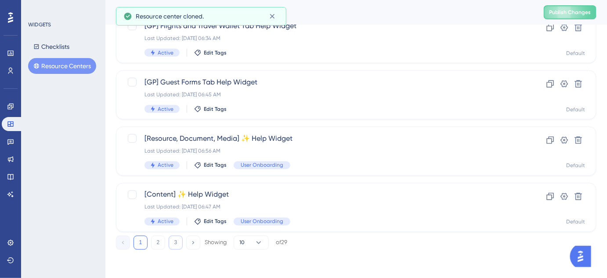
click at [178, 241] on button "3" at bounding box center [176, 243] width 14 height 14
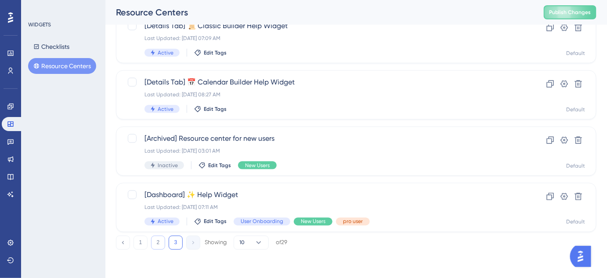
click at [158, 240] on button "2" at bounding box center [158, 243] width 14 height 14
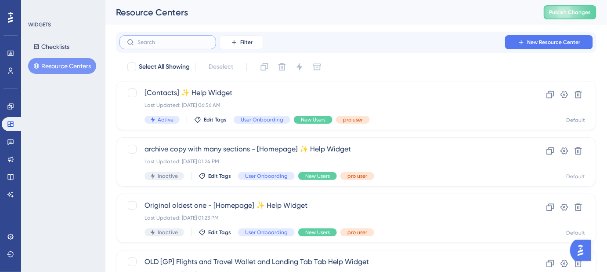
click at [160, 42] on input "text" at bounding box center [173, 42] width 71 height 6
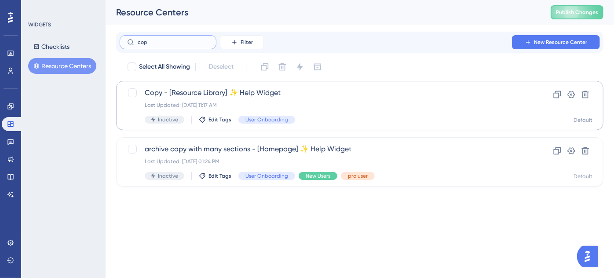
type input "cop"
click at [193, 91] on span "Copy - [Resource Library] ✨ Help Widget" at bounding box center [324, 92] width 359 height 11
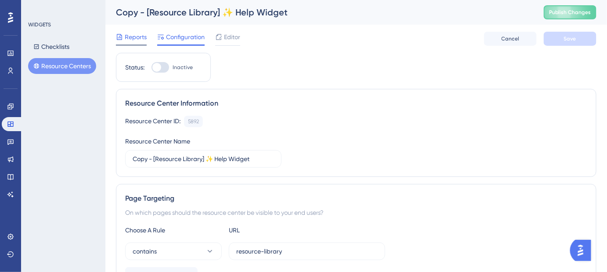
click at [129, 37] on span "Reports" at bounding box center [136, 37] width 22 height 11
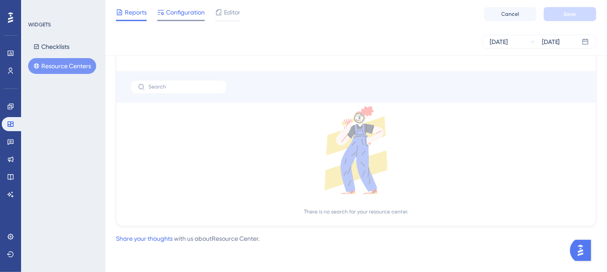
click at [182, 17] on span "Configuration" at bounding box center [185, 12] width 39 height 11
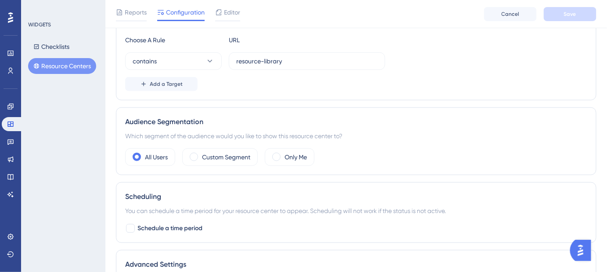
scroll to position [200, 0]
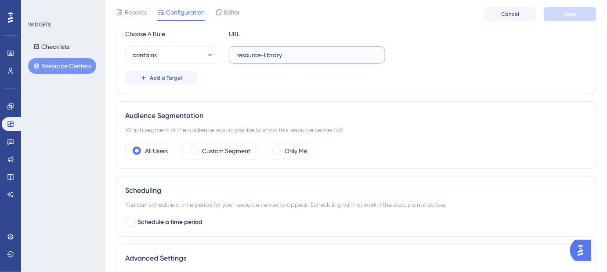
drag, startPoint x: 284, startPoint y: 54, endPoint x: 235, endPoint y: 57, distance: 49.3
click at [235, 57] on label "resource-library" at bounding box center [307, 55] width 156 height 18
type input "webforms"
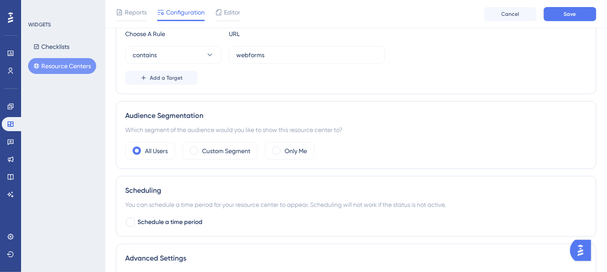
click at [280, 84] on div "Page Targeting On which pages should the resource center be visible to your end…" at bounding box center [356, 41] width 481 height 106
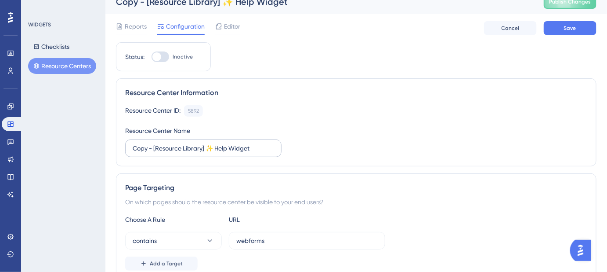
scroll to position [10, 0]
drag, startPoint x: 201, startPoint y: 149, endPoint x: 157, endPoint y: 149, distance: 43.9
click at [157, 149] on input "Copy - [Resource Library] ✨ Help Widget" at bounding box center [204, 149] width 142 height 10
drag, startPoint x: 151, startPoint y: 148, endPoint x: 94, endPoint y: 153, distance: 57.4
click at [105, 153] on div "Performance Users Engagement Widgets Feedback Product Updates Knowledge Base AI…" at bounding box center [356, 263] width 502 height 546
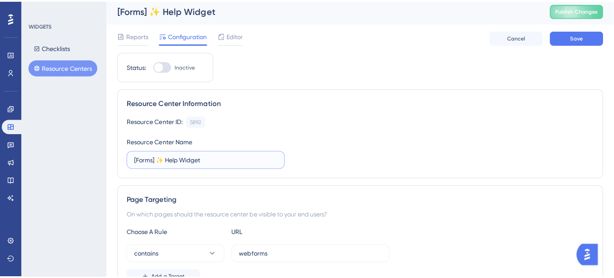
scroll to position [0, 0]
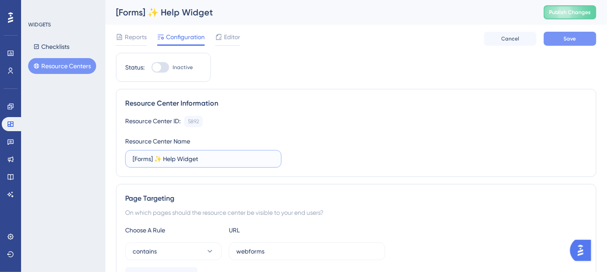
type input "[Forms] ✨ Help Widget"
click at [561, 44] on button "Save" at bounding box center [570, 39] width 53 height 14
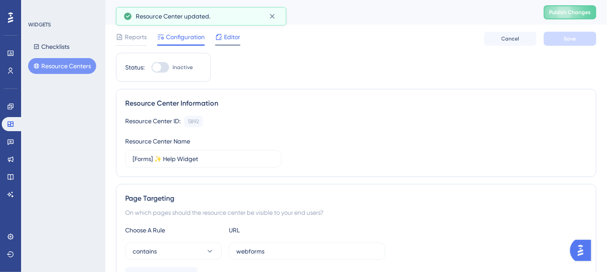
click at [231, 40] on span "Editor" at bounding box center [232, 37] width 16 height 11
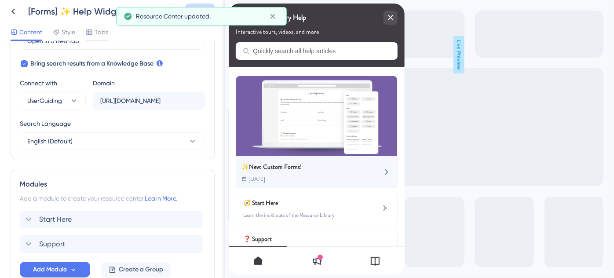
scroll to position [27, 0]
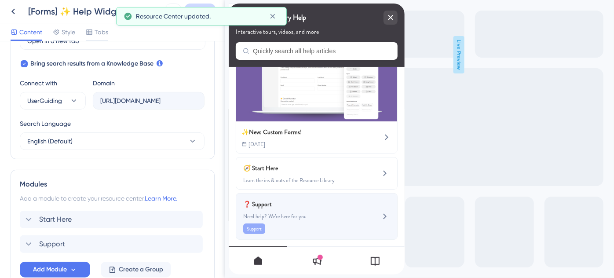
click at [290, 208] on div "❓ Support Need help? We’re here for you Support" at bounding box center [301, 216] width 117 height 35
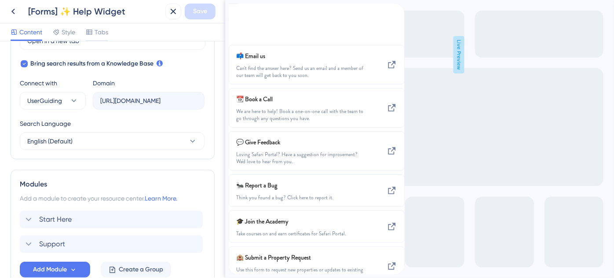
click at [242, 14] on div "back to header" at bounding box center [235, 9] width 14 height 10
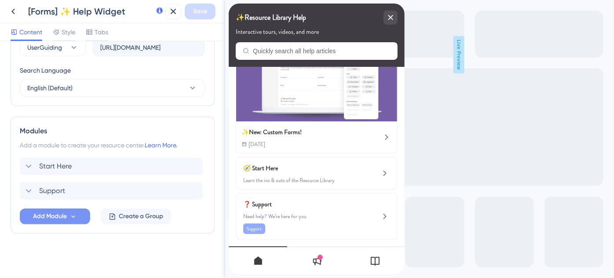
scroll to position [333, 0]
click at [64, 167] on span "Start Here" at bounding box center [55, 165] width 33 height 11
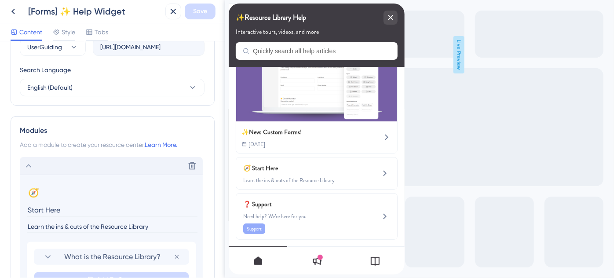
scroll to position [373, 0]
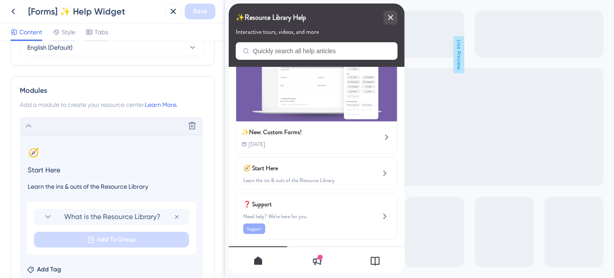
drag, startPoint x: 152, startPoint y: 185, endPoint x: 92, endPoint y: 188, distance: 59.4
click at [92, 188] on input "Learn the ins & outs of the Resource Library" at bounding box center [112, 187] width 171 height 12
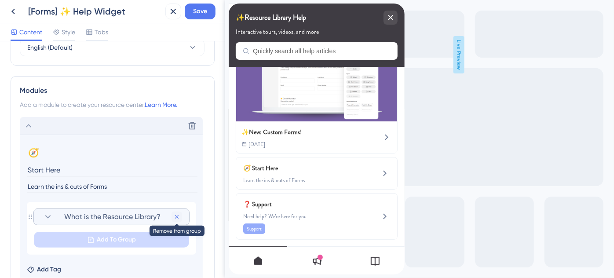
click at [178, 218] on icon at bounding box center [176, 216] width 7 height 7
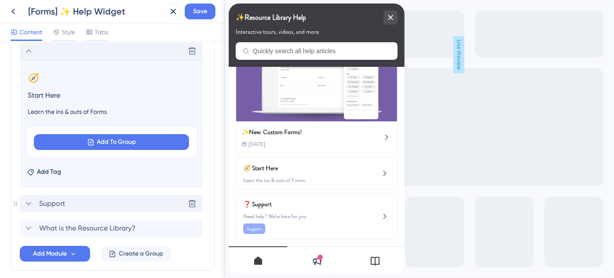
scroll to position [453, 0]
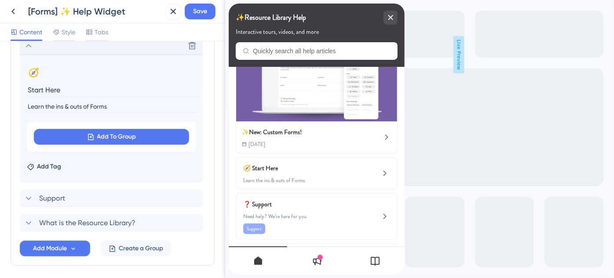
type input "Learn the ins & outs of Forms"
click at [205, 11] on span "Save" at bounding box center [200, 11] width 14 height 11
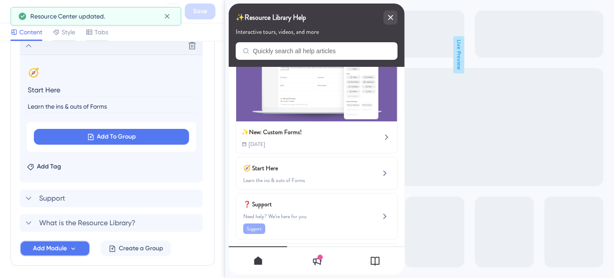
click at [80, 247] on button "Add Module" at bounding box center [55, 248] width 70 height 16
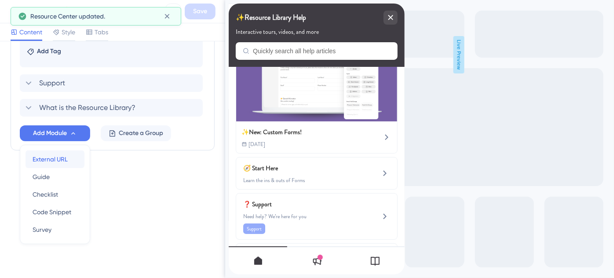
click at [49, 154] on span "External URL" at bounding box center [50, 159] width 35 height 11
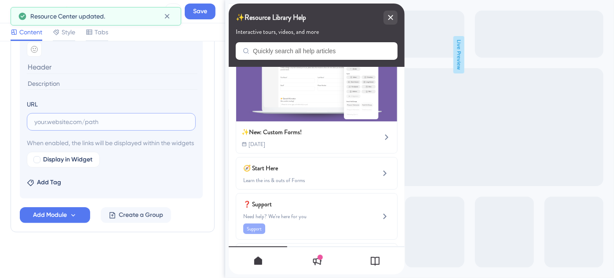
click at [60, 117] on input "text" at bounding box center [111, 122] width 154 height 10
paste input "[URL][DOMAIN_NAME]"
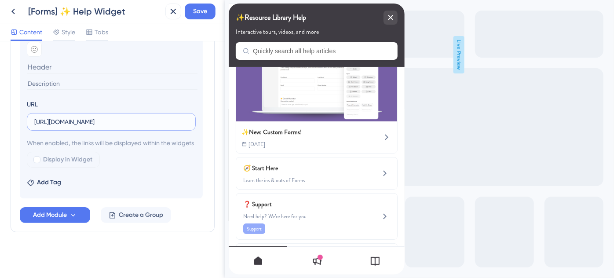
type input "[URL][DOMAIN_NAME]"
click at [53, 78] on input at bounding box center [112, 84] width 171 height 12
paste input "Custom Forms in Safari Portal"
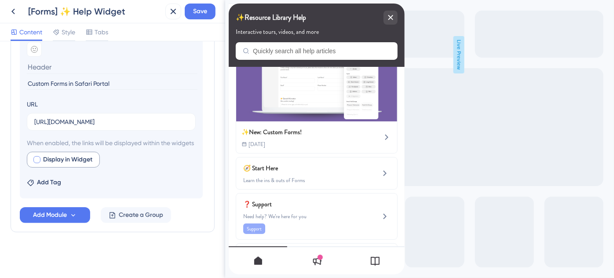
type input "Custom Forms in Safari Portal"
click at [36, 159] on div at bounding box center [36, 159] width 7 height 7
checkbox input "true"
click at [196, 10] on span "Save" at bounding box center [200, 11] width 14 height 11
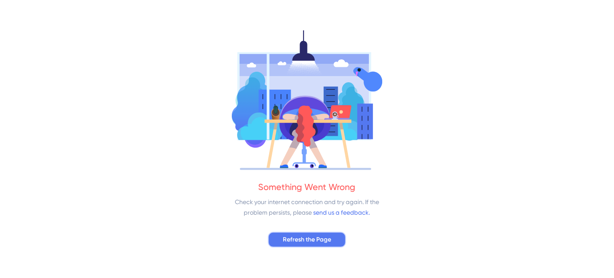
click at [298, 242] on span "Refresh the Page" at bounding box center [307, 239] width 48 height 11
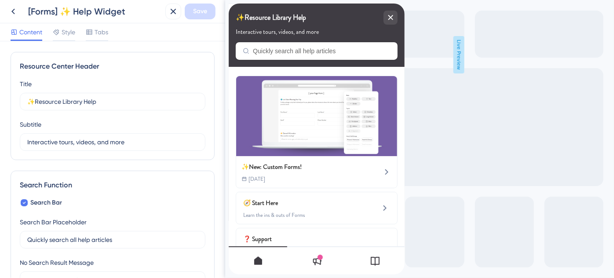
click at [295, 236] on span "❓ Support" at bounding box center [294, 238] width 103 height 11
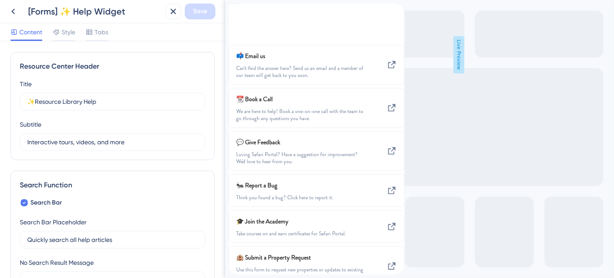
click at [242, 14] on div "back to header" at bounding box center [235, 9] width 14 height 10
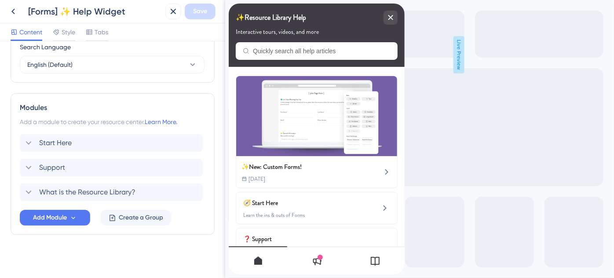
scroll to position [358, 0]
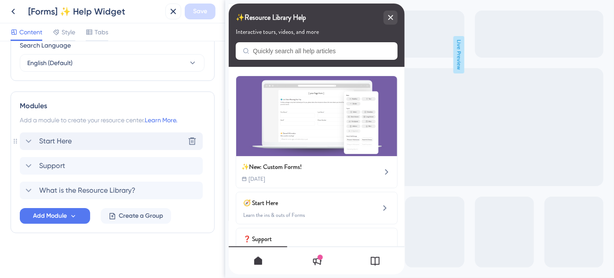
click at [65, 141] on span "Start Here" at bounding box center [55, 141] width 33 height 11
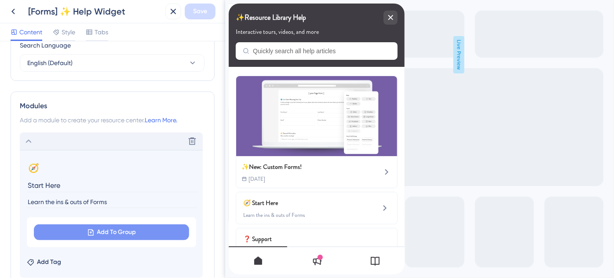
click at [110, 227] on span "Add To Group" at bounding box center [116, 232] width 39 height 11
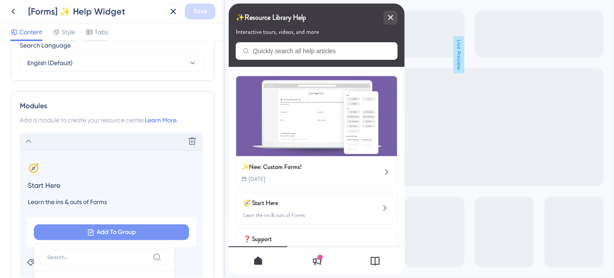
scroll to position [471, 0]
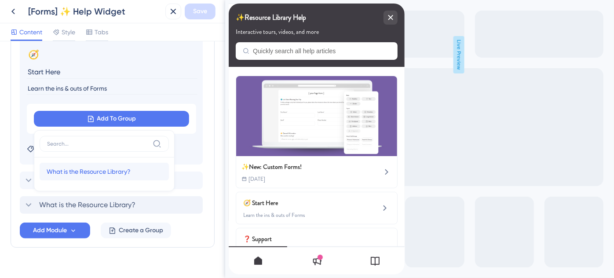
drag, startPoint x: 104, startPoint y: 172, endPoint x: 191, endPoint y: 211, distance: 94.8
click at [191, 211] on div "Delete 🧭 Change emoji Remove emoji Start Here Learn the ins & outs of Forms Add…" at bounding box center [112, 116] width 185 height 195
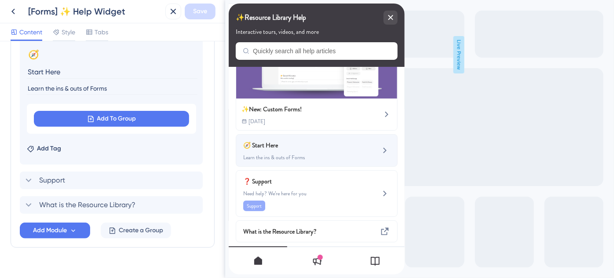
scroll to position [60, 0]
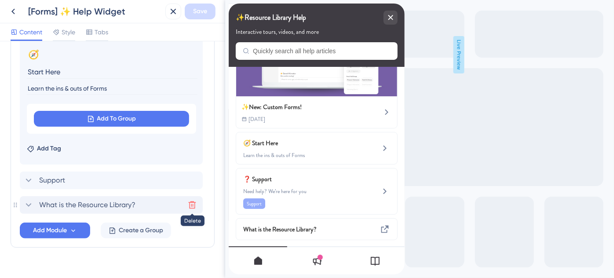
click at [191, 204] on icon at bounding box center [192, 204] width 9 height 9
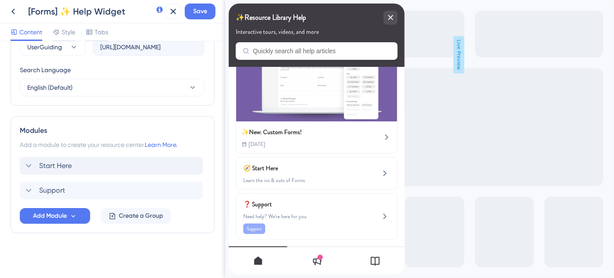
scroll to position [0, 0]
click at [64, 216] on span "Add Module" at bounding box center [50, 216] width 34 height 11
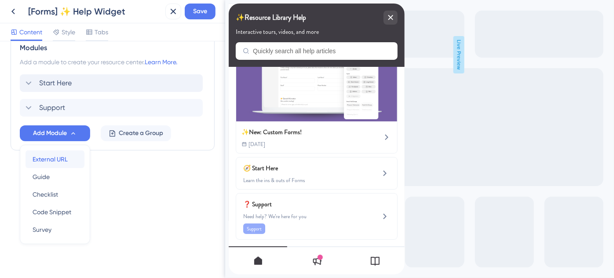
click at [62, 157] on span "External URL" at bounding box center [50, 159] width 35 height 11
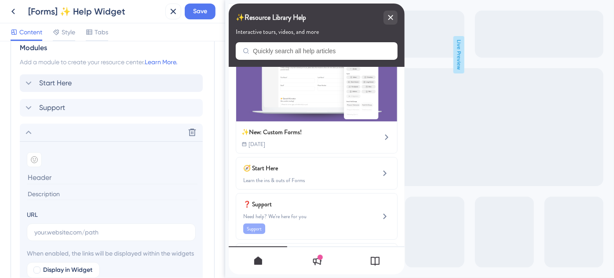
scroll to position [60, 0]
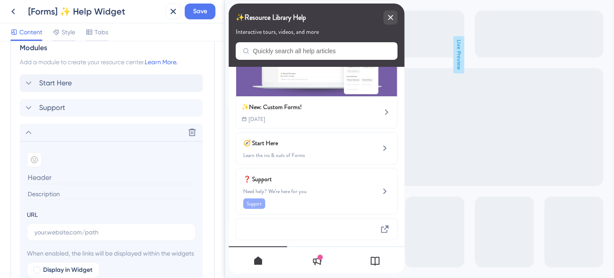
click at [51, 176] on input at bounding box center [112, 178] width 171 height 14
paste input "Custom Forms in Safari Portal"
type input "Custom Forms in Safari Portal"
click at [56, 232] on input "text" at bounding box center [111, 232] width 154 height 10
paste input "[URL][DOMAIN_NAME]"
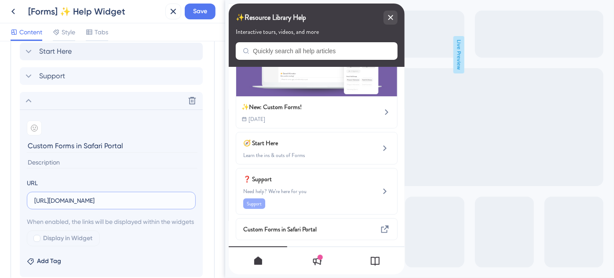
scroll to position [496, 0]
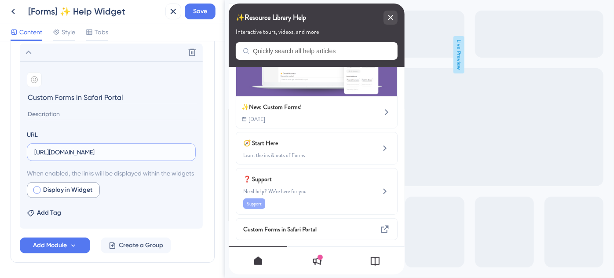
type input "[URL][DOMAIN_NAME]"
click at [36, 193] on div at bounding box center [36, 189] width 7 height 7
checkbox input "true"
click at [193, 10] on span "Save" at bounding box center [200, 11] width 14 height 11
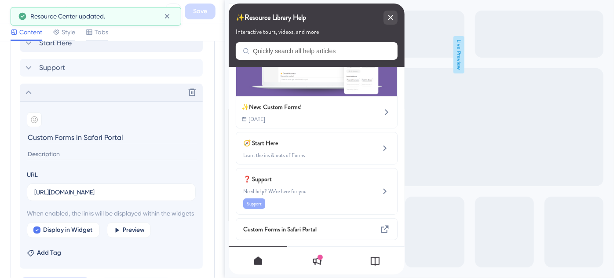
click at [29, 91] on icon at bounding box center [28, 92] width 11 height 11
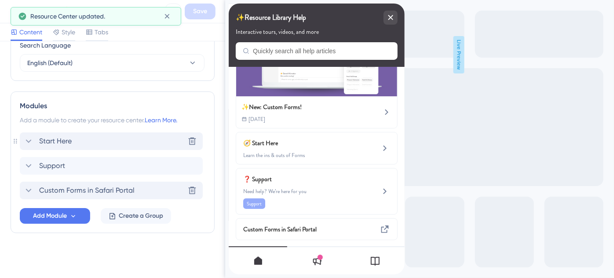
click at [60, 145] on span "Start Here" at bounding box center [55, 141] width 33 height 11
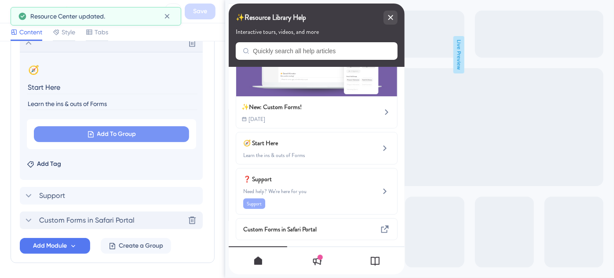
click at [102, 133] on span "Add To Group" at bounding box center [116, 134] width 39 height 11
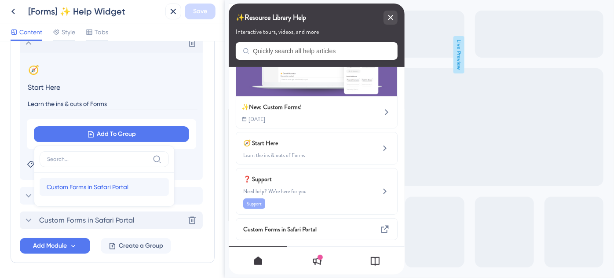
click at [87, 191] on div "Custom Forms in Safari Portal Custom Forms in Safari Portal" at bounding box center [104, 187] width 115 height 18
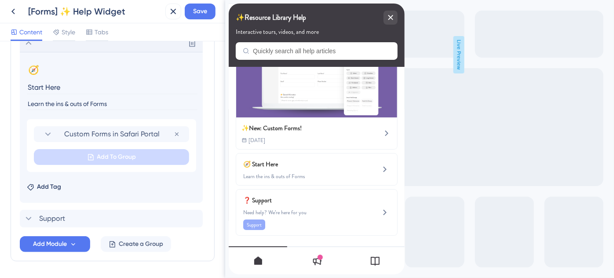
scroll to position [35, 0]
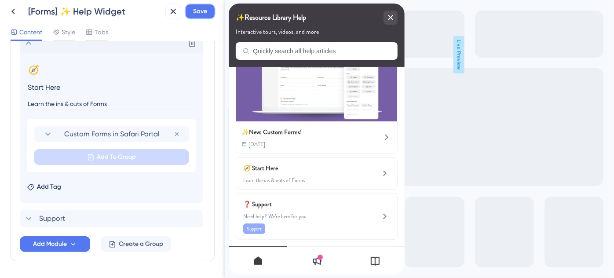
click at [193, 15] on span "Save" at bounding box center [200, 11] width 14 height 11
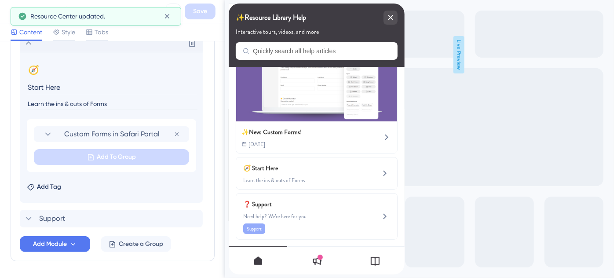
click at [29, 44] on icon at bounding box center [28, 43] width 11 height 11
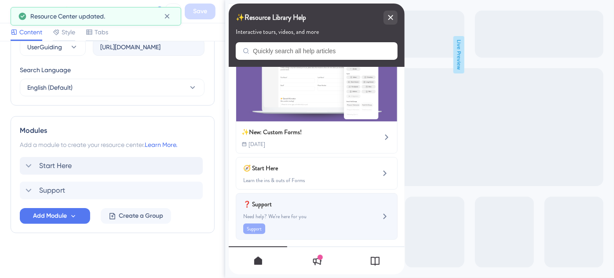
click at [322, 215] on span "Need help? We’re here for you" at bounding box center [301, 216] width 117 height 7
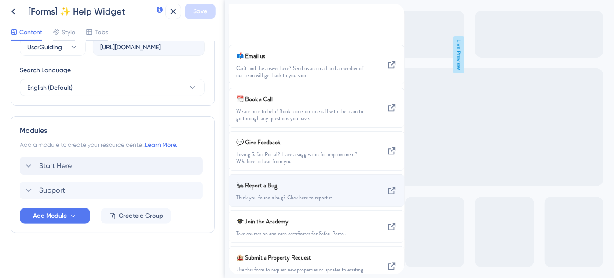
scroll to position [0, 0]
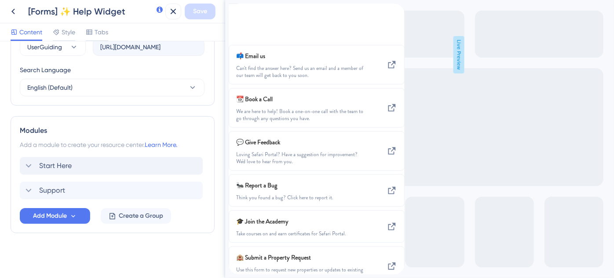
click at [235, 11] on icon "back to header" at bounding box center [231, 7] width 7 height 7
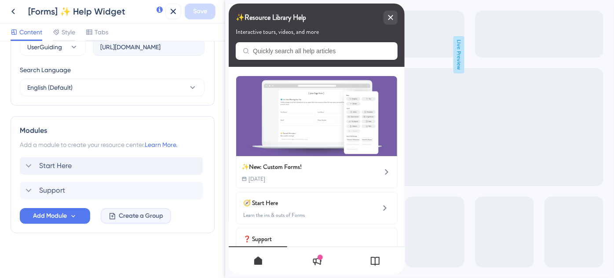
click at [124, 215] on span "Create a Group" at bounding box center [141, 216] width 44 height 11
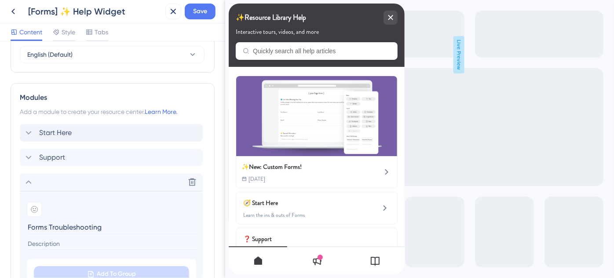
scroll to position [413, 0]
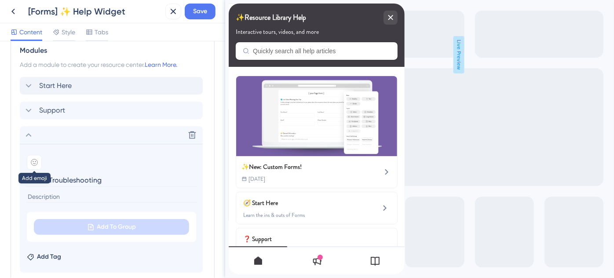
type input "Forms Troubleshooting"
click at [34, 163] on icon at bounding box center [34, 162] width 7 height 7
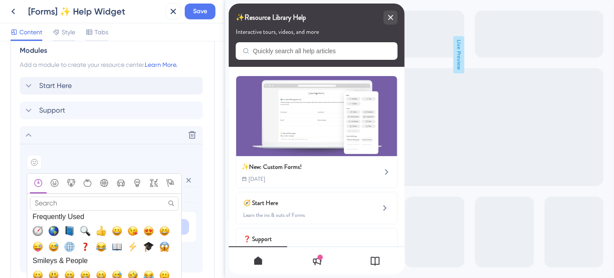
click at [81, 229] on span "🔍, mag" at bounding box center [85, 230] width 11 height 11
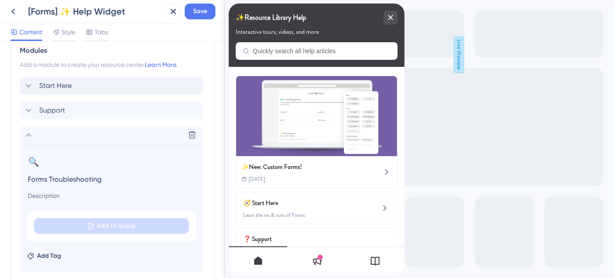
click at [45, 197] on input at bounding box center [112, 196] width 171 height 12
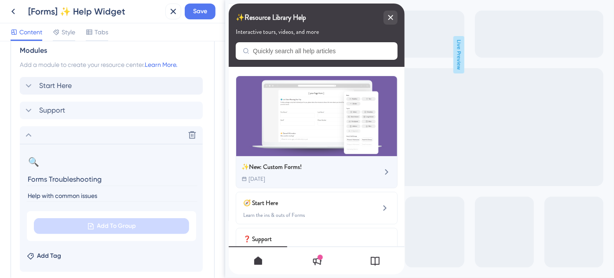
type input "Help with common issues"
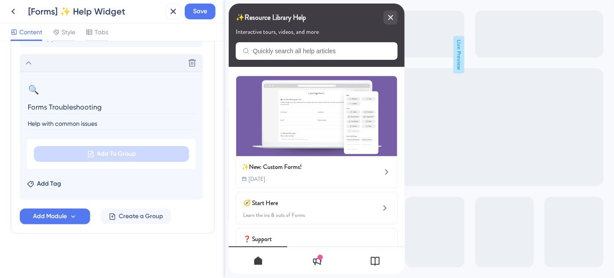
click at [30, 63] on icon at bounding box center [28, 63] width 11 height 11
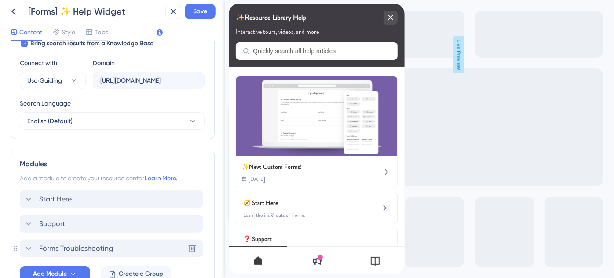
scroll to position [318, 0]
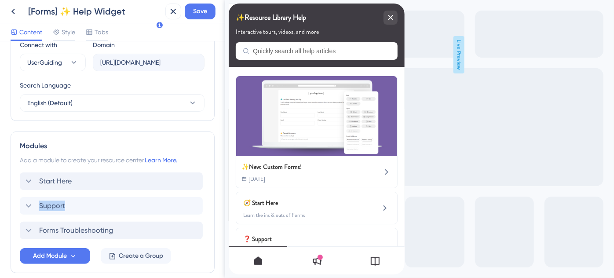
drag, startPoint x: 16, startPoint y: 231, endPoint x: 17, endPoint y: 215, distance: 15.4
click at [17, 215] on div "Modules Add a module to create your resource center. Learn More. Start Here Sup…" at bounding box center [113, 202] width 204 height 142
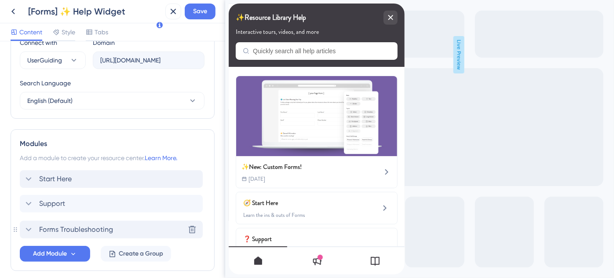
scroll to position [320, 0]
drag, startPoint x: 31, startPoint y: 227, endPoint x: 30, endPoint y: 194, distance: 32.5
click at [30, 194] on div "Start Here Support Forms Troubleshooting" at bounding box center [112, 203] width 185 height 67
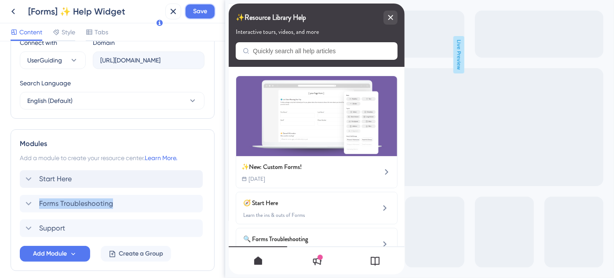
click at [206, 7] on span "Save" at bounding box center [200, 11] width 14 height 11
click at [71, 255] on icon at bounding box center [72, 253] width 7 height 7
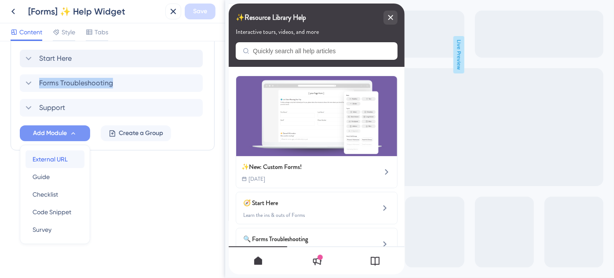
click at [44, 158] on span "External URL" at bounding box center [50, 159] width 35 height 11
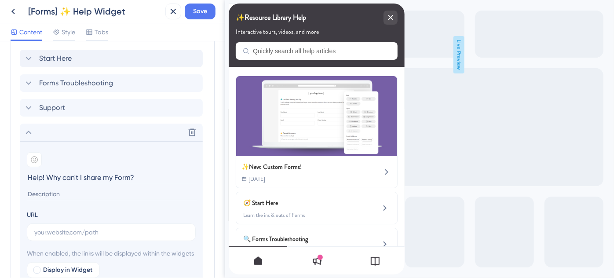
type input "Help! Why can't I share my Form?"
click at [61, 232] on input "text" at bounding box center [111, 232] width 154 height 10
paste input "[URL][DOMAIN_NAME]"
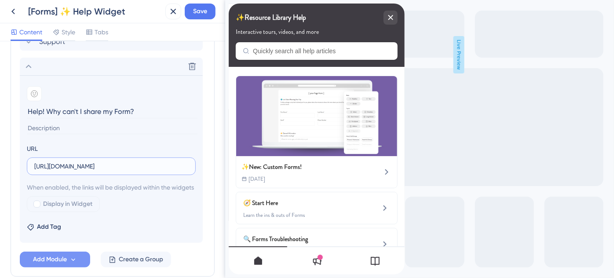
scroll to position [520, 0]
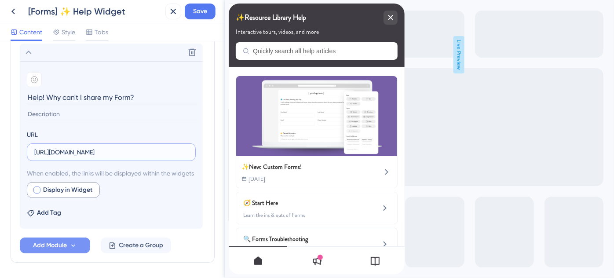
type input "[URL][DOMAIN_NAME]"
click at [39, 193] on div at bounding box center [36, 189] width 7 height 7
checkbox input "true"
click at [202, 15] on span "Save" at bounding box center [200, 11] width 14 height 11
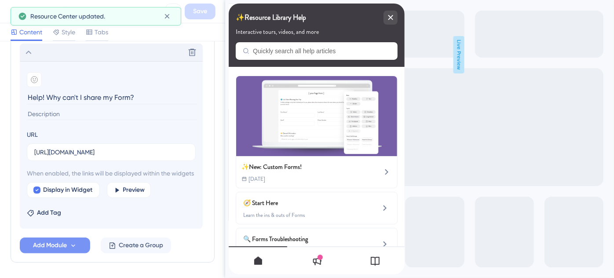
click at [30, 53] on icon at bounding box center [28, 52] width 11 height 11
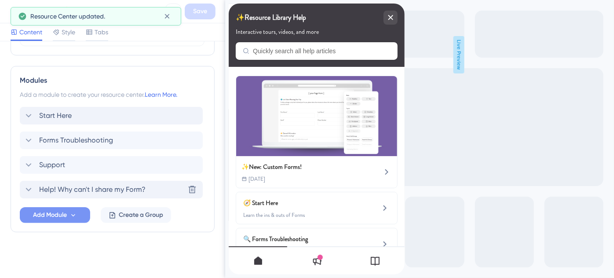
scroll to position [382, 0]
click at [56, 145] on span "Forms Troubleshooting" at bounding box center [76, 141] width 74 height 11
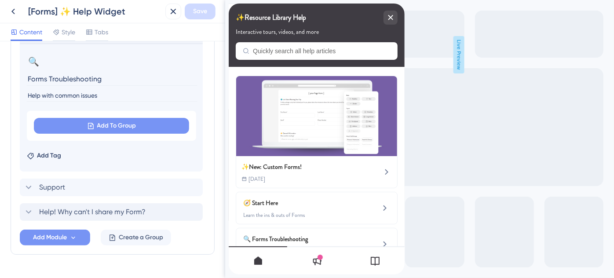
scroll to position [470, 0]
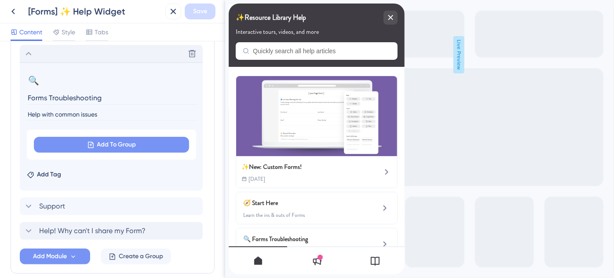
click at [97, 143] on span "Add To Group" at bounding box center [116, 144] width 39 height 11
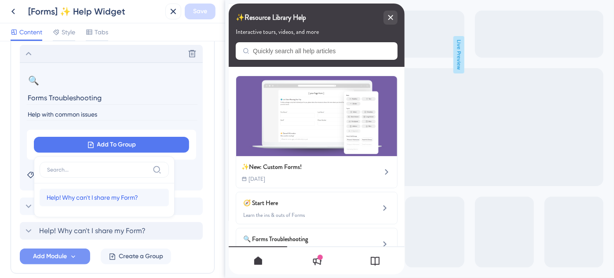
click at [89, 194] on span "Help! Why can't I share my Form?" at bounding box center [92, 197] width 91 height 11
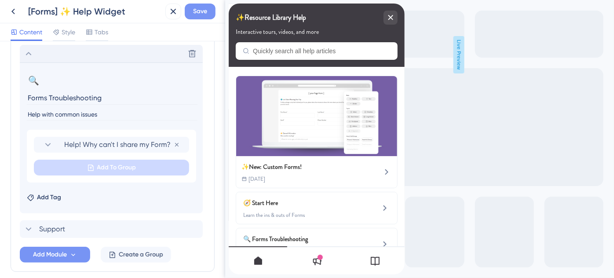
click at [203, 7] on span "Save" at bounding box center [200, 11] width 14 height 11
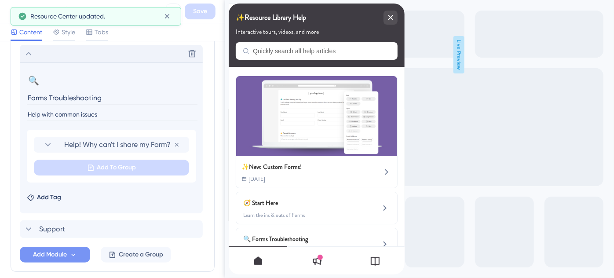
click at [30, 55] on icon at bounding box center [28, 53] width 11 height 11
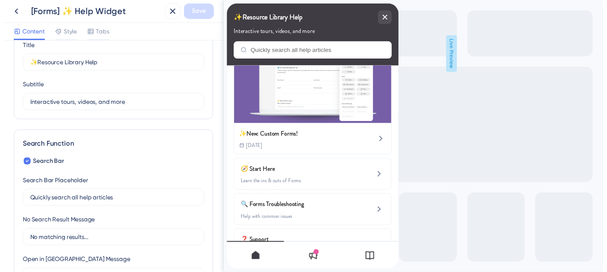
scroll to position [0, 0]
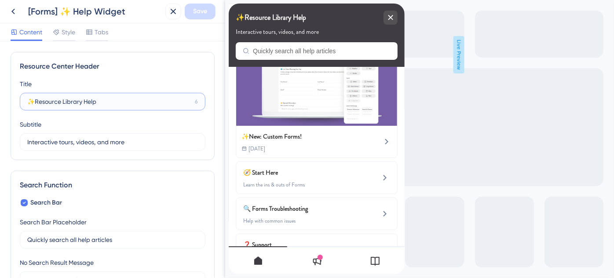
drag, startPoint x: 81, startPoint y: 101, endPoint x: 36, endPoint y: 100, distance: 44.8
click at [36, 100] on input "✨Resource Library Help" at bounding box center [109, 102] width 164 height 10
type input "✨Forms Help"
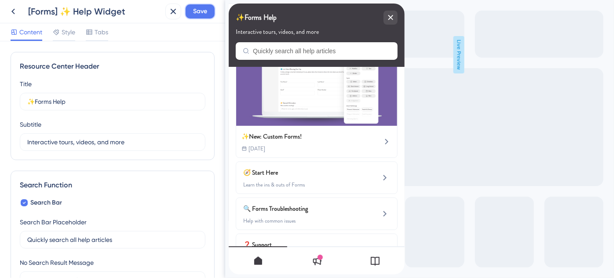
click at [204, 8] on span "Save" at bounding box center [200, 11] width 14 height 11
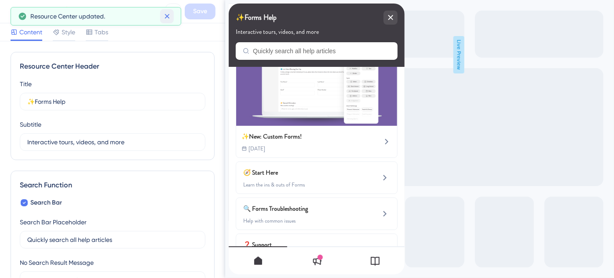
click at [170, 18] on icon at bounding box center [167, 16] width 9 height 9
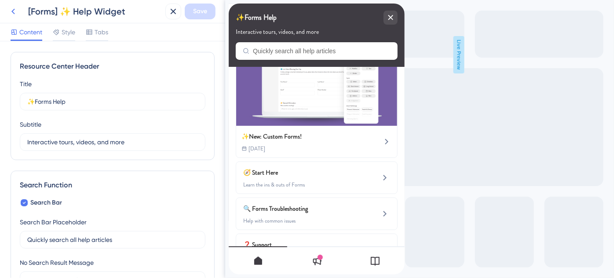
click at [12, 13] on icon at bounding box center [13, 11] width 11 height 11
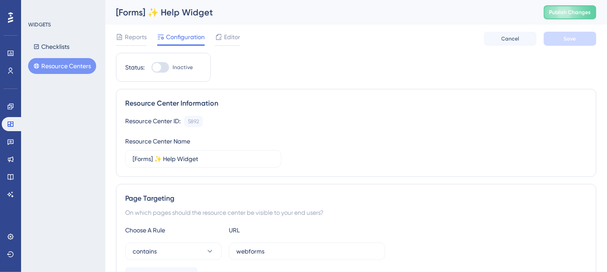
click at [66, 66] on button "Resource Centers" at bounding box center [62, 66] width 68 height 16
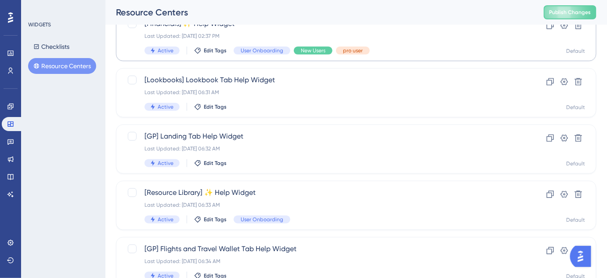
scroll to position [200, 0]
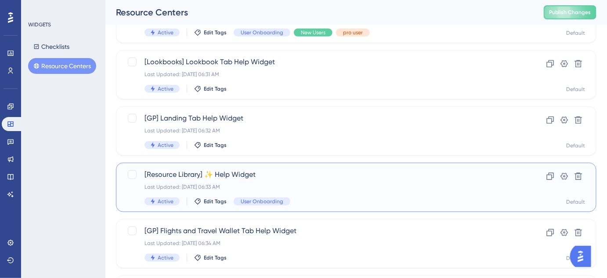
click at [232, 174] on span "[Resource Library] ✨ Help Widget" at bounding box center [321, 174] width 353 height 11
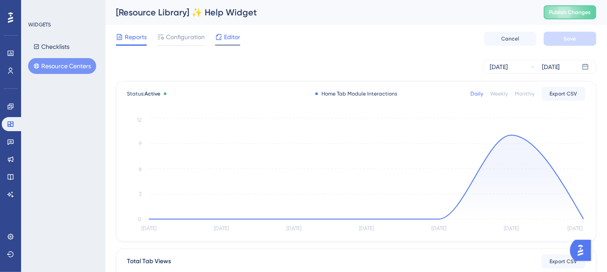
click at [232, 37] on span "Editor" at bounding box center [232, 37] width 16 height 11
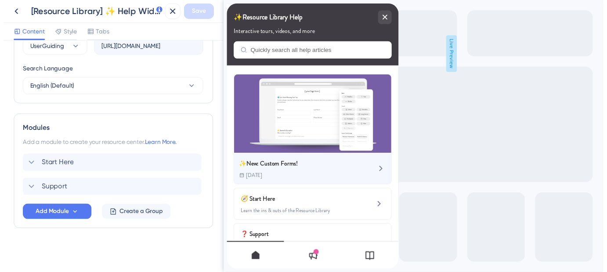
scroll to position [35, 0]
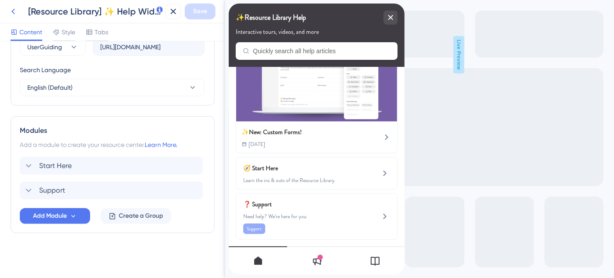
click at [13, 9] on icon at bounding box center [13, 11] width 11 height 11
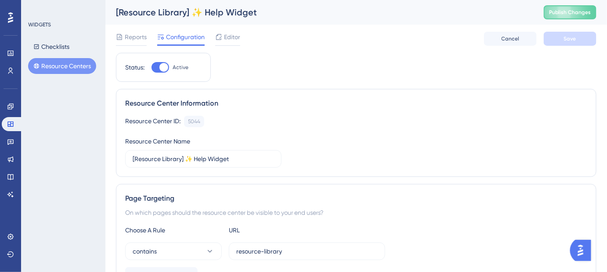
click at [71, 66] on button "Resource Centers" at bounding box center [62, 66] width 68 height 16
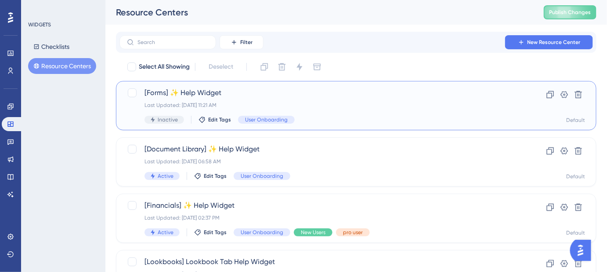
click at [189, 96] on span "[Forms] ✨ Help Widget" at bounding box center [321, 92] width 353 height 11
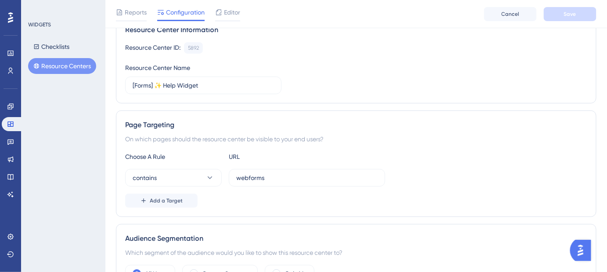
scroll to position [80, 0]
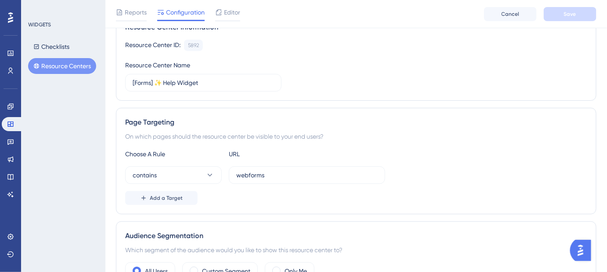
click at [67, 68] on button "Resource Centers" at bounding box center [62, 66] width 68 height 16
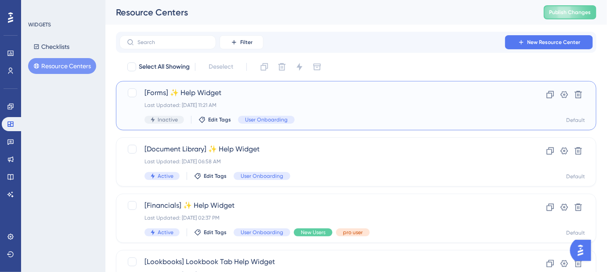
click at [189, 96] on span "[Forms] ✨ Help Widget" at bounding box center [321, 92] width 353 height 11
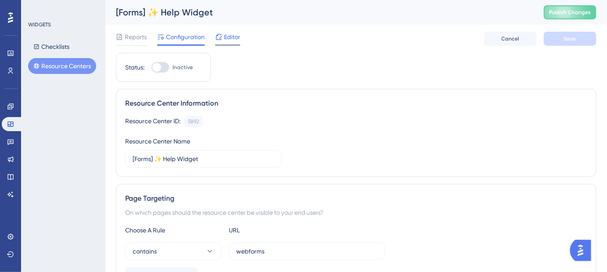
click at [226, 43] on div "Editor" at bounding box center [227, 39] width 25 height 14
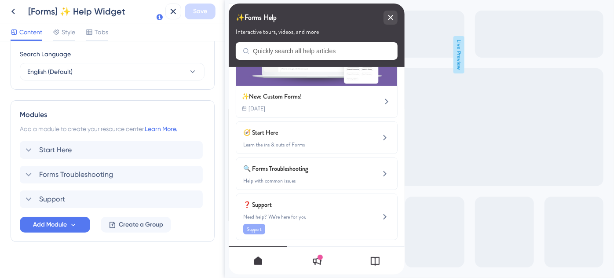
scroll to position [358, 0]
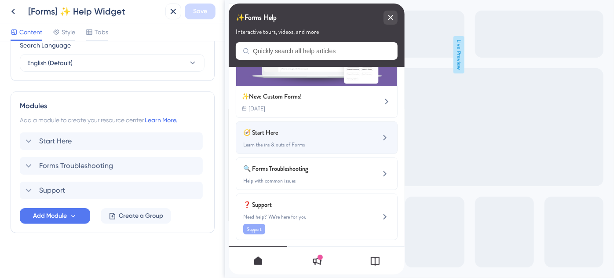
click at [272, 129] on span "🧭 Start Here" at bounding box center [294, 132] width 103 height 11
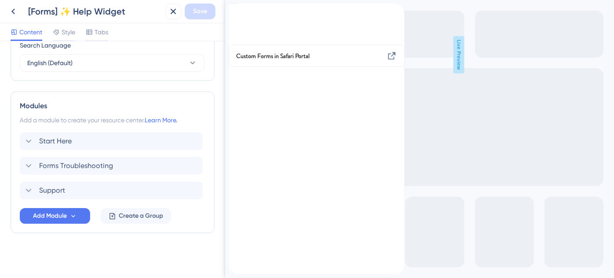
click at [242, 14] on div "back to header" at bounding box center [235, 9] width 14 height 10
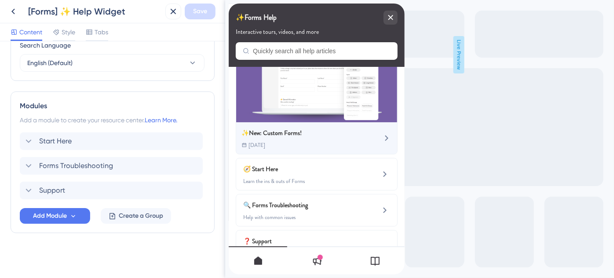
scroll to position [70, 0]
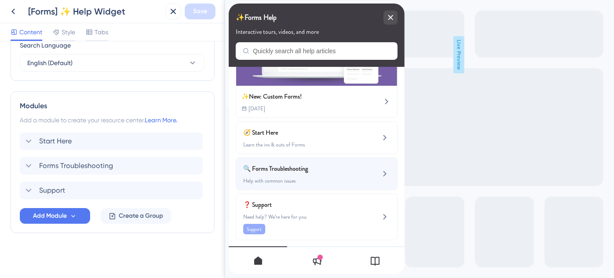
click at [282, 167] on span "🔍 Forms Troubleshooting" at bounding box center [294, 168] width 103 height 11
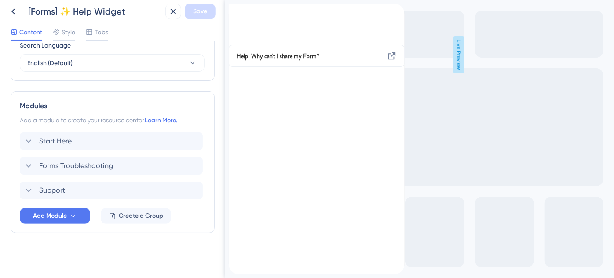
scroll to position [0, 0]
click at [242, 14] on div "back to header" at bounding box center [235, 9] width 14 height 10
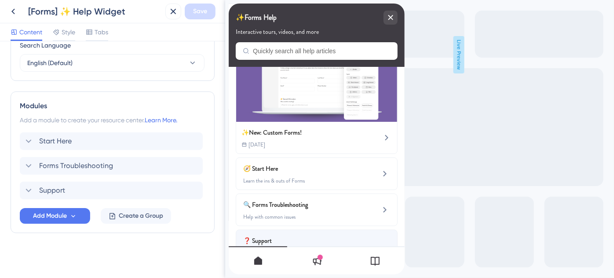
scroll to position [70, 0]
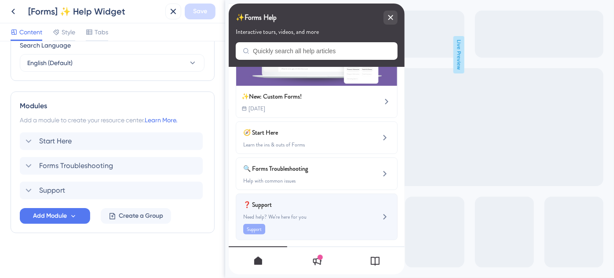
click at [276, 207] on div "❓ Support Need help? We’re here for you Support" at bounding box center [301, 216] width 117 height 35
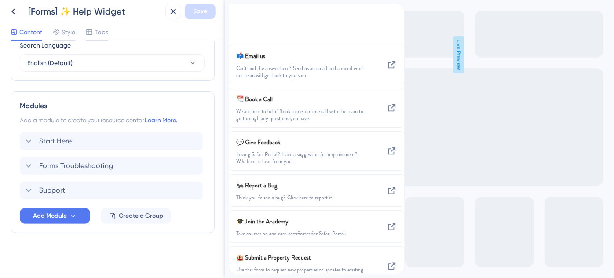
scroll to position [0, 0]
click at [237, 14] on div "back to header" at bounding box center [235, 9] width 14 height 10
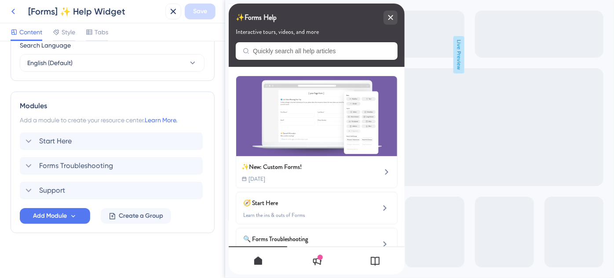
click at [18, 14] on icon at bounding box center [13, 11] width 11 height 11
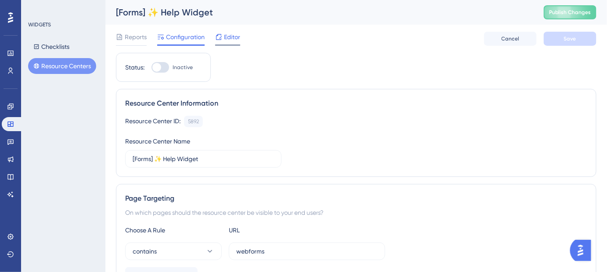
click at [227, 40] on span "Editor" at bounding box center [232, 37] width 16 height 11
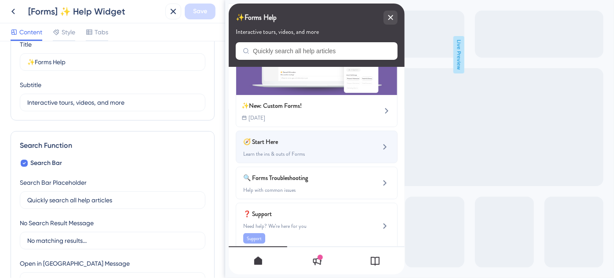
scroll to position [70, 0]
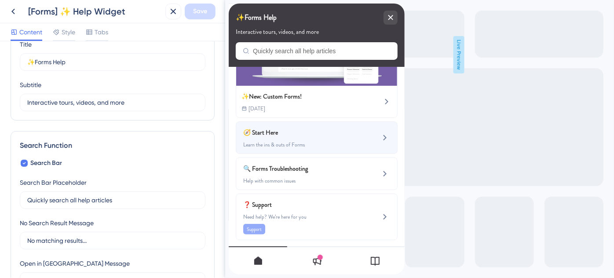
click at [327, 132] on span "🧭 Start Here" at bounding box center [294, 132] width 103 height 11
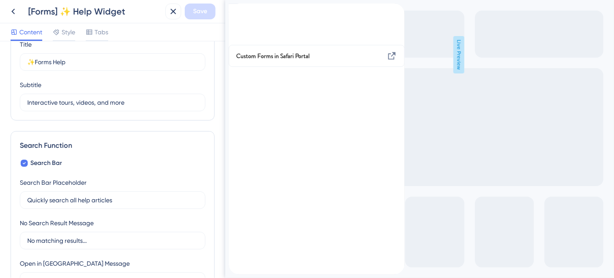
click at [235, 11] on icon "back to header" at bounding box center [231, 7] width 7 height 7
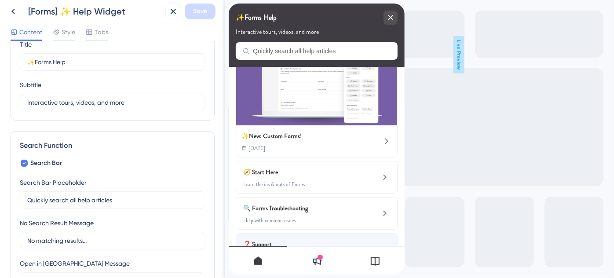
scroll to position [70, 0]
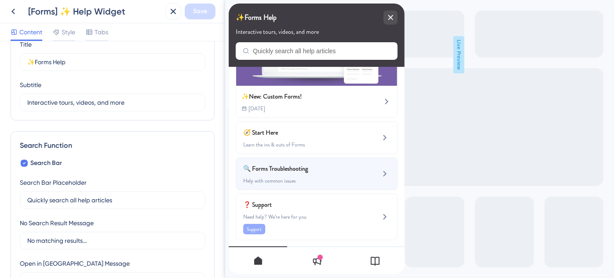
click at [316, 177] on span "Help with common issues" at bounding box center [301, 180] width 117 height 7
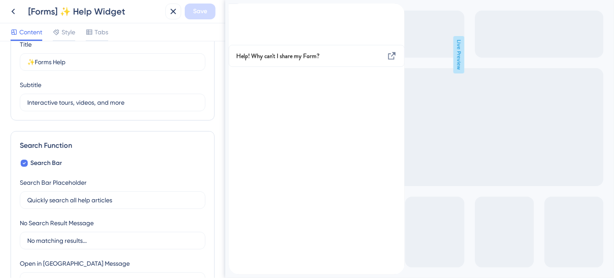
scroll to position [0, 0]
click at [235, 11] on icon "back to header" at bounding box center [231, 7] width 7 height 7
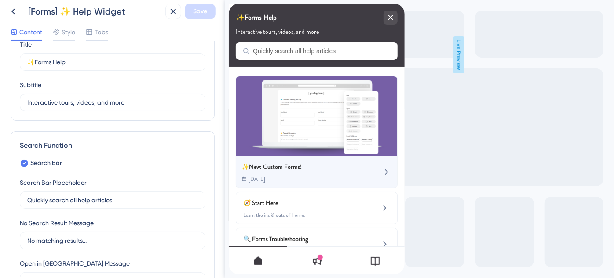
scroll to position [70, 0]
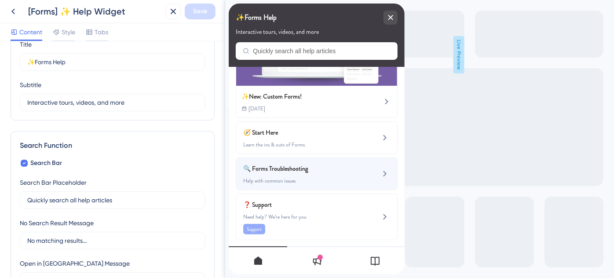
click at [323, 170] on div "🔍 Forms Troubleshooting Help with common issues" at bounding box center [301, 173] width 117 height 21
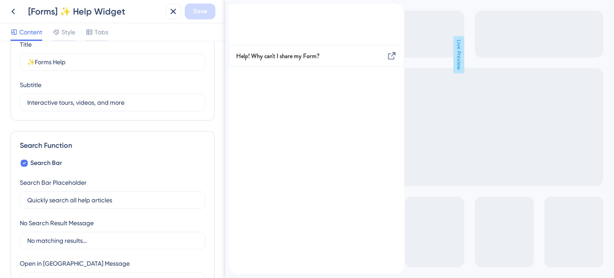
scroll to position [0, 0]
click at [242, 14] on div "back to header" at bounding box center [235, 9] width 14 height 10
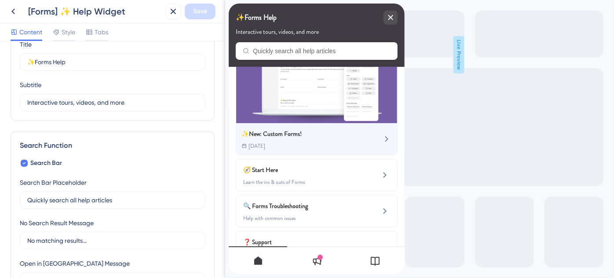
scroll to position [70, 0]
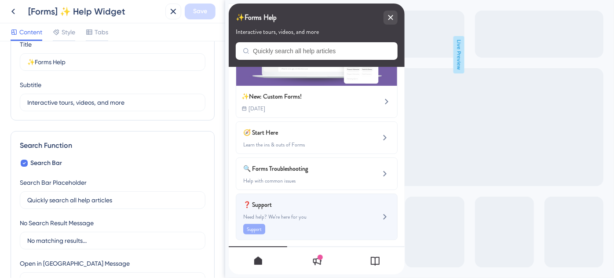
click at [327, 207] on div "❓ Support Need help? We’re here for you Support" at bounding box center [301, 216] width 117 height 35
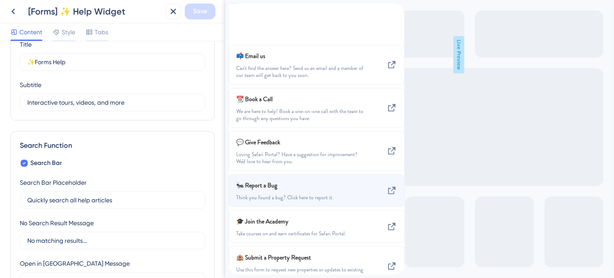
scroll to position [125, 0]
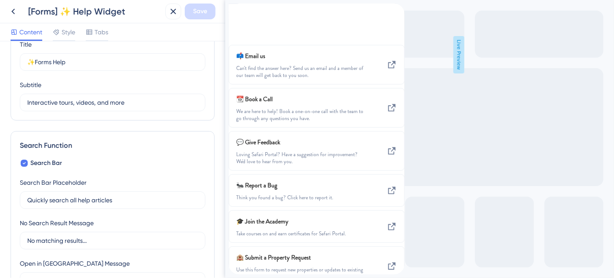
click at [235, 11] on icon "back to header" at bounding box center [231, 7] width 7 height 7
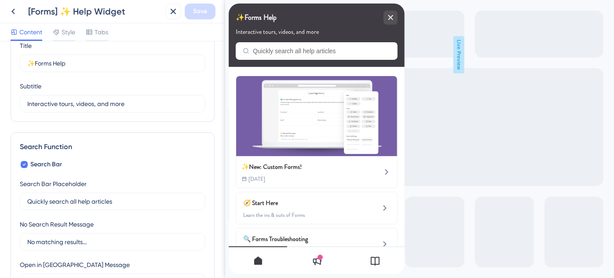
scroll to position [0, 0]
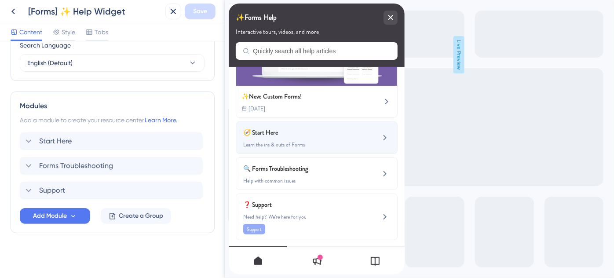
click at [309, 127] on span "🧭 Start Here" at bounding box center [294, 132] width 103 height 11
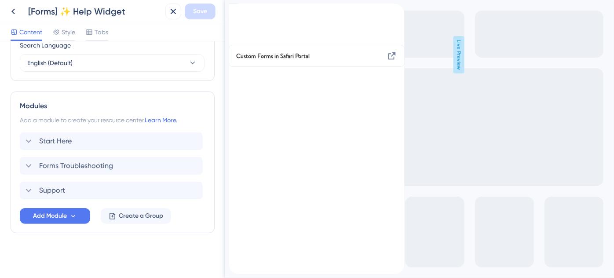
click at [235, 11] on icon "back to header" at bounding box center [231, 7] width 7 height 7
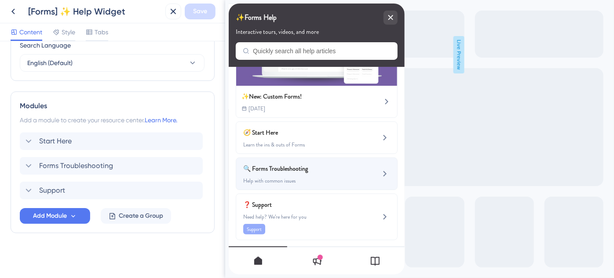
click at [323, 168] on span "🔍 Forms Troubleshooting" at bounding box center [294, 168] width 103 height 11
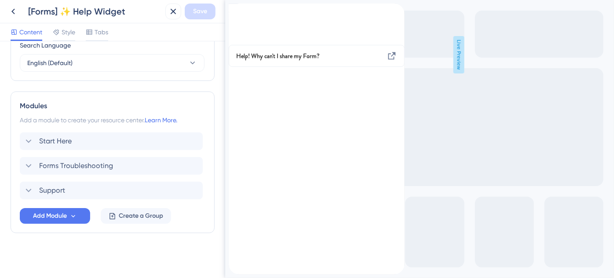
click at [235, 11] on icon "back to header" at bounding box center [232, 7] width 6 height 7
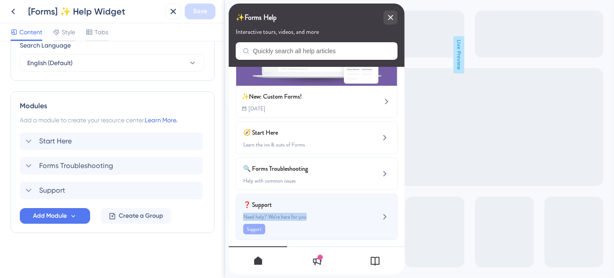
drag, startPoint x: 323, startPoint y: 207, endPoint x: 321, endPoint y: 215, distance: 8.5
click at [321, 215] on div "❓ Support Need help? We’re here for you Support" at bounding box center [301, 216] width 117 height 35
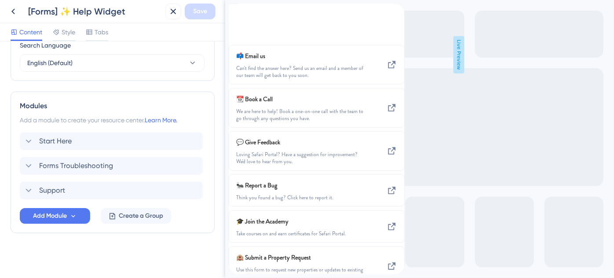
click at [242, 14] on div "back to header" at bounding box center [235, 9] width 14 height 10
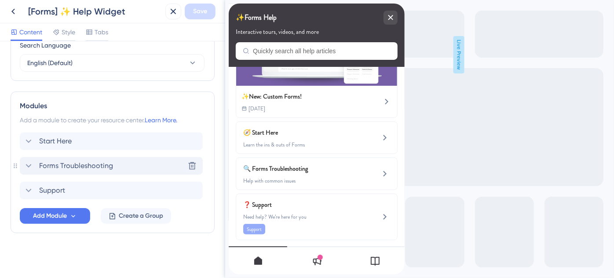
click at [76, 166] on span "Forms Troubleshooting" at bounding box center [76, 165] width 74 height 11
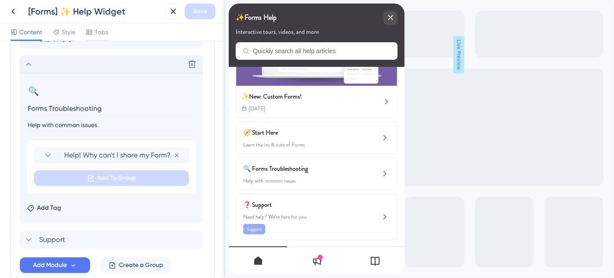
scroll to position [478, 0]
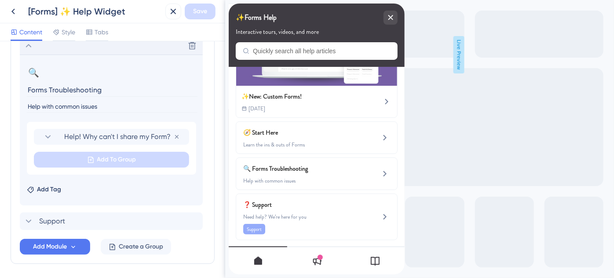
click at [60, 192] on div "Add Tag" at bounding box center [44, 189] width 34 height 11
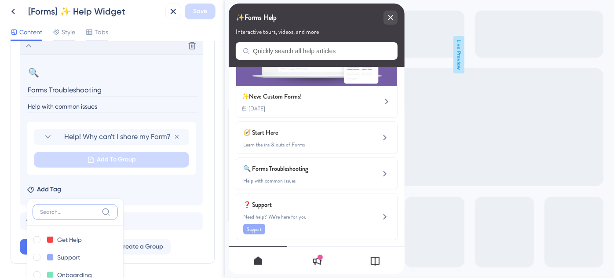
scroll to position [586, 0]
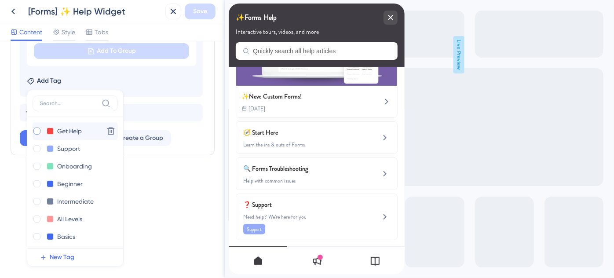
click at [38, 133] on div at bounding box center [36, 130] width 7 height 7
checkbox input "true"
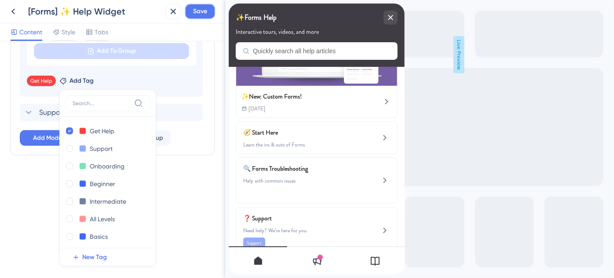
click at [199, 17] on button "Save" at bounding box center [200, 12] width 31 height 16
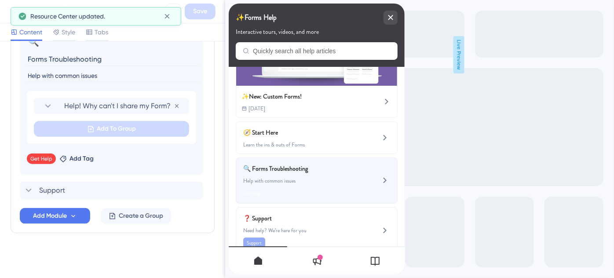
scroll to position [30, 0]
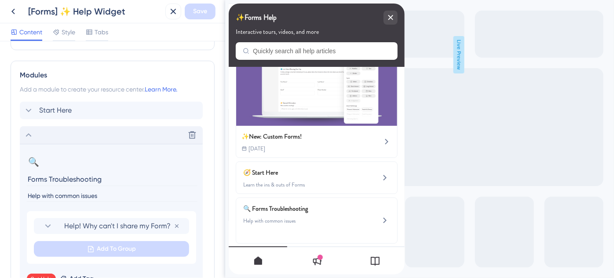
click at [31, 133] on icon at bounding box center [28, 135] width 11 height 11
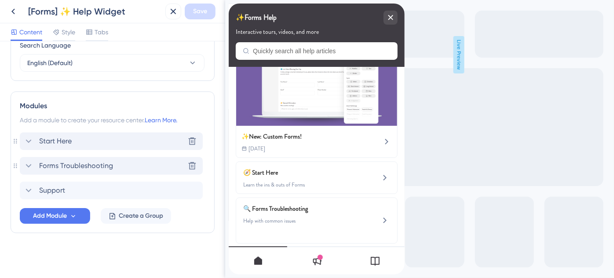
click at [44, 138] on span "Start Here" at bounding box center [55, 141] width 33 height 11
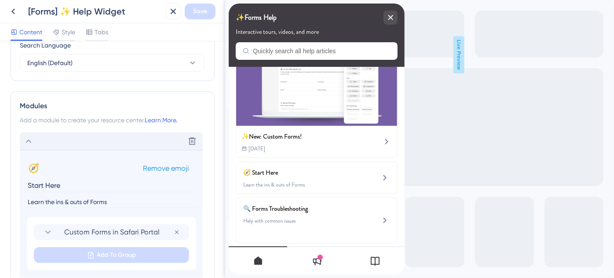
scroll to position [388, 0]
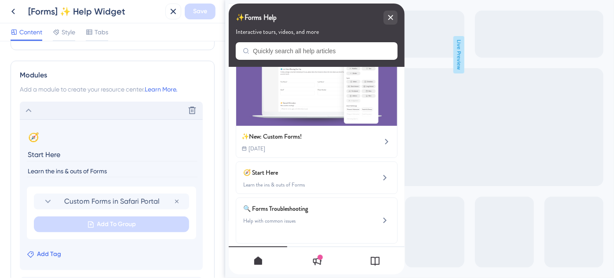
click at [34, 253] on button "Add Tag" at bounding box center [44, 254] width 34 height 11
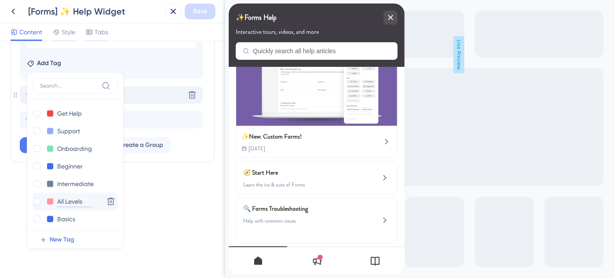
click at [61, 201] on input "All Levels" at bounding box center [74, 201] width 35 height 11
click at [35, 201] on div at bounding box center [36, 201] width 7 height 7
checkbox input "true"
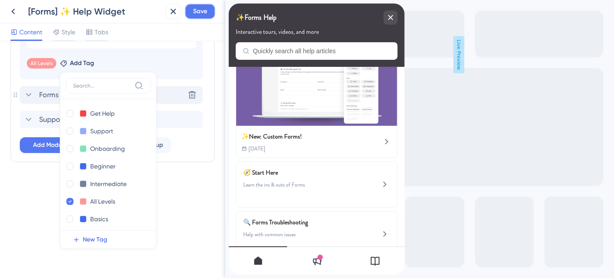
click at [198, 12] on span "Save" at bounding box center [200, 11] width 14 height 11
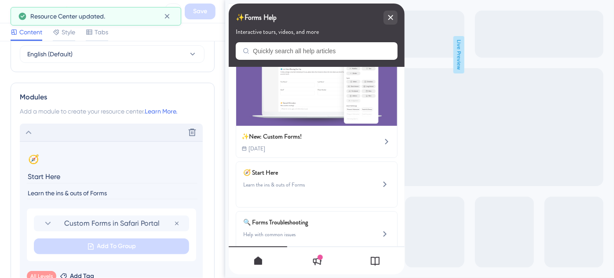
scroll to position [349, 0]
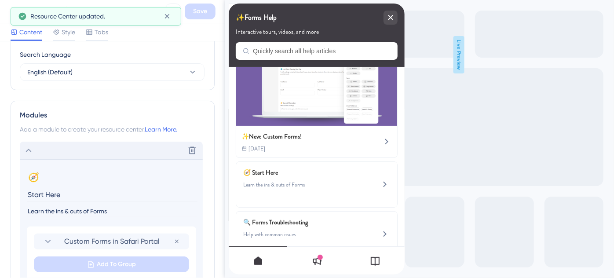
click at [25, 149] on icon at bounding box center [28, 150] width 11 height 11
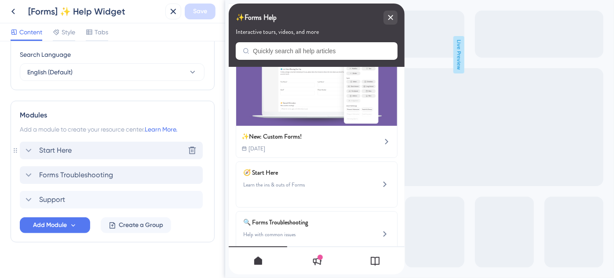
click at [53, 150] on span "Start Here" at bounding box center [55, 150] width 33 height 11
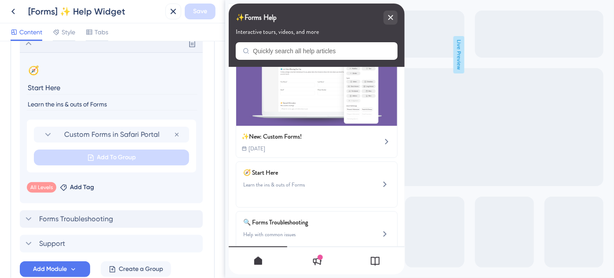
scroll to position [468, 0]
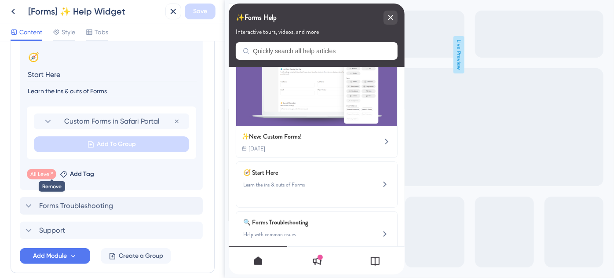
click at [50, 172] on icon at bounding box center [51, 173] width 5 height 5
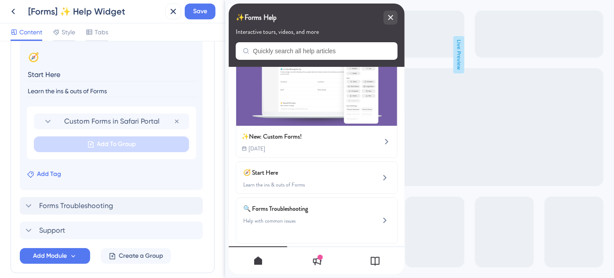
click at [40, 175] on span "Add Tag" at bounding box center [49, 174] width 24 height 11
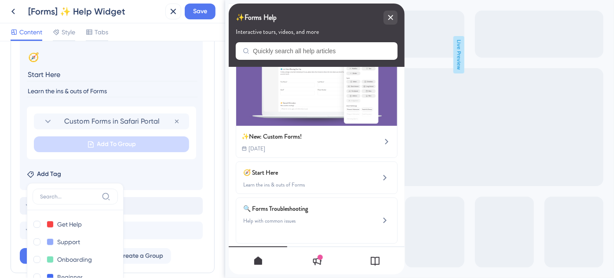
scroll to position [579, 0]
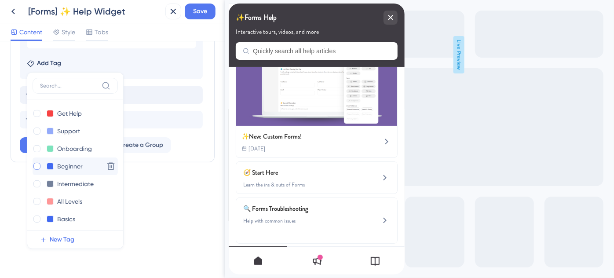
click at [38, 165] on div at bounding box center [36, 166] width 7 height 7
checkbox input "true"
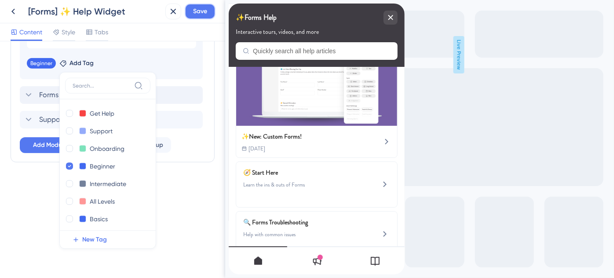
click at [209, 12] on button "Save" at bounding box center [200, 12] width 31 height 16
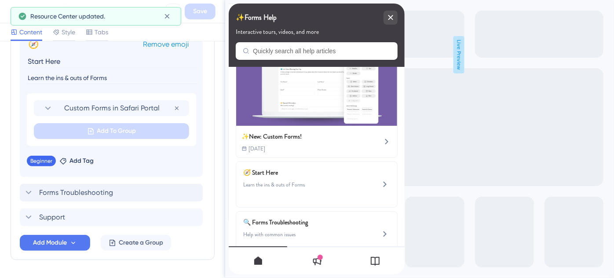
scroll to position [428, 0]
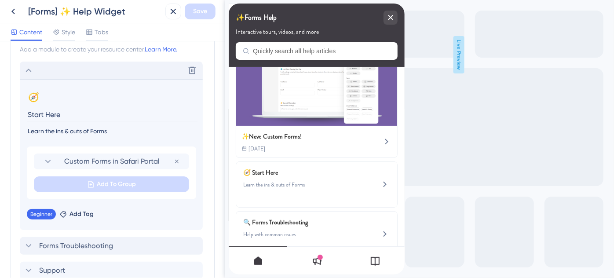
click at [27, 70] on icon at bounding box center [29, 71] width 6 height 4
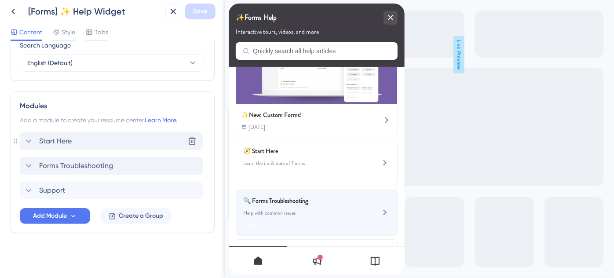
scroll to position [98, 0]
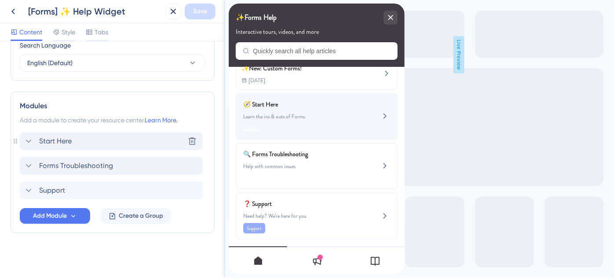
click at [357, 116] on div "🧭 Start Here Learn the ins & outs of Forms Beginner" at bounding box center [316, 116] width 162 height 46
click at [379, 113] on icon at bounding box center [384, 116] width 11 height 11
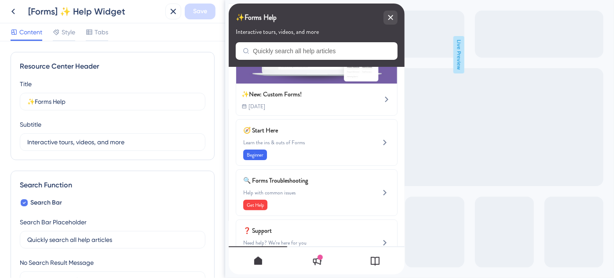
scroll to position [58, 0]
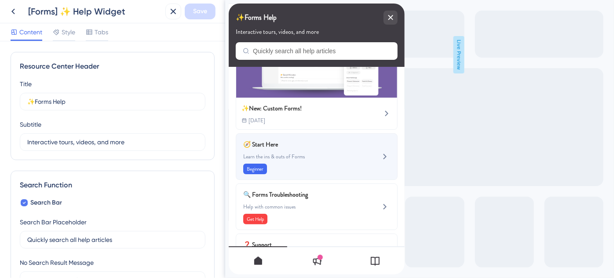
click at [337, 155] on span "Learn the ins & outs of Forms" at bounding box center [301, 156] width 117 height 7
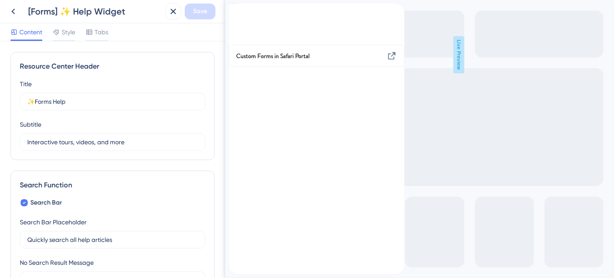
click at [235, 11] on icon "back to header" at bounding box center [231, 7] width 7 height 7
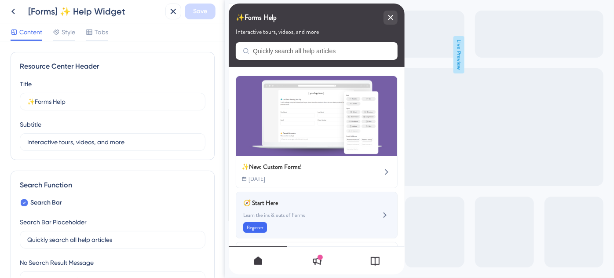
scroll to position [40, 0]
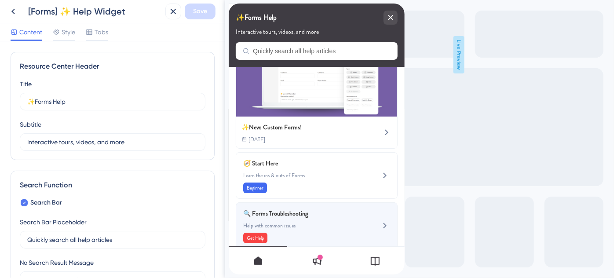
click at [315, 211] on span "🔍 Forms Troubleshooting" at bounding box center [294, 213] width 103 height 11
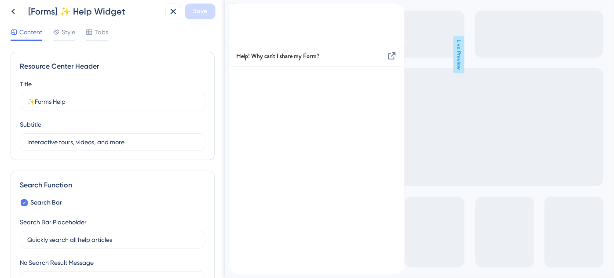
scroll to position [0, 0]
click at [235, 11] on icon "back to header" at bounding box center [231, 7] width 7 height 7
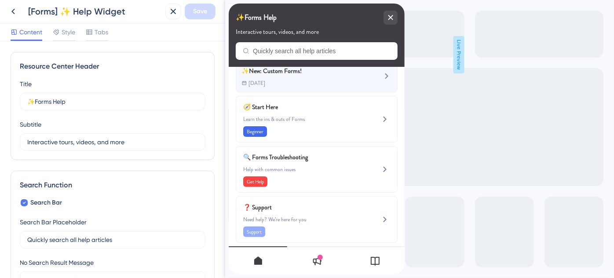
scroll to position [98, 0]
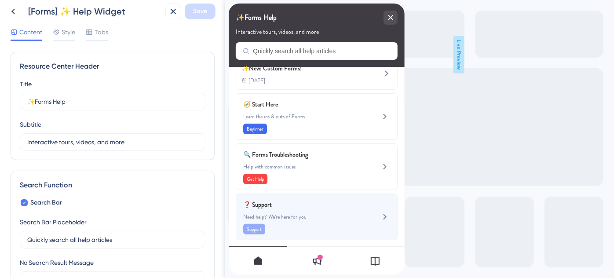
click at [312, 208] on div "❓ Support Need help? We’re here for you Support" at bounding box center [301, 216] width 117 height 35
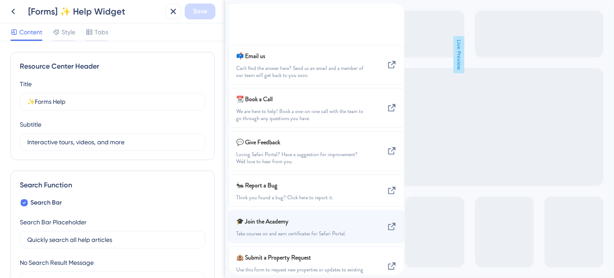
scroll to position [0, 0]
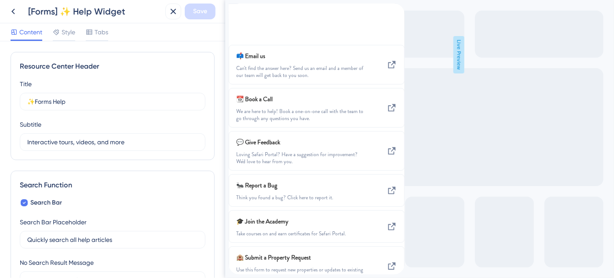
click at [241, 14] on div "back to header" at bounding box center [235, 9] width 14 height 10
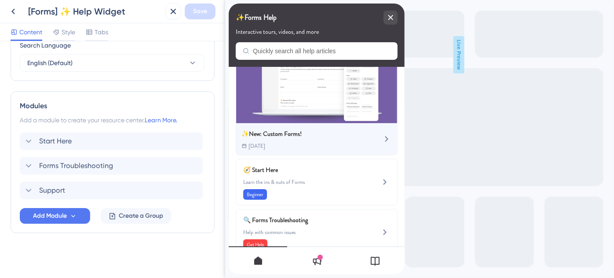
scroll to position [80, 0]
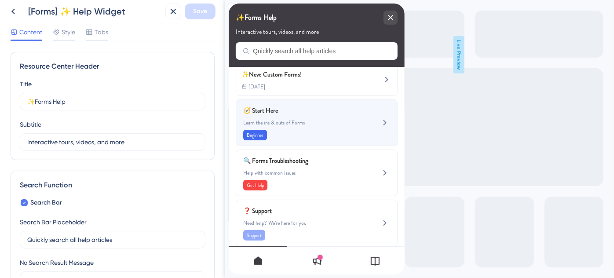
scroll to position [98, 0]
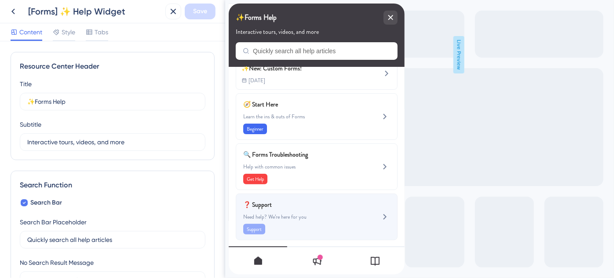
click at [323, 201] on span "❓ Support" at bounding box center [294, 204] width 103 height 11
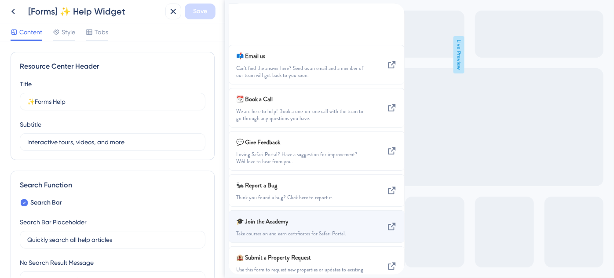
scroll to position [125, 0]
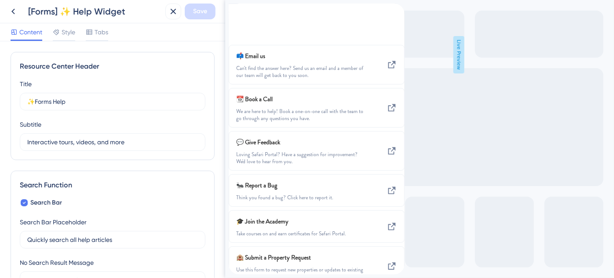
click at [242, 13] on div "back to header" at bounding box center [235, 9] width 14 height 10
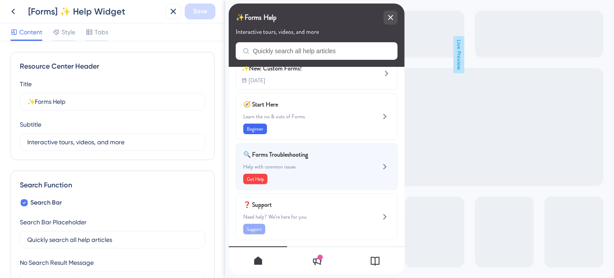
click at [316, 163] on span "Help with common issues" at bounding box center [301, 166] width 117 height 7
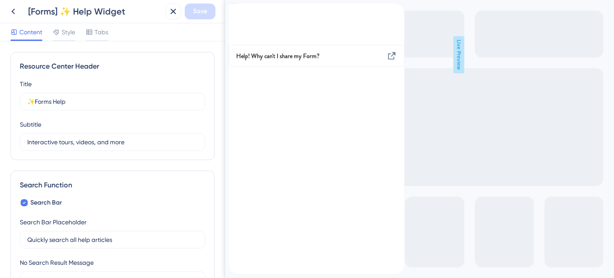
scroll to position [0, 0]
click at [235, 11] on icon "back to header" at bounding box center [232, 7] width 6 height 7
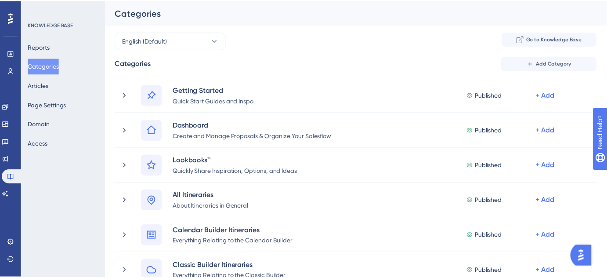
scroll to position [399, 0]
